Goal: Transaction & Acquisition: Purchase product/service

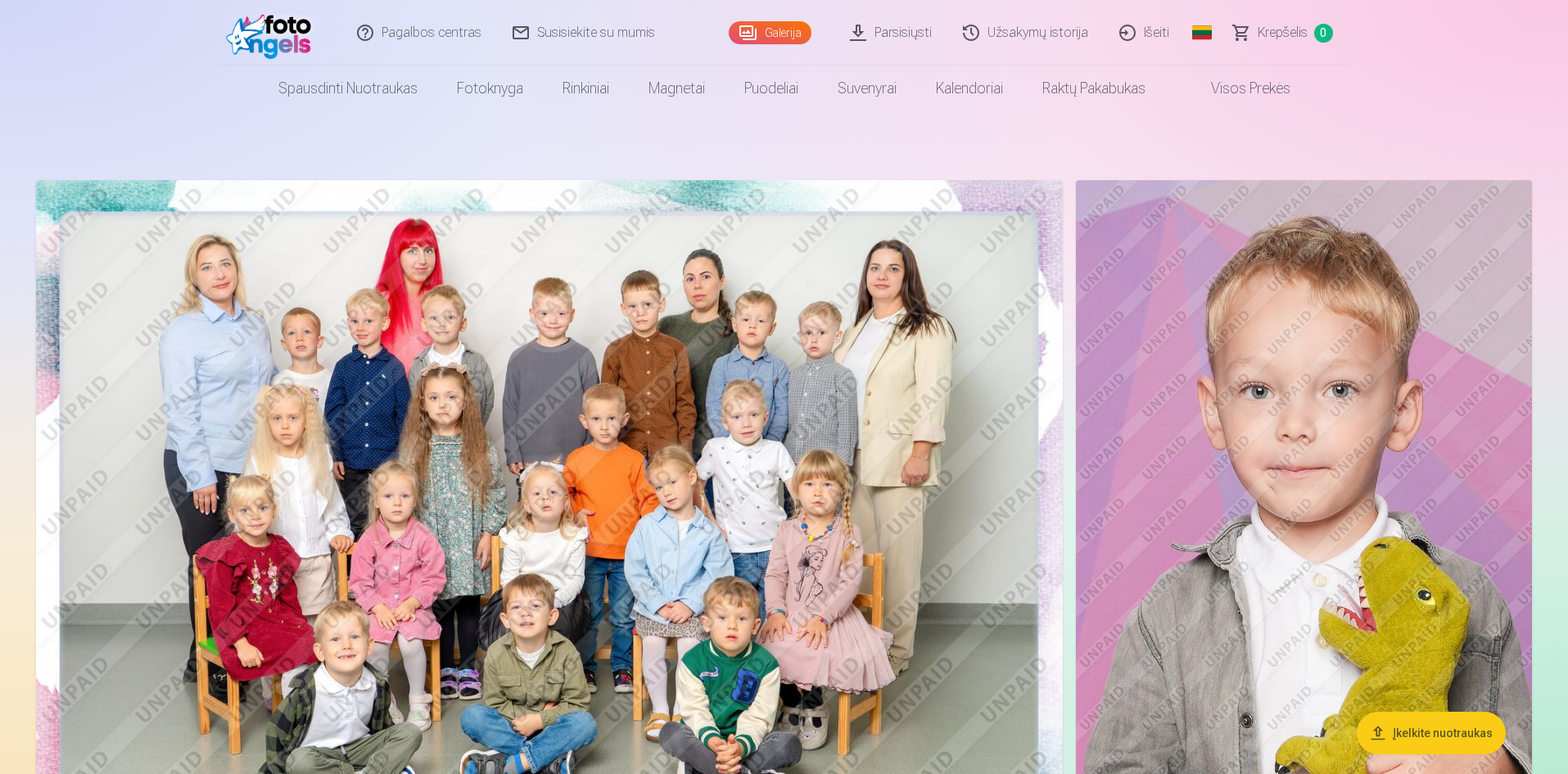
click at [564, 359] on img at bounding box center [549, 522] width 1027 height 684
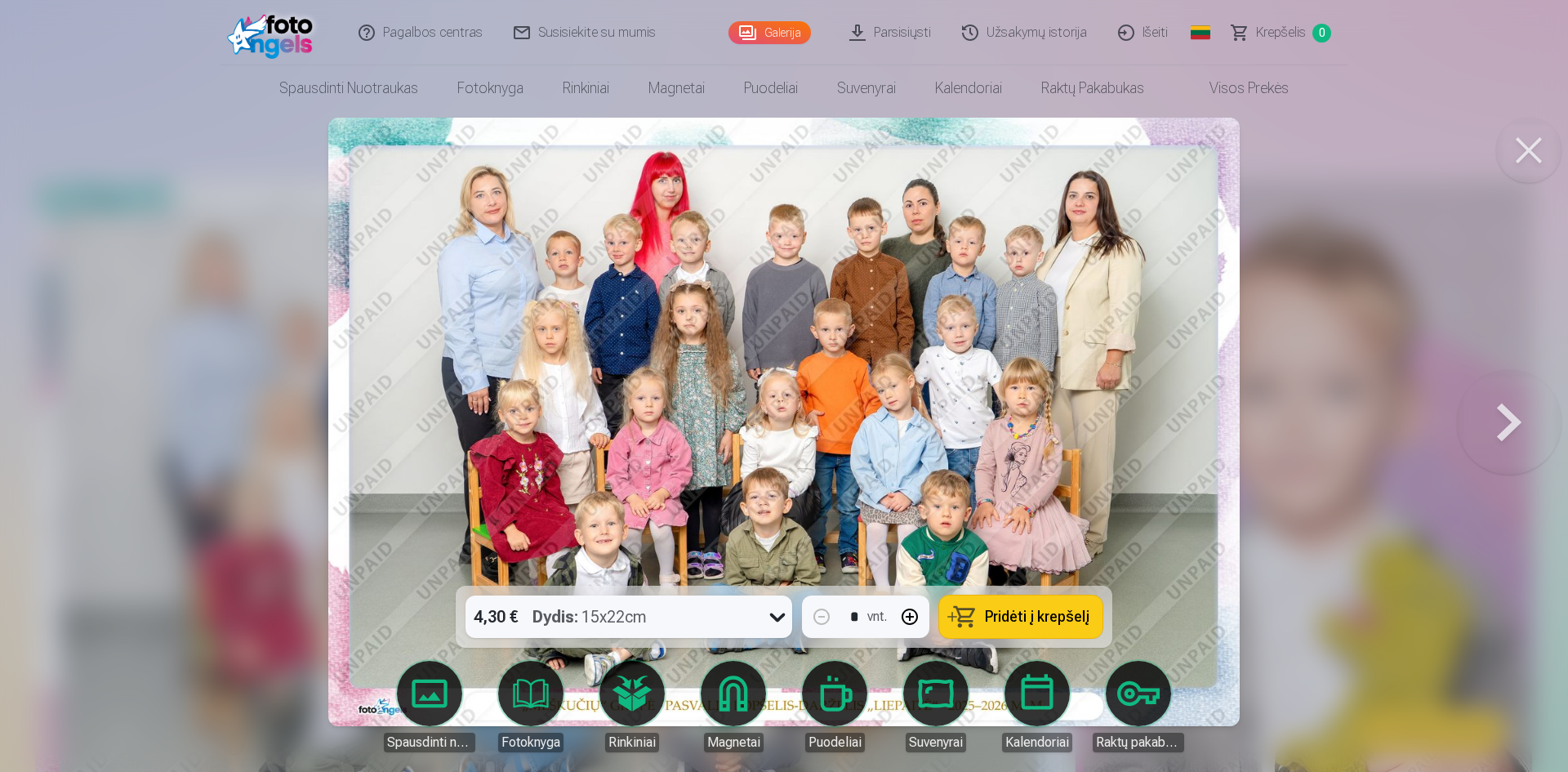
click at [776, 620] on icon at bounding box center [777, 618] width 16 height 9
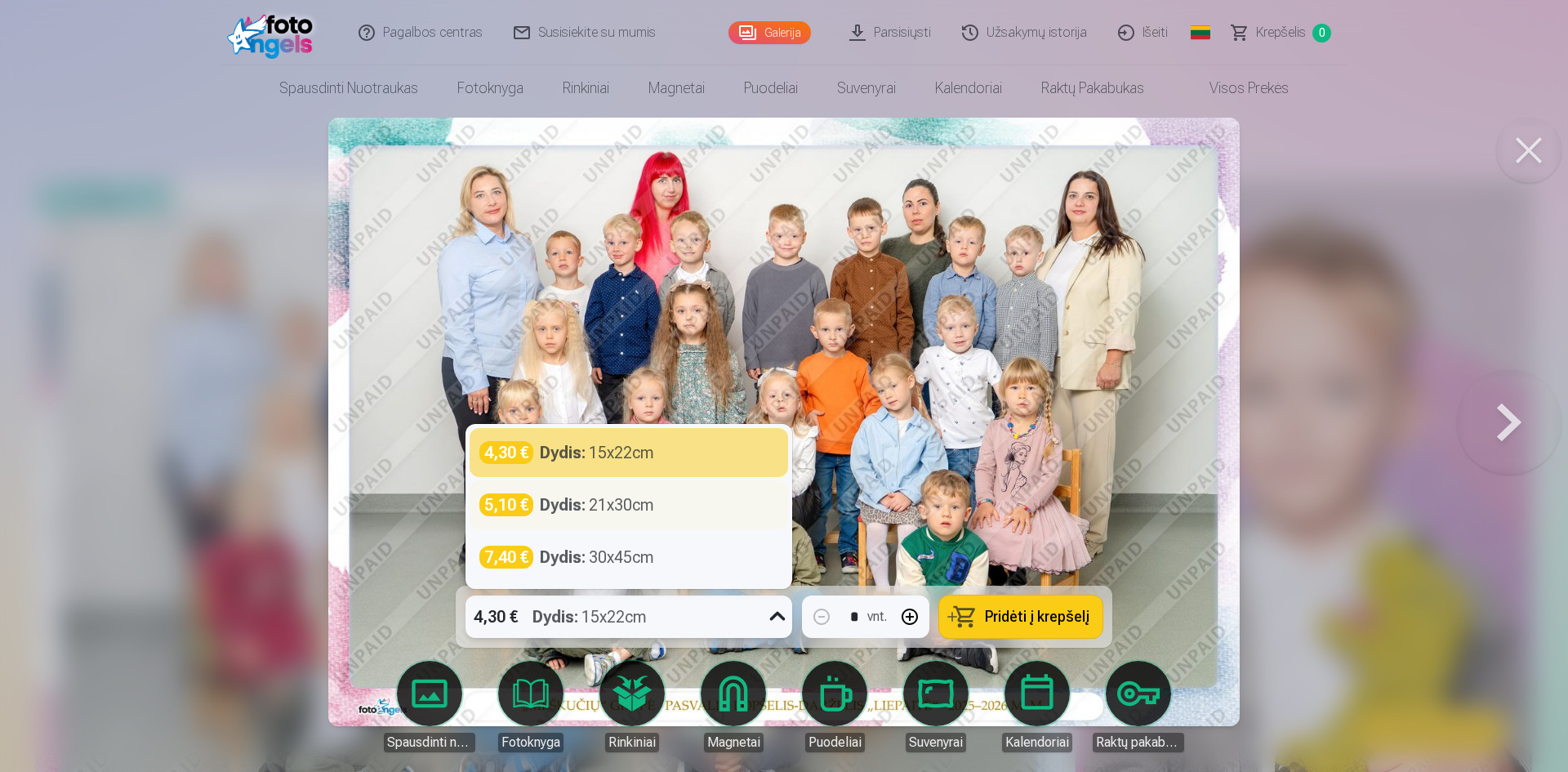
click at [614, 510] on div "Dydis : 21x30cm" at bounding box center [597, 505] width 114 height 23
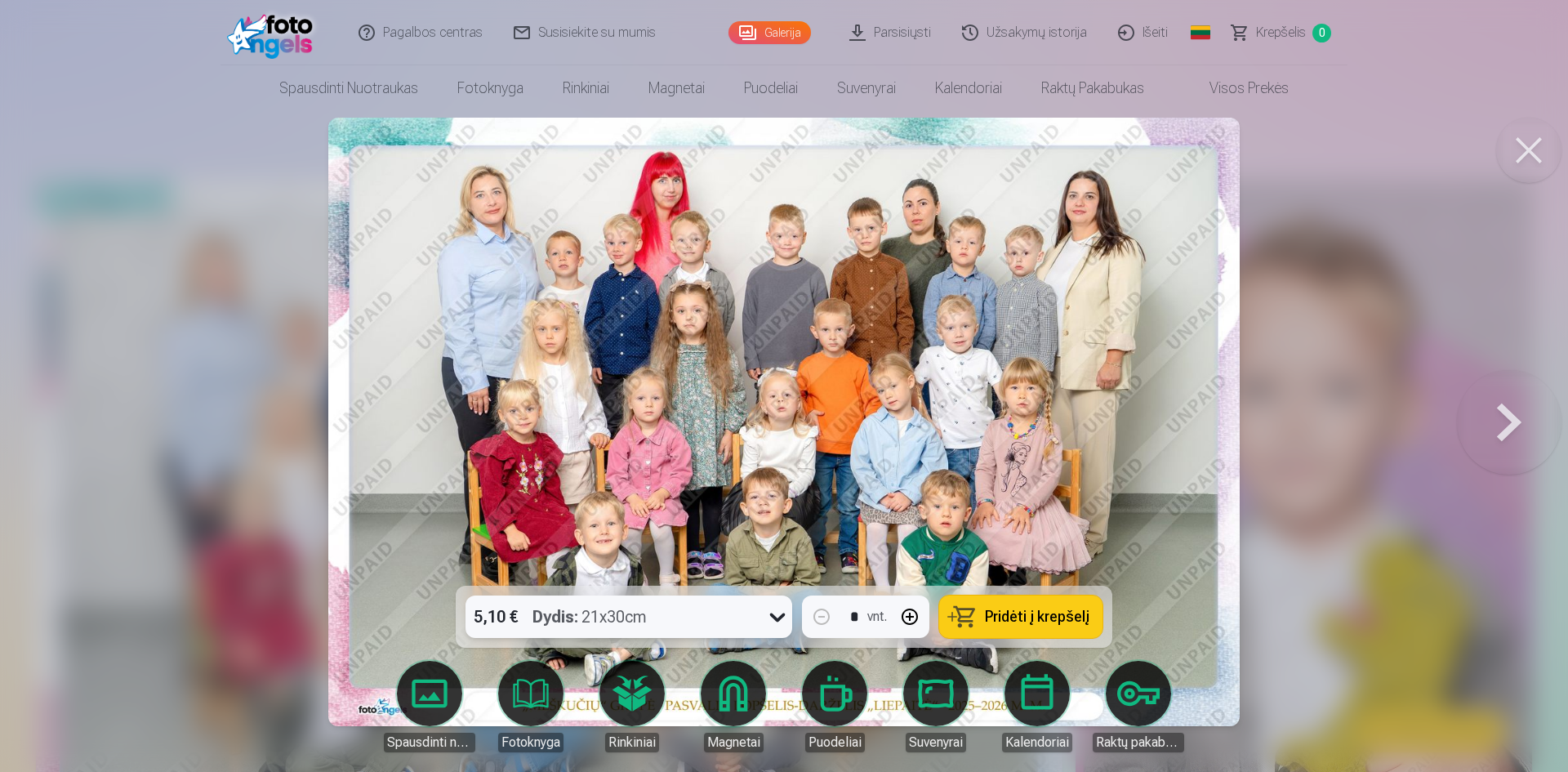
click at [1034, 612] on span "Pridėti į krepšelį" at bounding box center [1037, 617] width 105 height 15
click at [1501, 420] on button at bounding box center [1509, 422] width 105 height 295
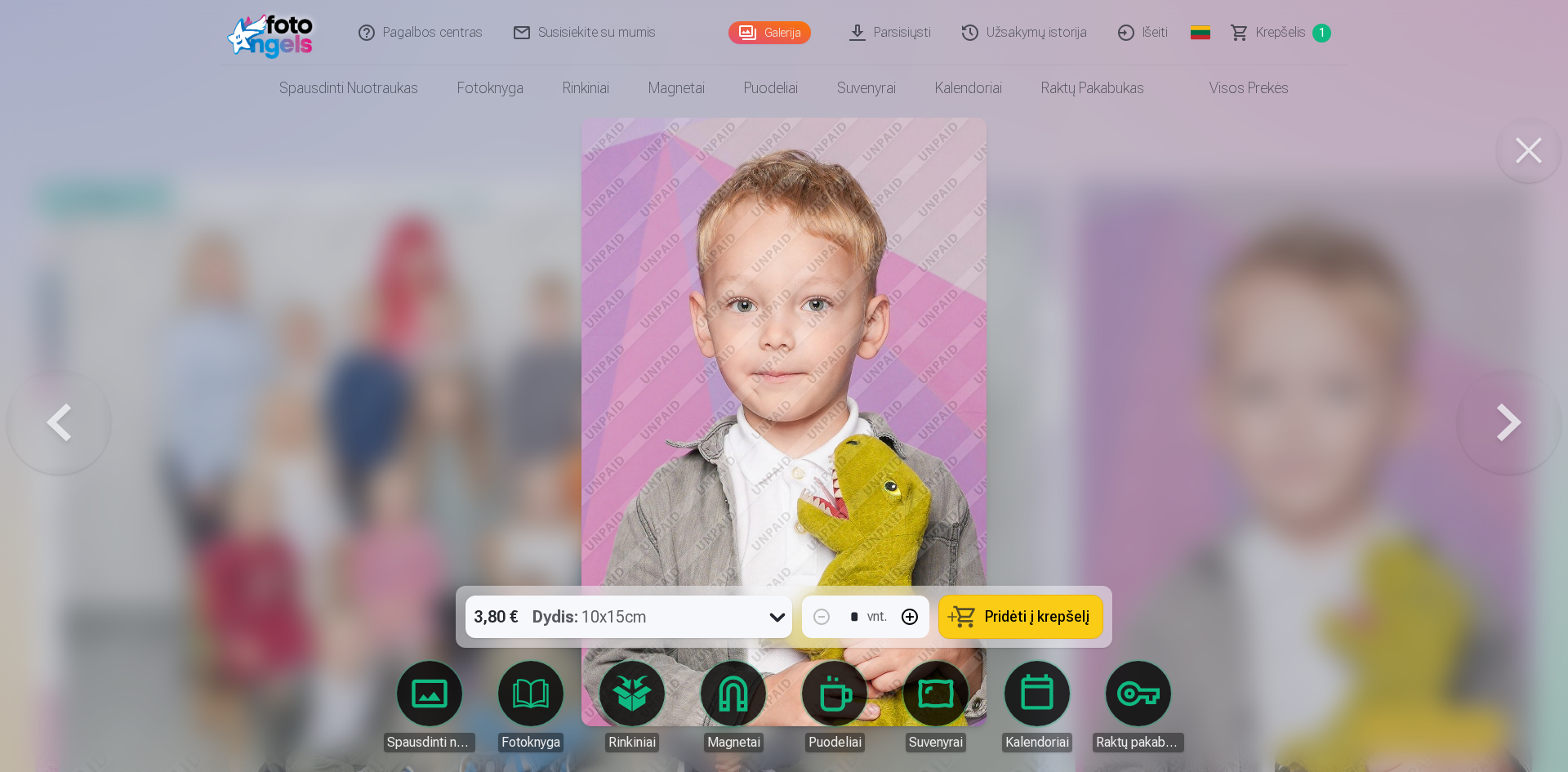
click at [1501, 420] on button at bounding box center [1509, 422] width 105 height 295
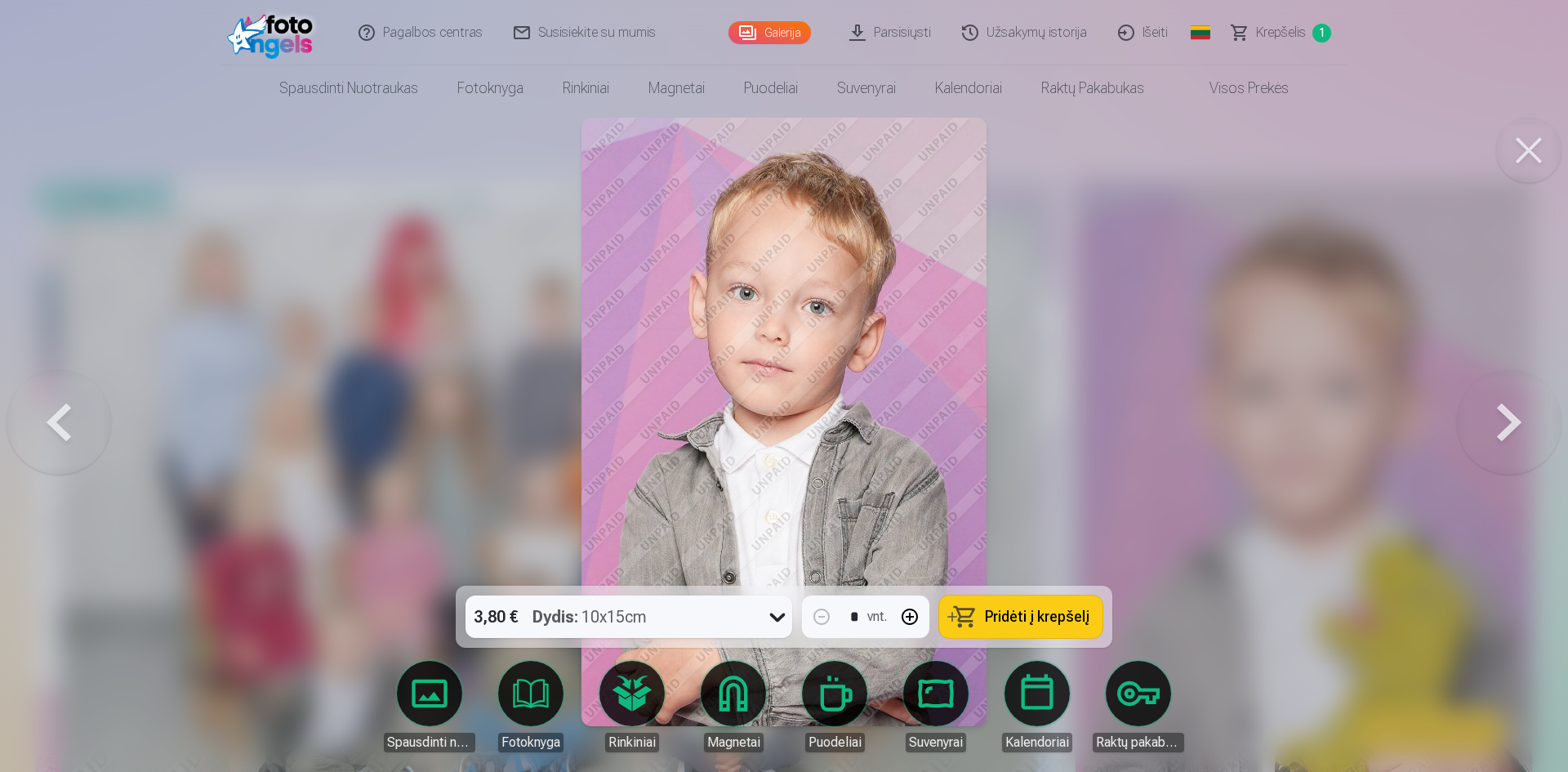
click at [1501, 420] on button at bounding box center [1509, 422] width 105 height 295
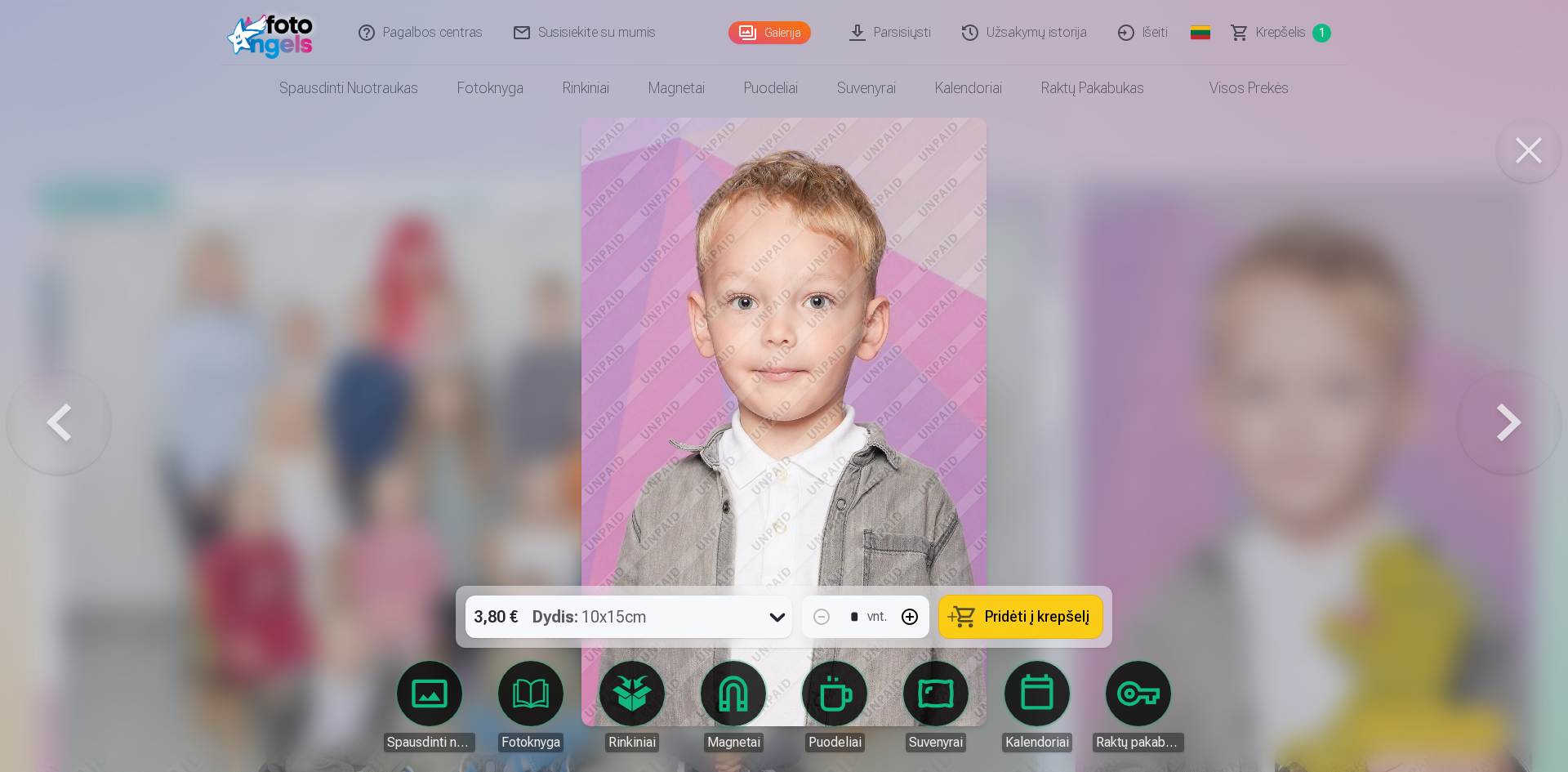
click at [1501, 420] on button at bounding box center [1509, 422] width 105 height 295
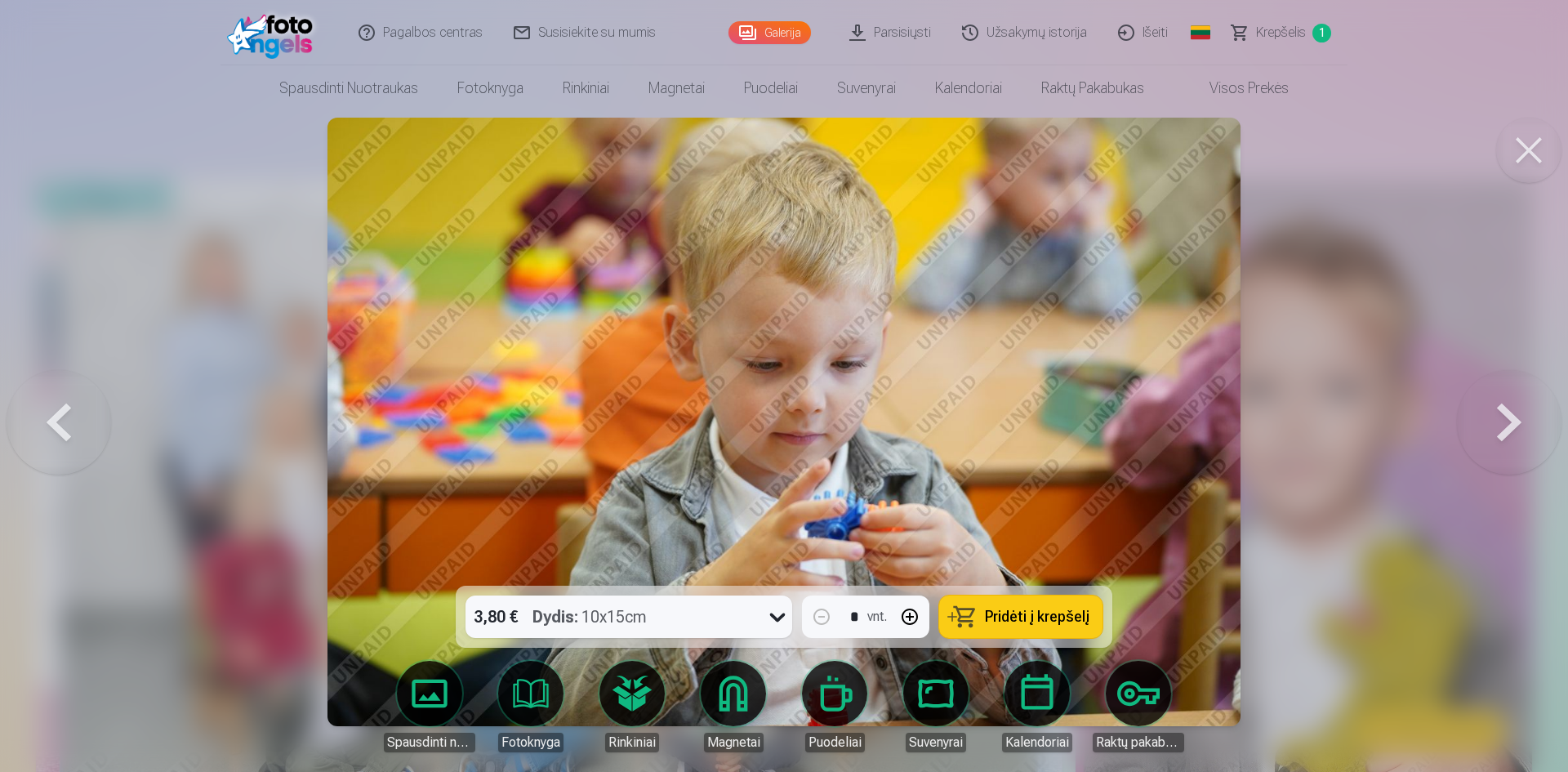
click at [1501, 420] on button at bounding box center [1509, 422] width 105 height 295
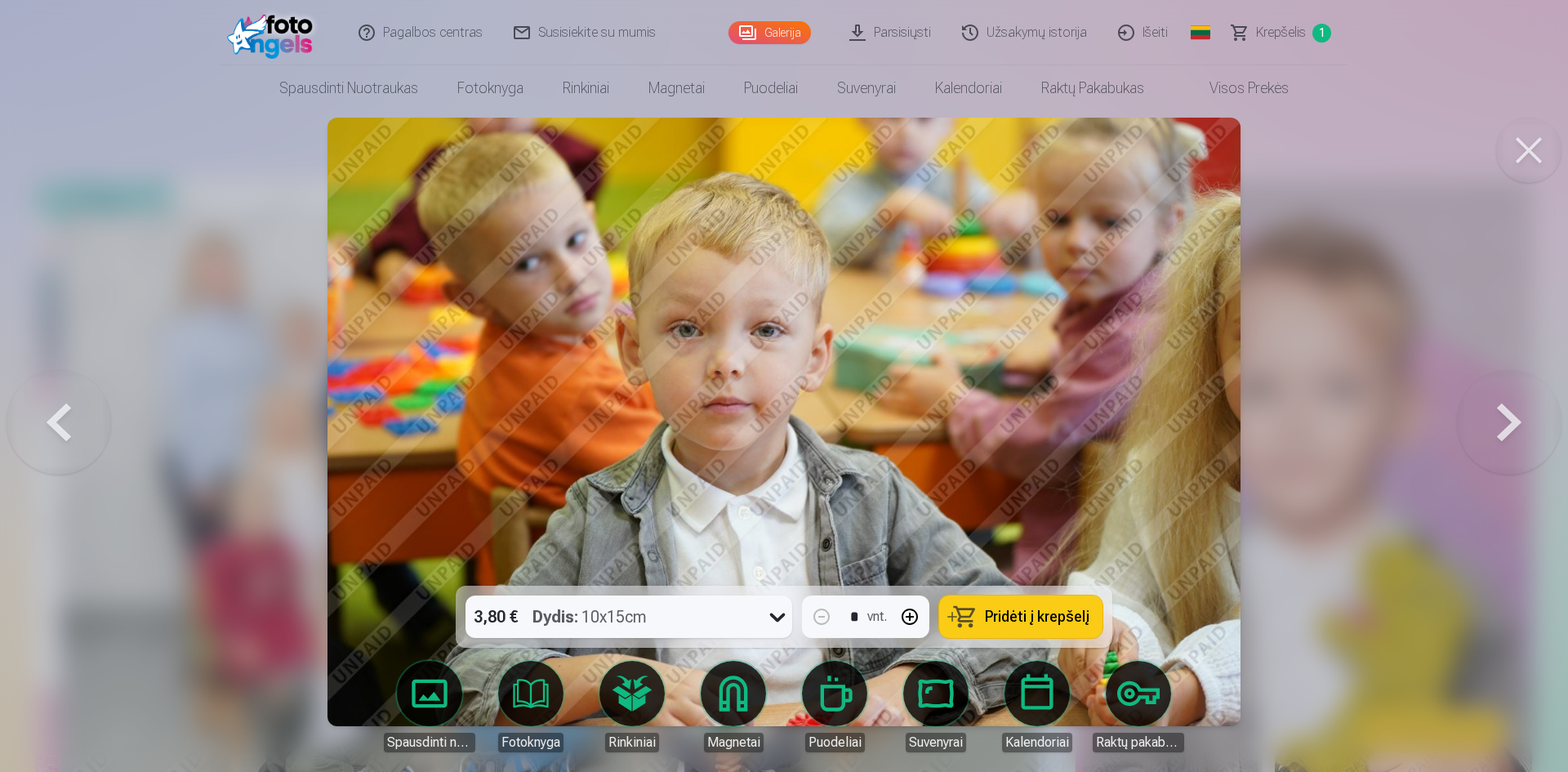
click at [1501, 420] on button at bounding box center [1509, 422] width 105 height 295
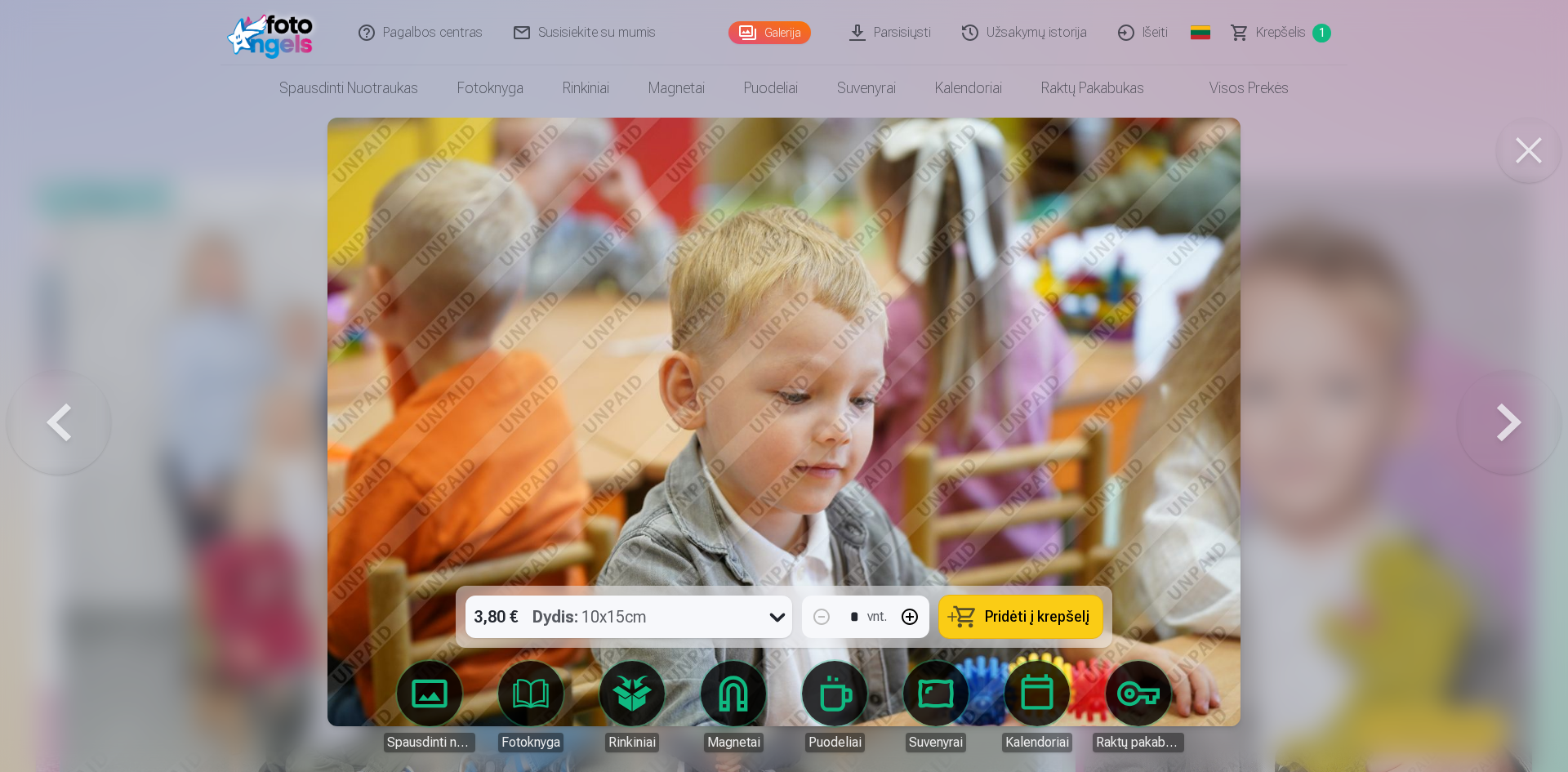
click at [1501, 420] on button at bounding box center [1509, 422] width 105 height 295
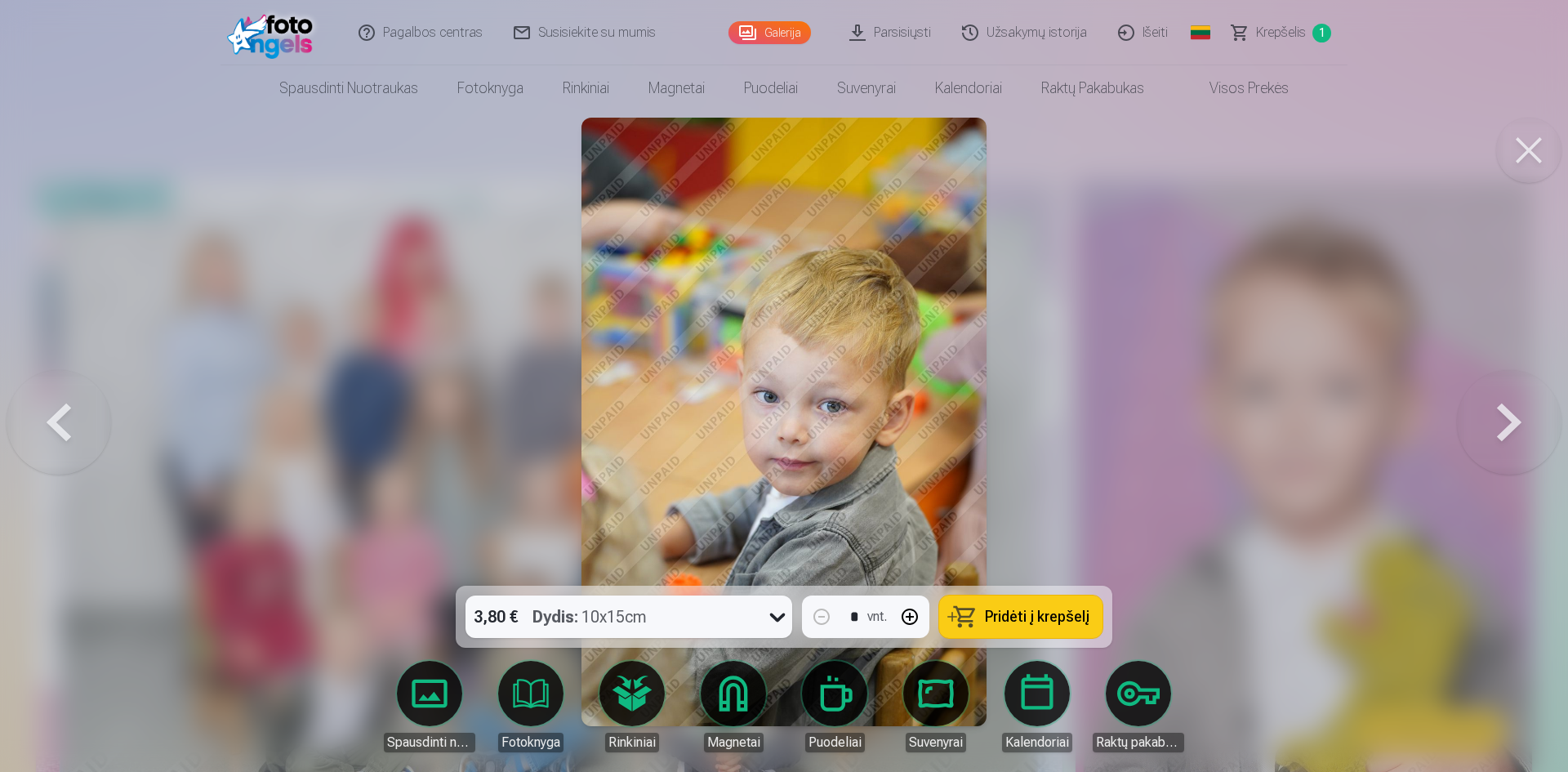
click at [1501, 420] on button at bounding box center [1509, 422] width 105 height 295
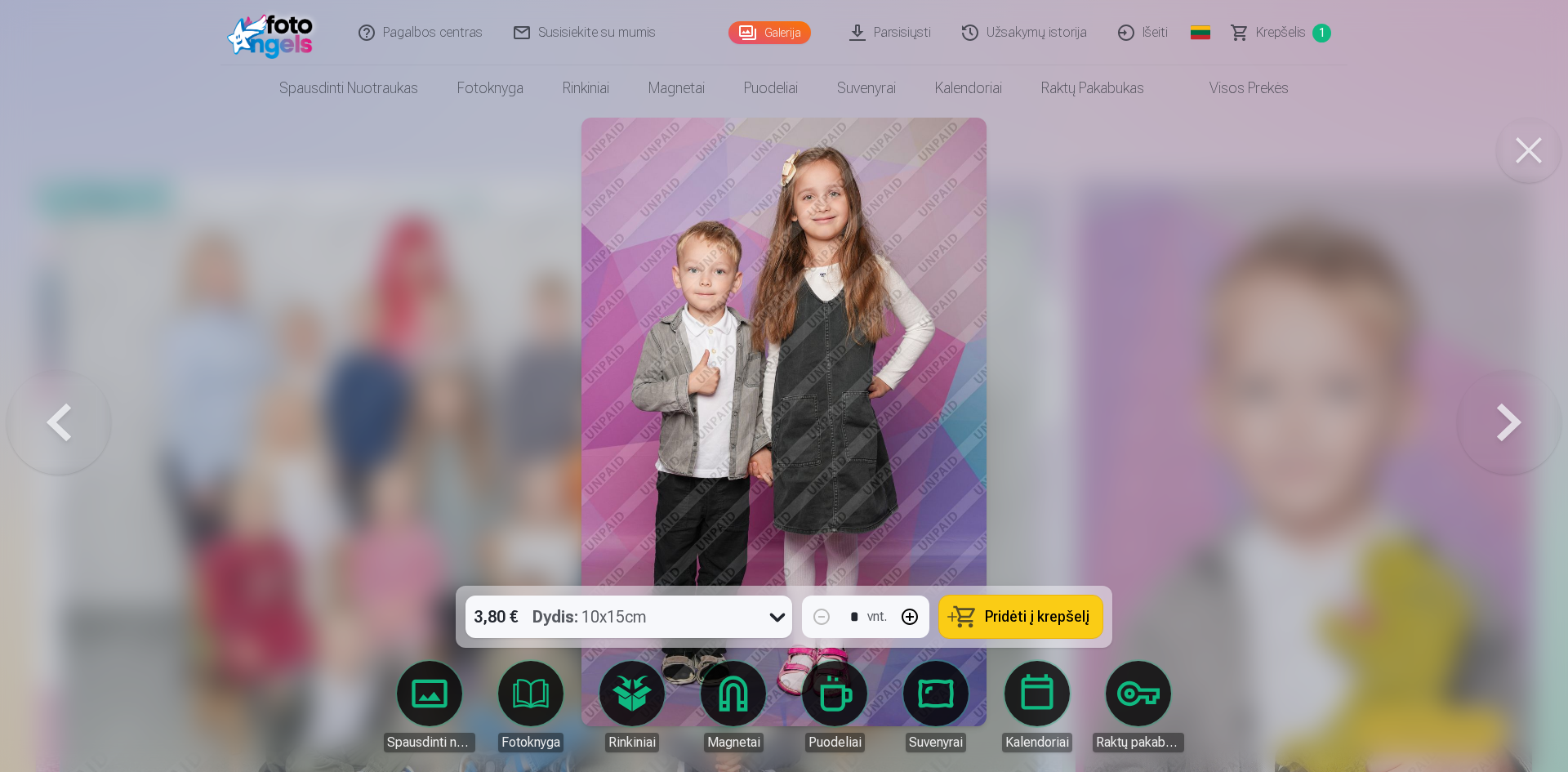
click at [1501, 420] on button at bounding box center [1509, 422] width 105 height 295
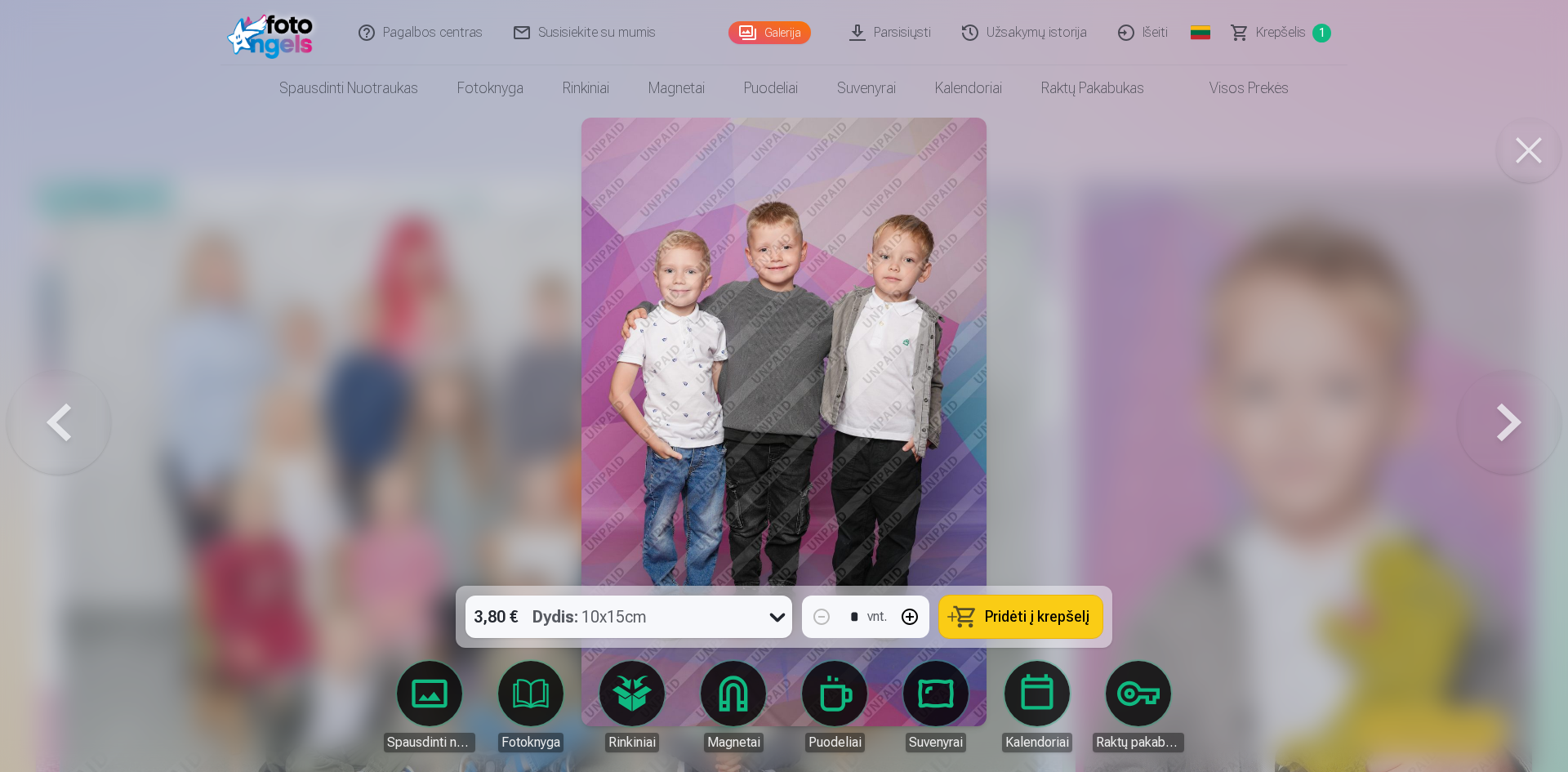
click at [1501, 420] on button at bounding box center [1509, 422] width 105 height 295
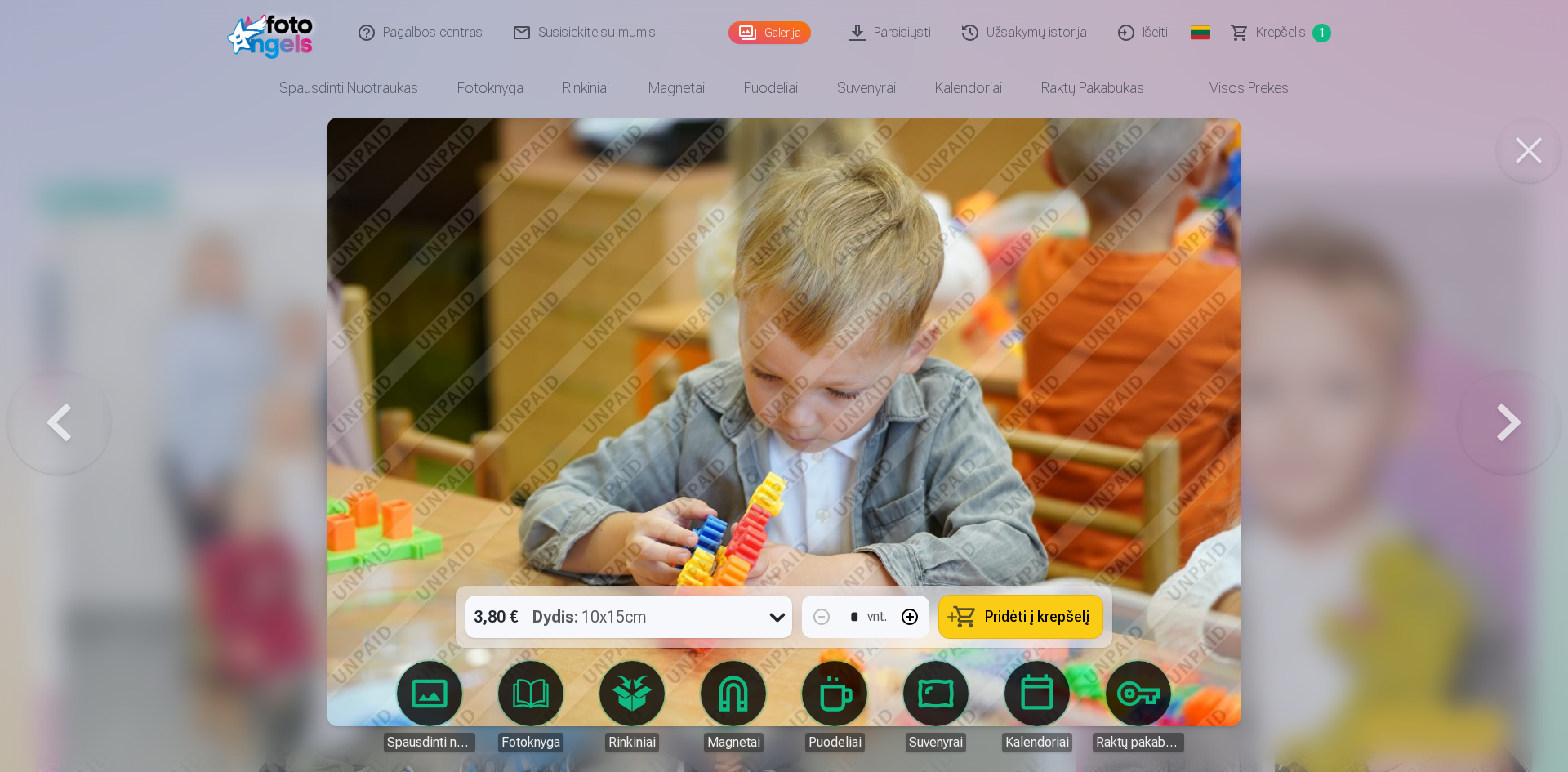
click at [1500, 422] on button at bounding box center [1509, 422] width 105 height 295
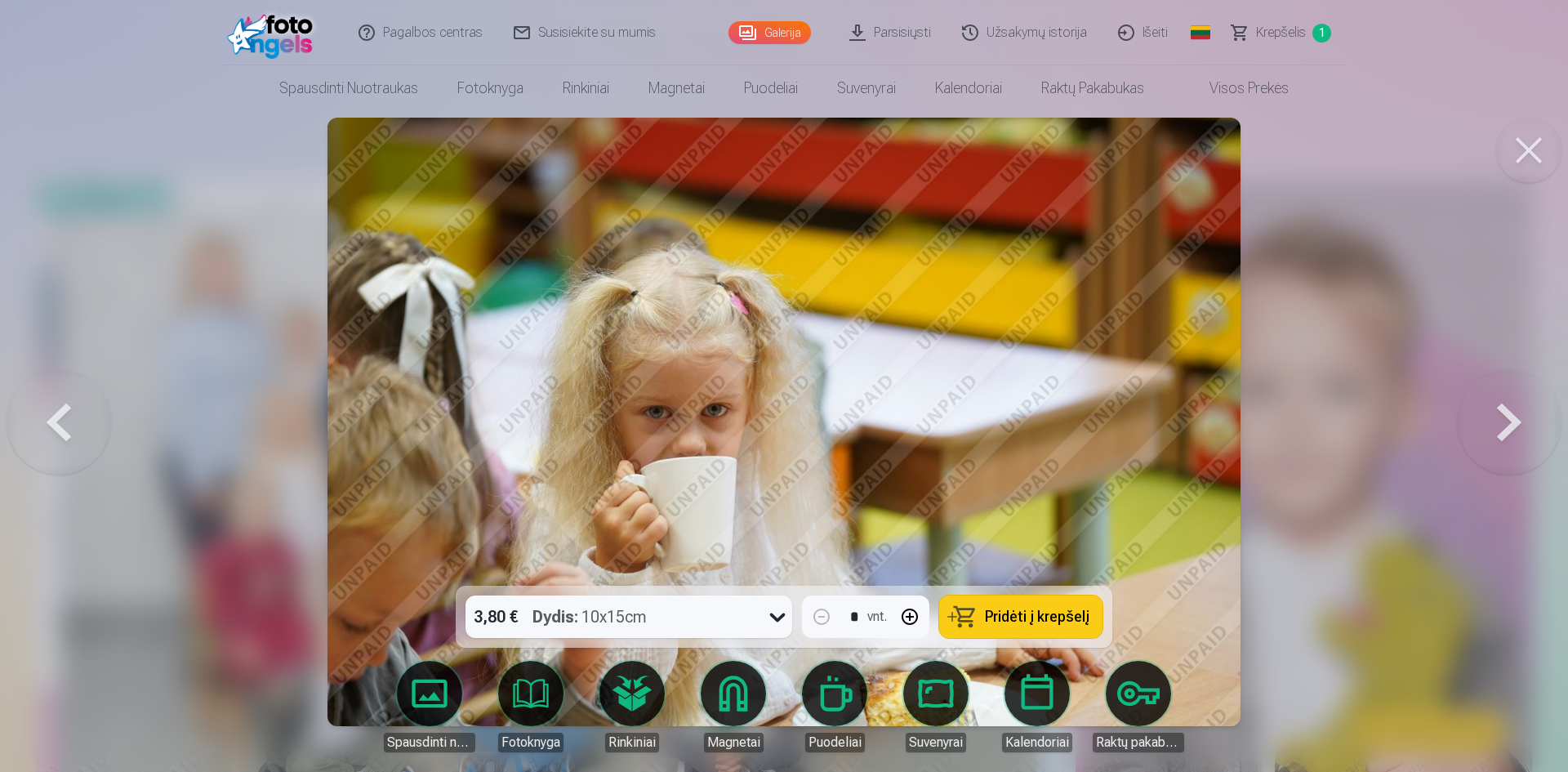
click at [1500, 422] on button at bounding box center [1509, 422] width 105 height 295
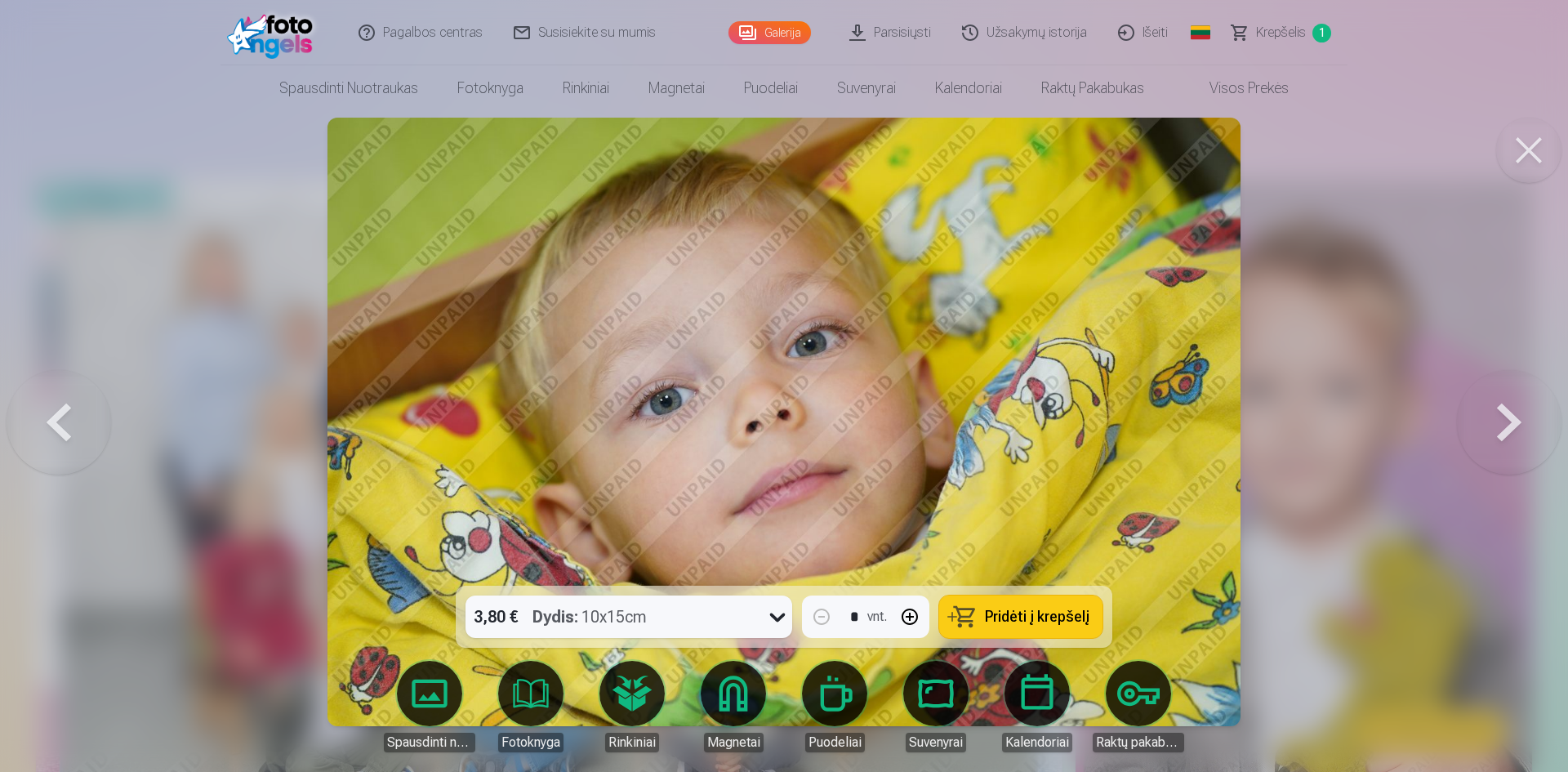
click at [978, 609] on button "Pridėti į krepšelį" at bounding box center [1020, 617] width 163 height 43
click at [1501, 423] on button at bounding box center [1509, 422] width 105 height 295
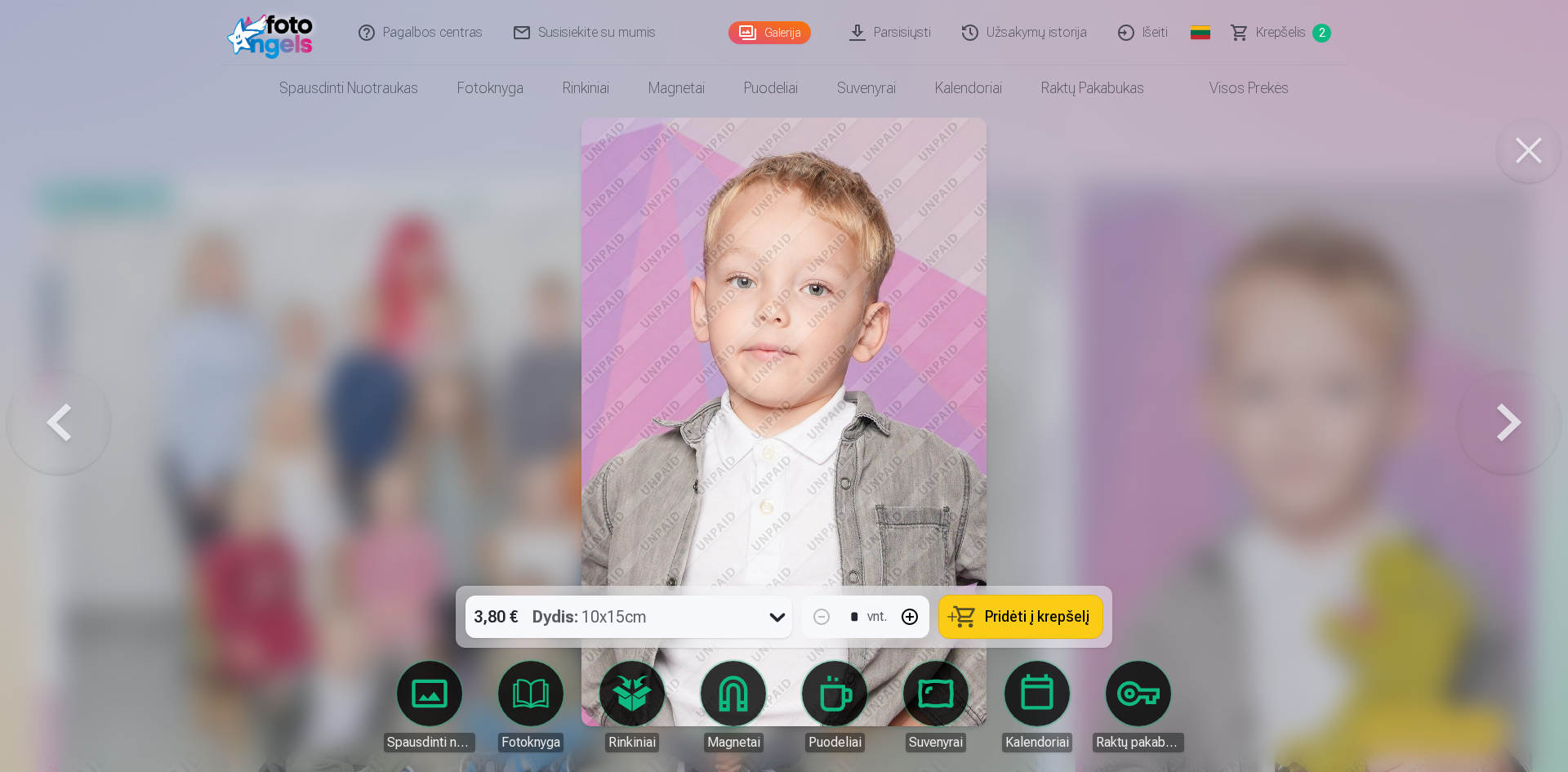
click at [1501, 423] on button at bounding box center [1509, 422] width 105 height 295
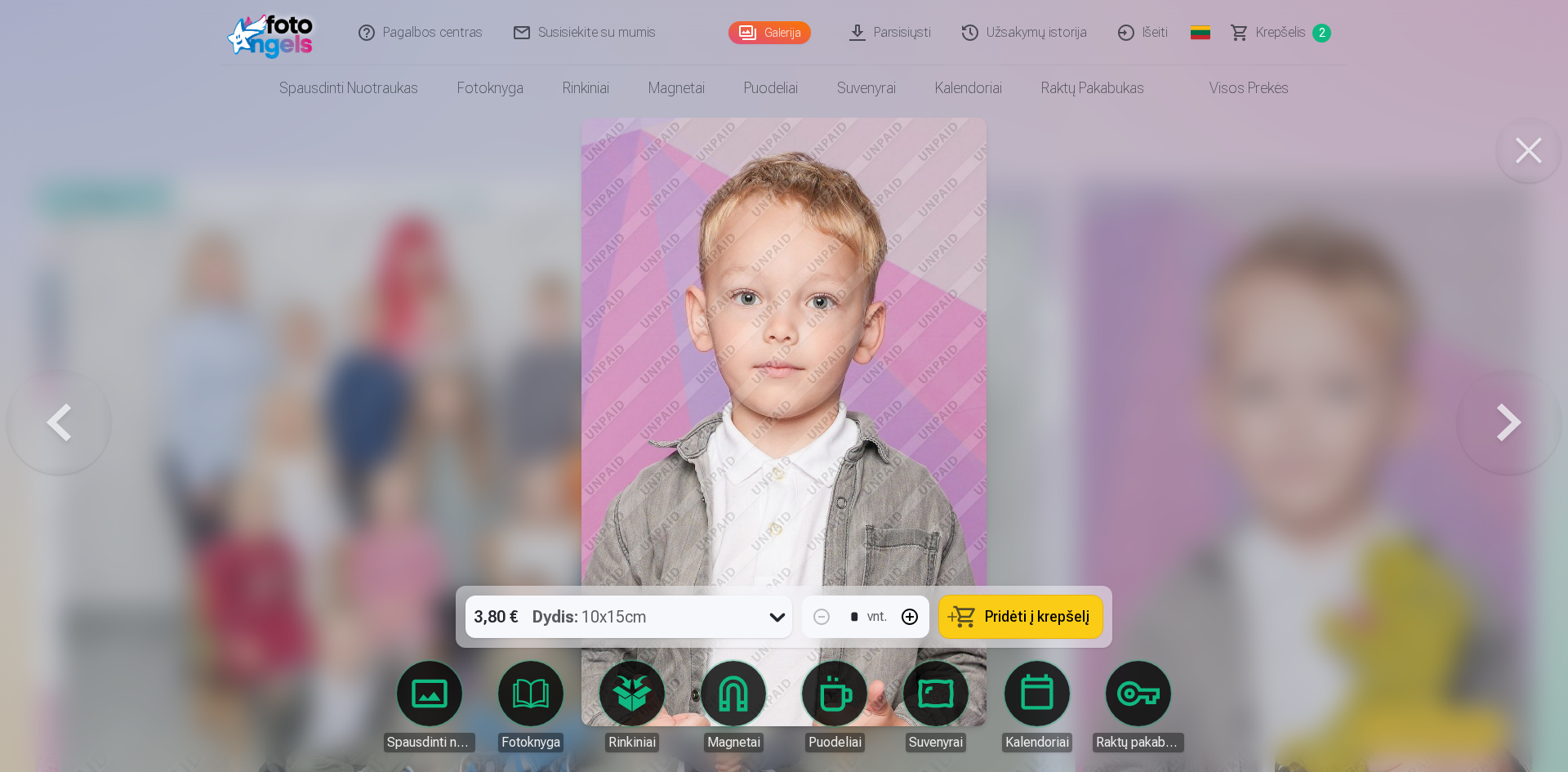
click at [1501, 423] on button at bounding box center [1509, 422] width 105 height 295
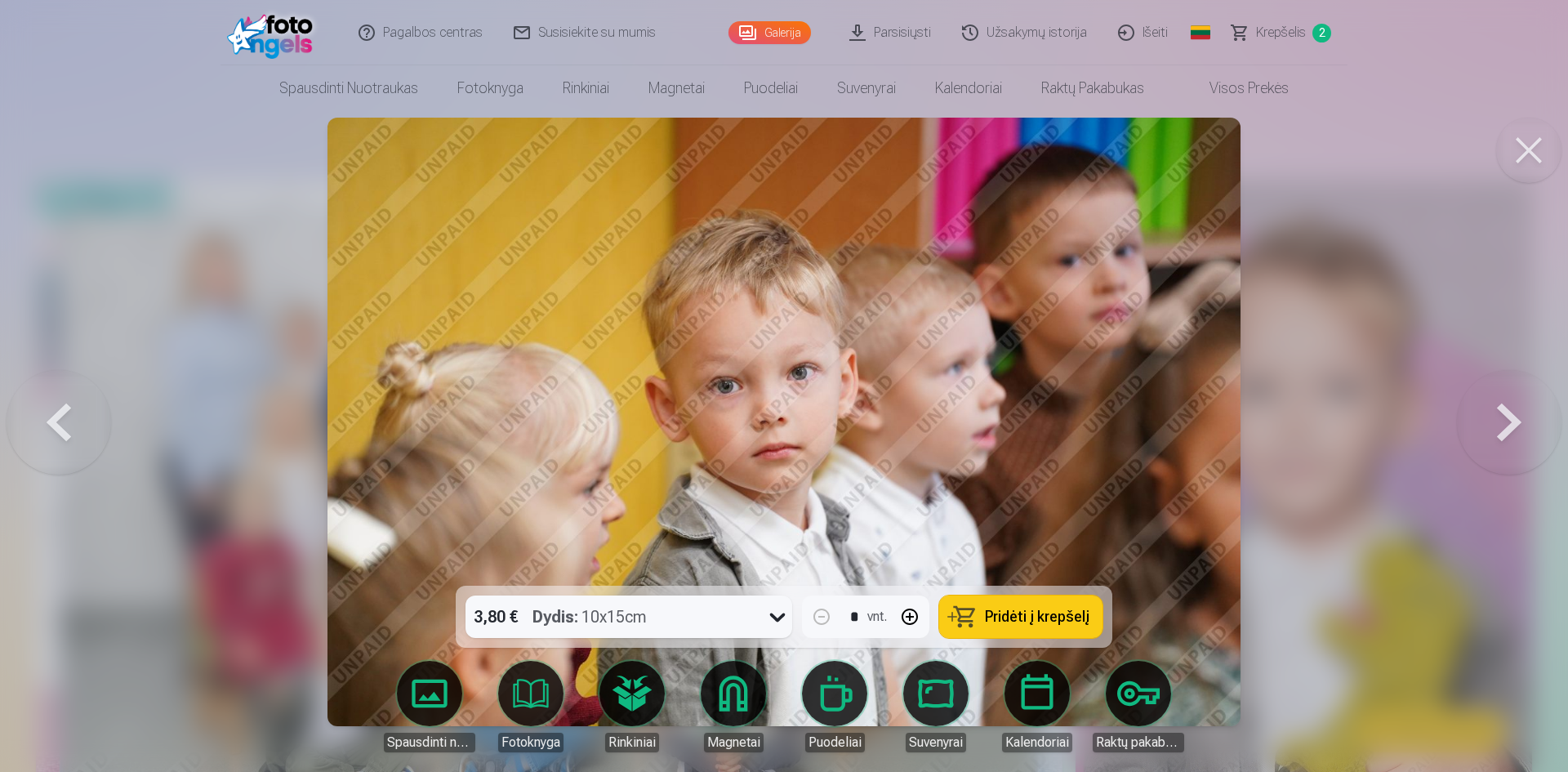
click at [1501, 423] on button at bounding box center [1509, 422] width 105 height 295
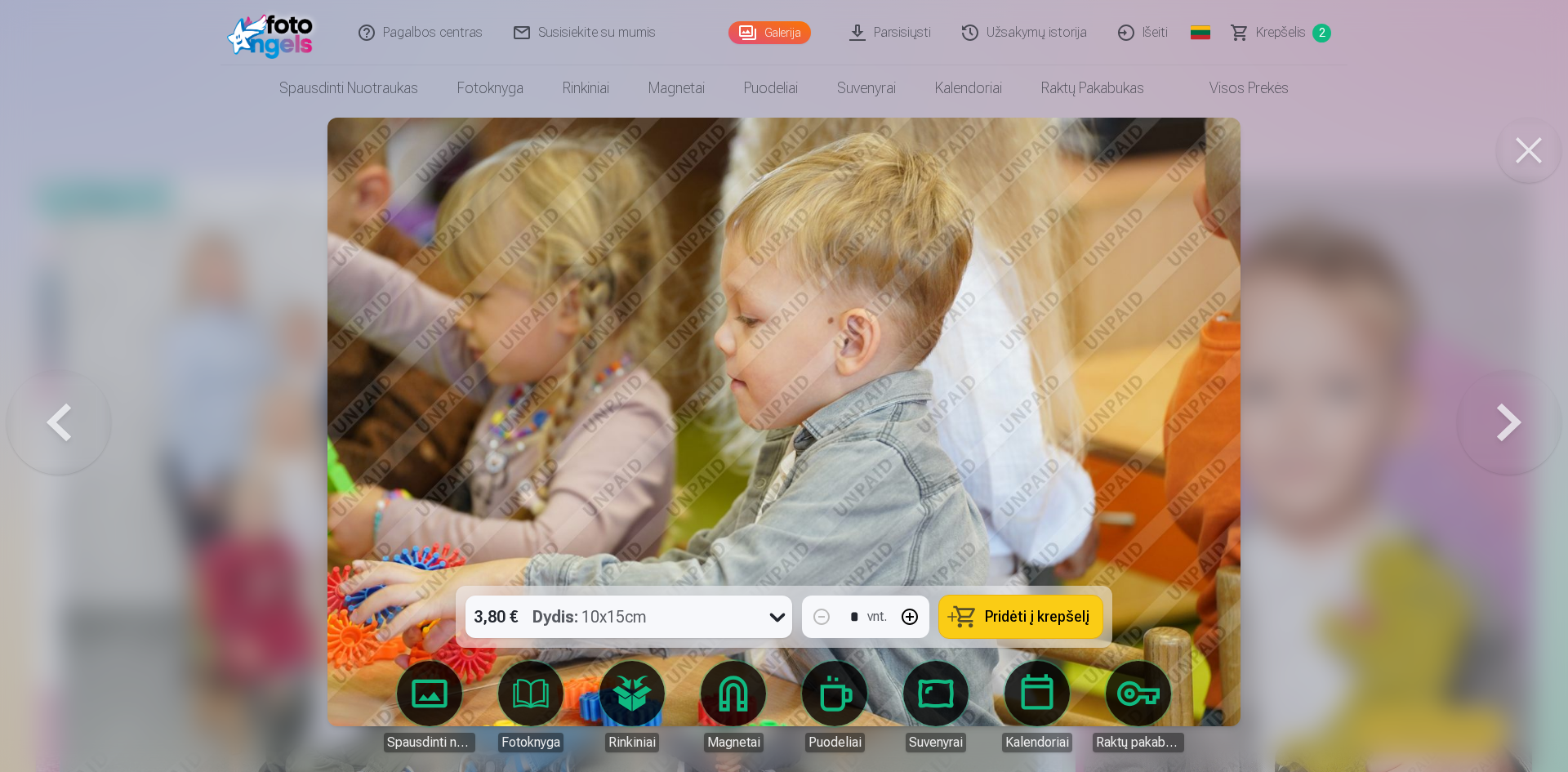
click at [1501, 423] on button at bounding box center [1509, 422] width 105 height 295
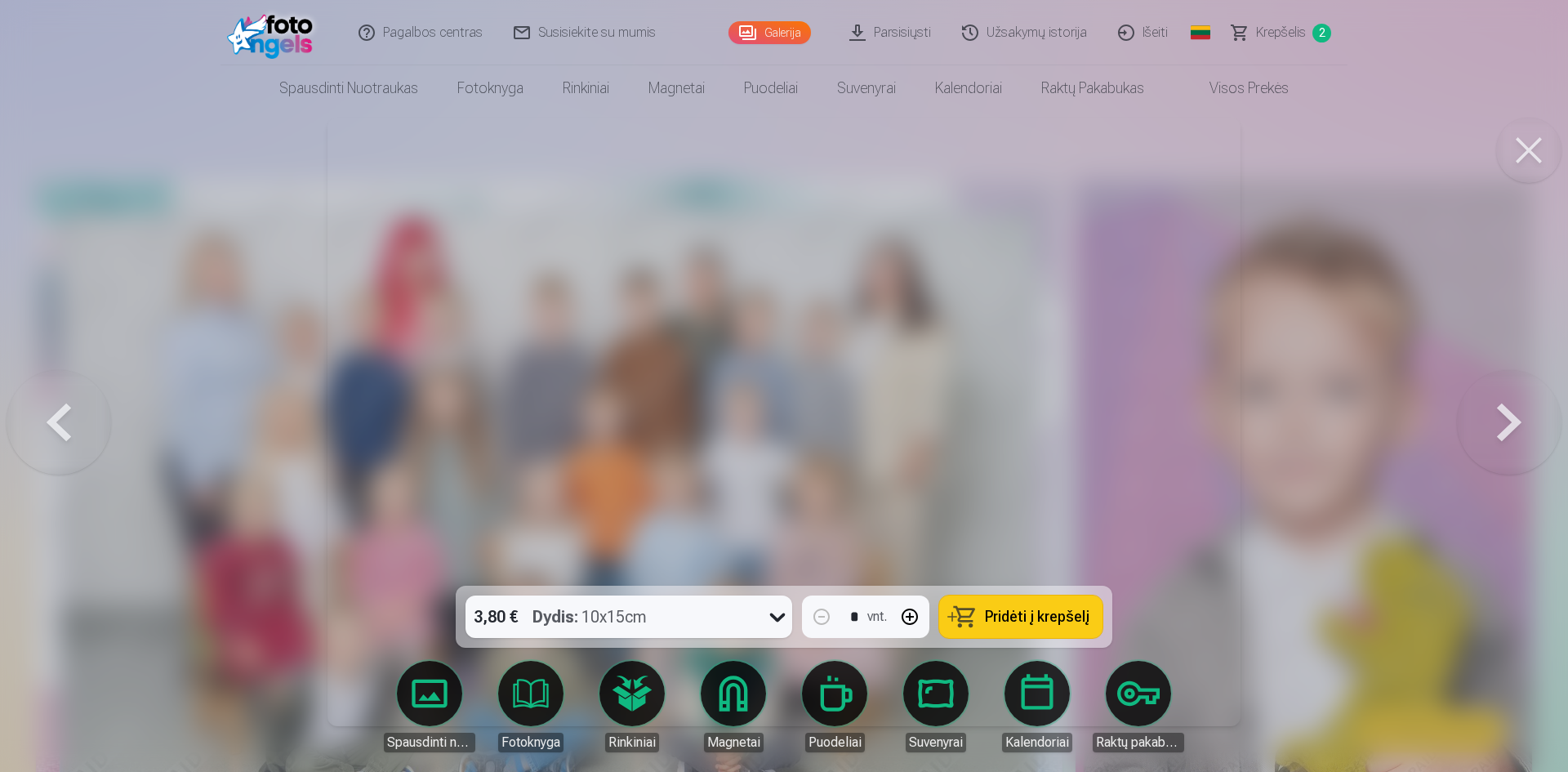
click at [1501, 423] on button at bounding box center [1509, 422] width 105 height 295
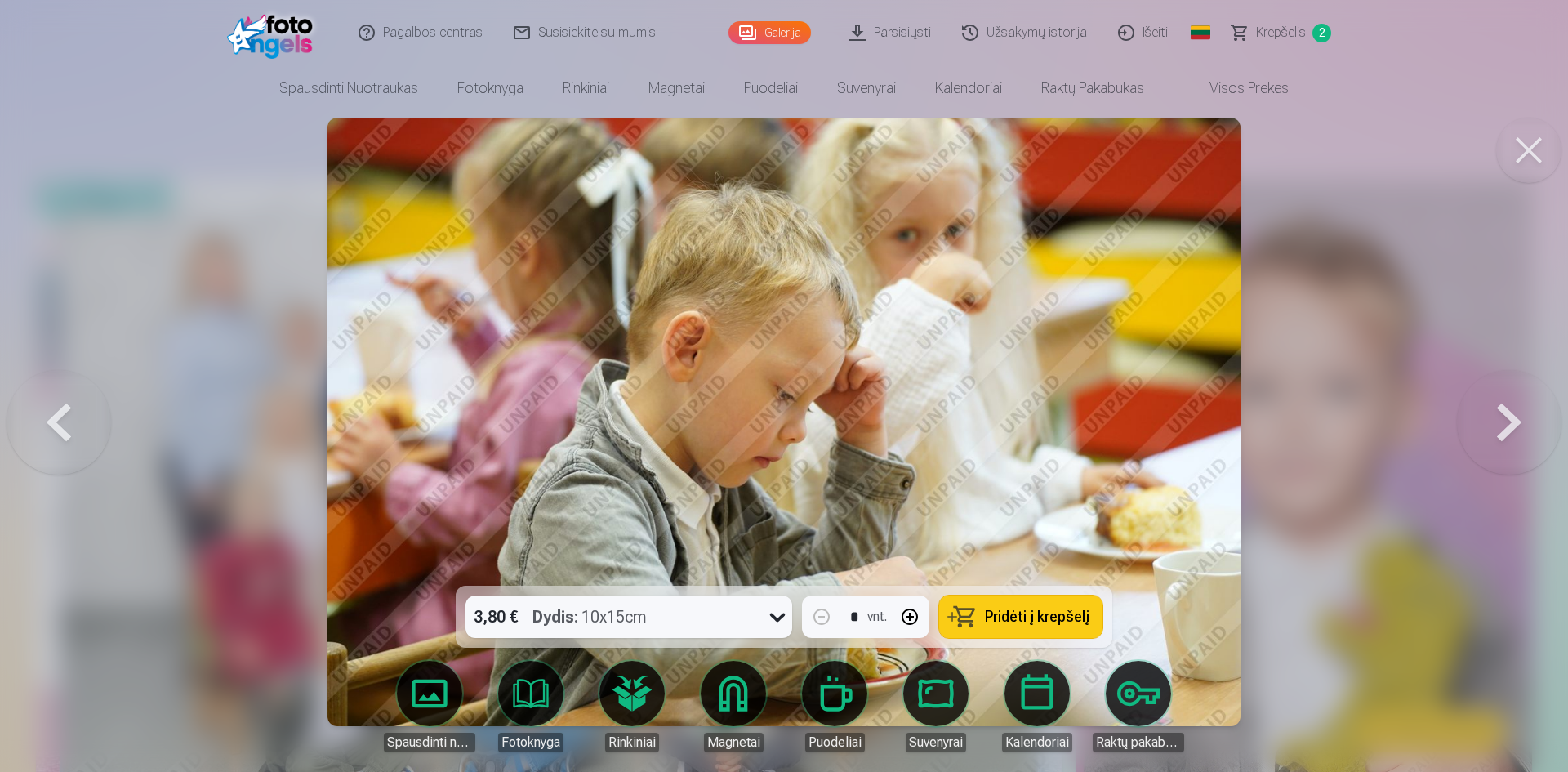
click at [1501, 423] on button at bounding box center [1509, 422] width 105 height 295
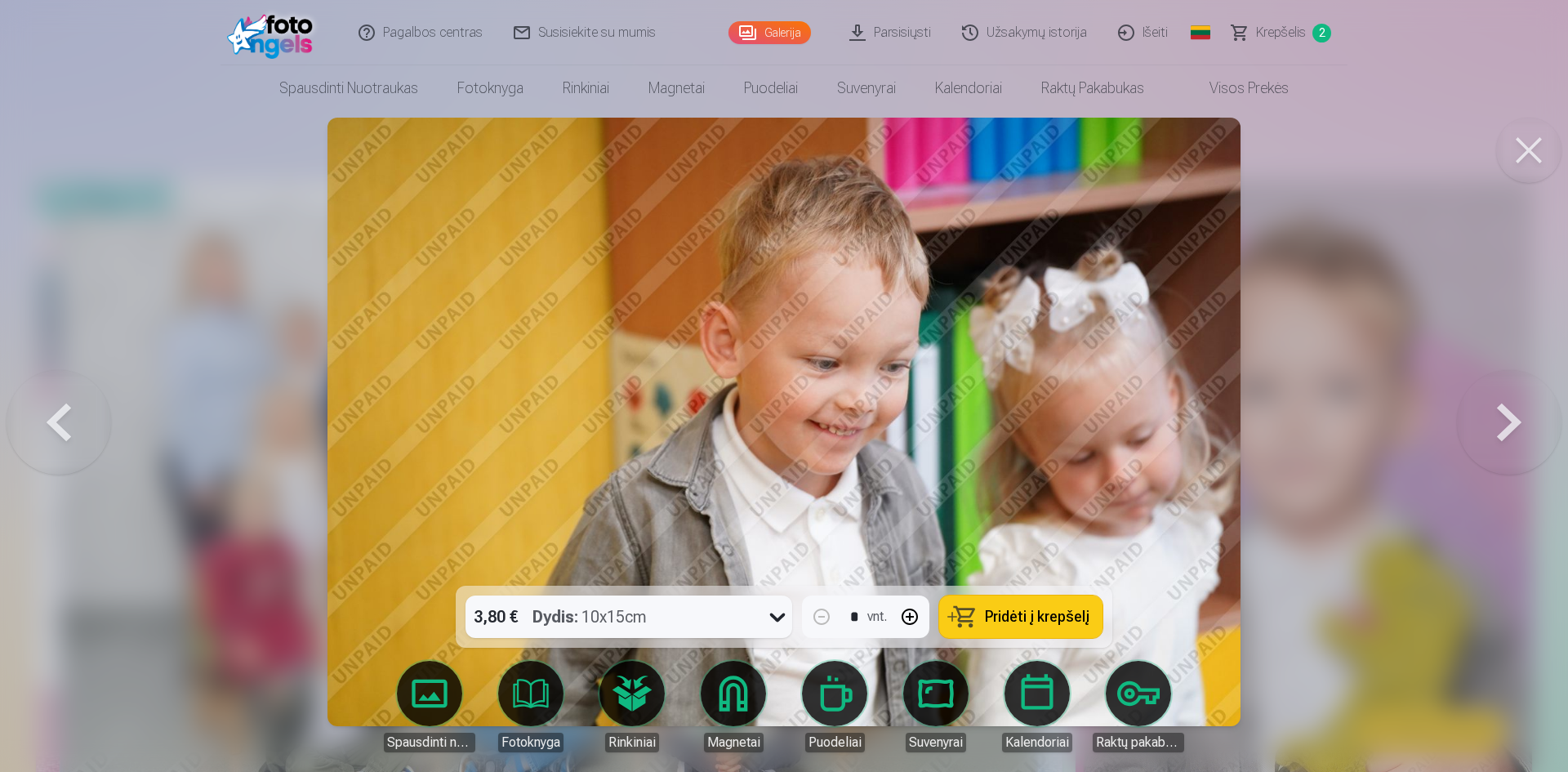
click at [1501, 423] on button at bounding box center [1509, 422] width 105 height 295
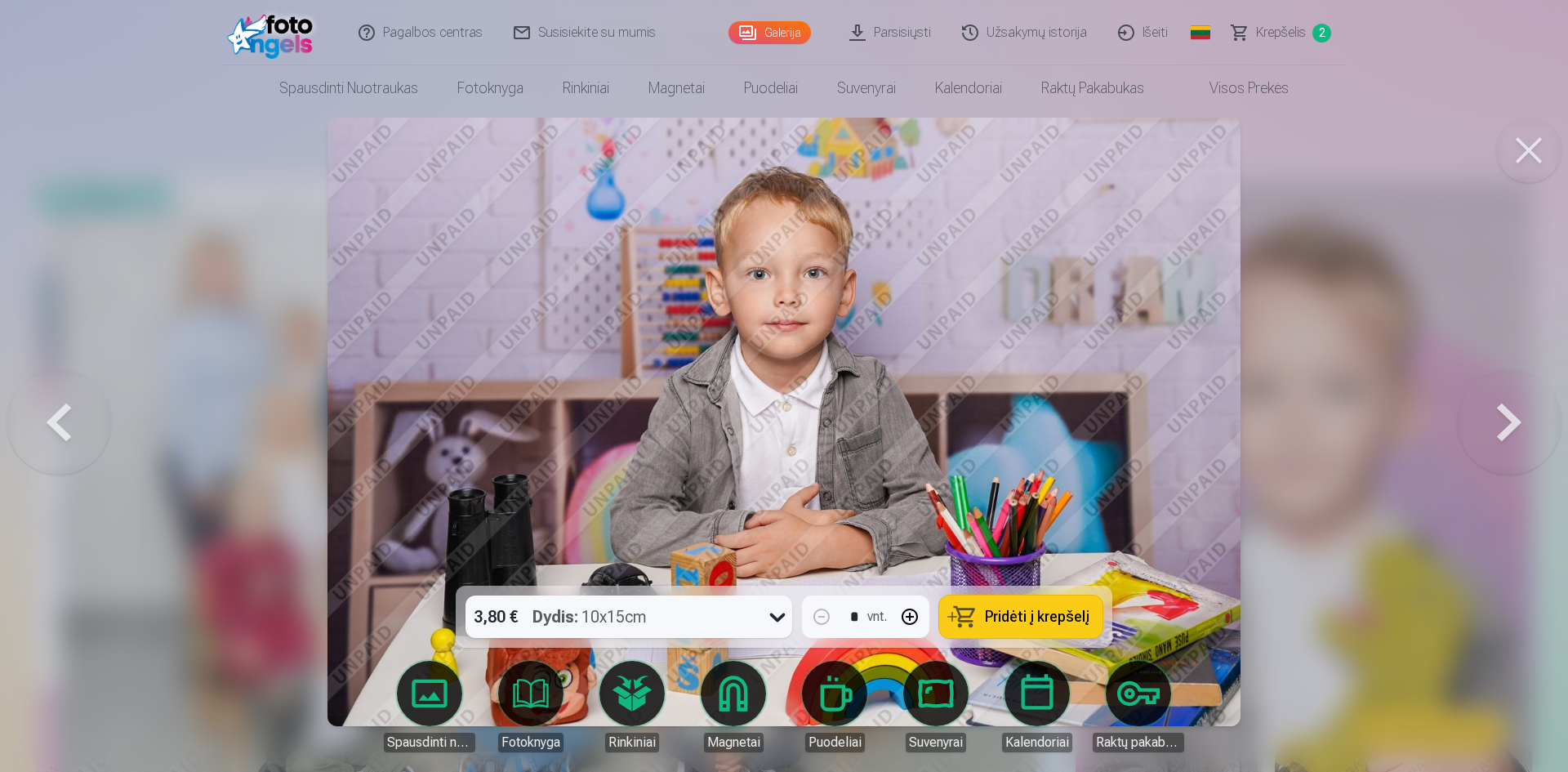
click at [1501, 423] on button at bounding box center [1509, 422] width 105 height 295
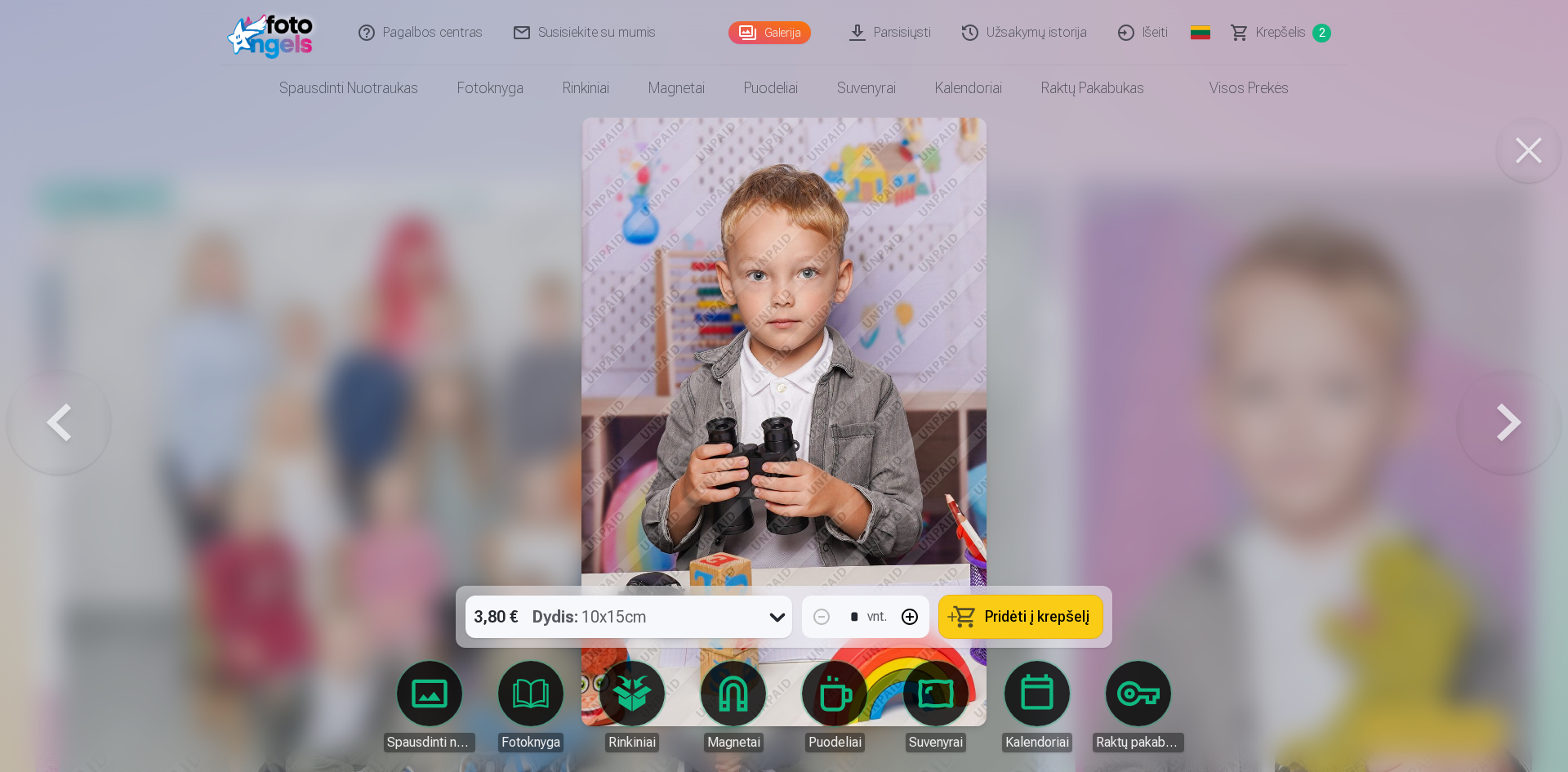
click at [1501, 423] on button at bounding box center [1509, 422] width 105 height 295
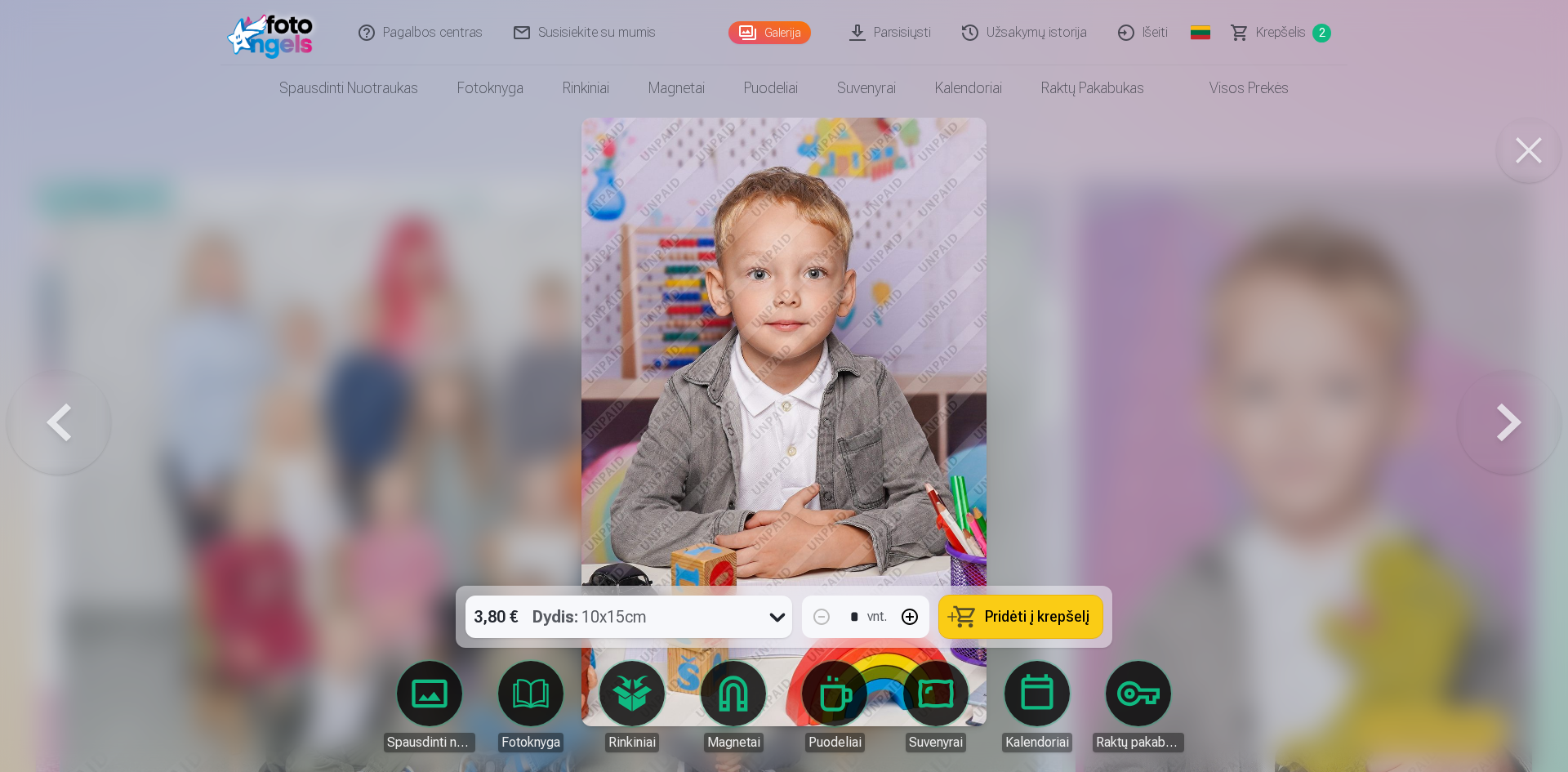
click at [1501, 423] on button at bounding box center [1509, 422] width 105 height 295
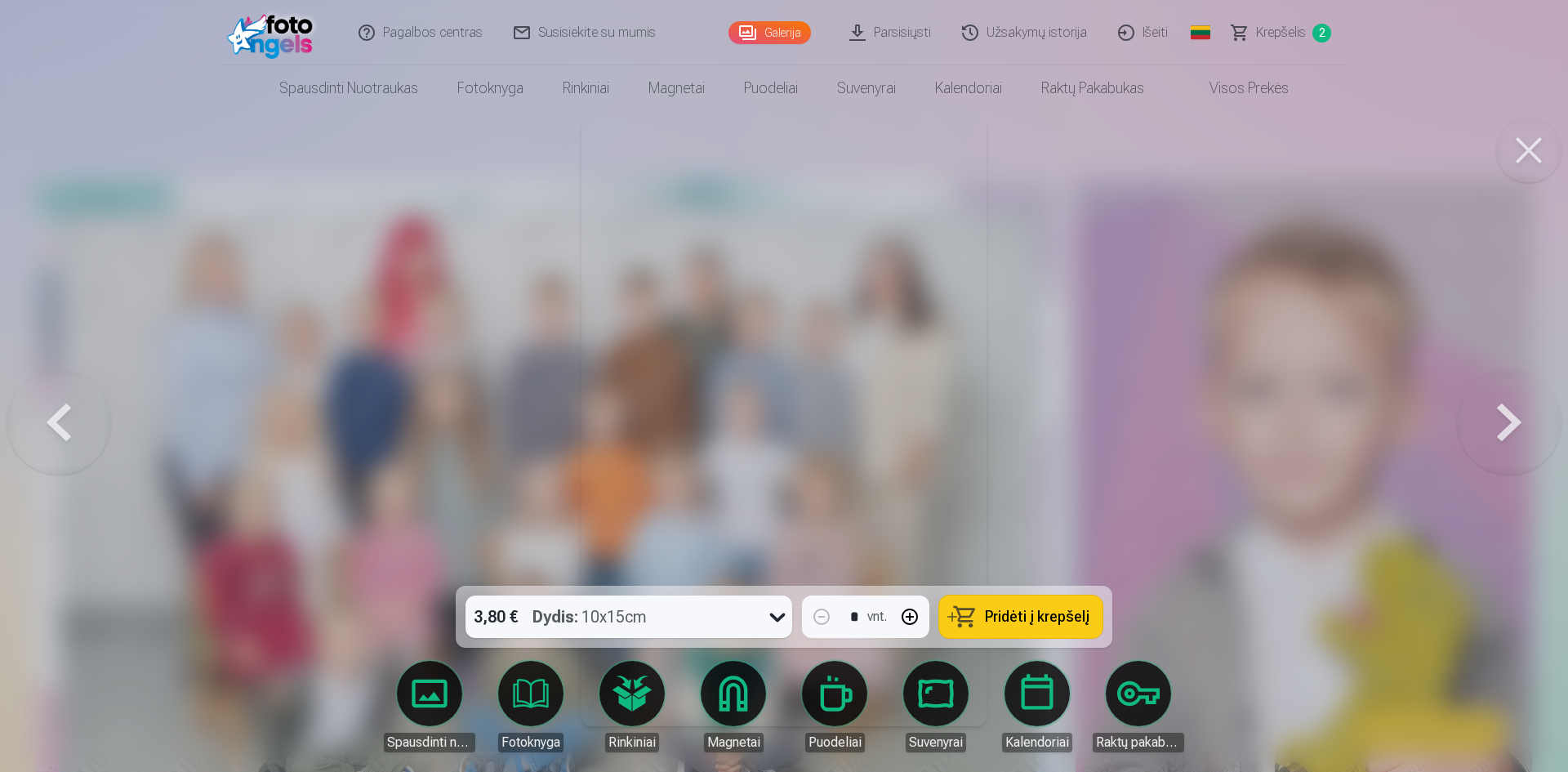
click at [1501, 423] on button at bounding box center [1509, 422] width 105 height 295
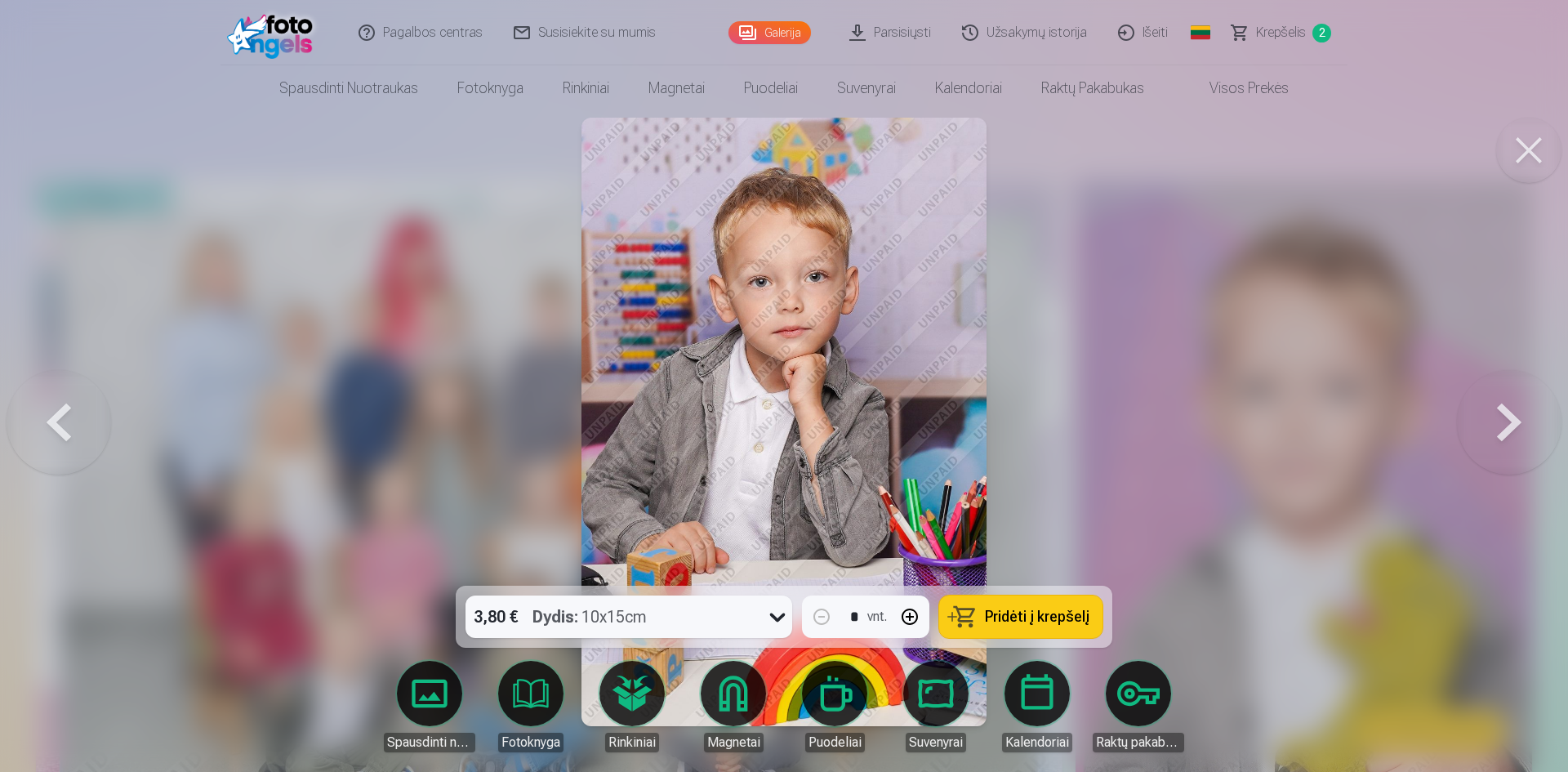
click at [1501, 423] on button at bounding box center [1509, 422] width 105 height 295
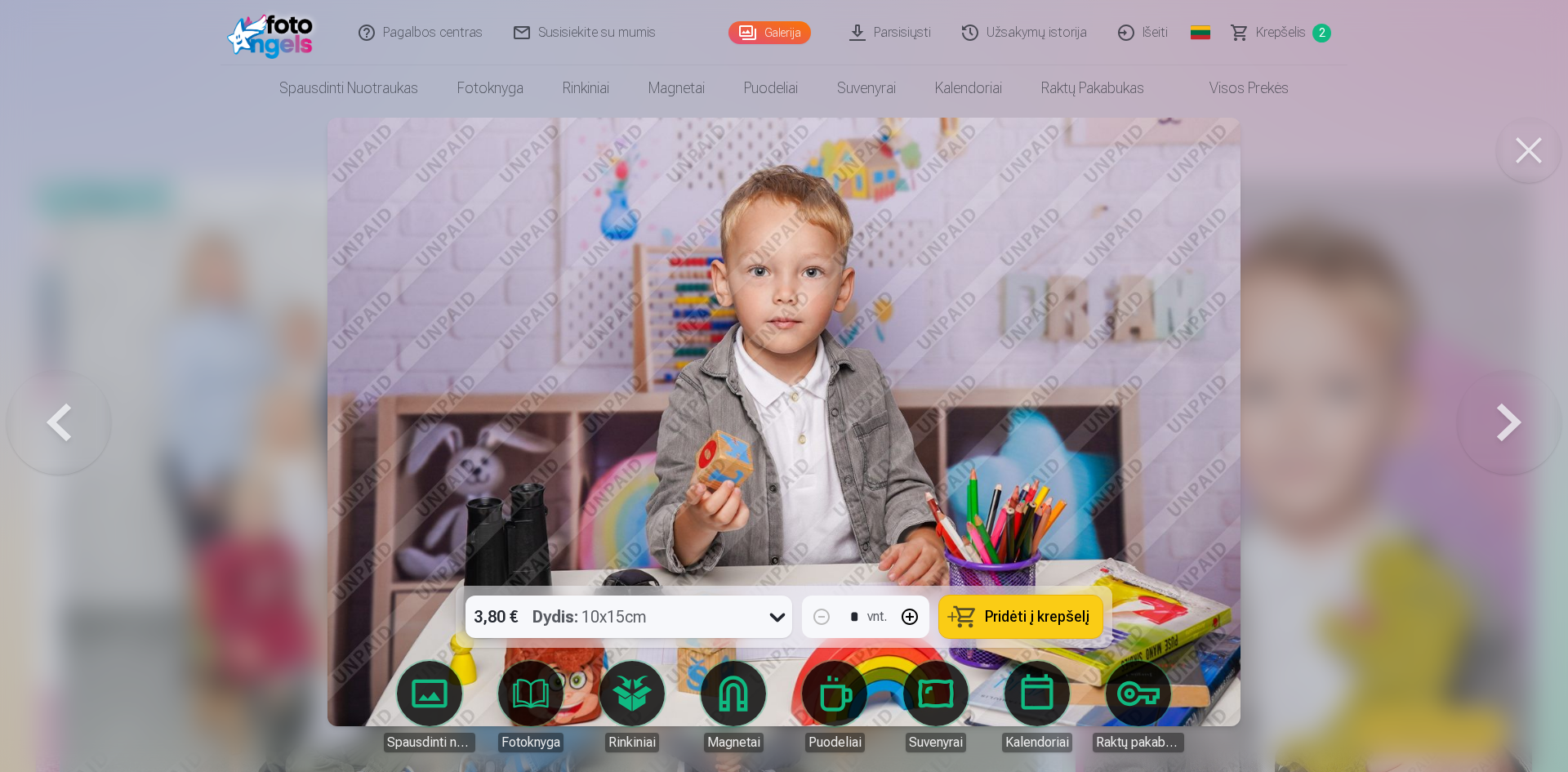
click at [1501, 423] on button at bounding box center [1509, 422] width 105 height 295
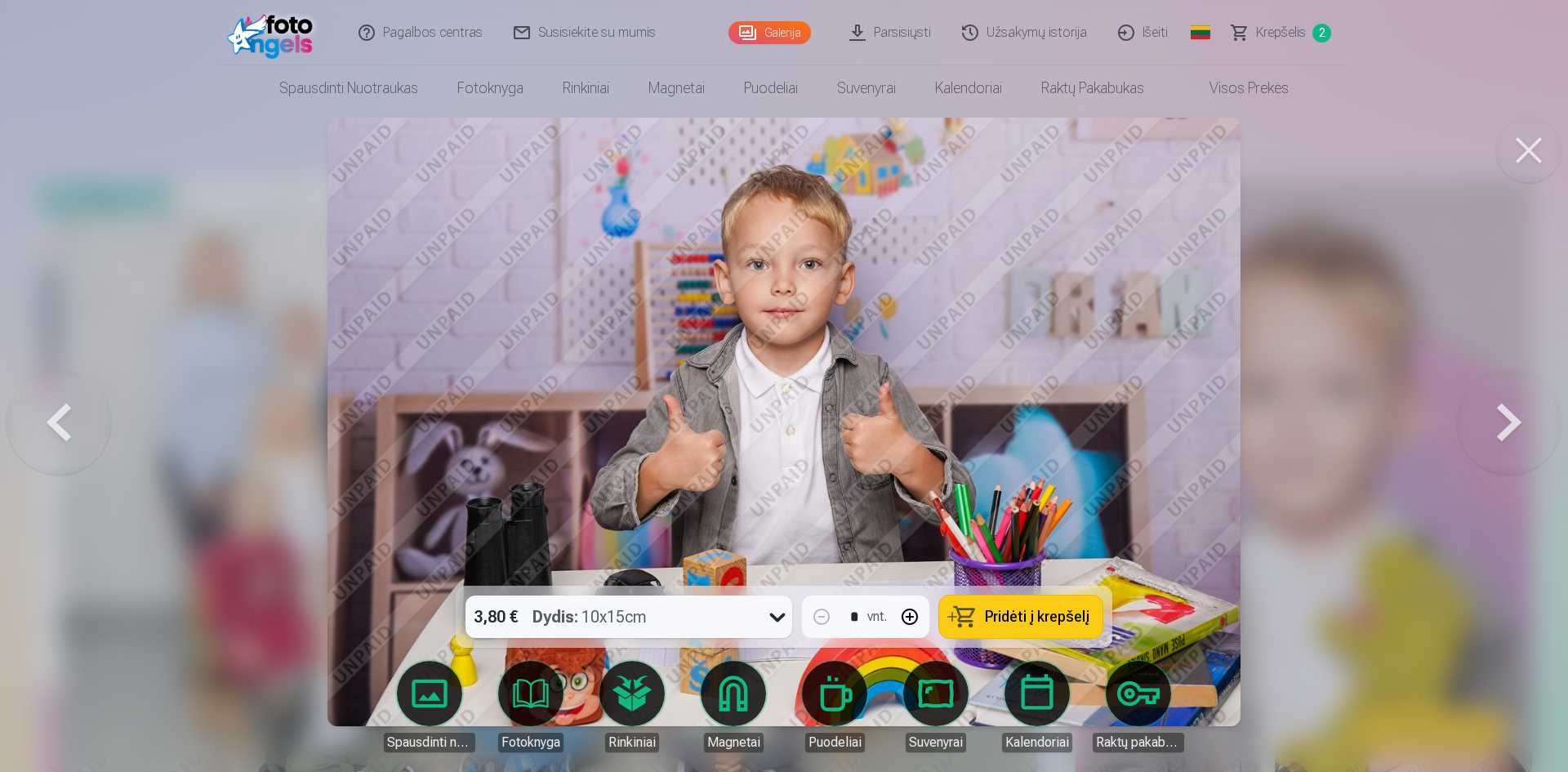
click at [1501, 423] on button at bounding box center [1509, 422] width 105 height 295
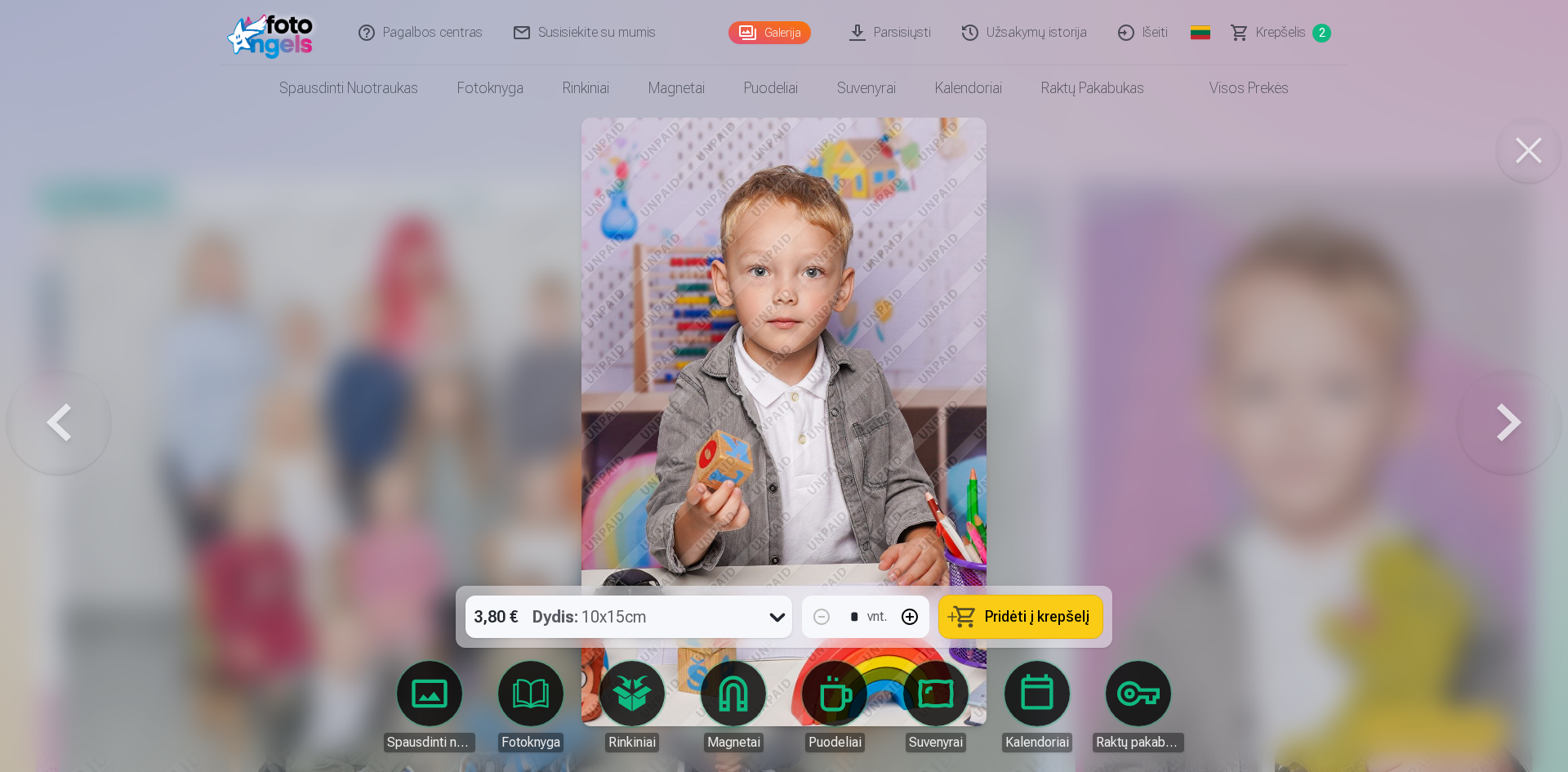
click at [1501, 423] on button at bounding box center [1509, 422] width 105 height 295
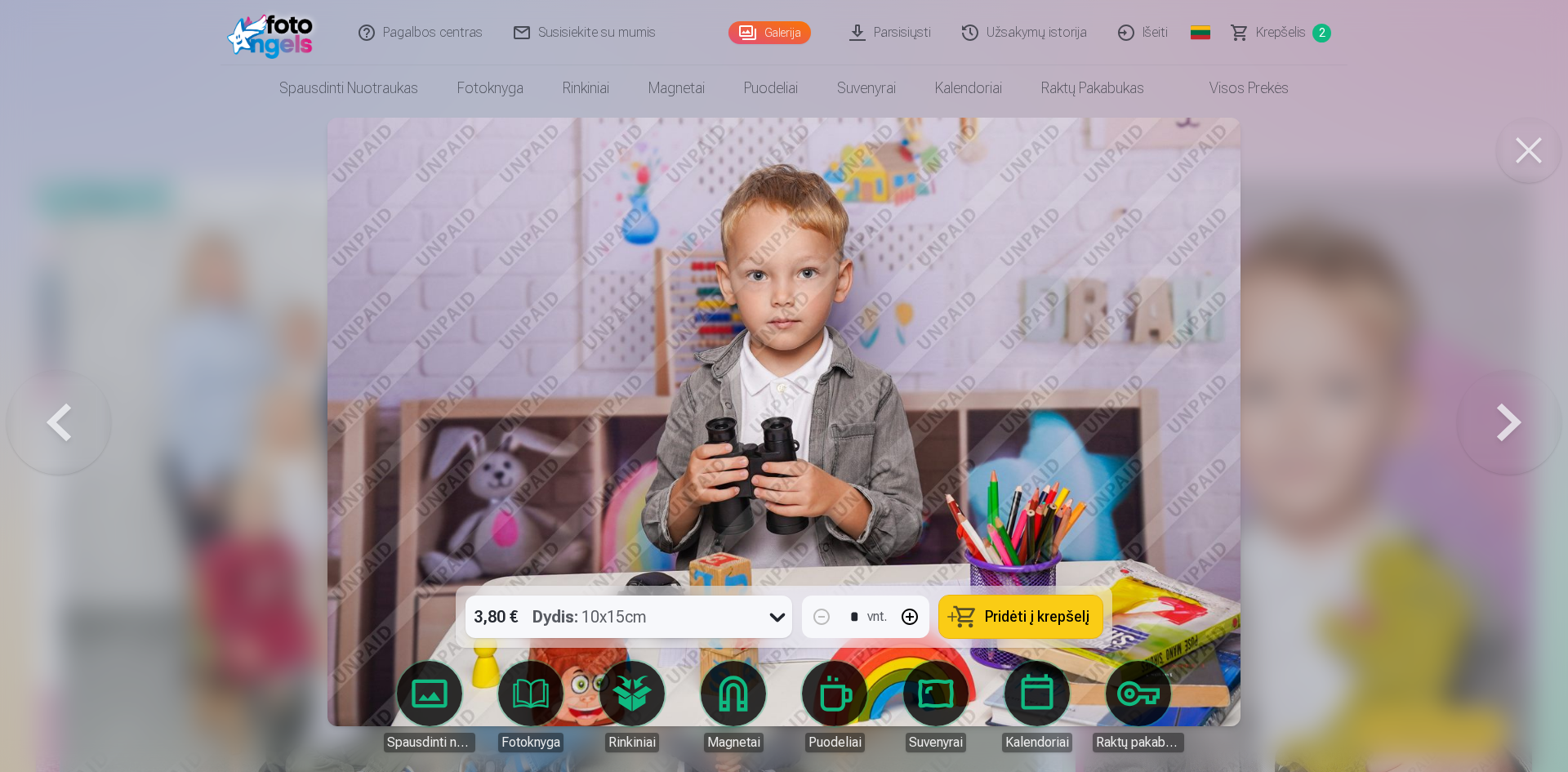
click at [1501, 423] on button at bounding box center [1509, 422] width 105 height 295
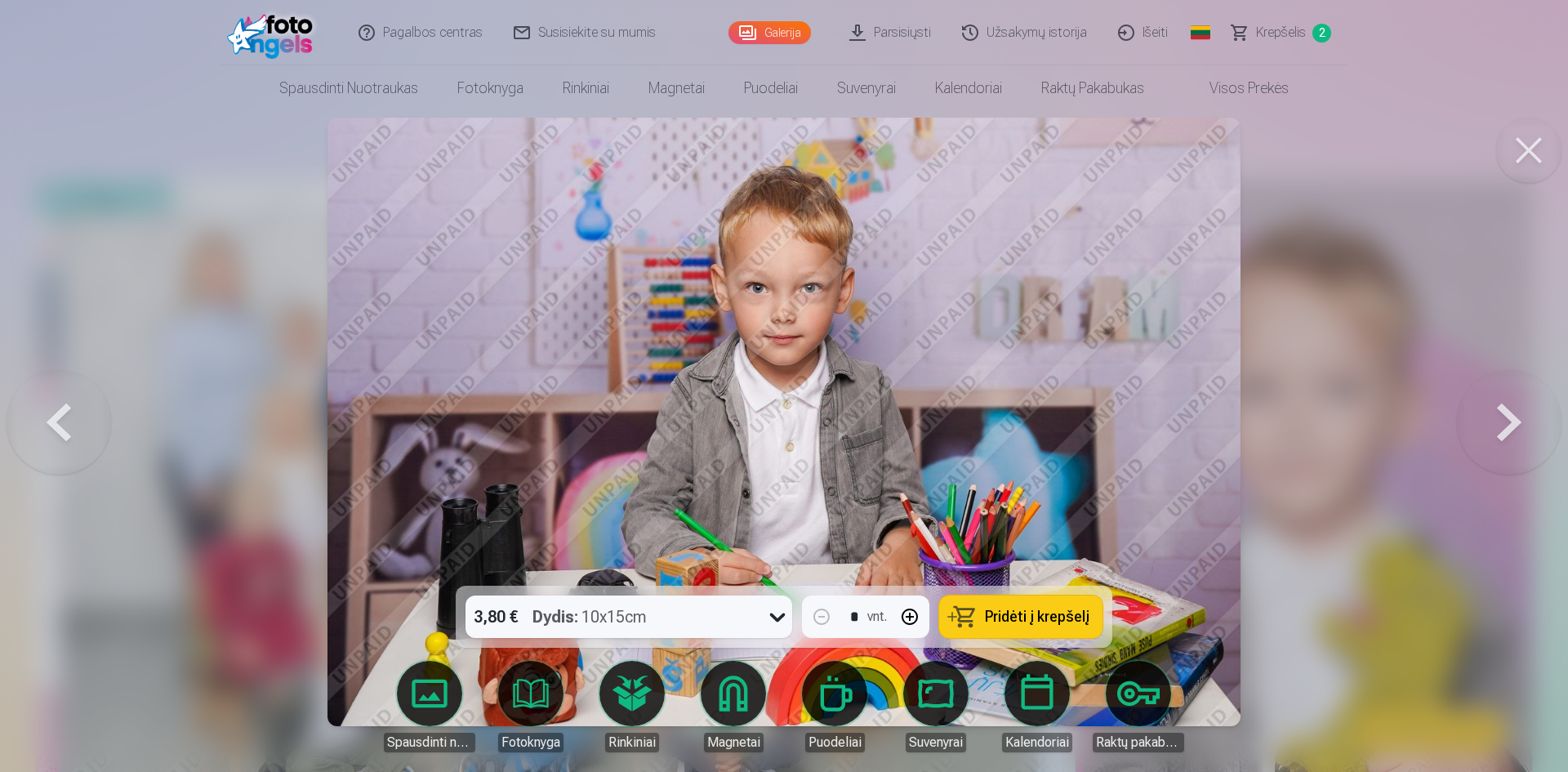
click at [1501, 423] on button at bounding box center [1509, 422] width 105 height 295
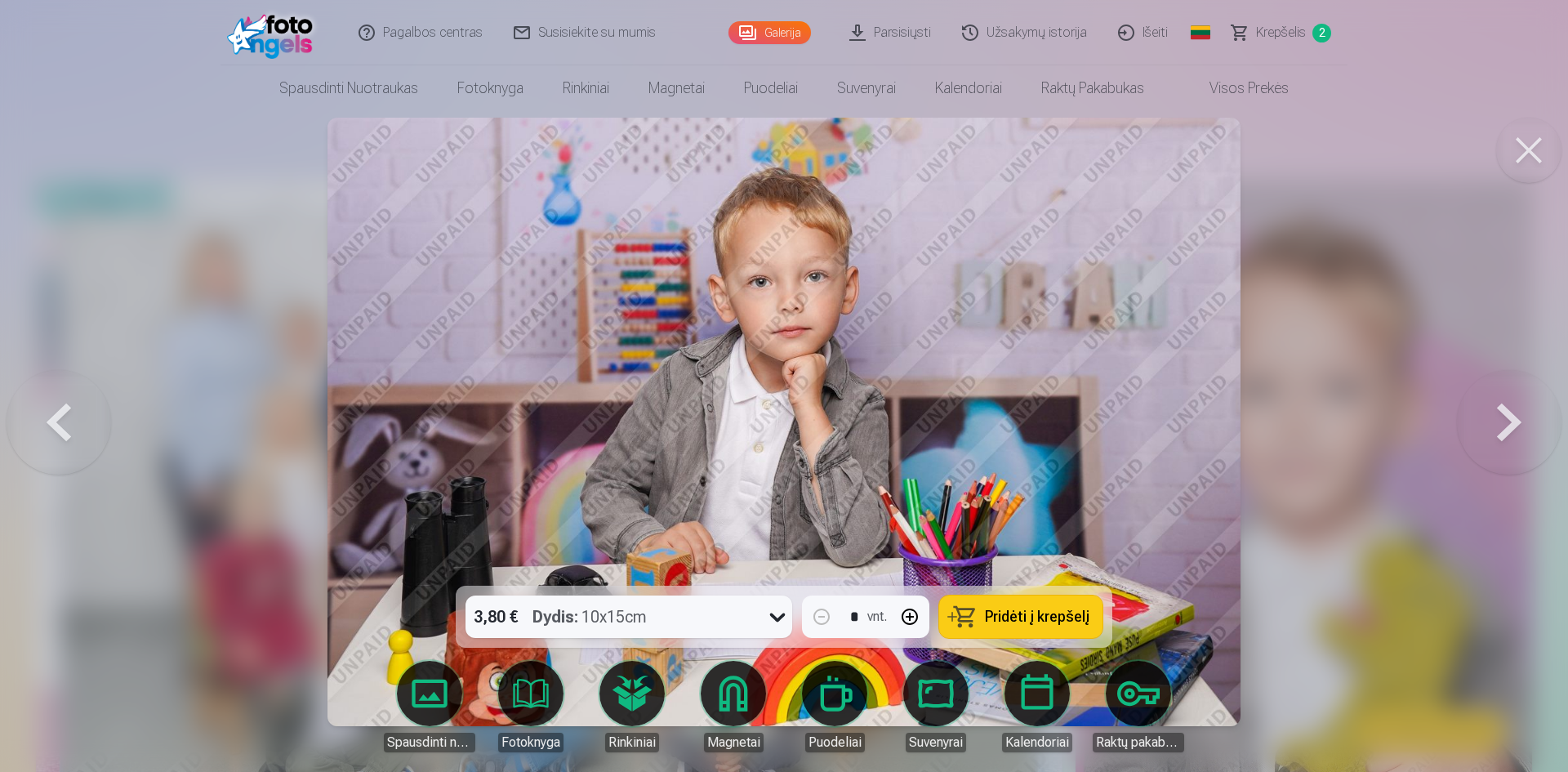
click at [1501, 423] on button at bounding box center [1509, 422] width 105 height 295
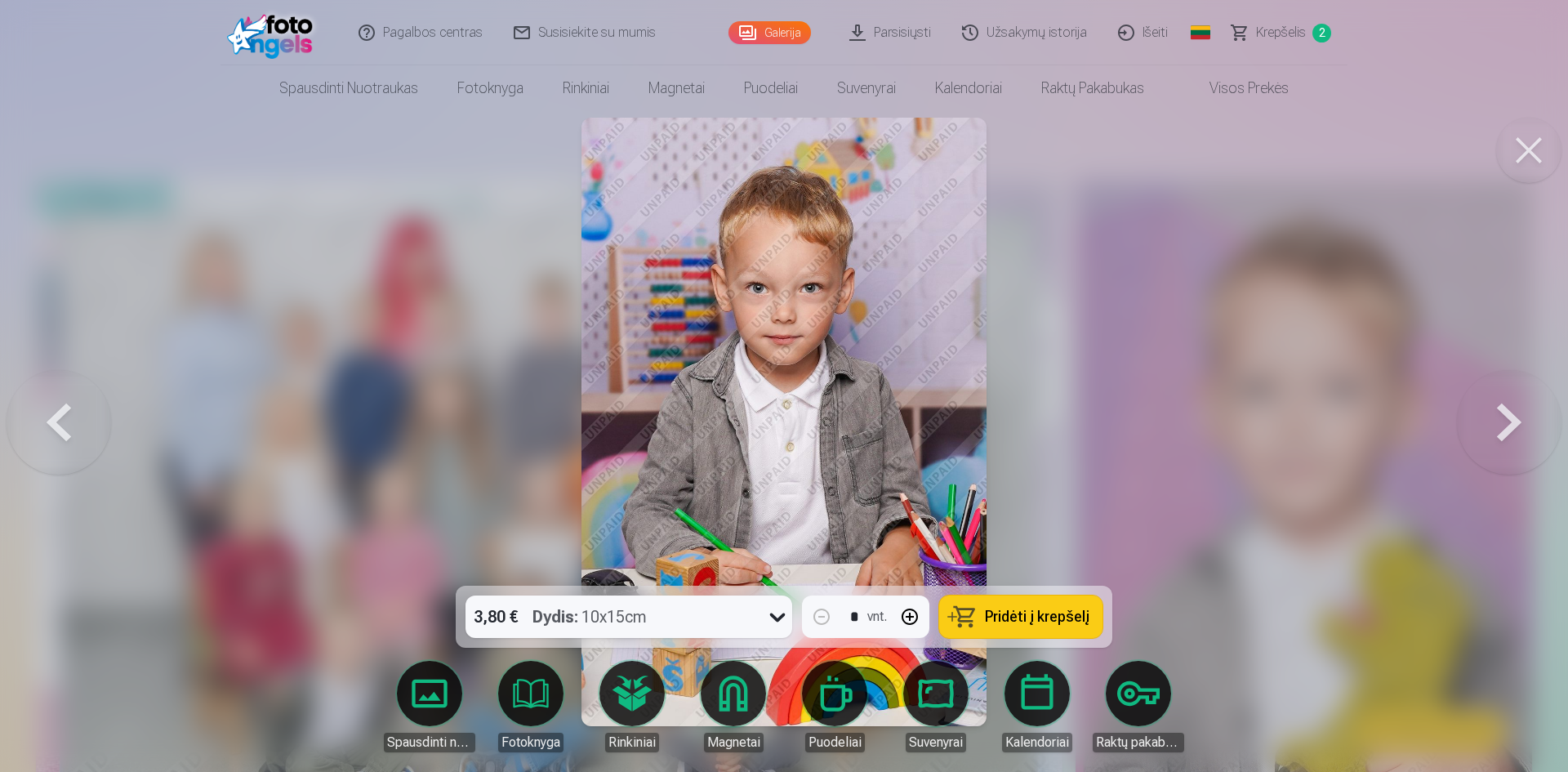
click at [1501, 423] on button at bounding box center [1509, 422] width 105 height 295
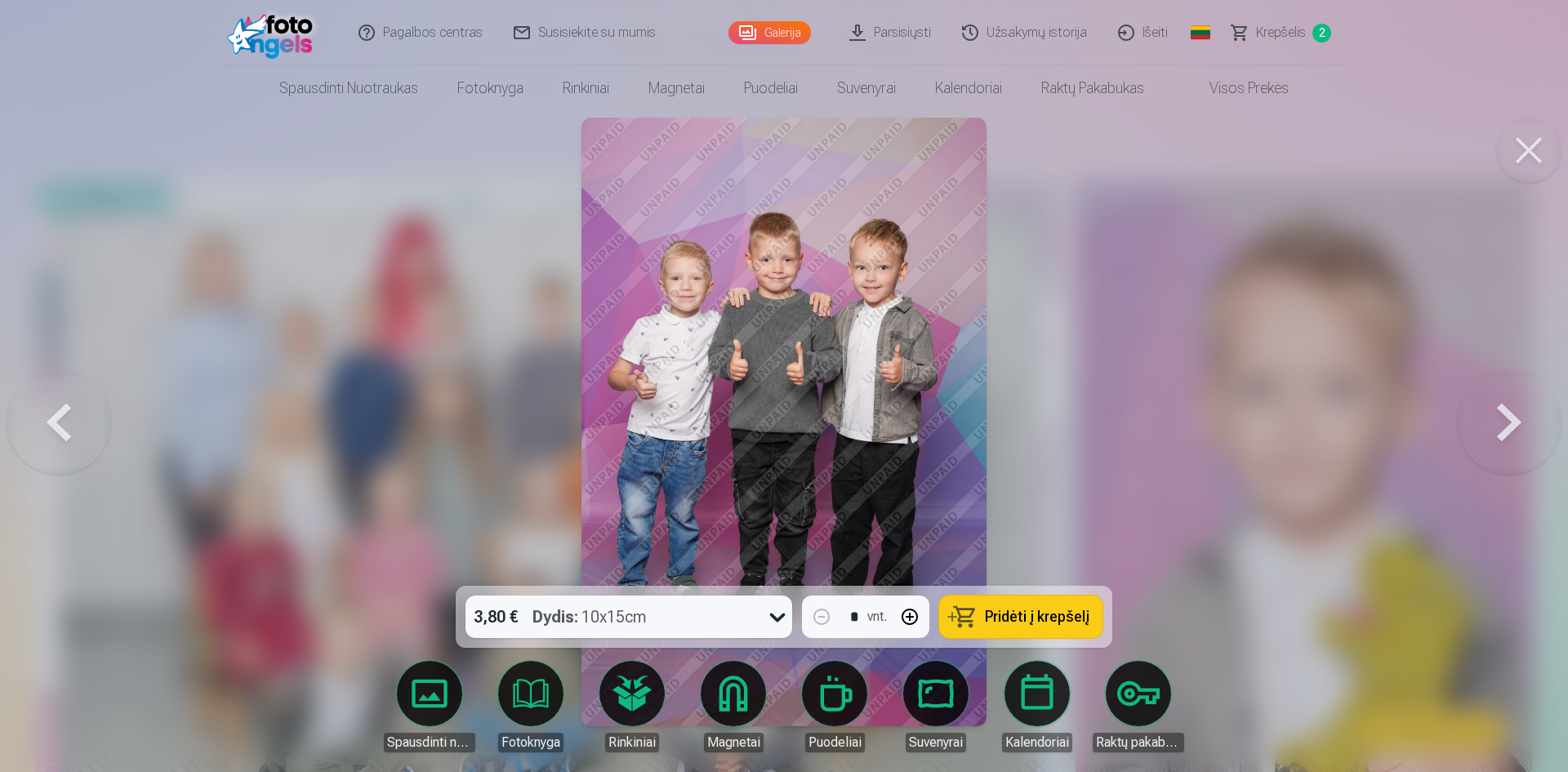
click at [1021, 611] on span "Pridėti į krepšelį" at bounding box center [1037, 617] width 105 height 15
click at [1507, 420] on button at bounding box center [1509, 422] width 105 height 295
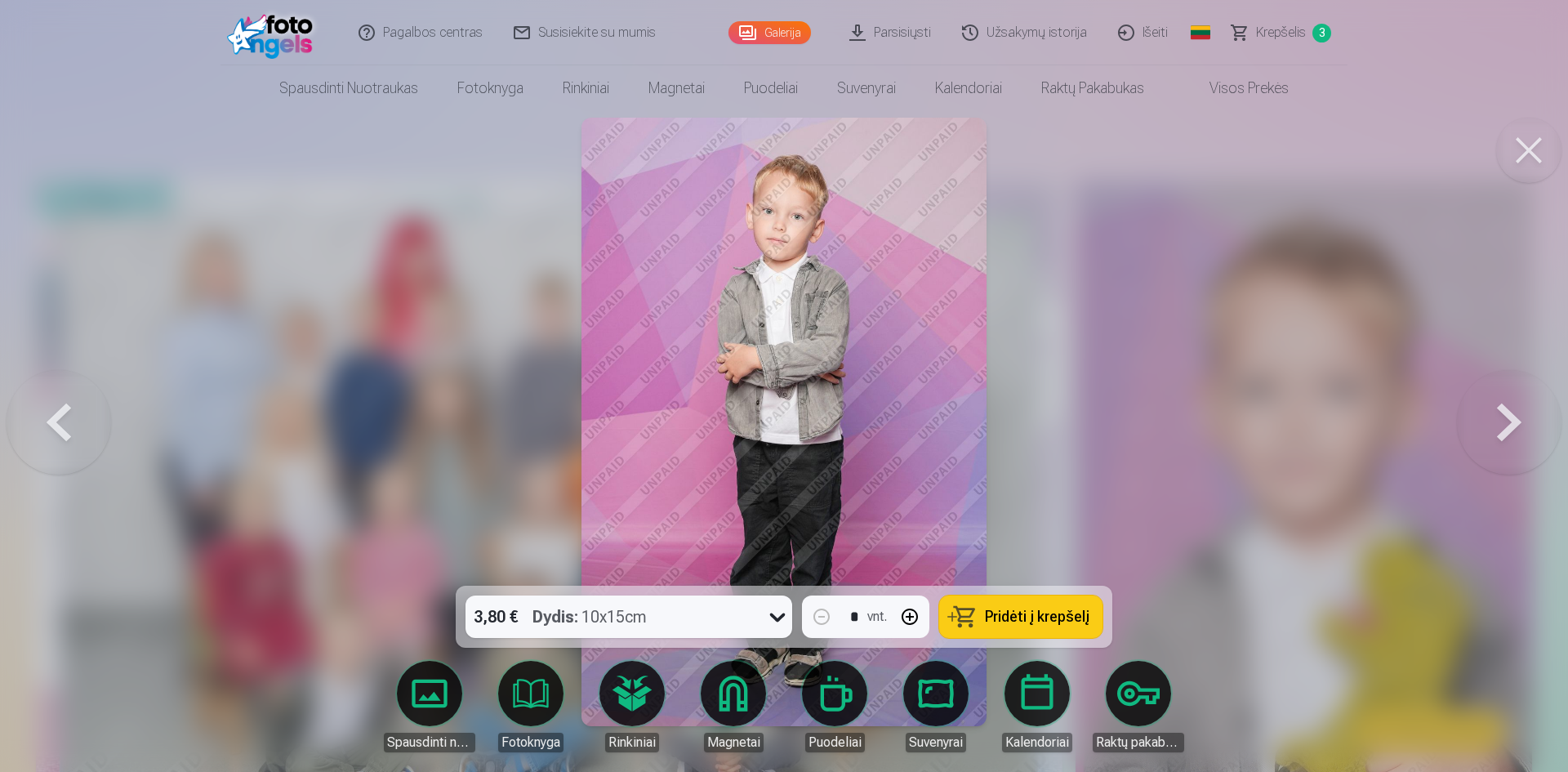
click at [1507, 420] on button at bounding box center [1509, 422] width 105 height 295
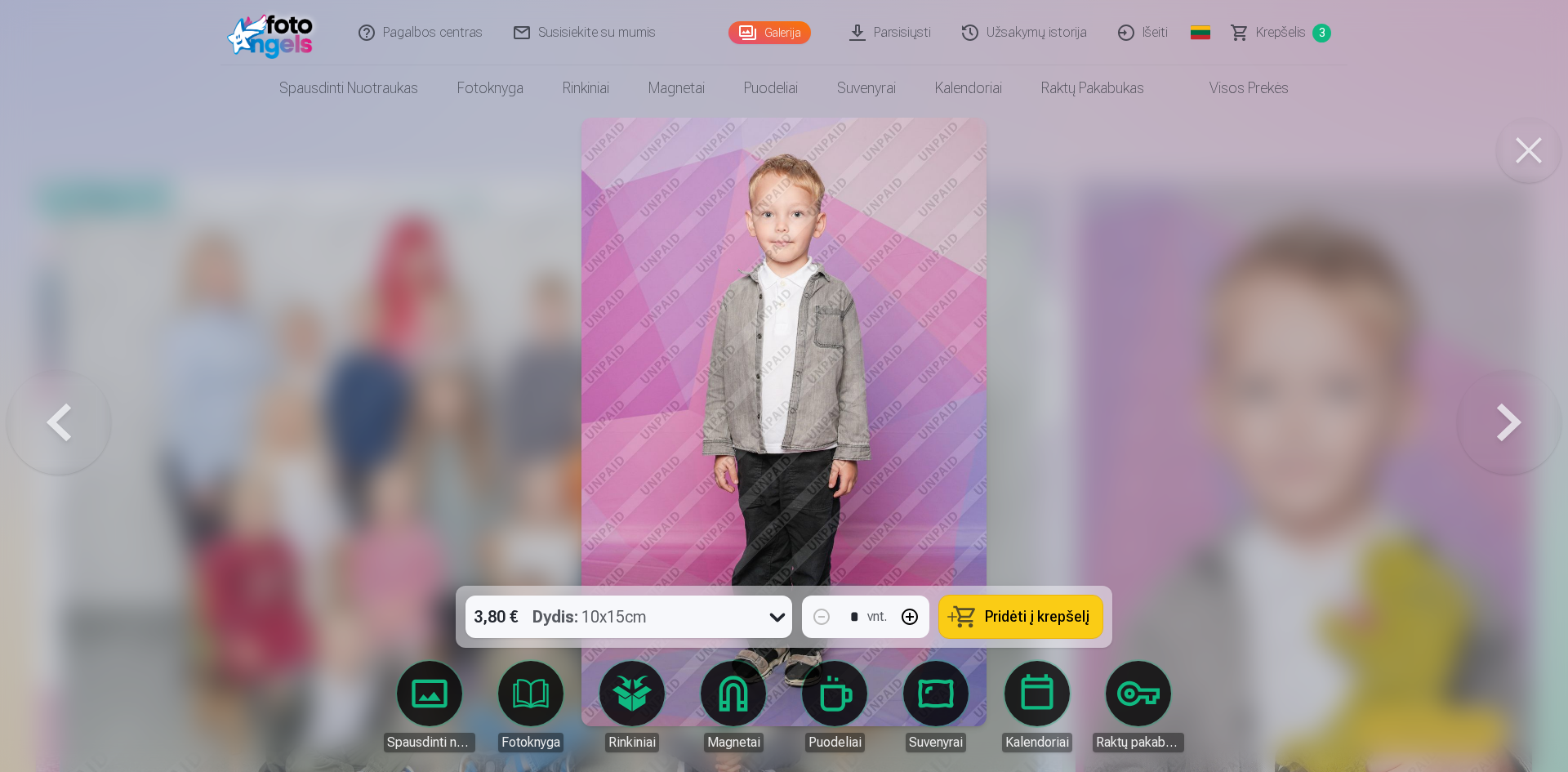
click at [1507, 420] on button at bounding box center [1509, 422] width 105 height 295
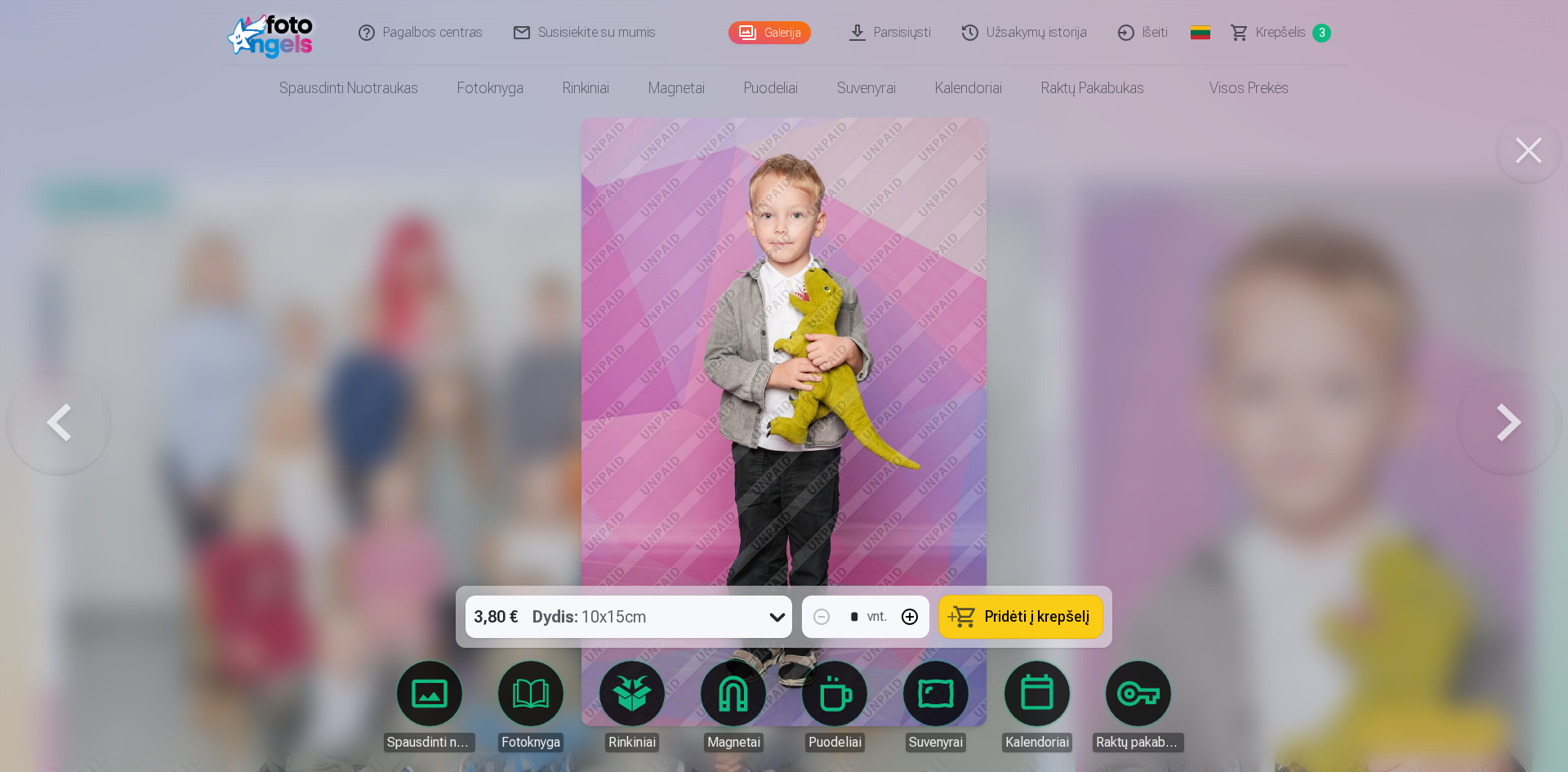
click at [1507, 420] on button at bounding box center [1509, 422] width 105 height 295
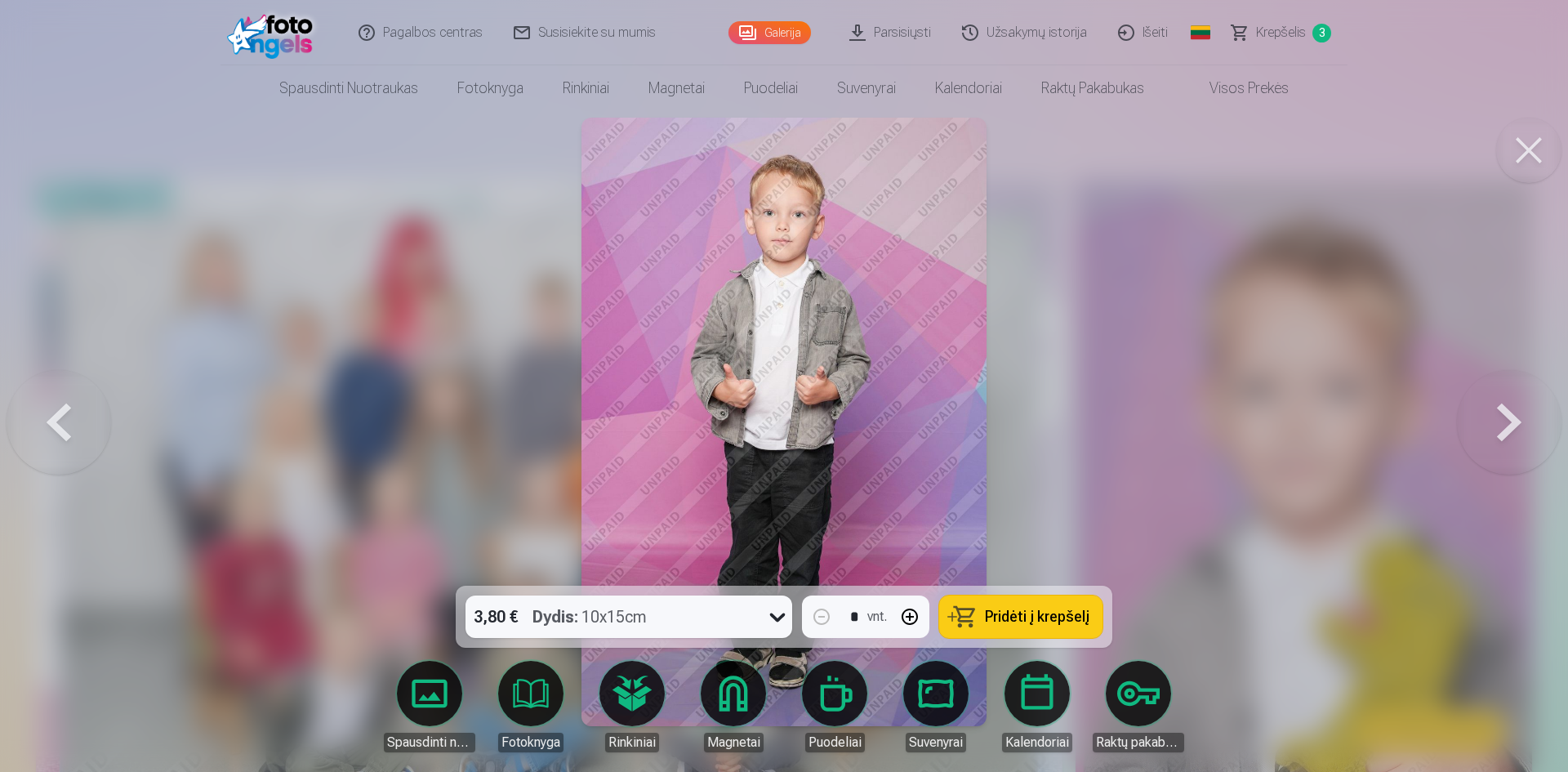
click at [1507, 420] on button at bounding box center [1509, 422] width 105 height 295
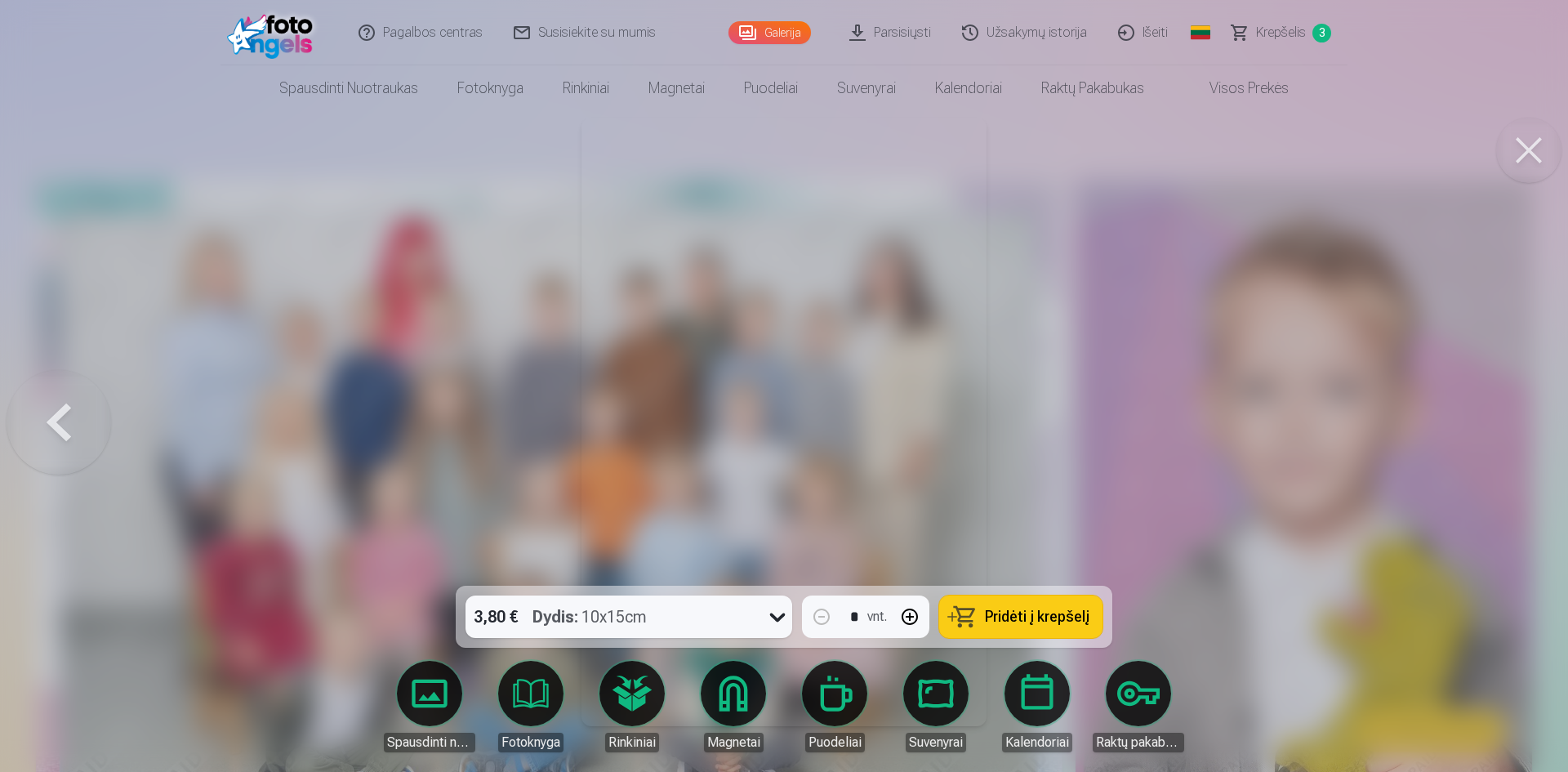
click at [1507, 420] on div at bounding box center [784, 386] width 1568 height 772
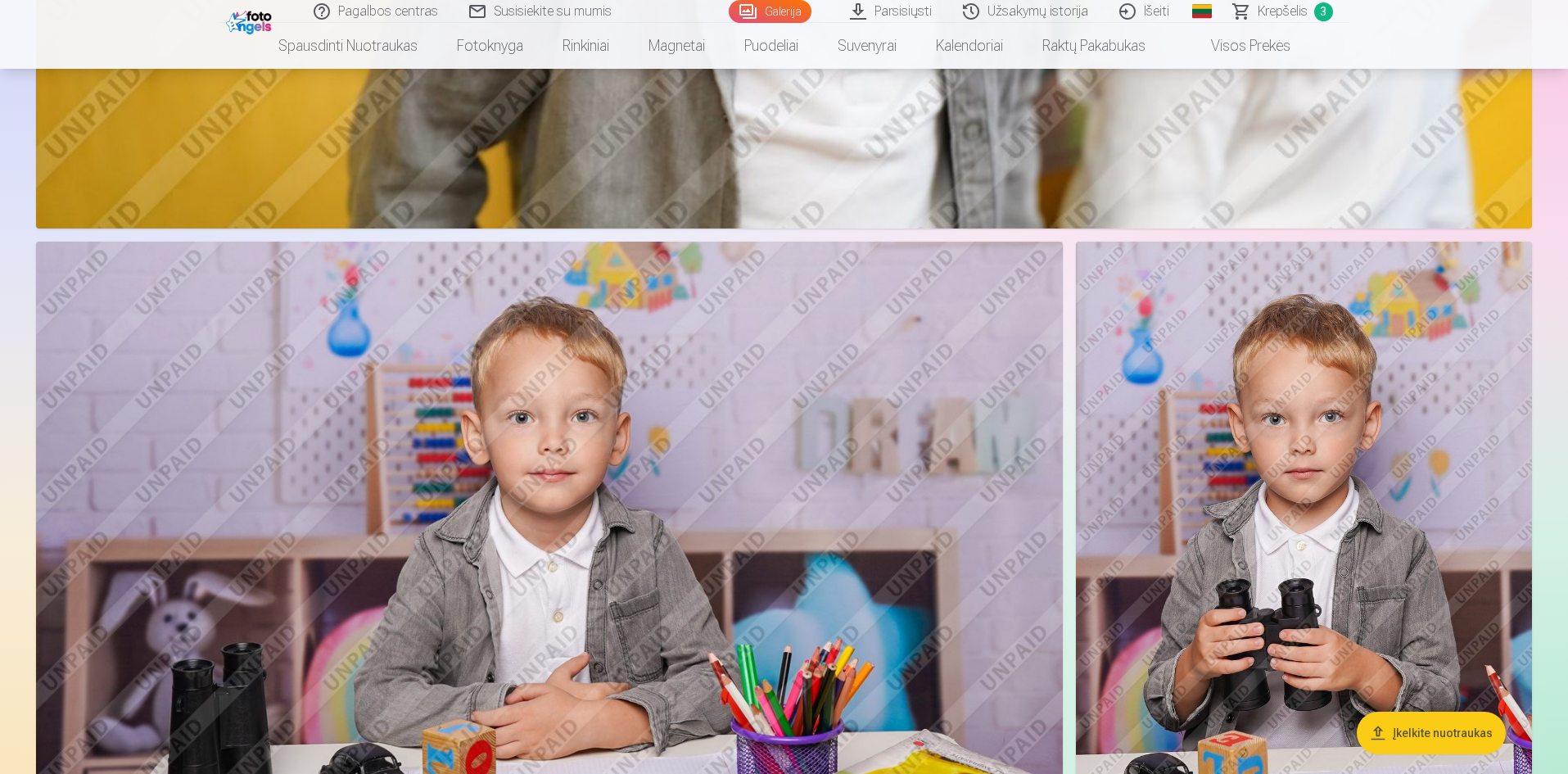
scroll to position [13104, 0]
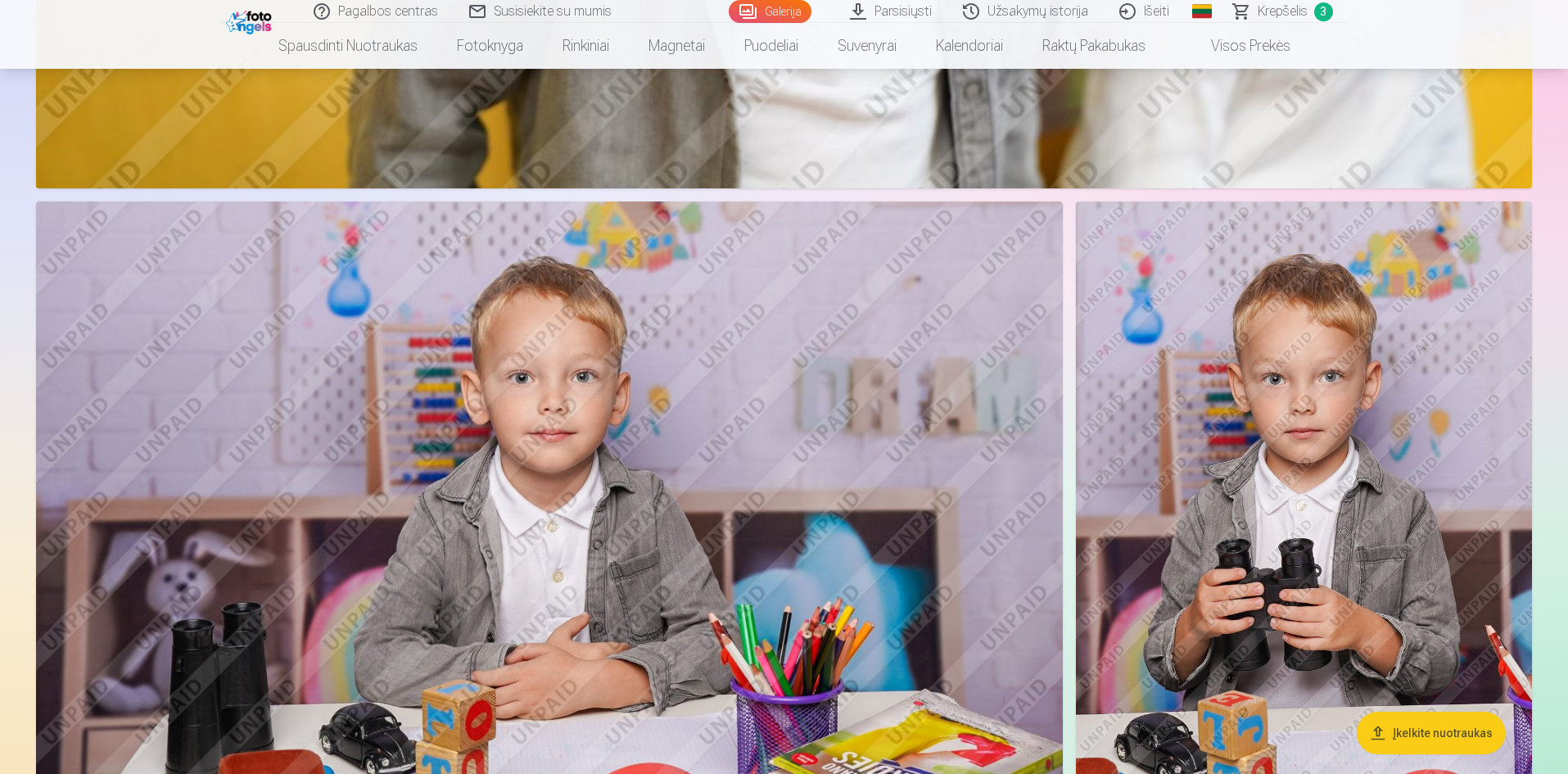
click at [641, 433] on img at bounding box center [549, 543] width 1027 height 684
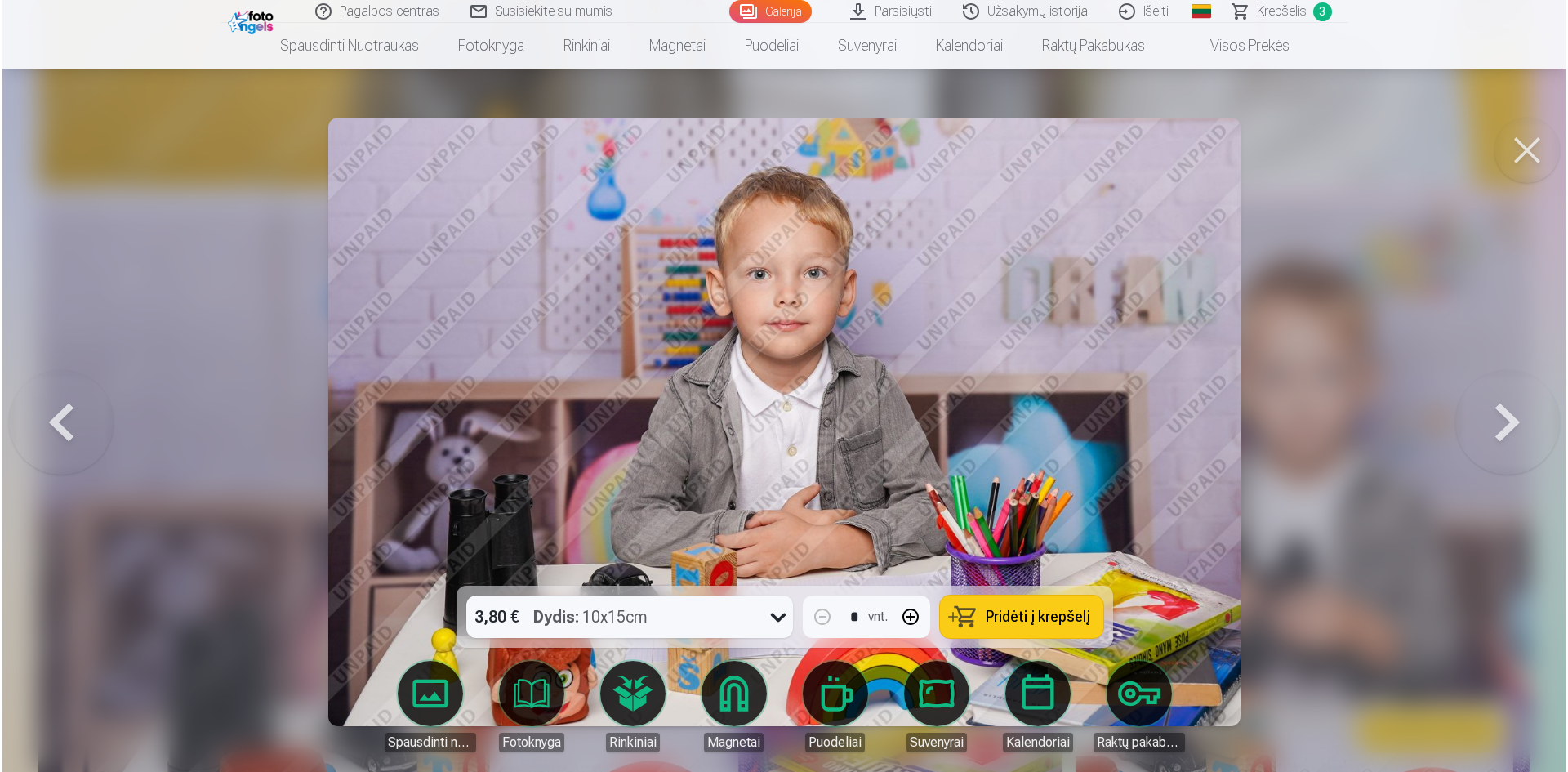
scroll to position [13103, 0]
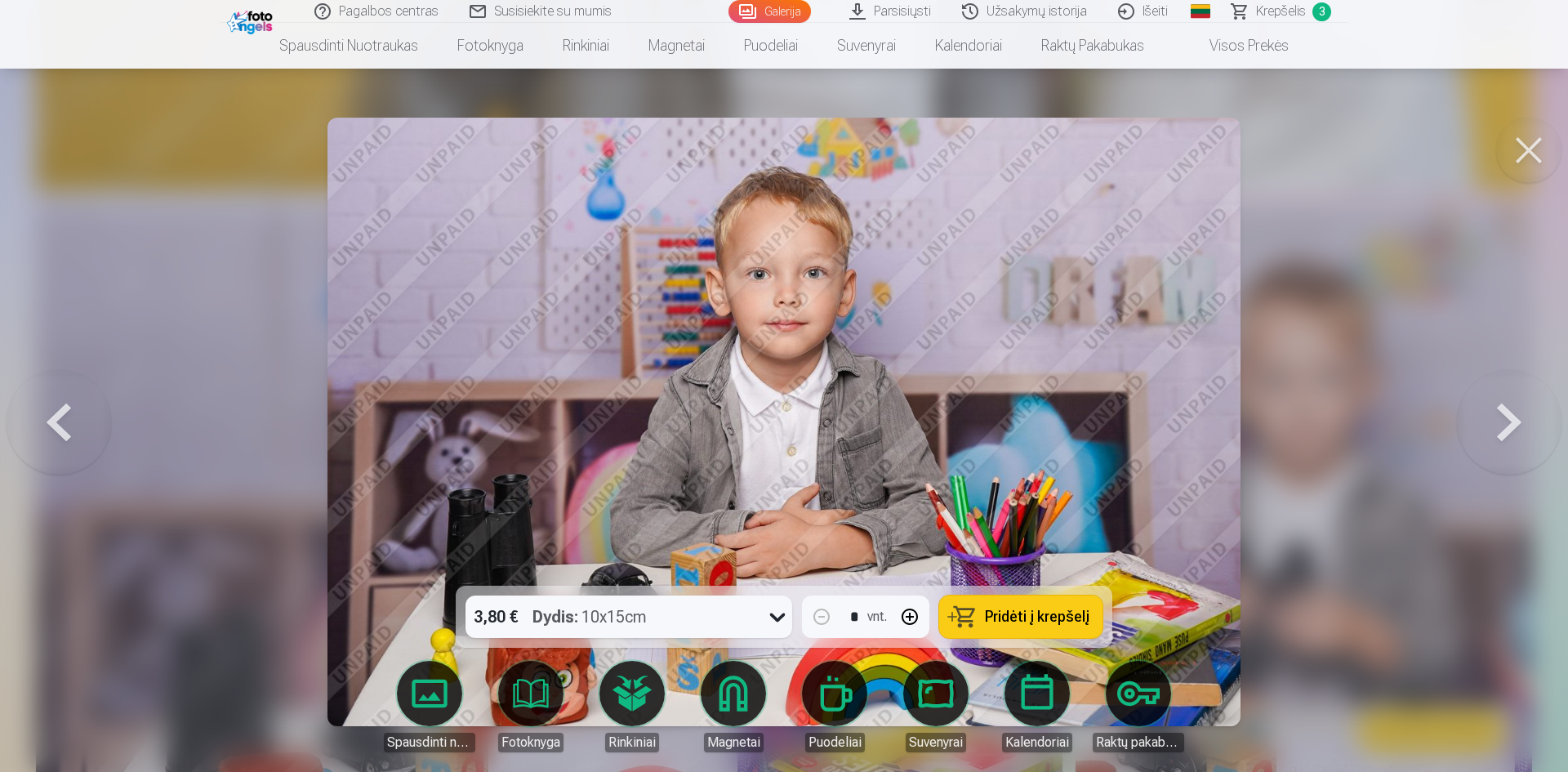
click at [1034, 613] on span "Pridėti į krepšelį" at bounding box center [1037, 617] width 105 height 15
click at [1517, 417] on button at bounding box center [1509, 422] width 105 height 295
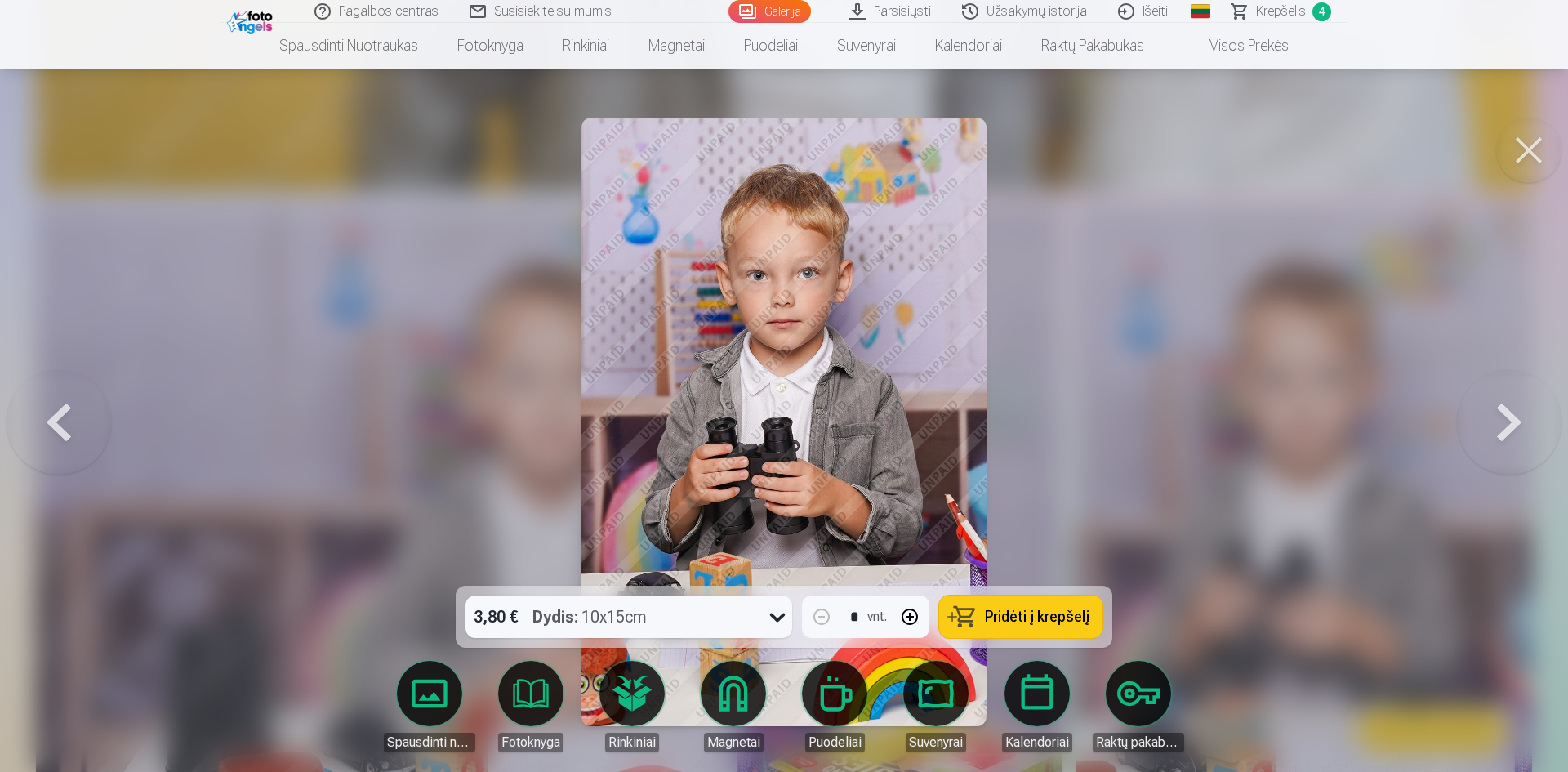
click at [1517, 417] on button at bounding box center [1509, 422] width 105 height 295
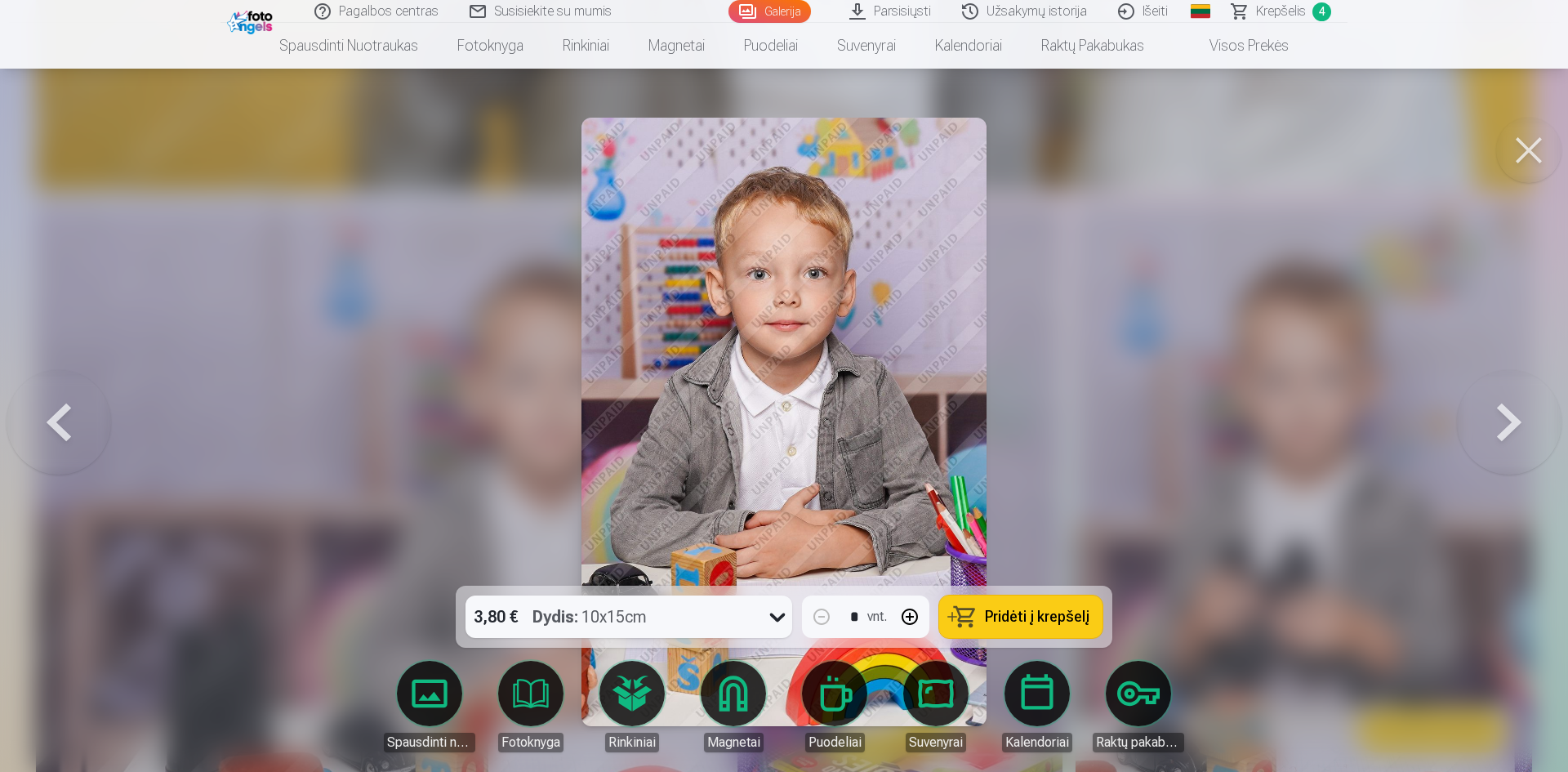
click at [1517, 417] on button at bounding box center [1509, 422] width 105 height 295
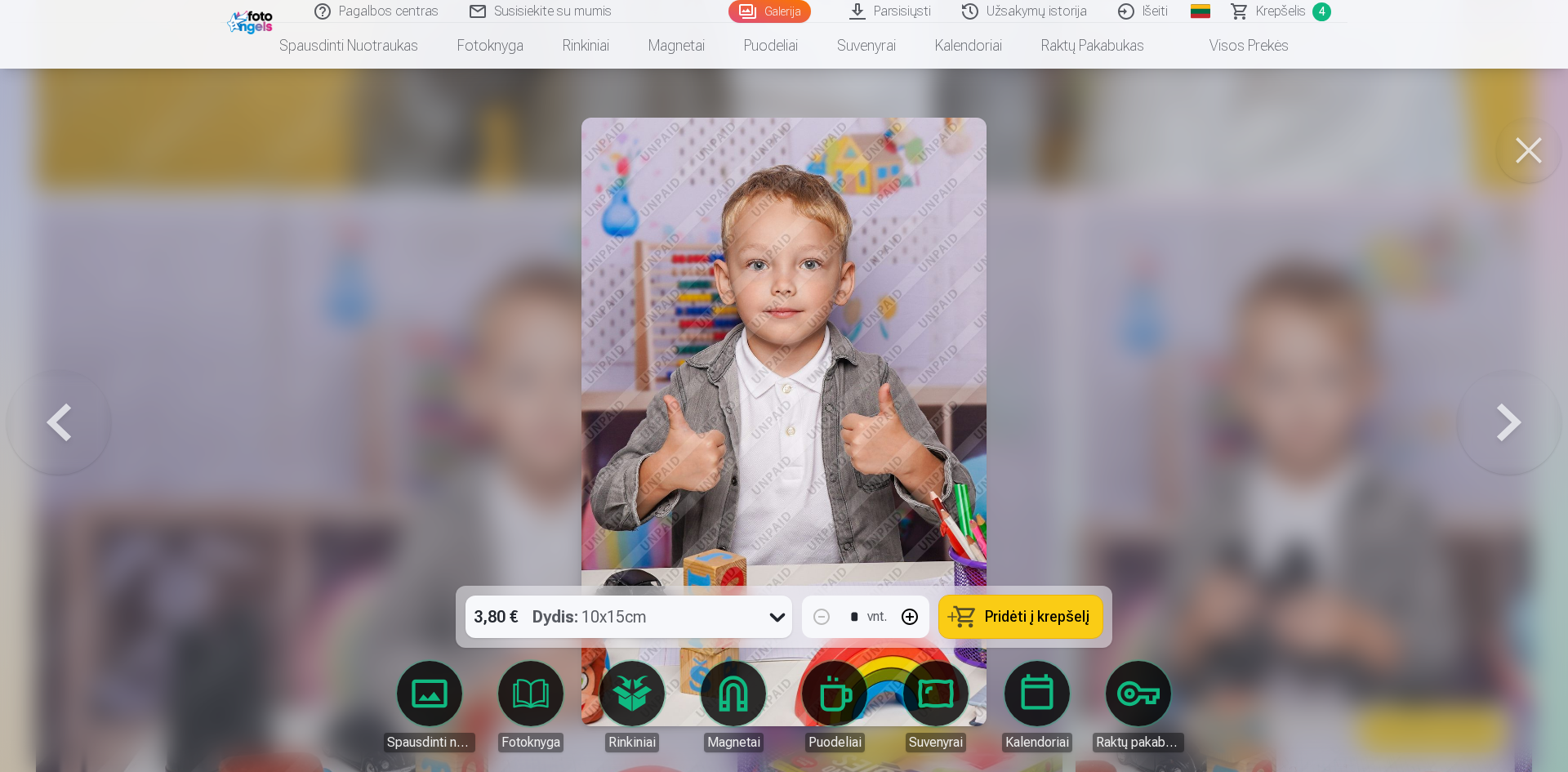
click at [1517, 417] on button at bounding box center [1509, 422] width 105 height 295
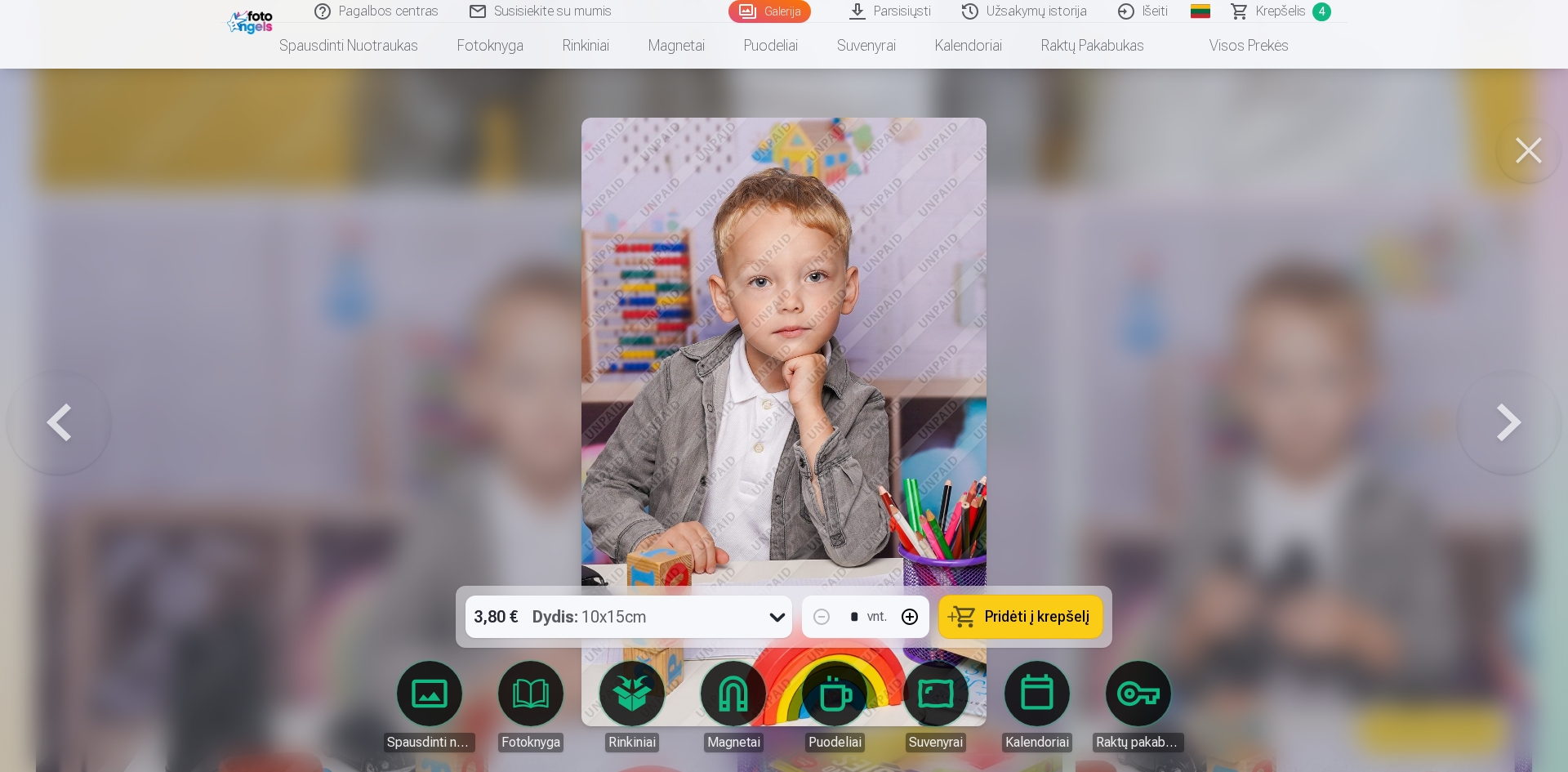
click at [1517, 417] on button at bounding box center [1509, 422] width 105 height 295
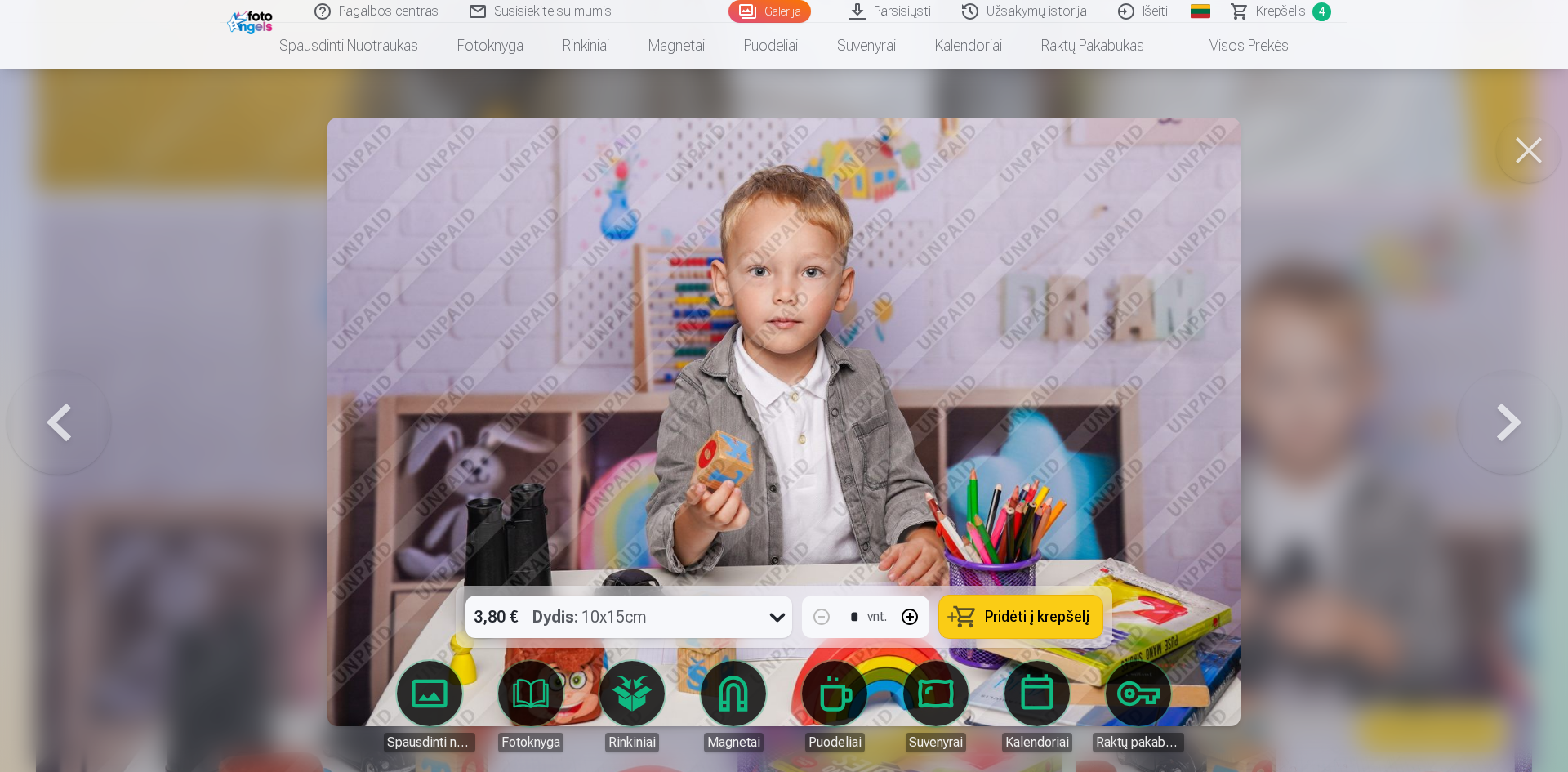
click at [1517, 417] on button at bounding box center [1509, 422] width 105 height 295
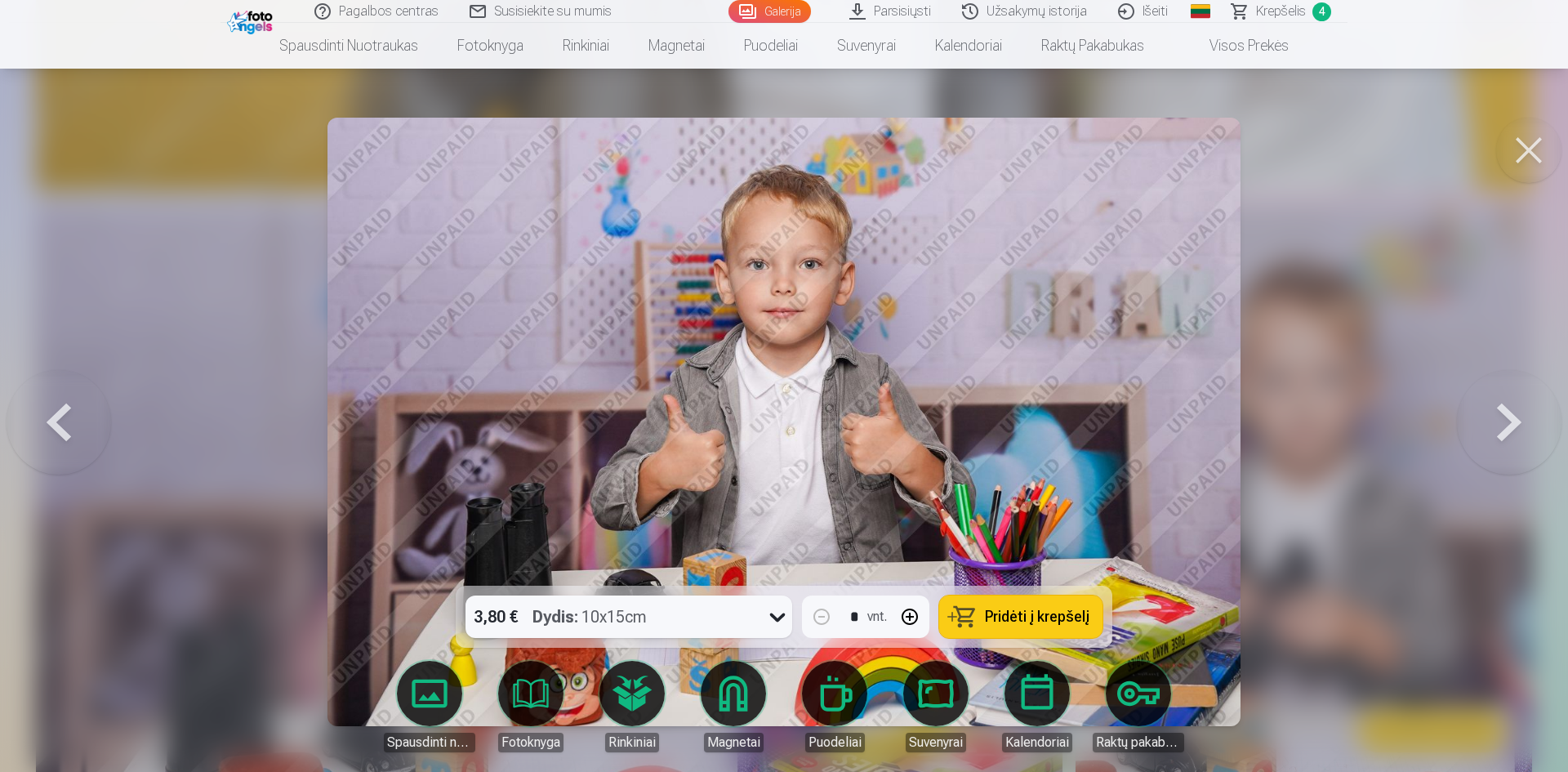
click at [1517, 417] on button at bounding box center [1509, 422] width 105 height 295
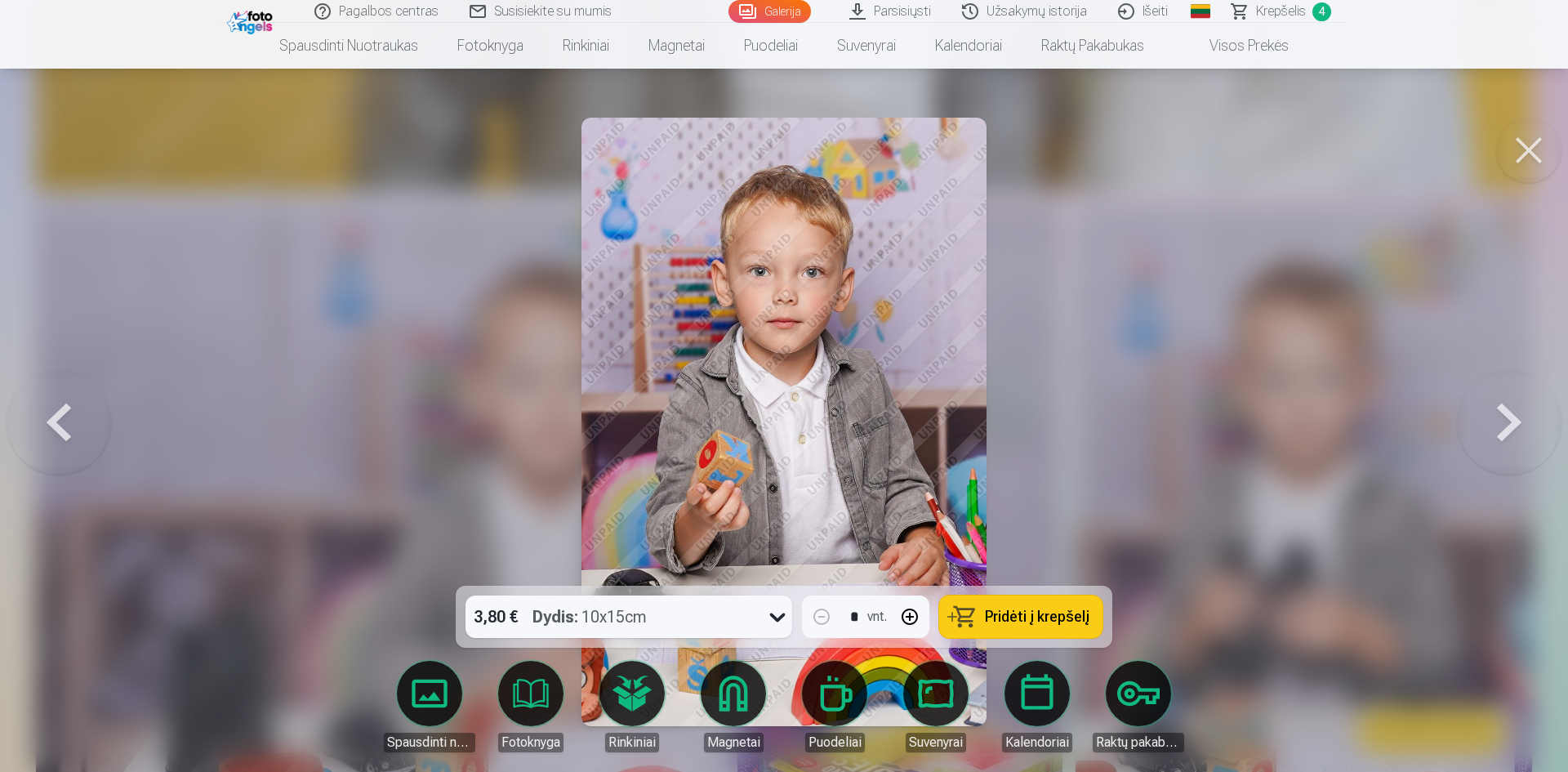
click at [1517, 417] on button at bounding box center [1509, 422] width 105 height 295
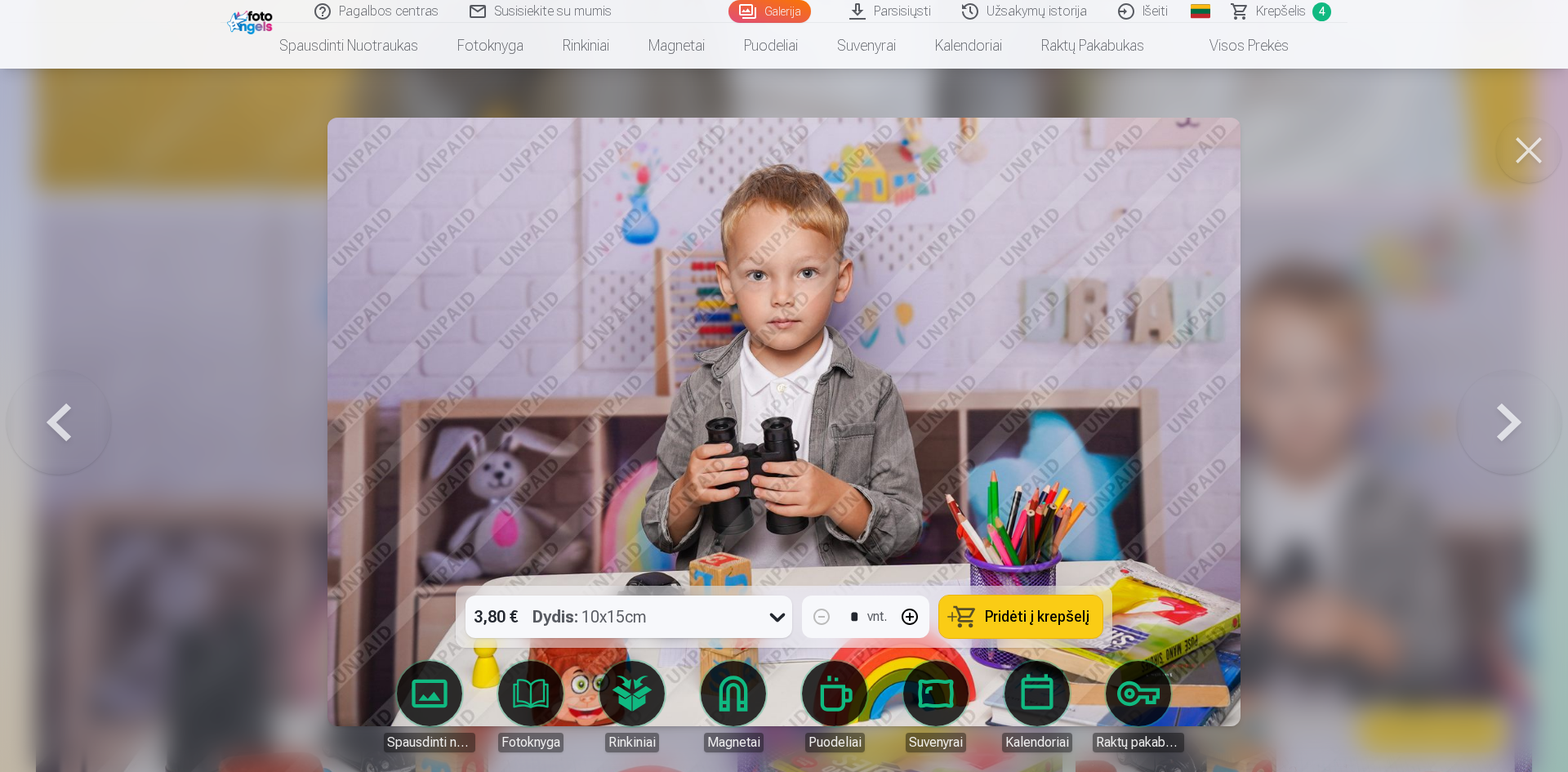
click at [1517, 417] on button at bounding box center [1509, 422] width 105 height 295
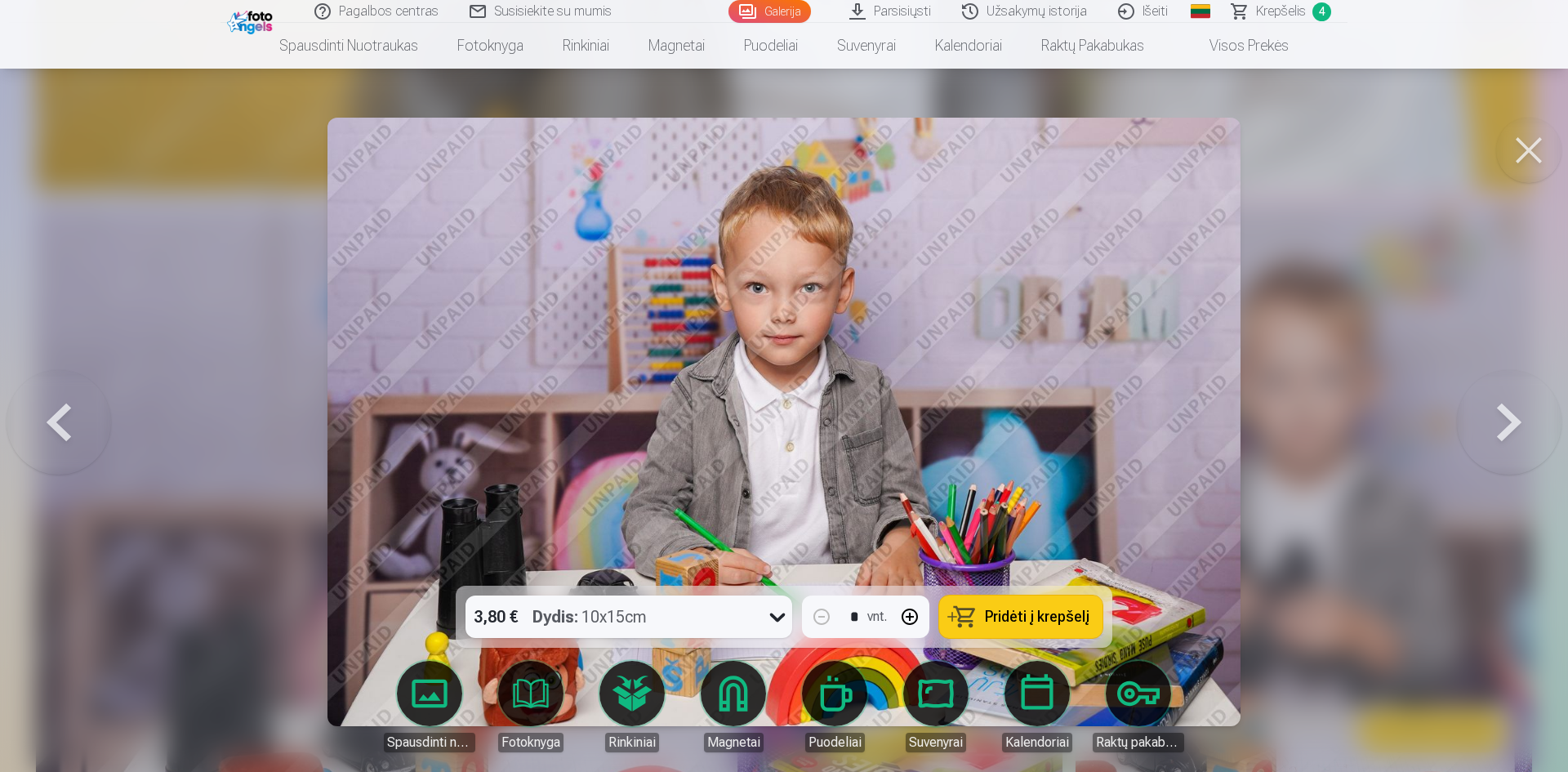
click at [1517, 417] on button at bounding box center [1509, 422] width 105 height 295
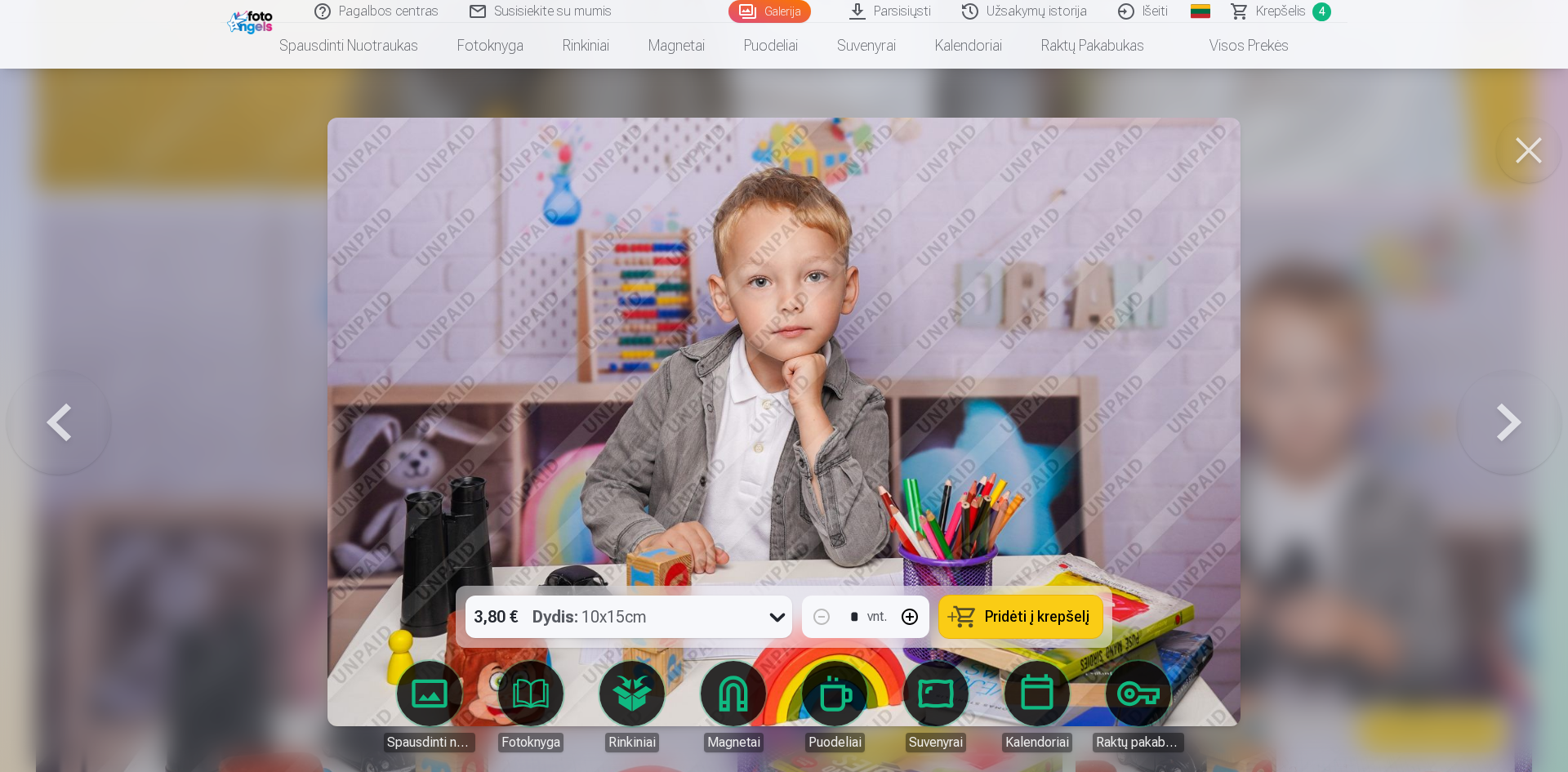
click at [1517, 417] on button at bounding box center [1509, 422] width 105 height 295
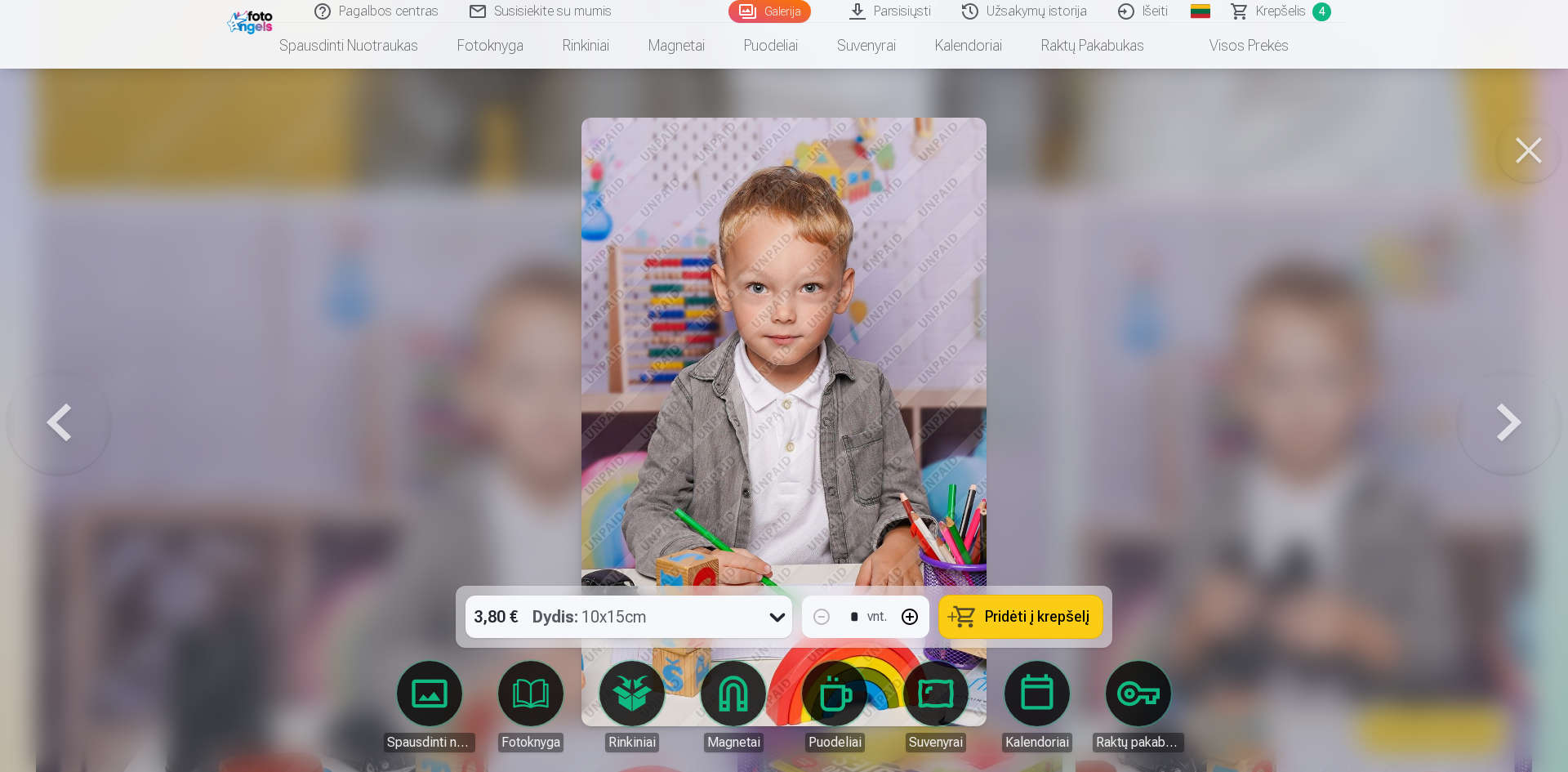
click at [1517, 417] on button at bounding box center [1509, 422] width 105 height 295
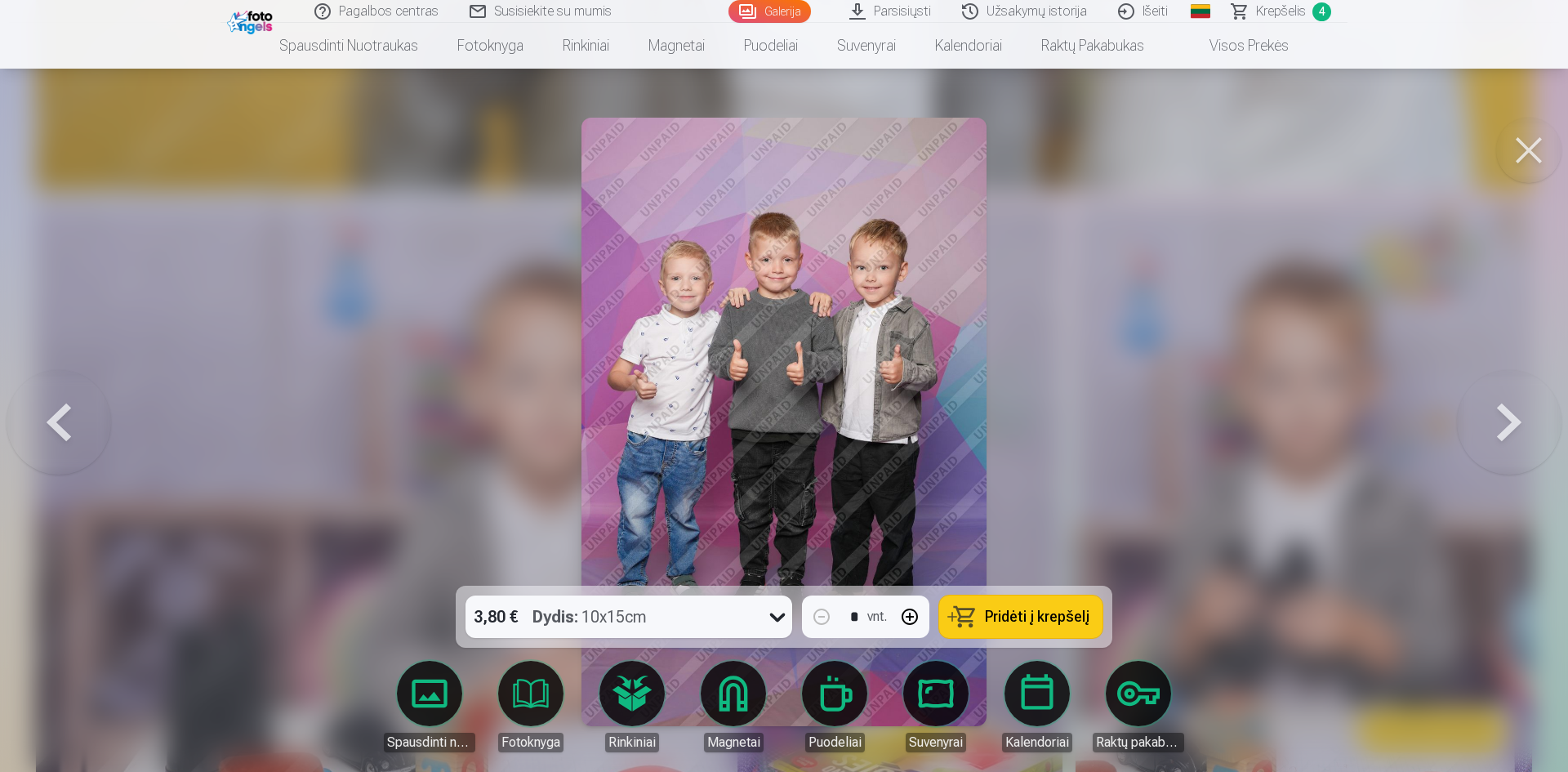
click at [1517, 417] on button at bounding box center [1509, 422] width 105 height 295
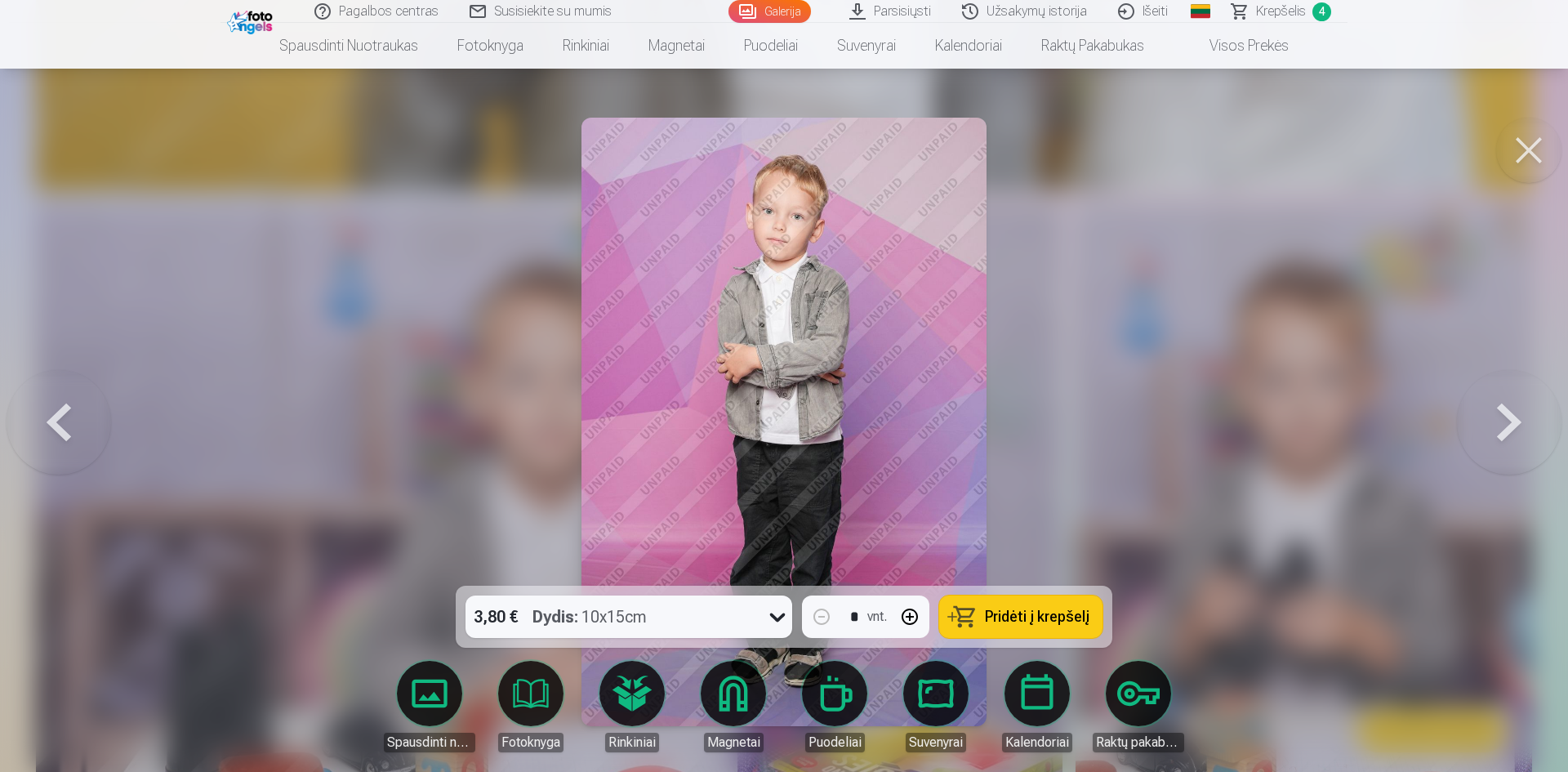
click at [1517, 417] on button at bounding box center [1509, 422] width 105 height 295
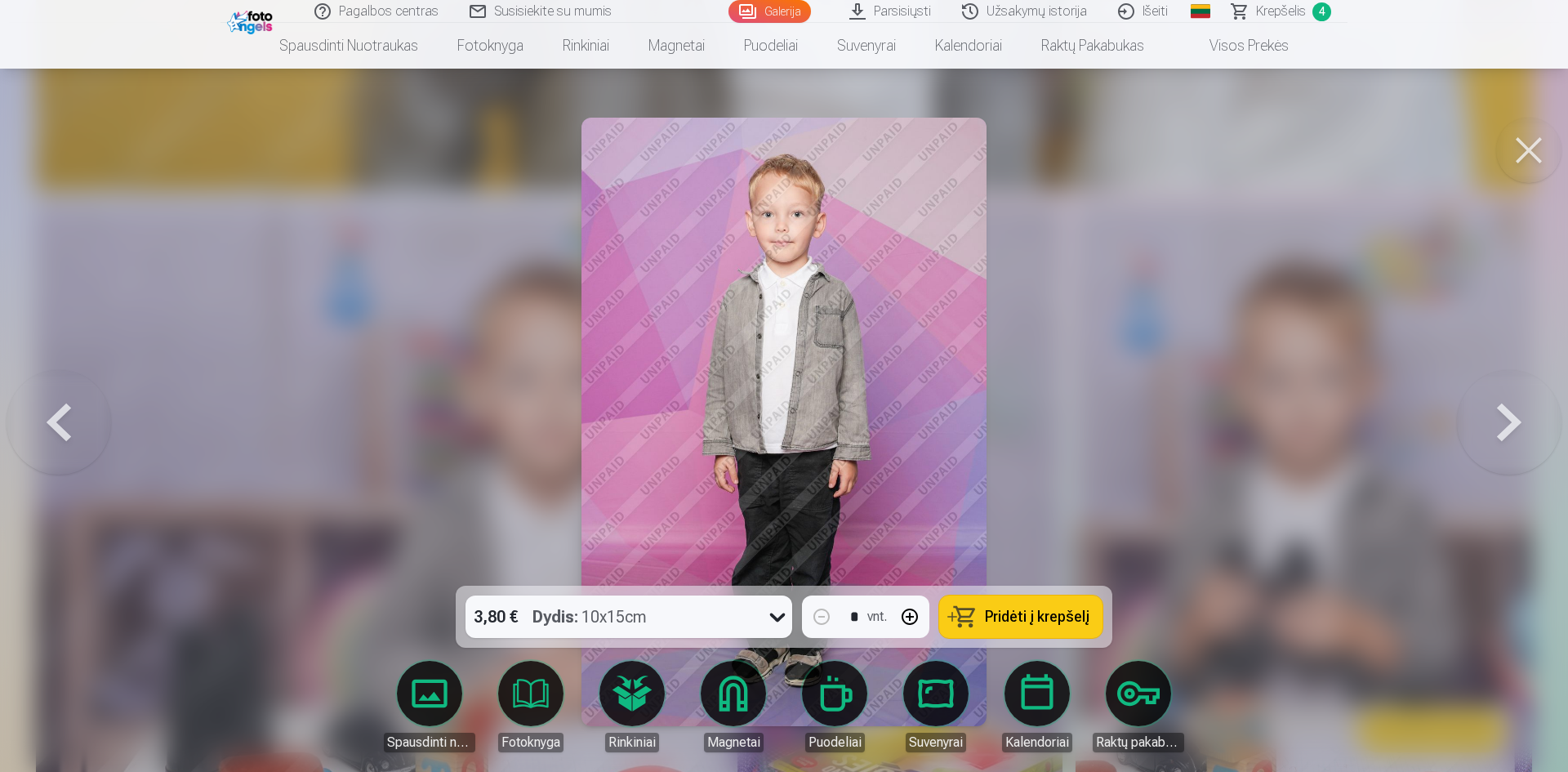
click at [1517, 417] on button at bounding box center [1509, 422] width 105 height 295
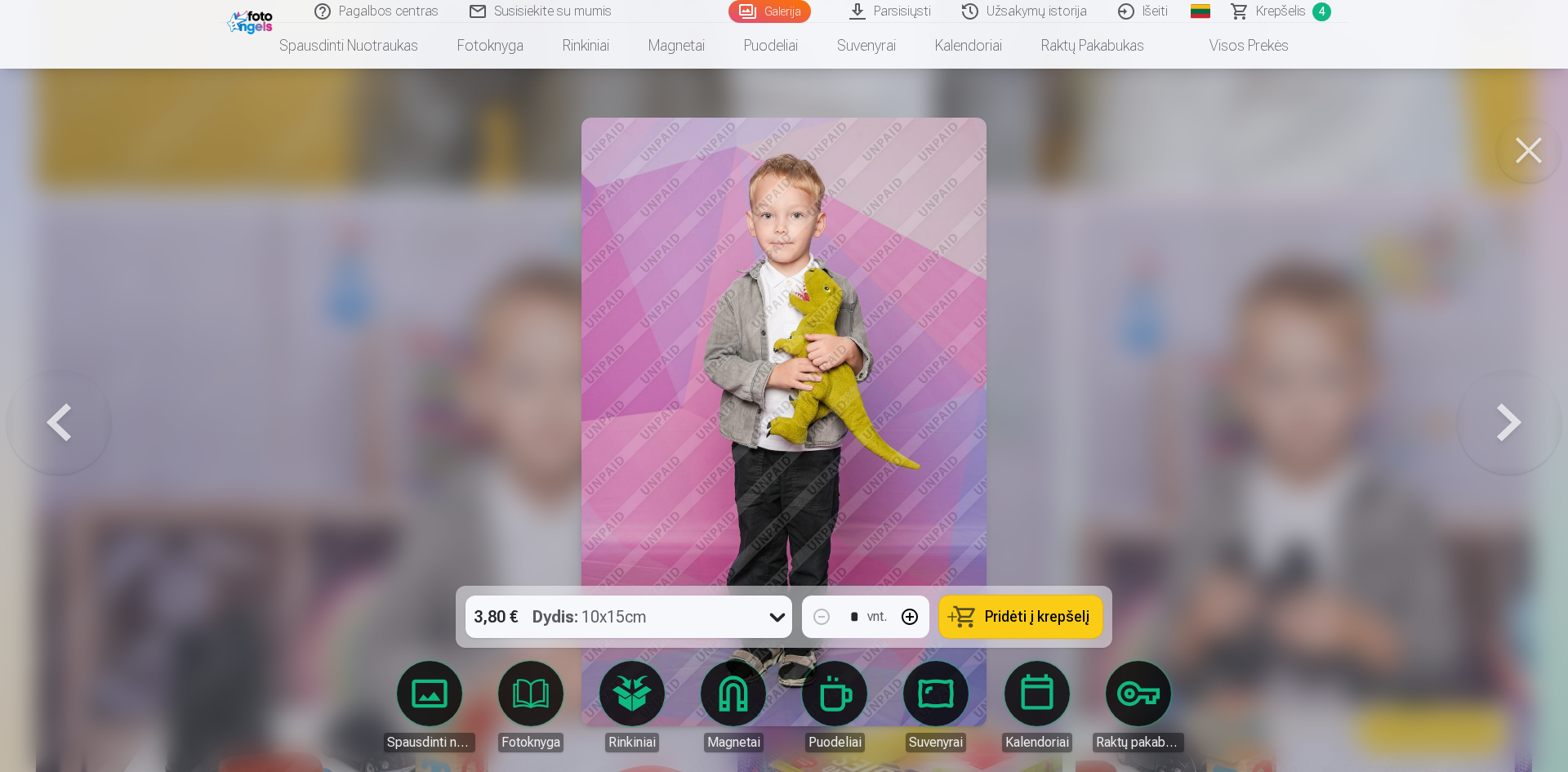
click at [1517, 417] on button at bounding box center [1509, 422] width 105 height 295
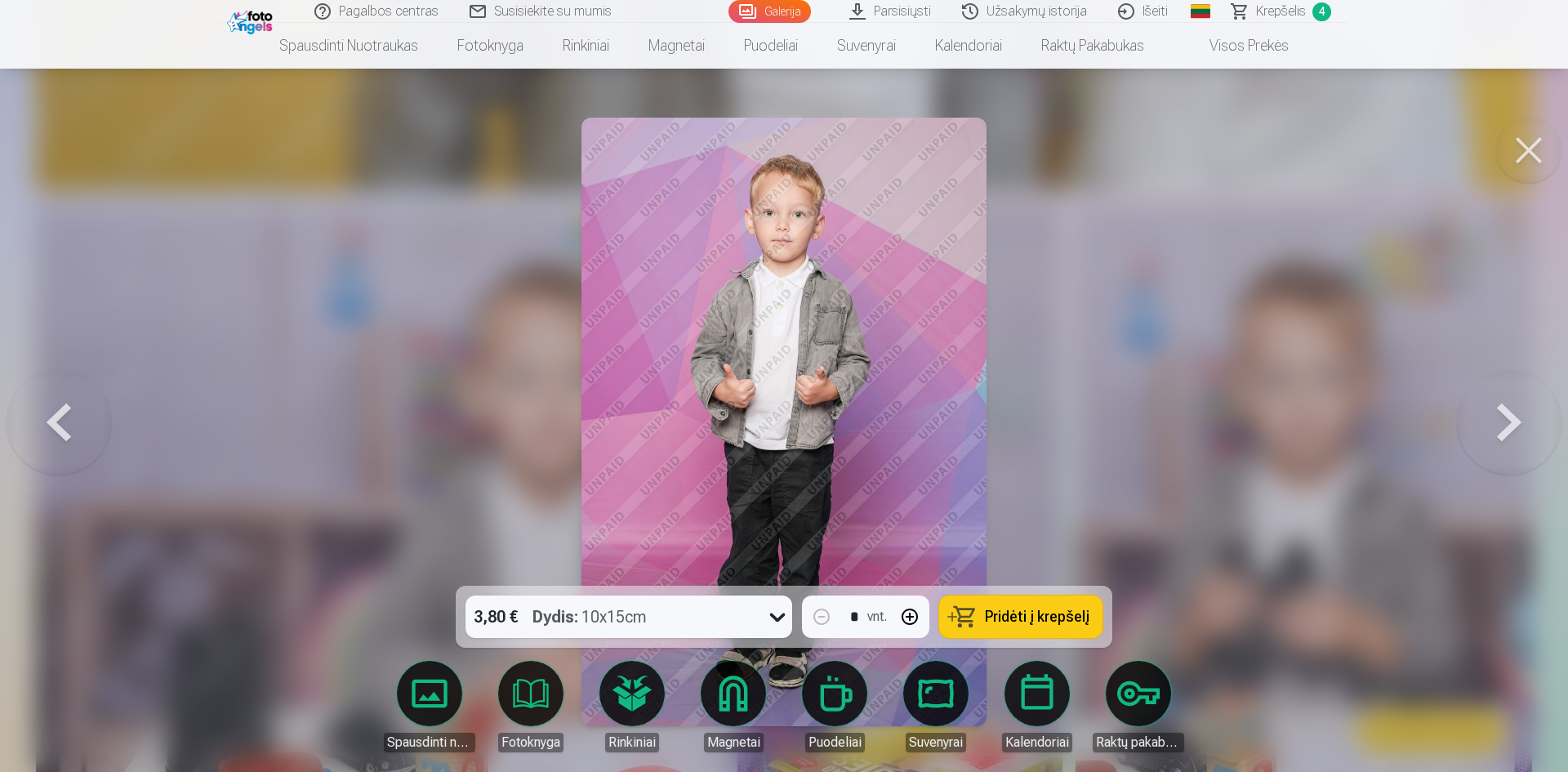
click at [1517, 417] on button at bounding box center [1509, 422] width 105 height 295
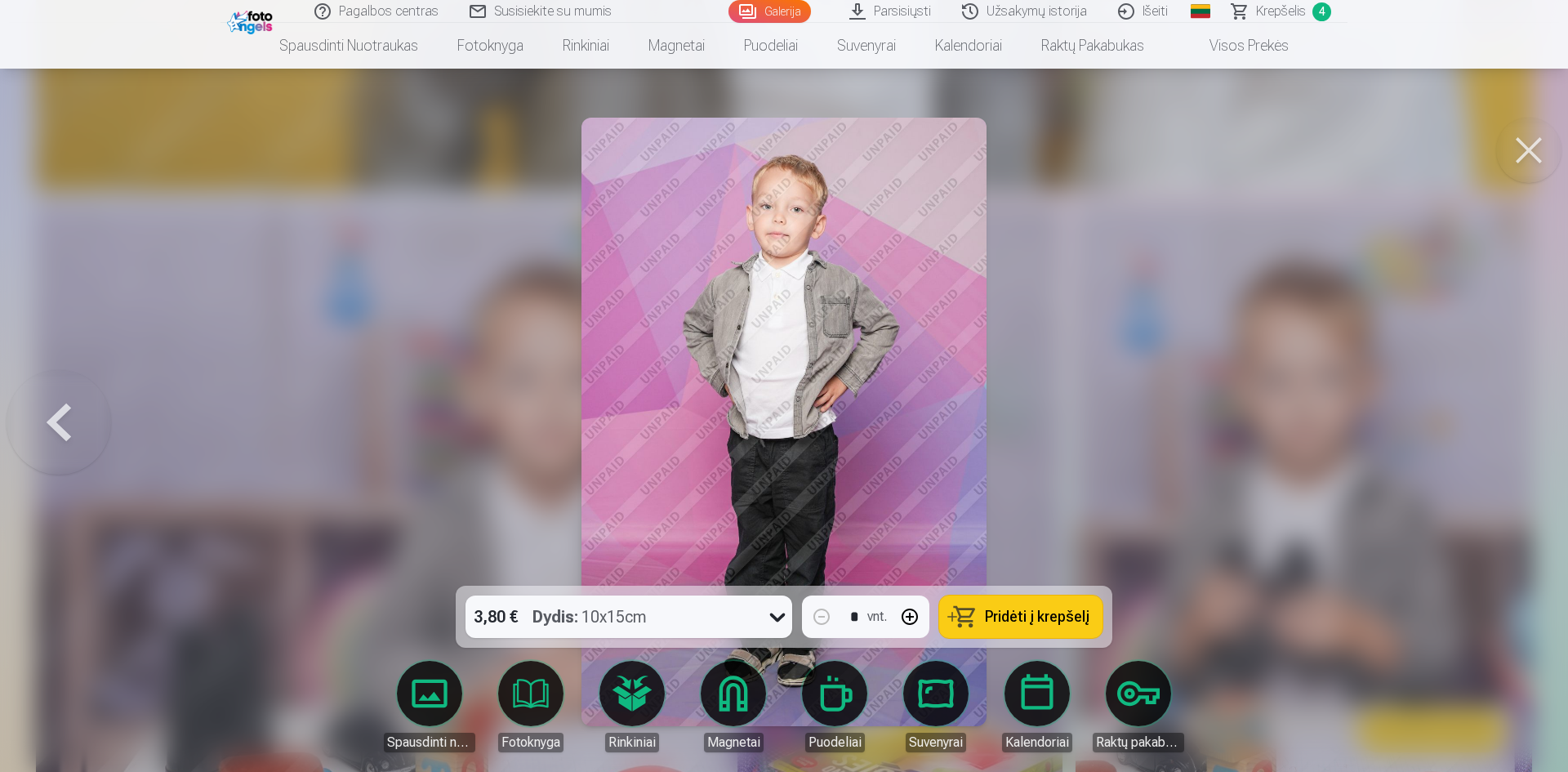
click at [1517, 417] on div at bounding box center [784, 386] width 1568 height 772
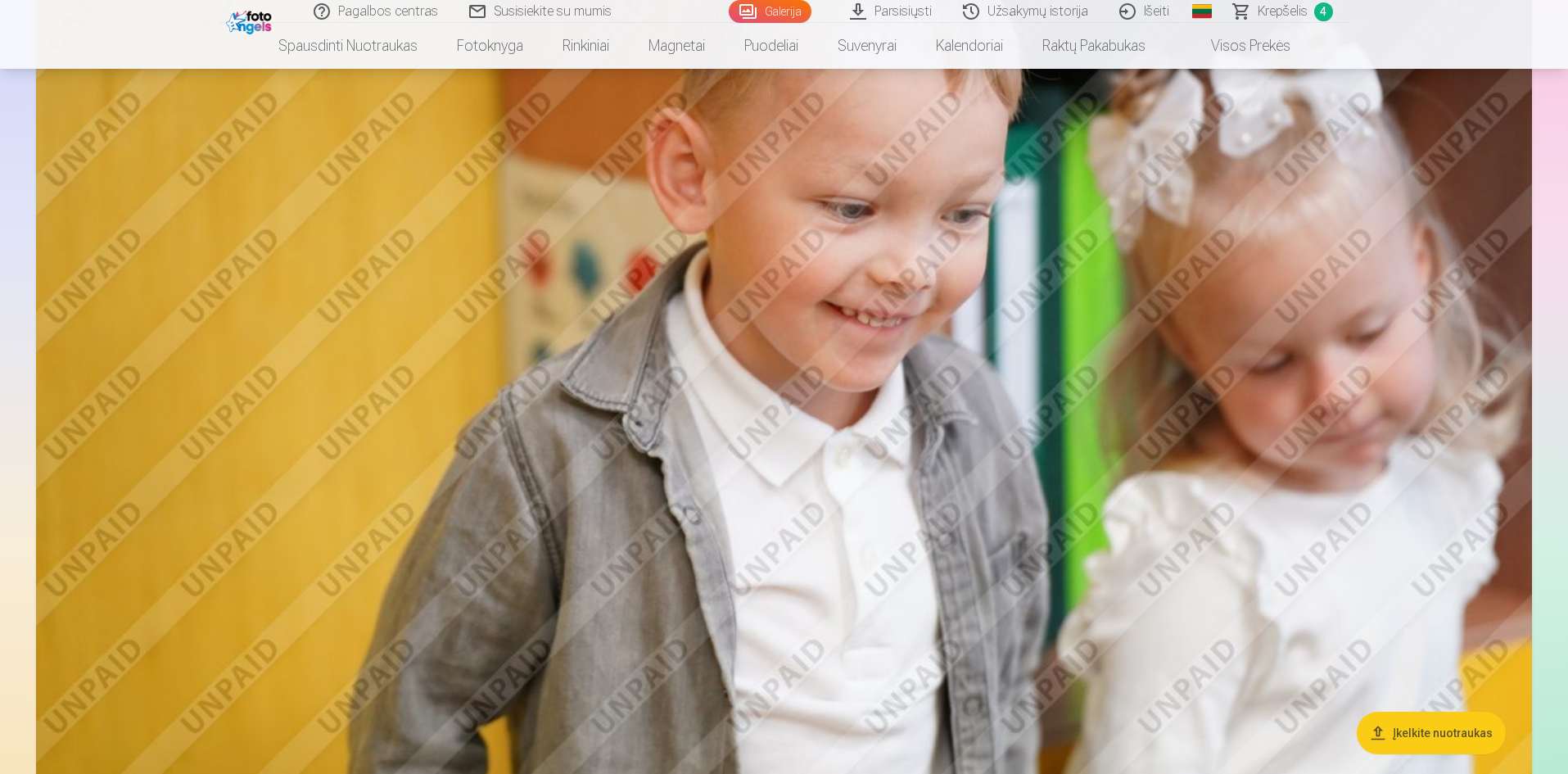
scroll to position [12285, 0]
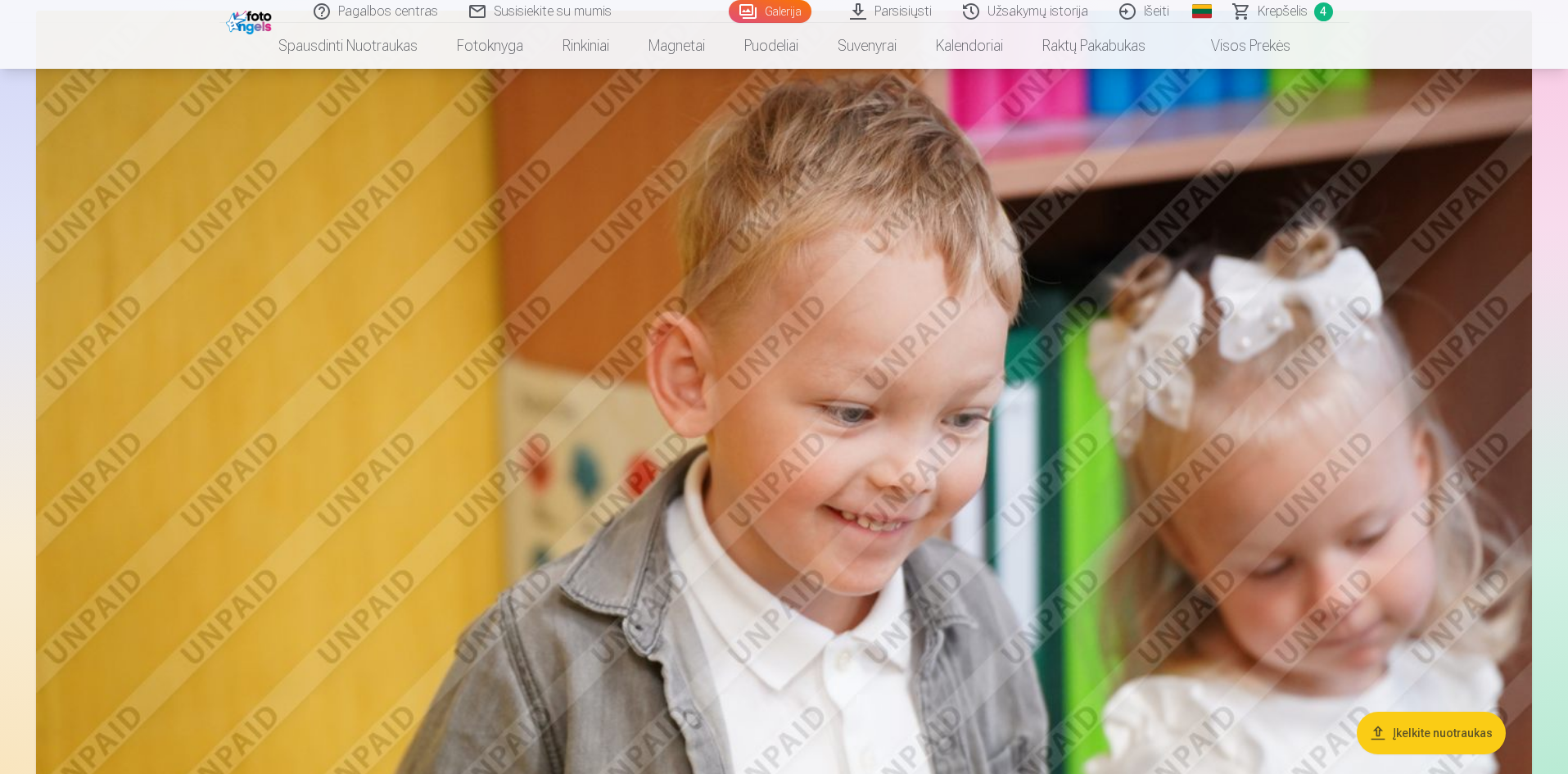
click at [1280, 19] on span "Krepšelis" at bounding box center [1283, 11] width 50 height 19
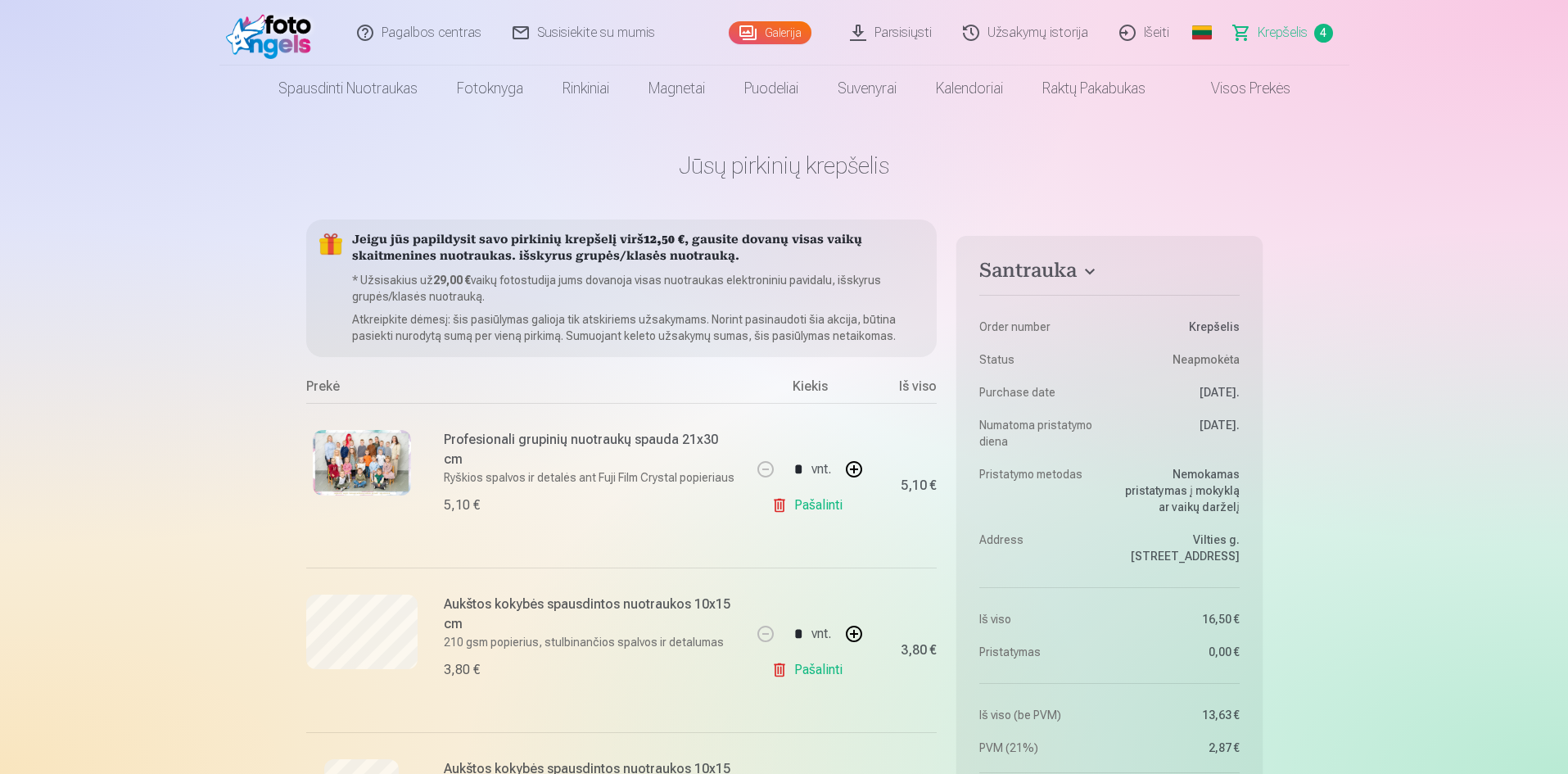
click at [263, 28] on img at bounding box center [273, 32] width 94 height 52
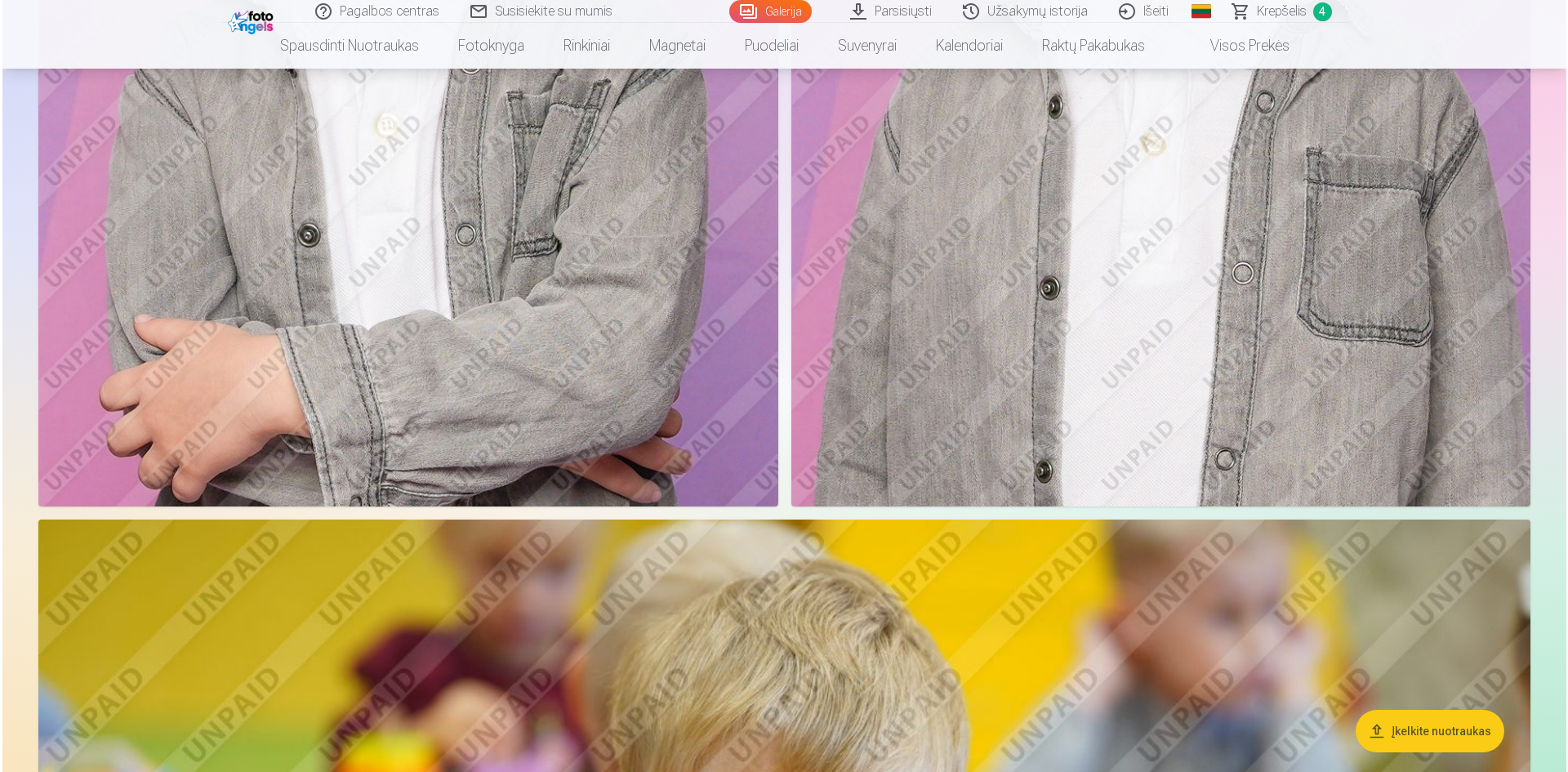
scroll to position [1307, 0]
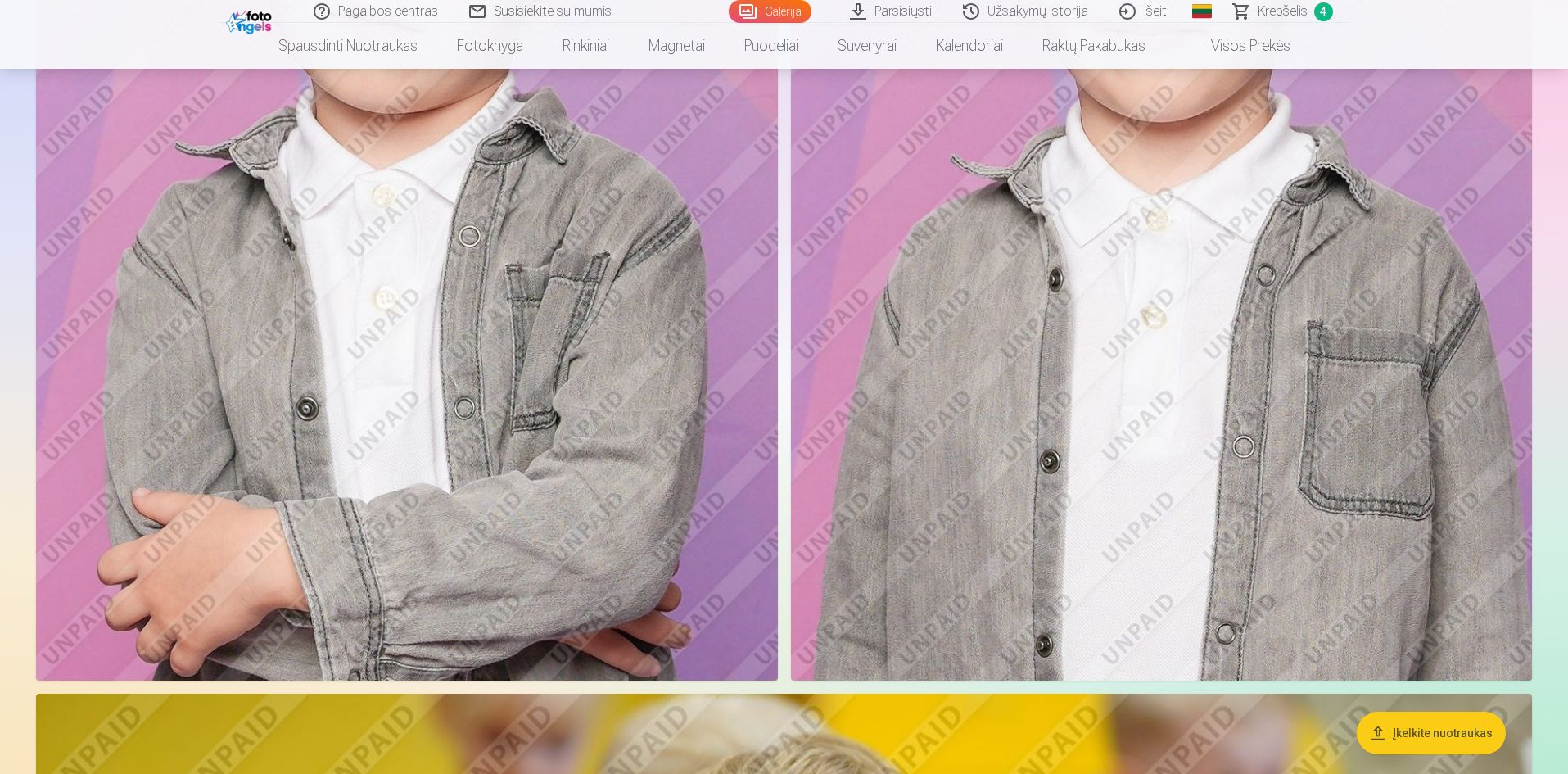
click at [299, 350] on img at bounding box center [406, 124] width 742 height 1113
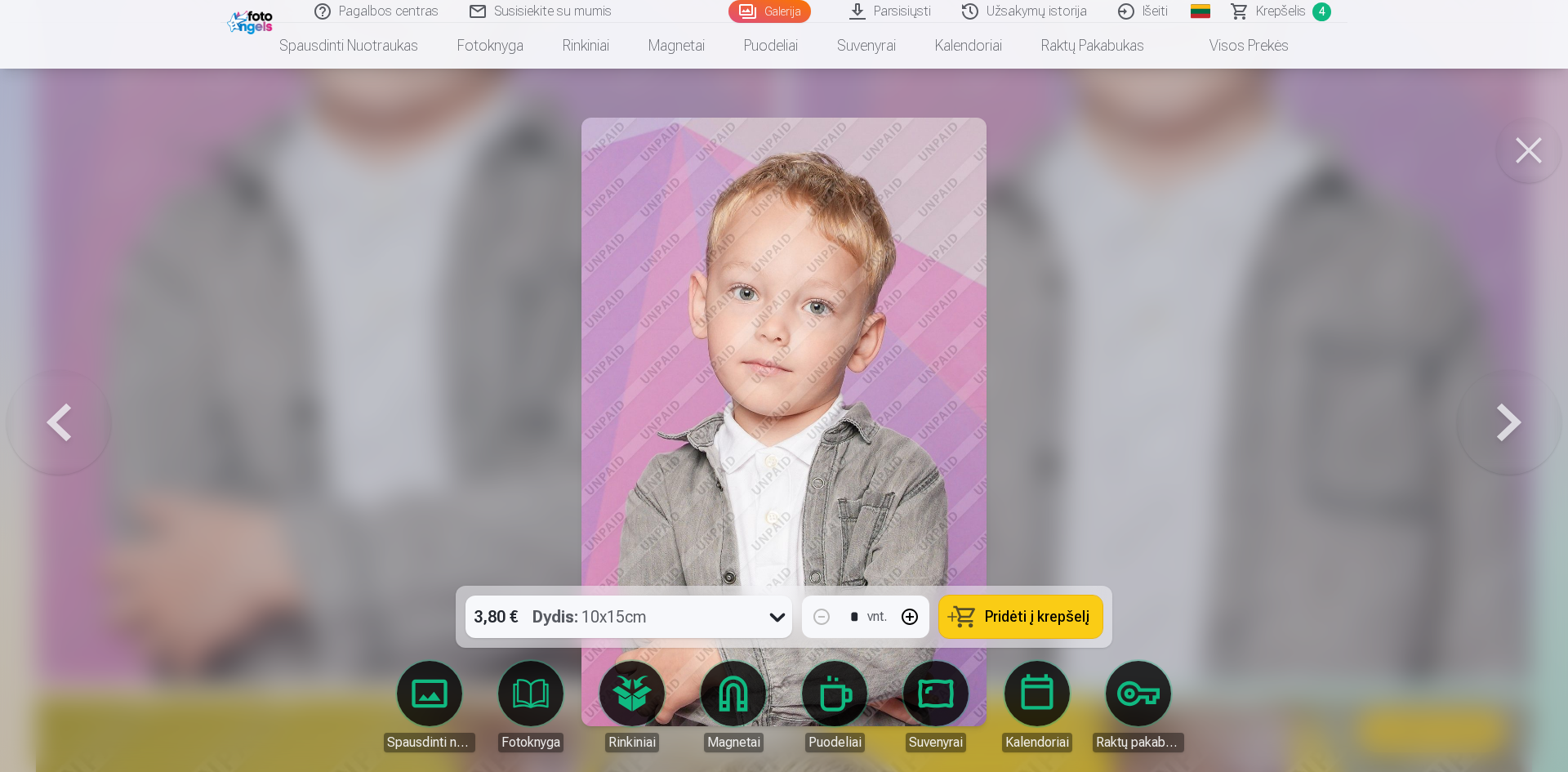
click at [1020, 620] on span "Pridėti į krepšelį" at bounding box center [1037, 617] width 105 height 15
click at [1504, 422] on button at bounding box center [1509, 422] width 105 height 295
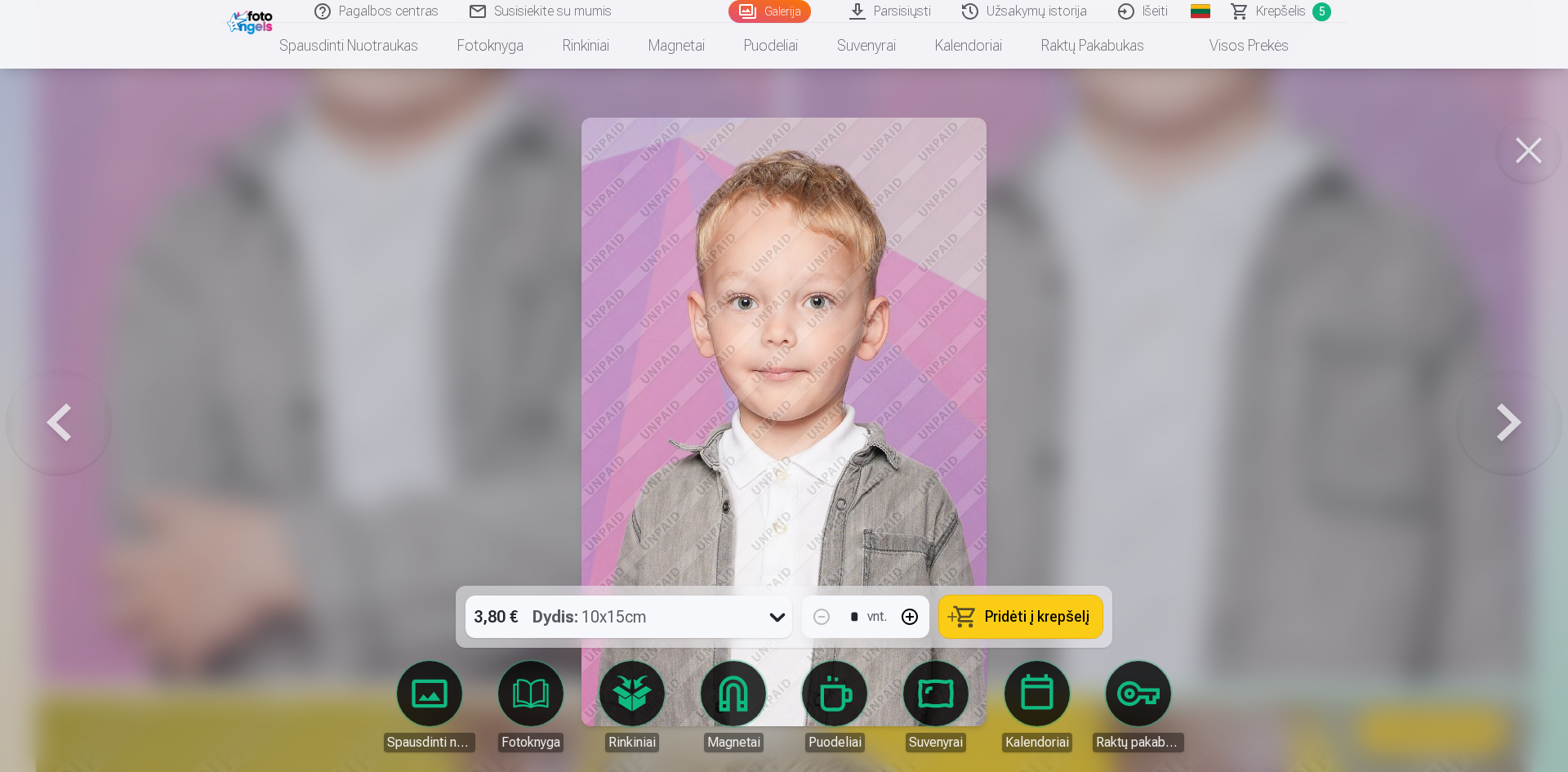
click at [1504, 422] on button at bounding box center [1509, 422] width 105 height 295
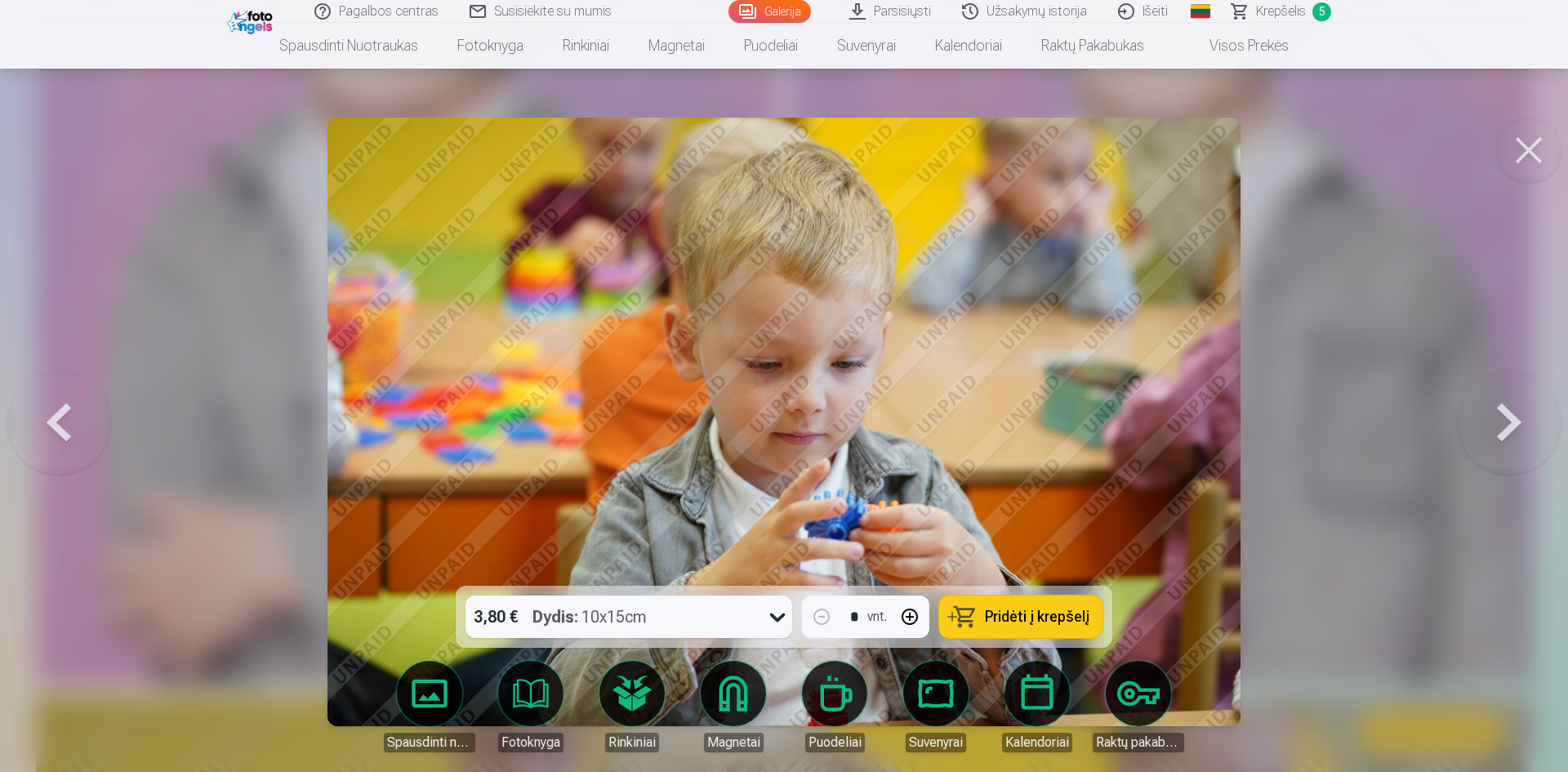
click at [1504, 422] on button at bounding box center [1509, 422] width 105 height 295
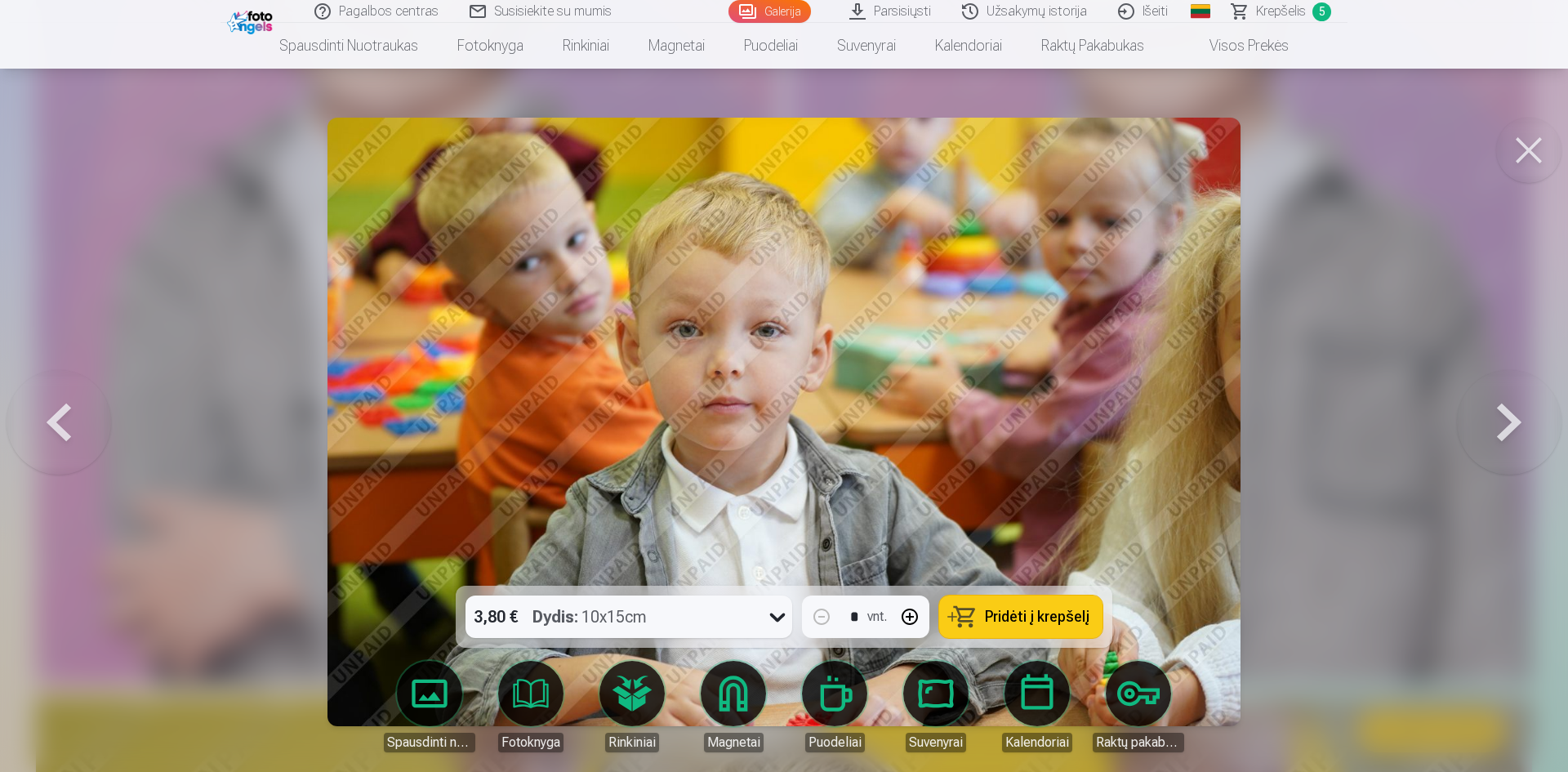
click at [1504, 422] on button at bounding box center [1509, 422] width 105 height 295
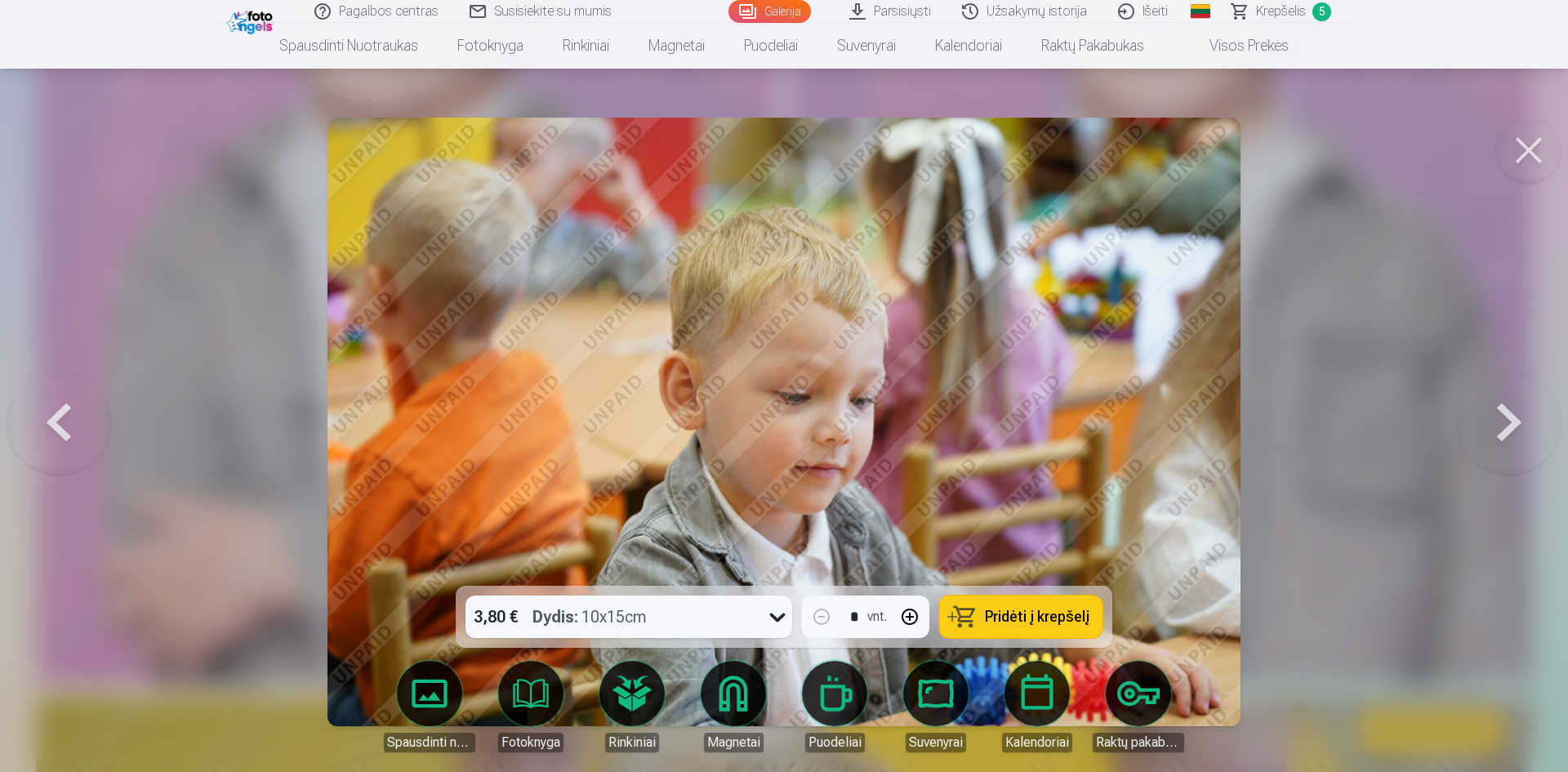
click at [1504, 422] on button at bounding box center [1509, 422] width 105 height 295
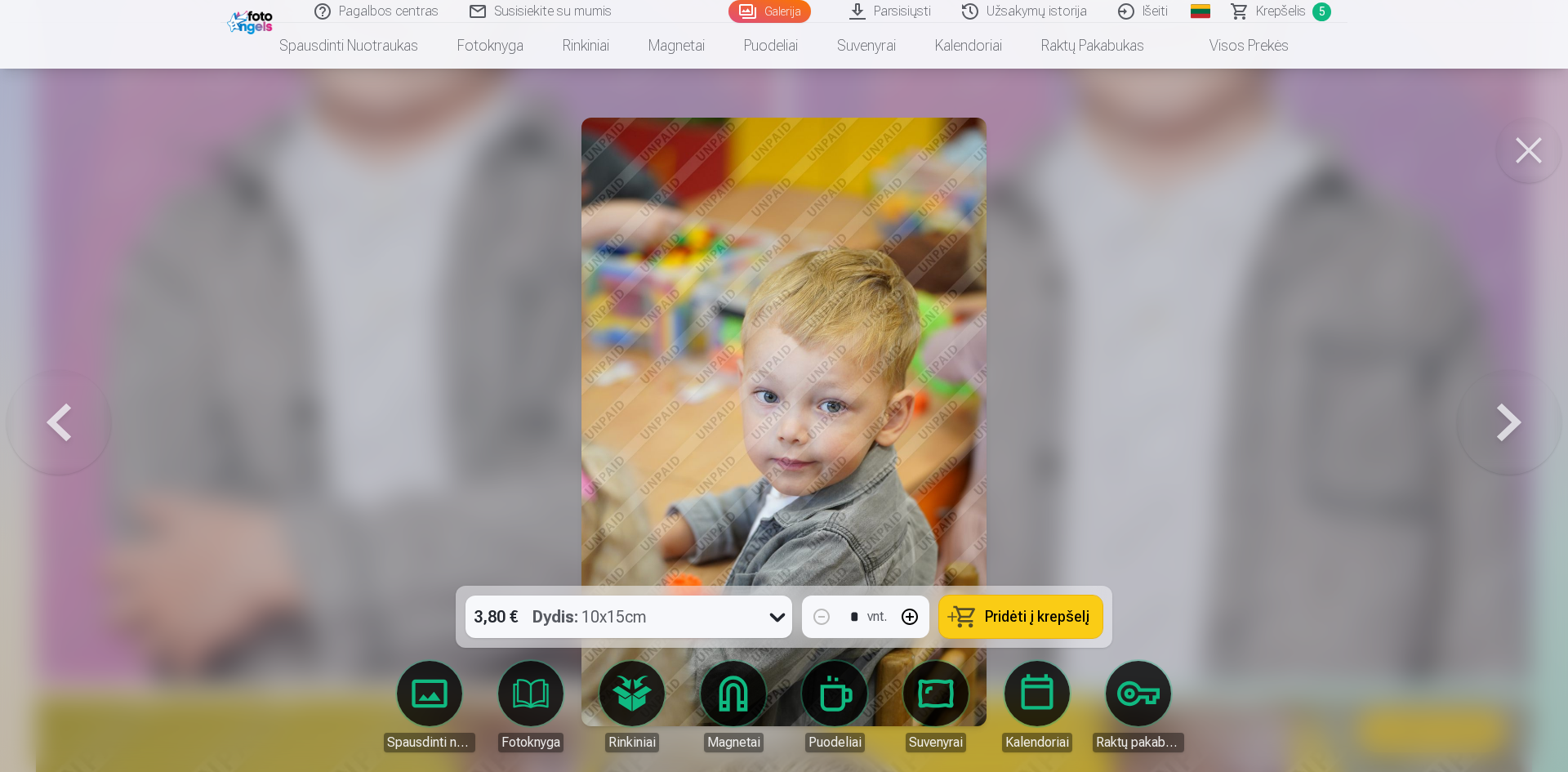
click at [1504, 422] on button at bounding box center [1509, 422] width 105 height 295
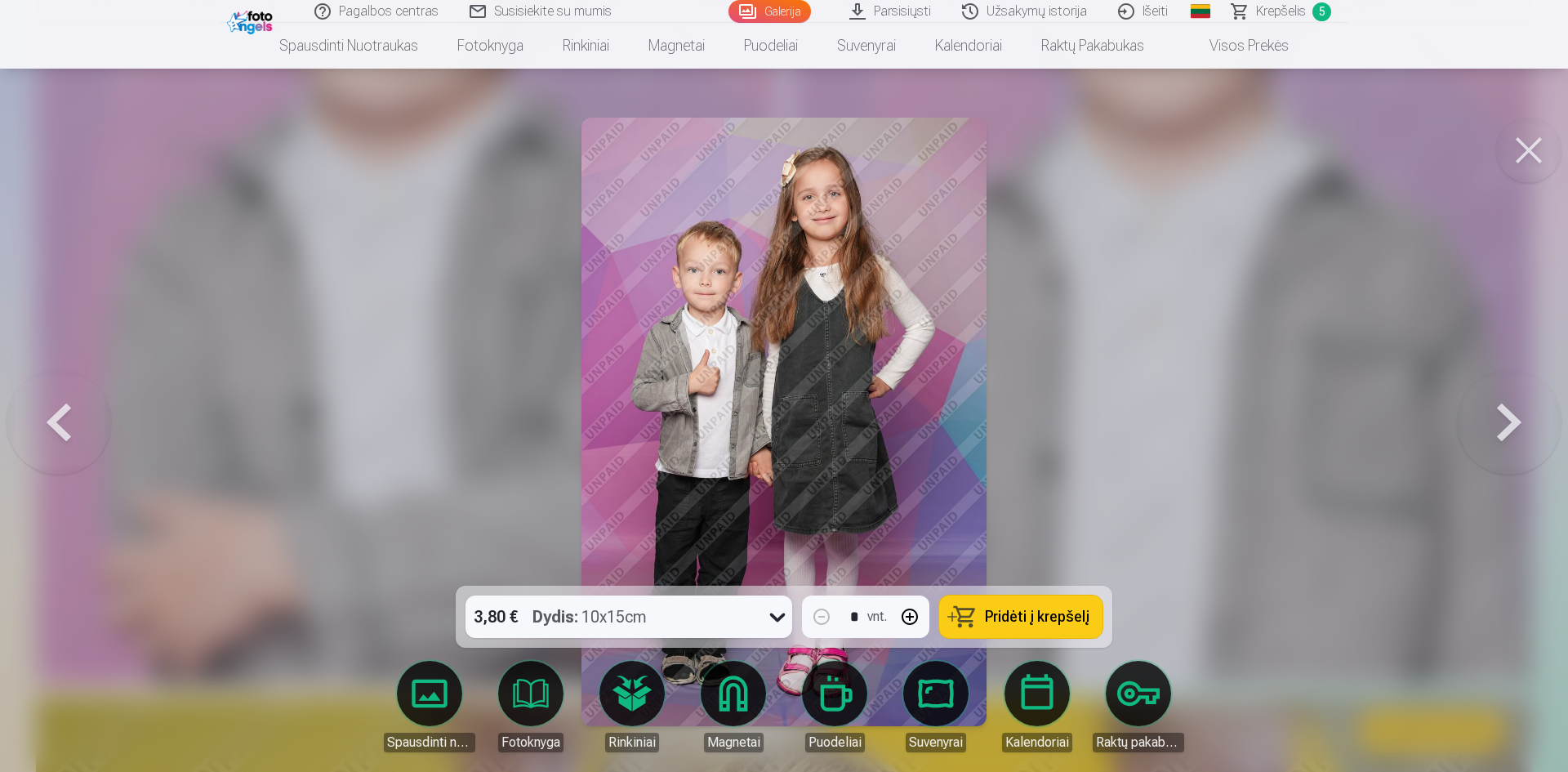
click at [1504, 422] on button at bounding box center [1509, 422] width 105 height 295
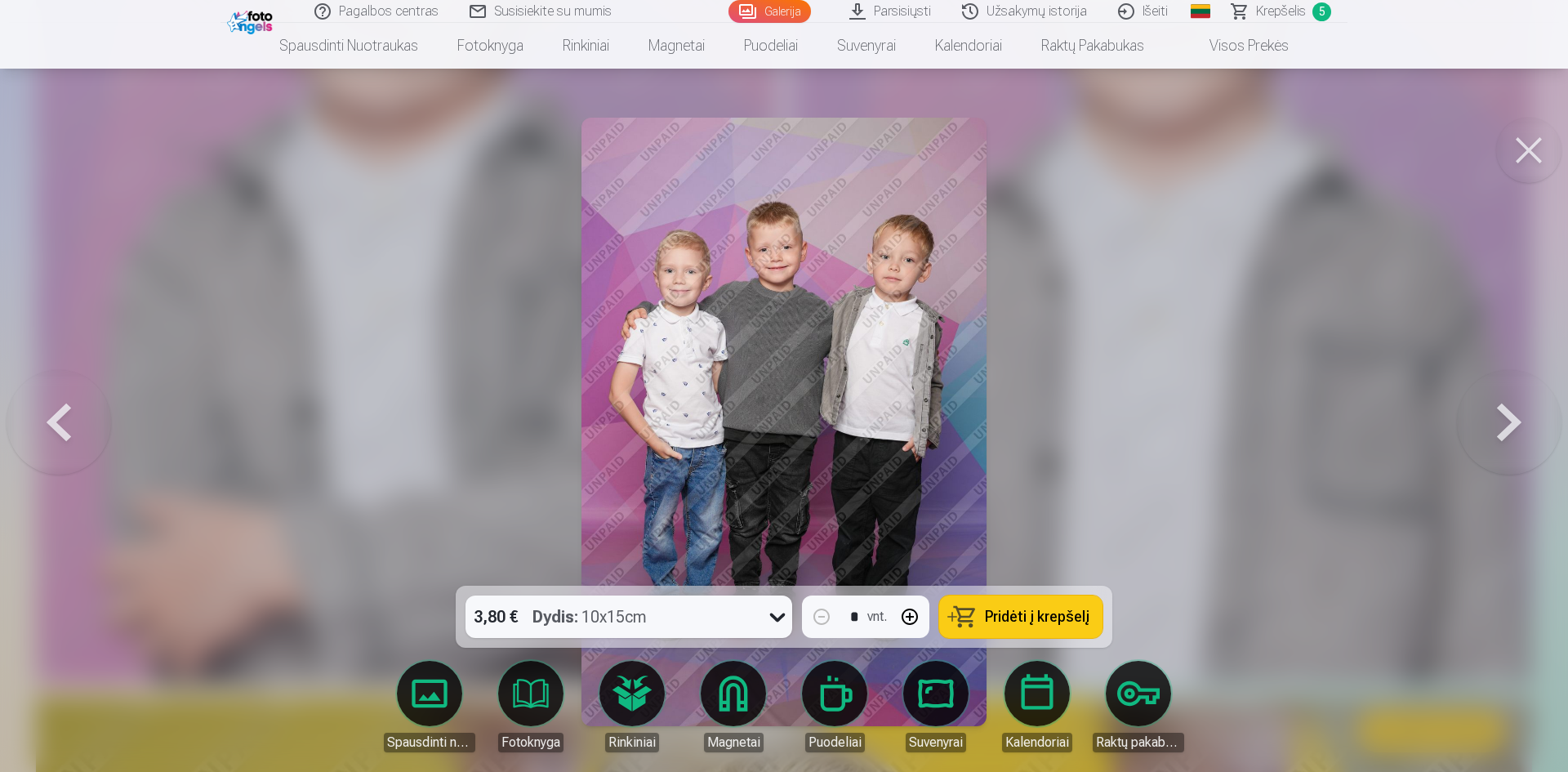
click at [1504, 422] on button at bounding box center [1509, 422] width 105 height 295
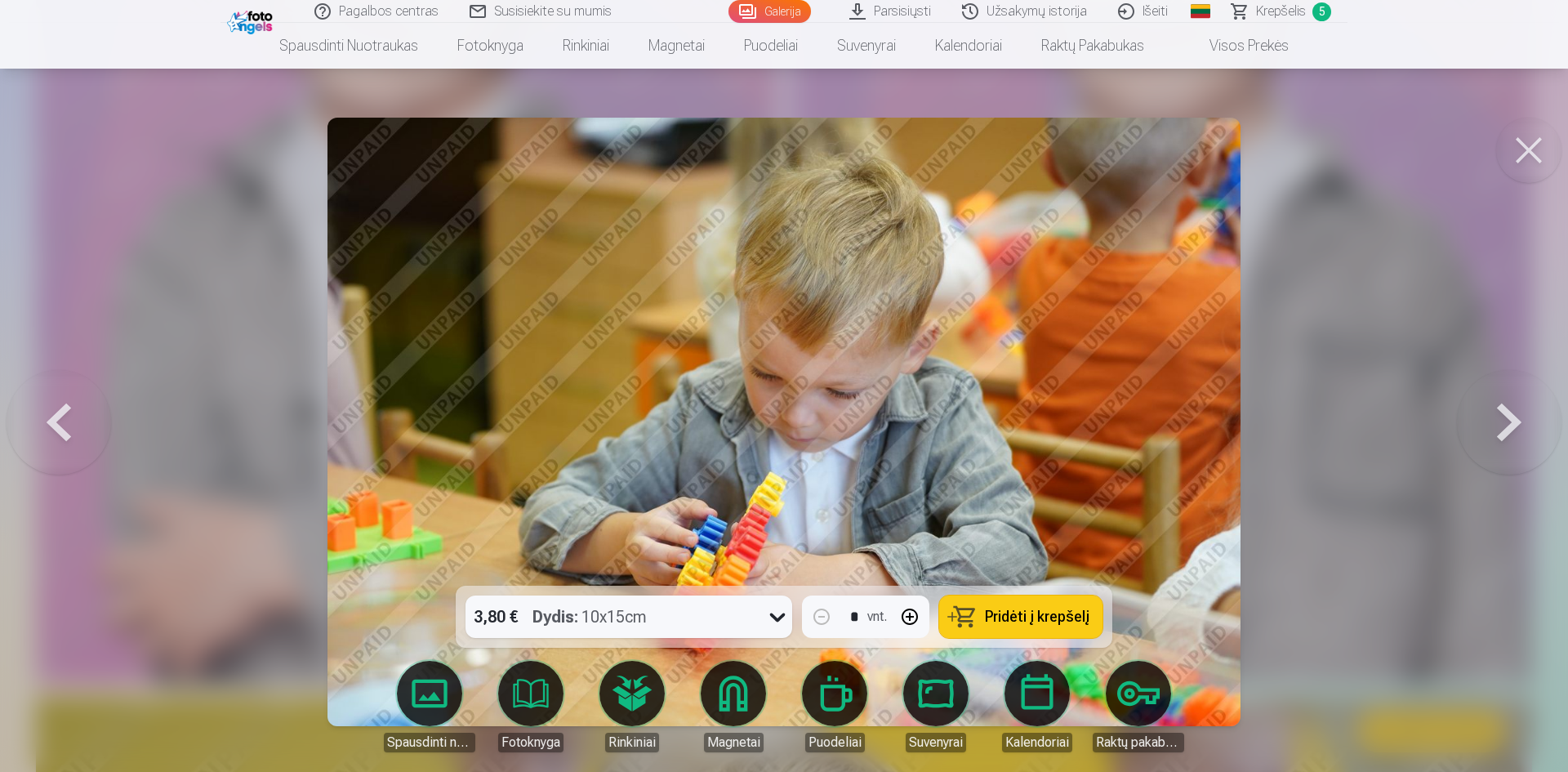
click at [1504, 422] on button at bounding box center [1509, 422] width 105 height 295
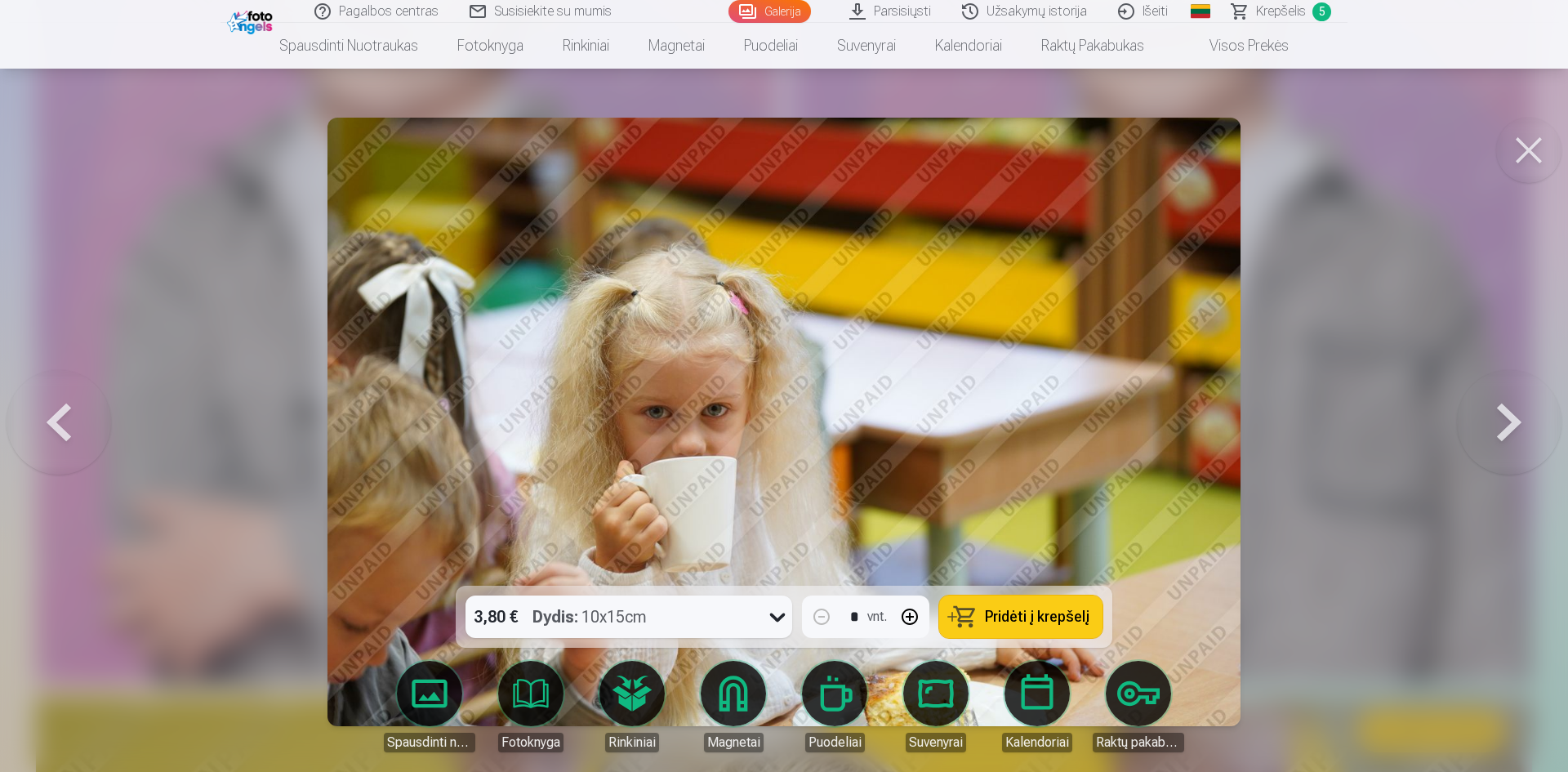
click at [1504, 422] on button at bounding box center [1509, 422] width 105 height 295
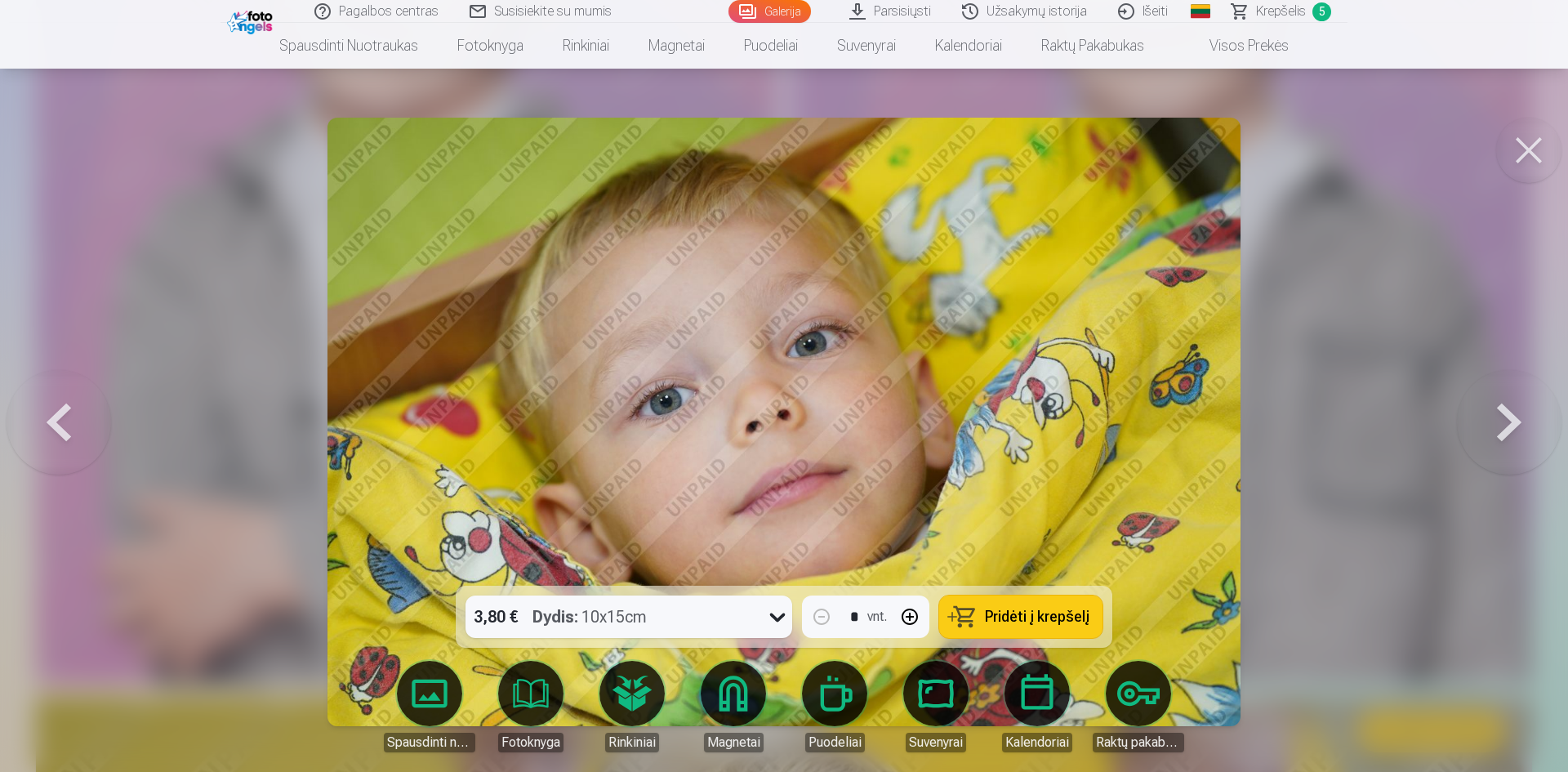
click at [1504, 422] on button at bounding box center [1509, 422] width 105 height 295
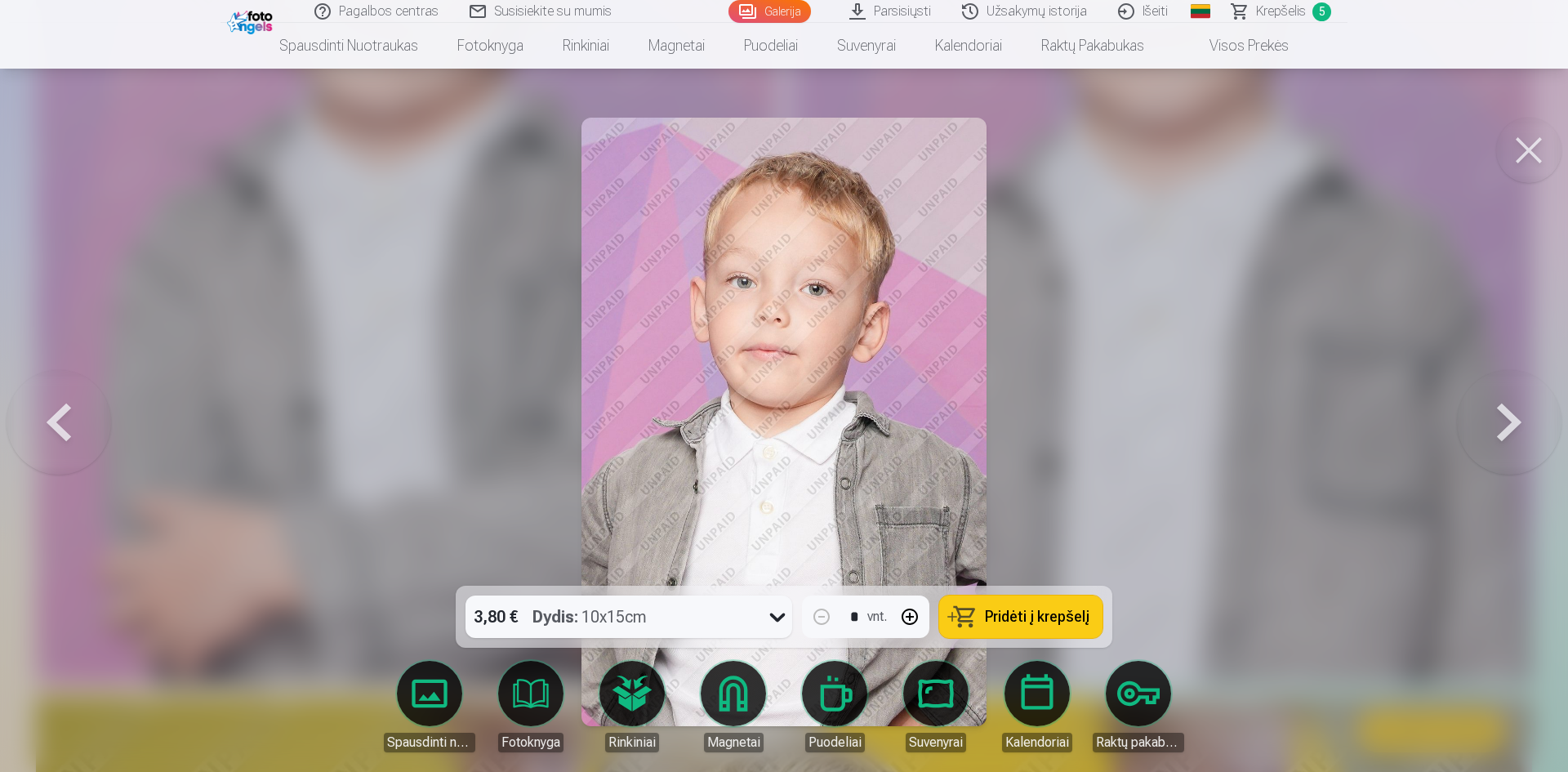
click at [1504, 422] on button at bounding box center [1509, 422] width 105 height 295
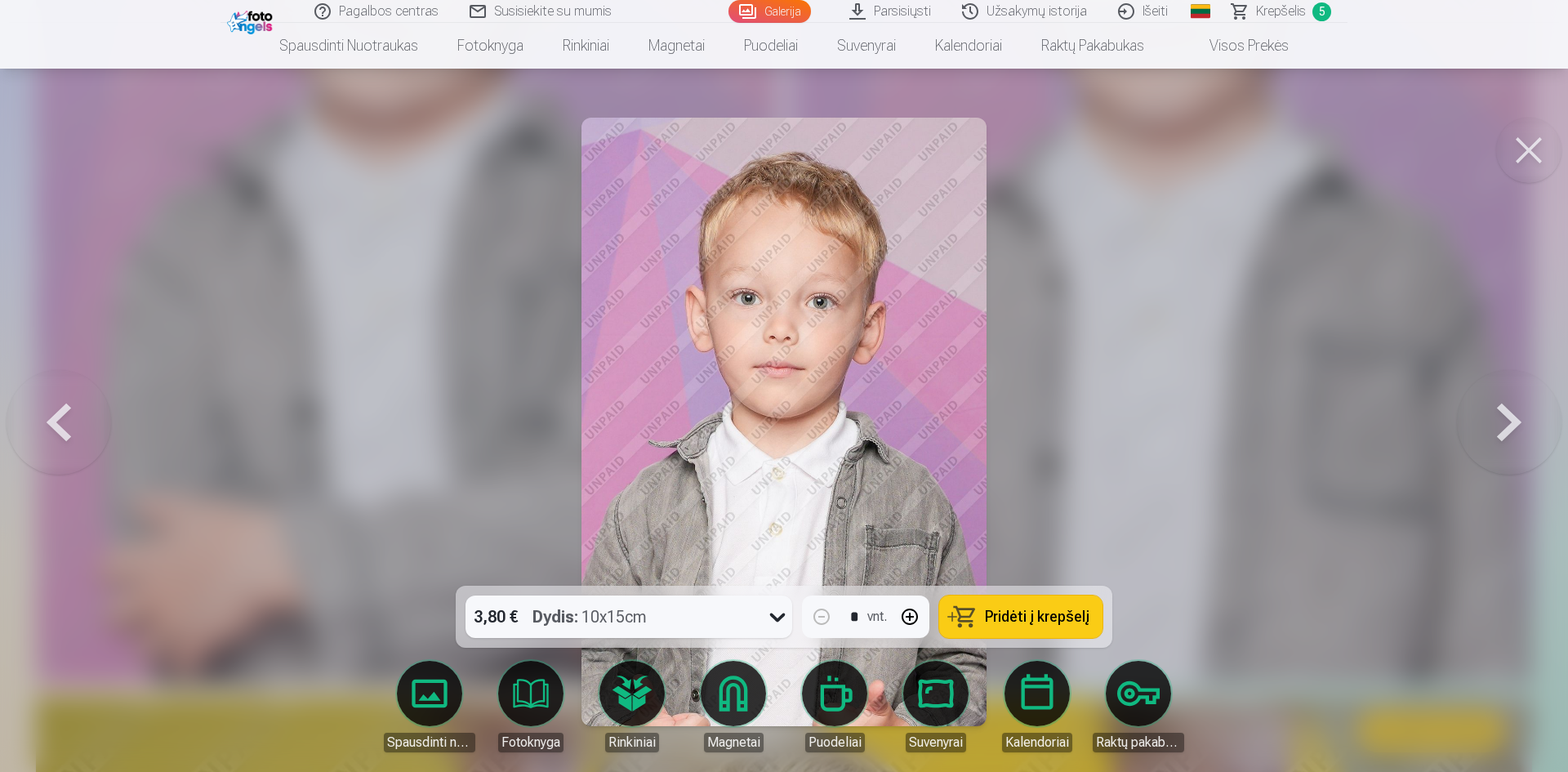
click at [1504, 422] on button at bounding box center [1509, 422] width 105 height 295
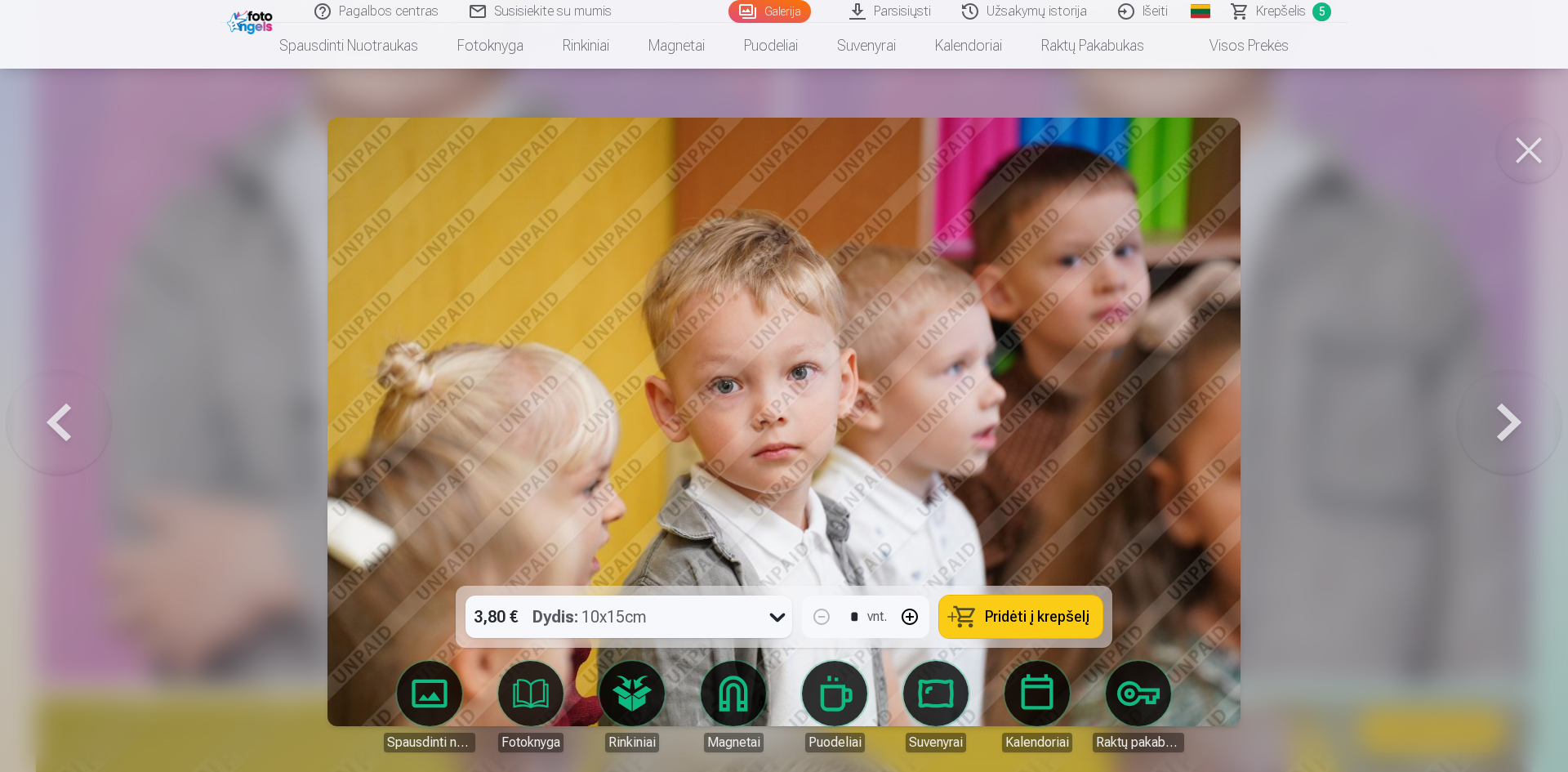
click at [1504, 422] on button at bounding box center [1509, 422] width 105 height 295
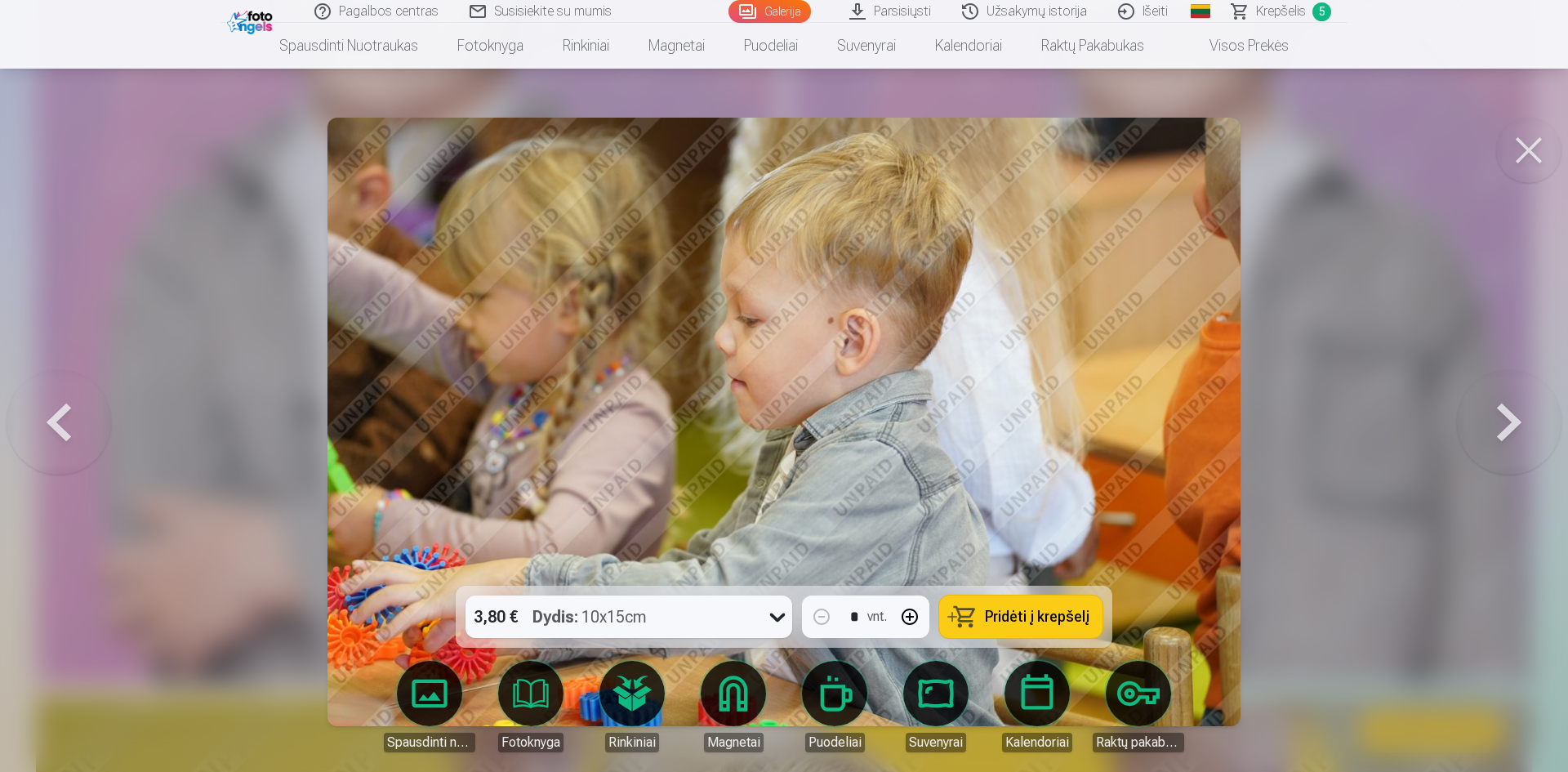
click at [1504, 422] on button at bounding box center [1509, 422] width 105 height 295
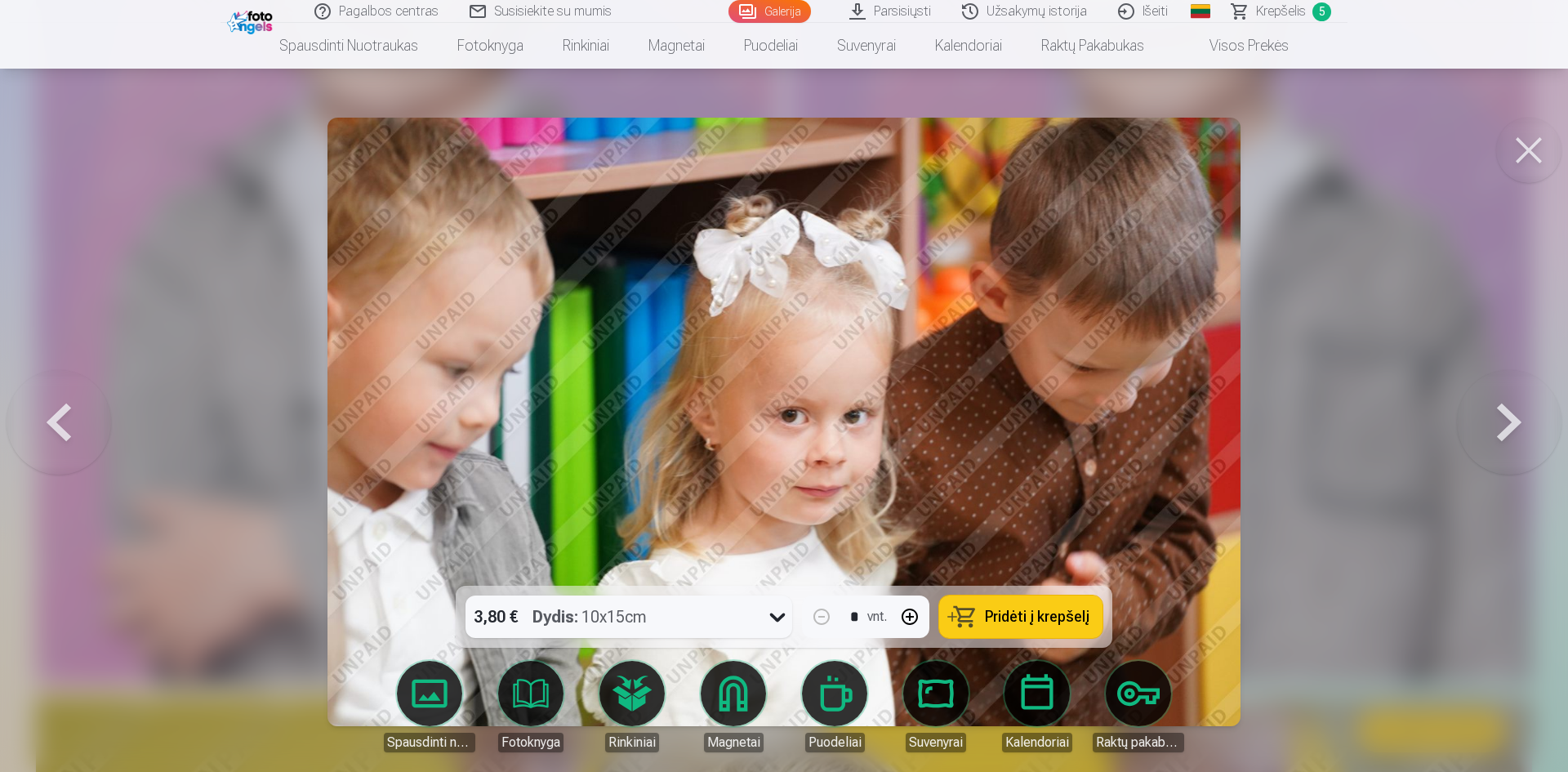
click at [1504, 422] on button at bounding box center [1509, 422] width 105 height 295
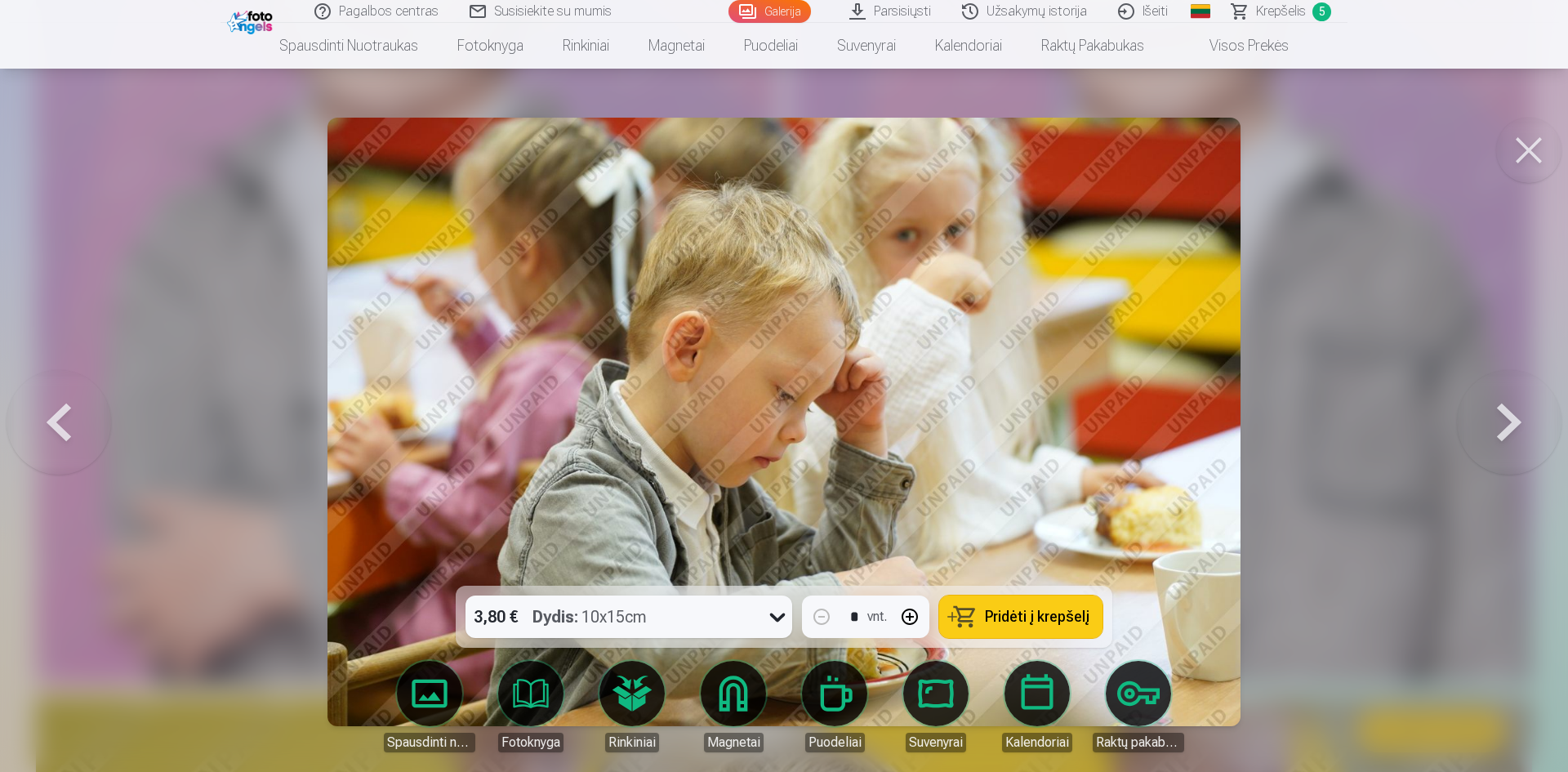
click at [1504, 422] on button at bounding box center [1509, 422] width 105 height 295
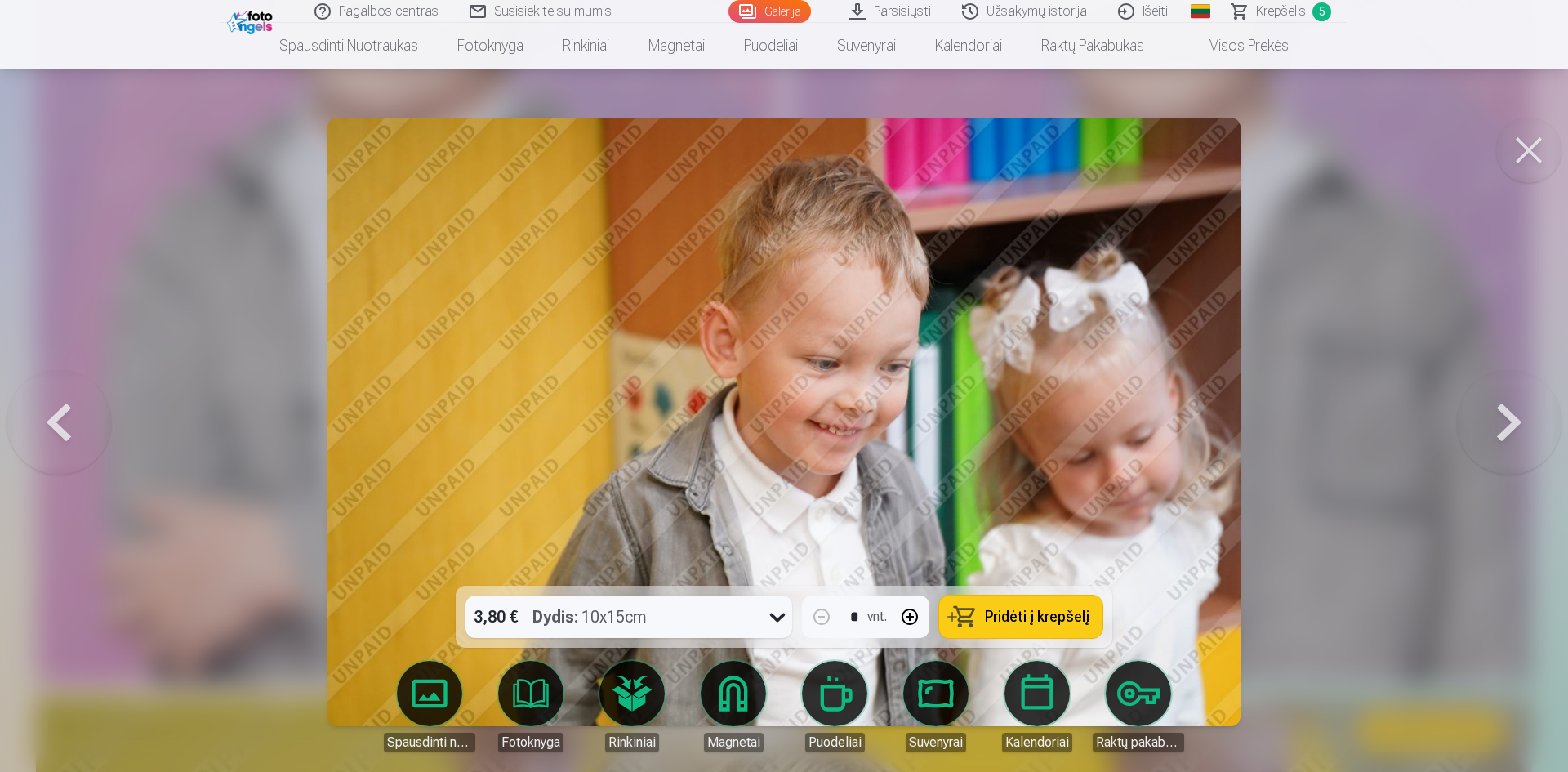
click at [1504, 422] on button at bounding box center [1509, 422] width 105 height 295
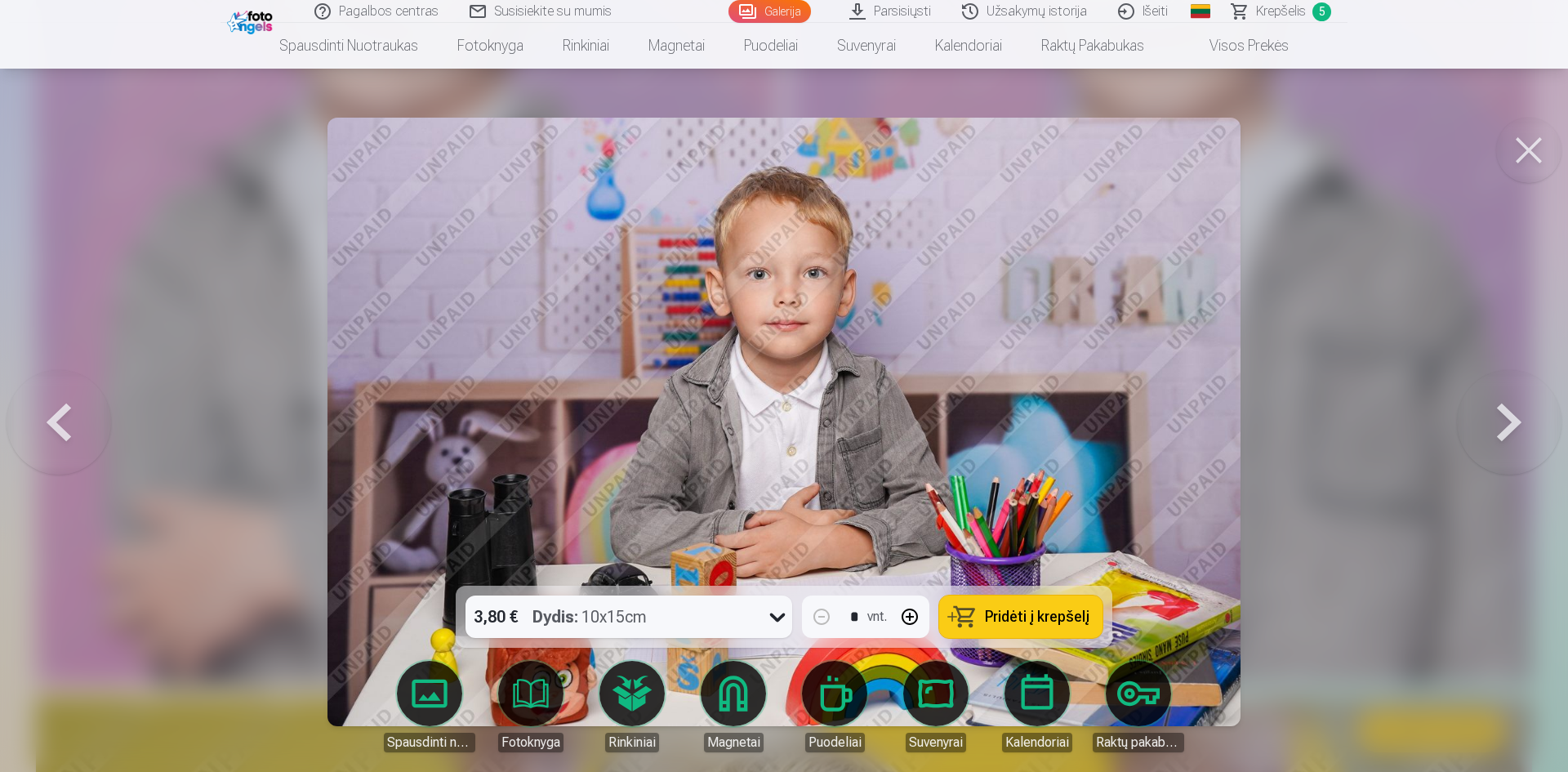
click at [1504, 422] on button at bounding box center [1509, 422] width 105 height 295
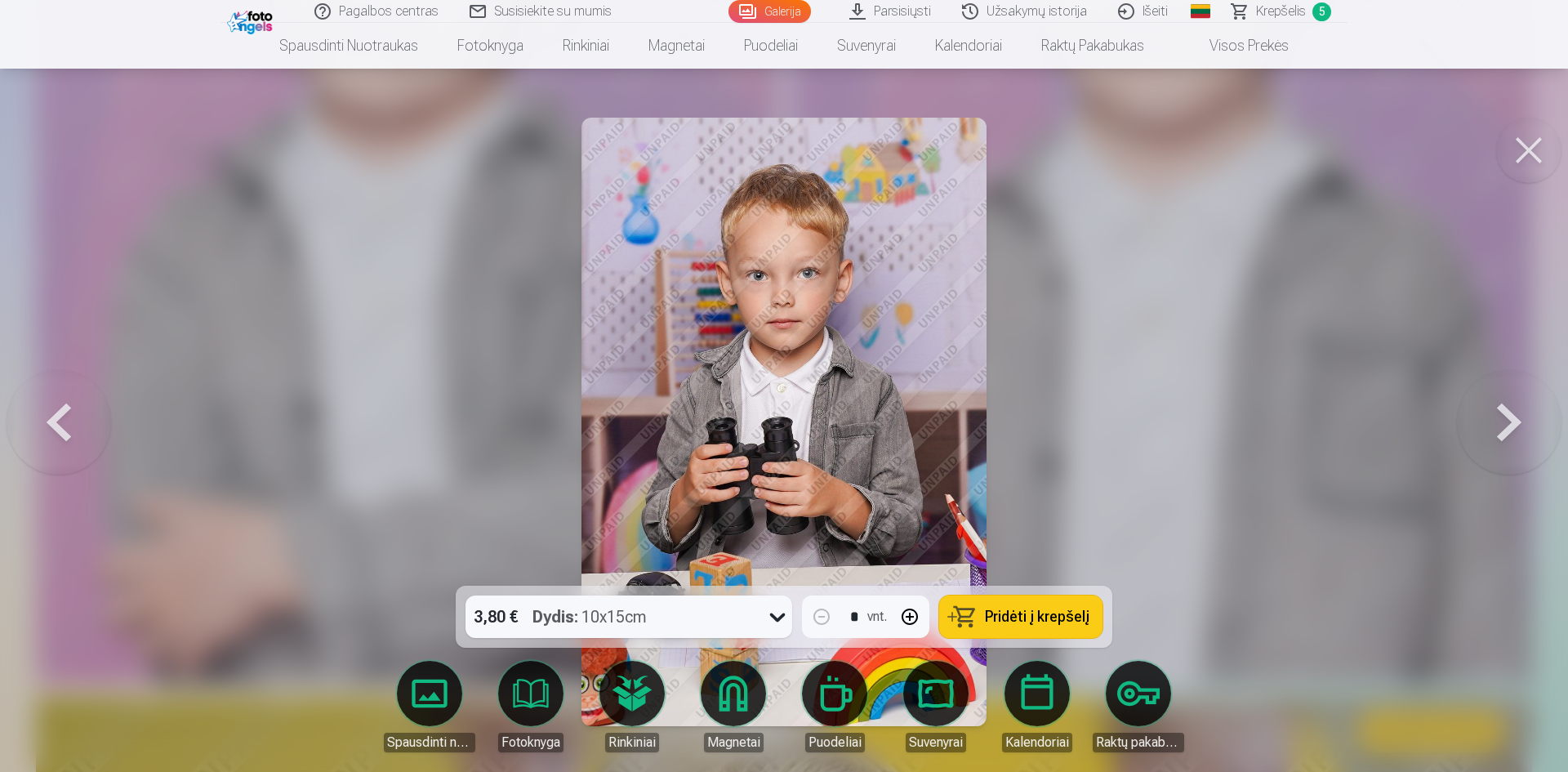
click at [1504, 422] on button at bounding box center [1509, 422] width 105 height 295
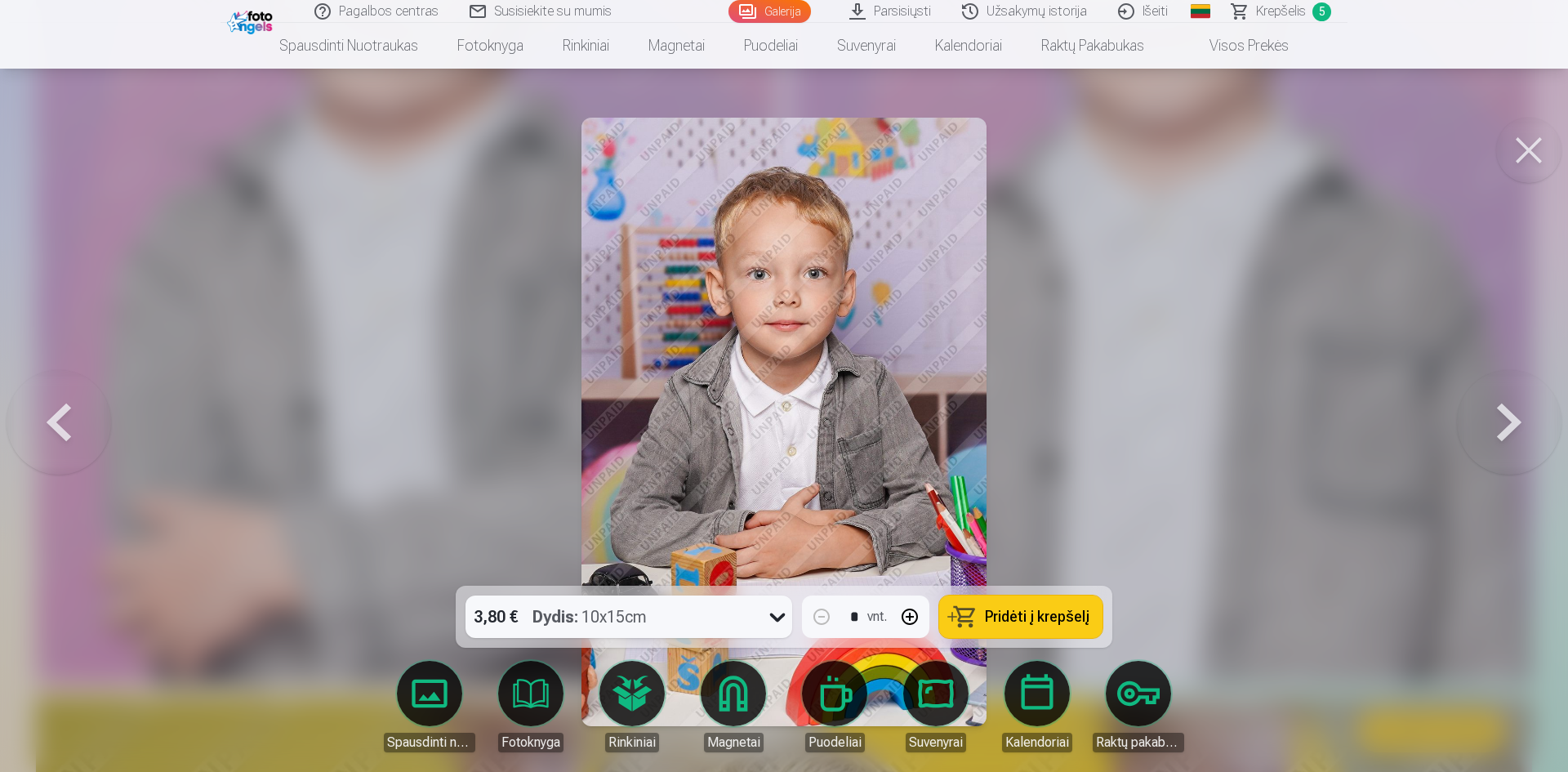
click at [1002, 611] on span "Pridėti į krepšelį" at bounding box center [1037, 617] width 105 height 15
click at [1501, 420] on button at bounding box center [1509, 422] width 105 height 295
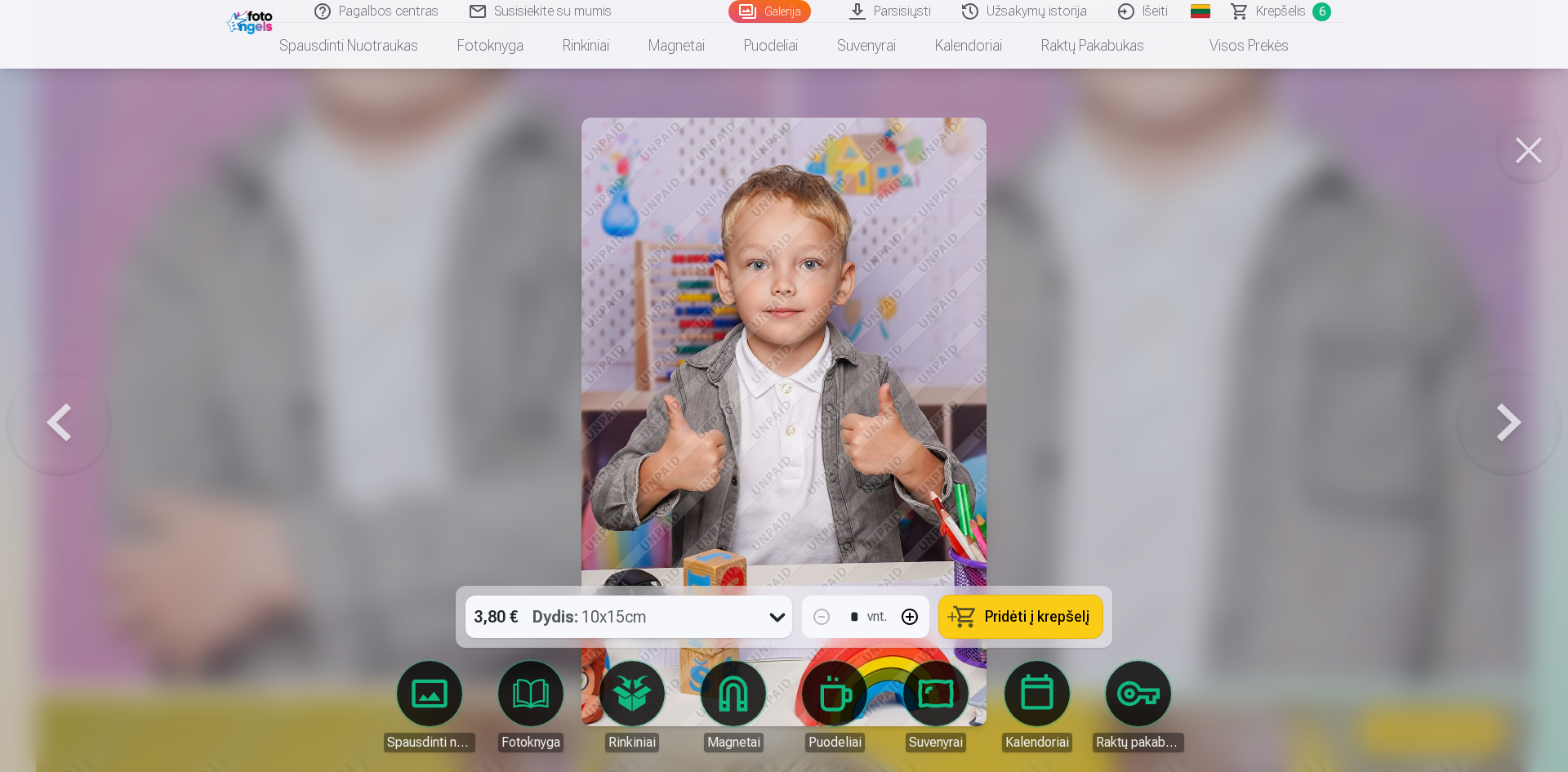
click at [1501, 420] on button at bounding box center [1509, 422] width 105 height 295
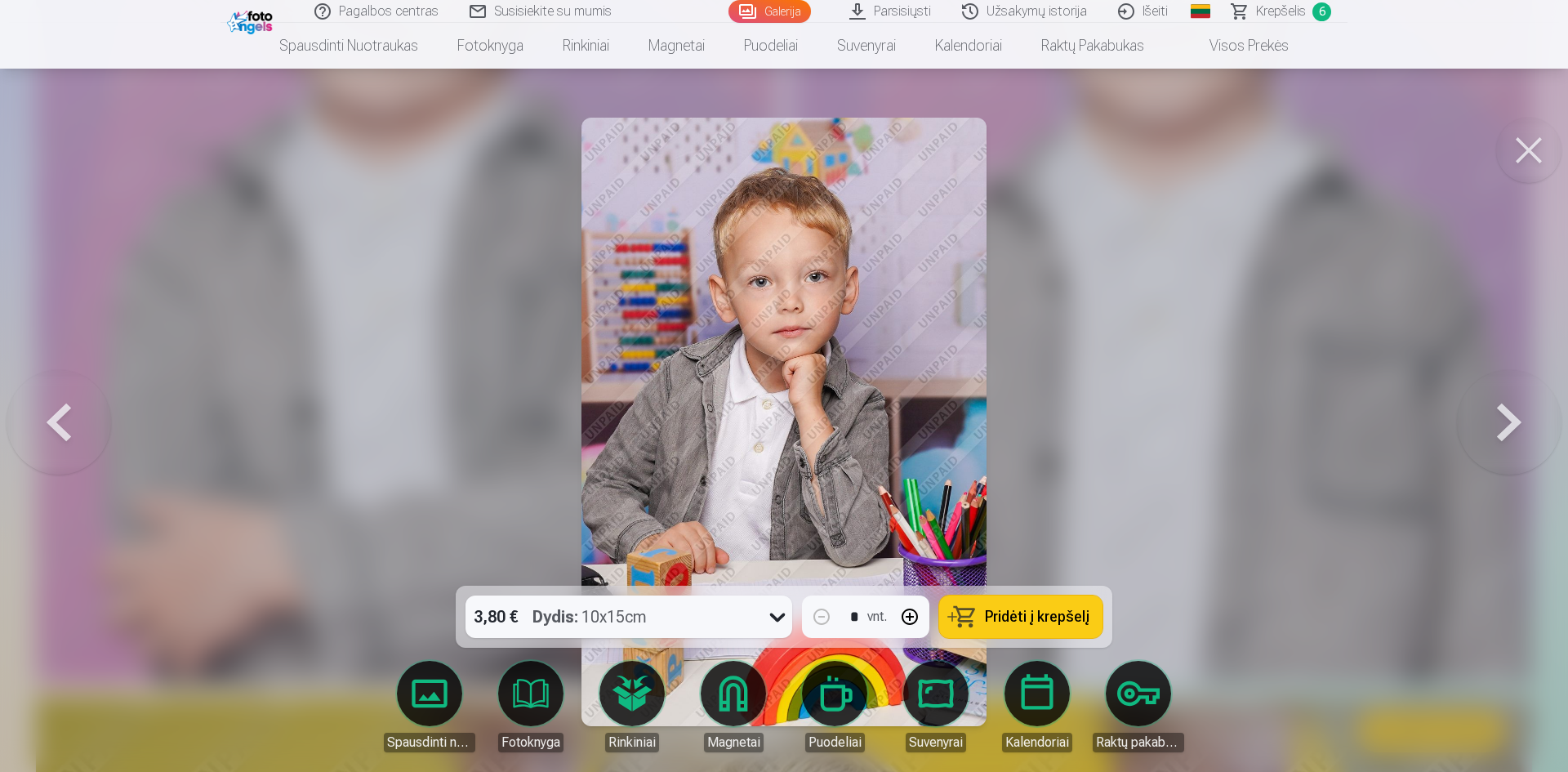
click at [1501, 420] on button at bounding box center [1509, 422] width 105 height 295
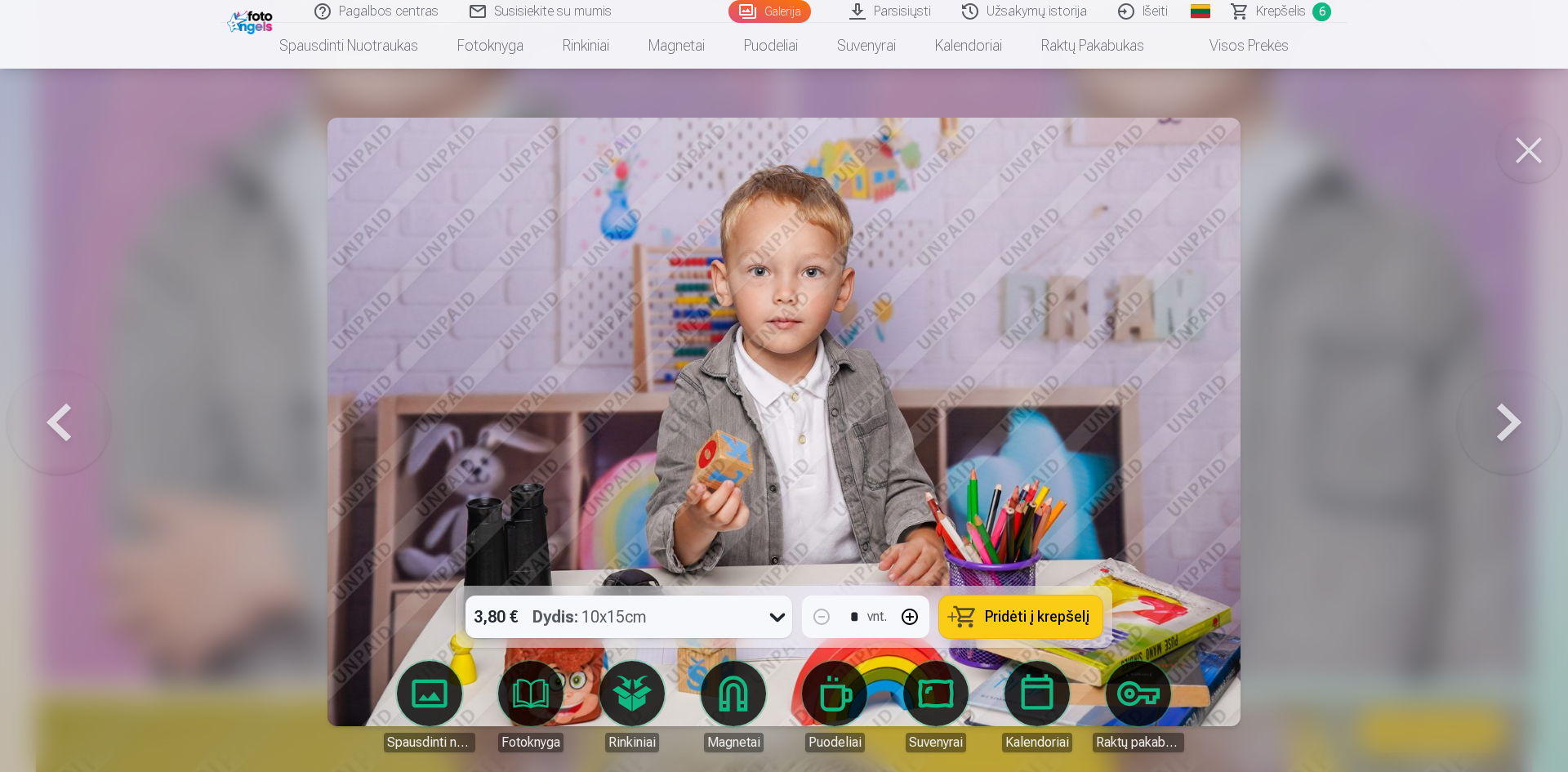
click at [1501, 420] on button at bounding box center [1509, 422] width 105 height 295
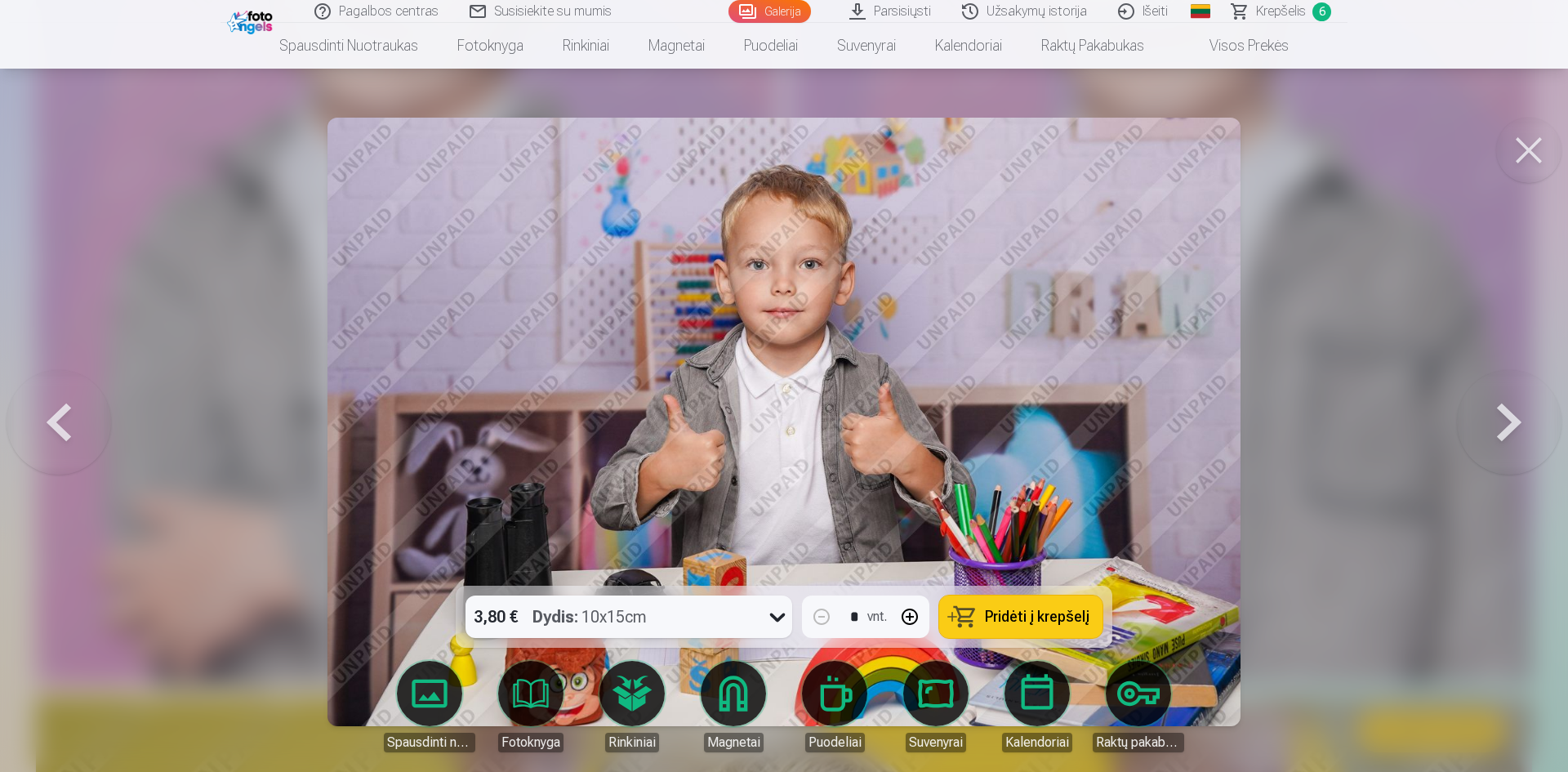
click at [1501, 420] on button at bounding box center [1509, 422] width 105 height 295
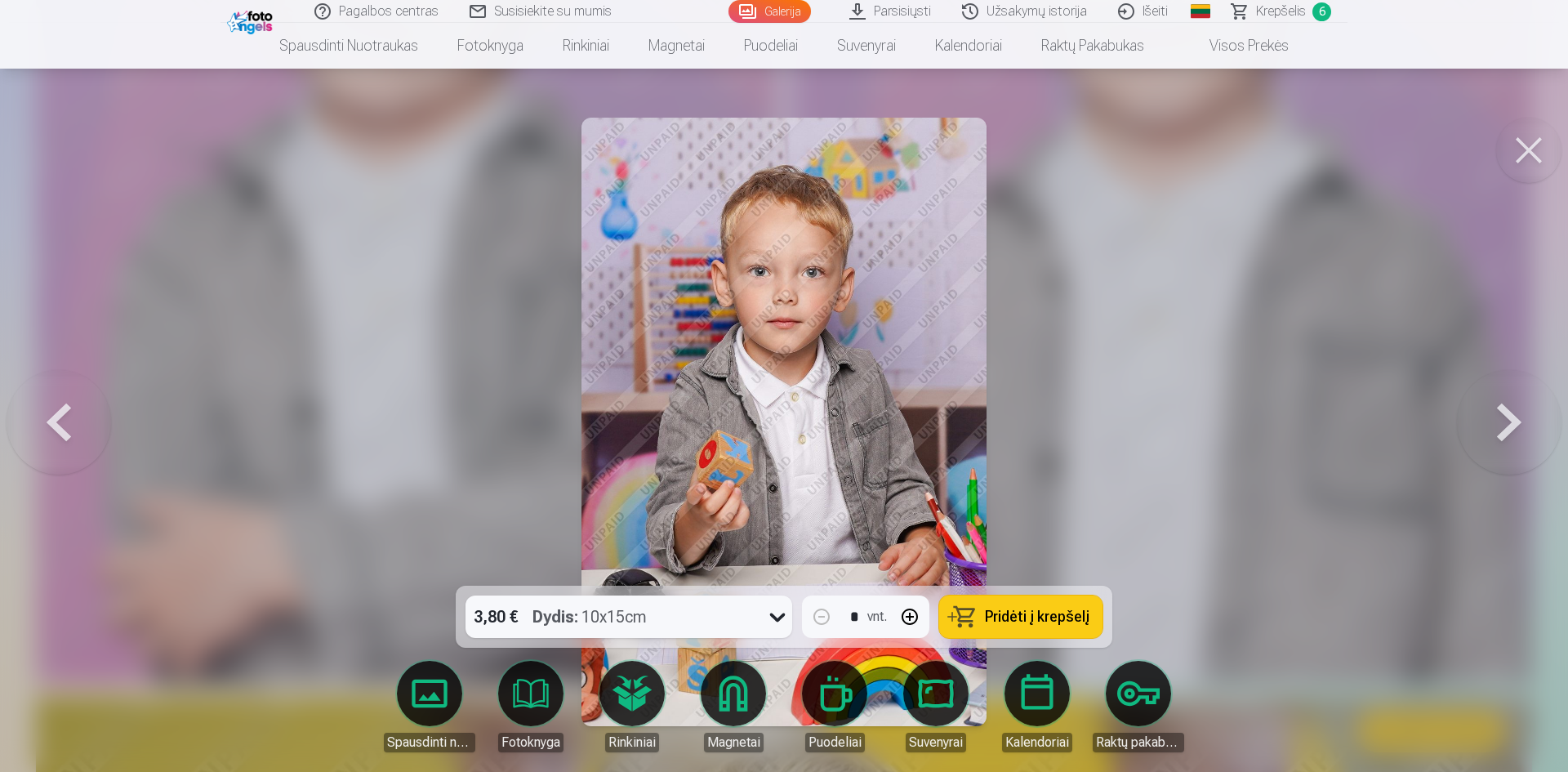
click at [1501, 420] on button at bounding box center [1509, 422] width 105 height 295
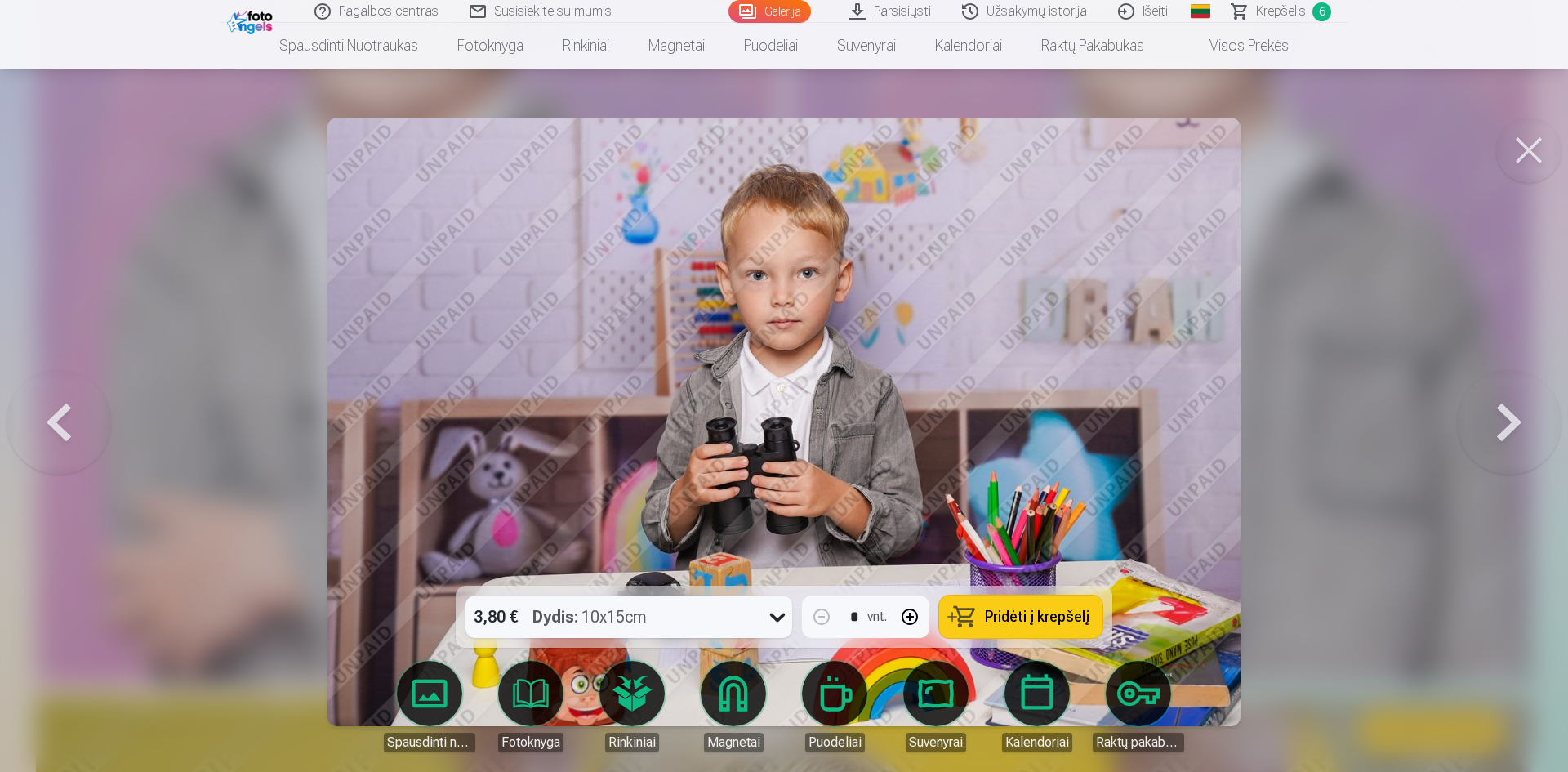
click at [1031, 611] on span "Pridėti į krepšelį" at bounding box center [1037, 617] width 105 height 15
click at [1496, 417] on button at bounding box center [1509, 422] width 105 height 295
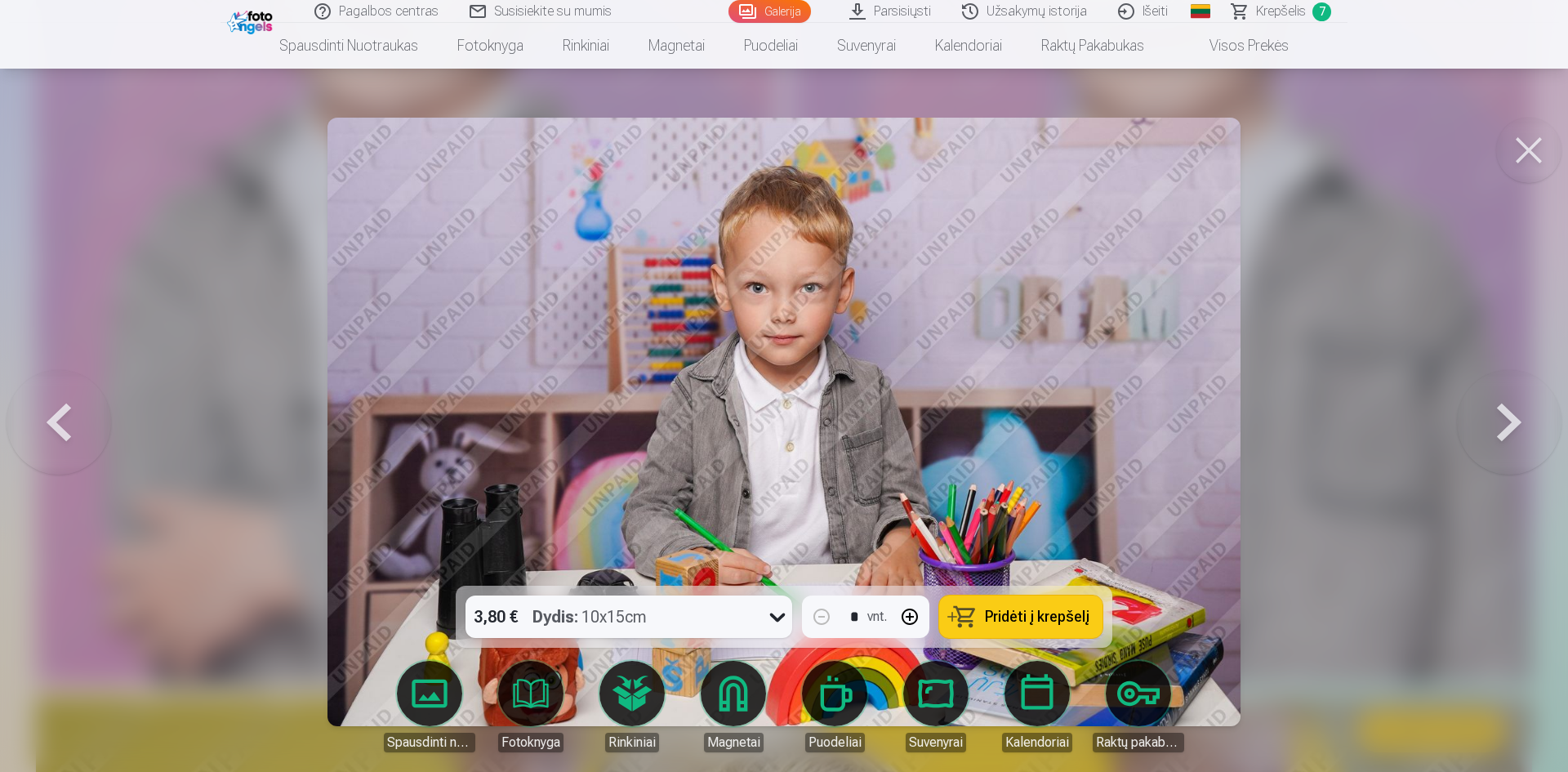
click at [1496, 417] on button at bounding box center [1509, 422] width 105 height 295
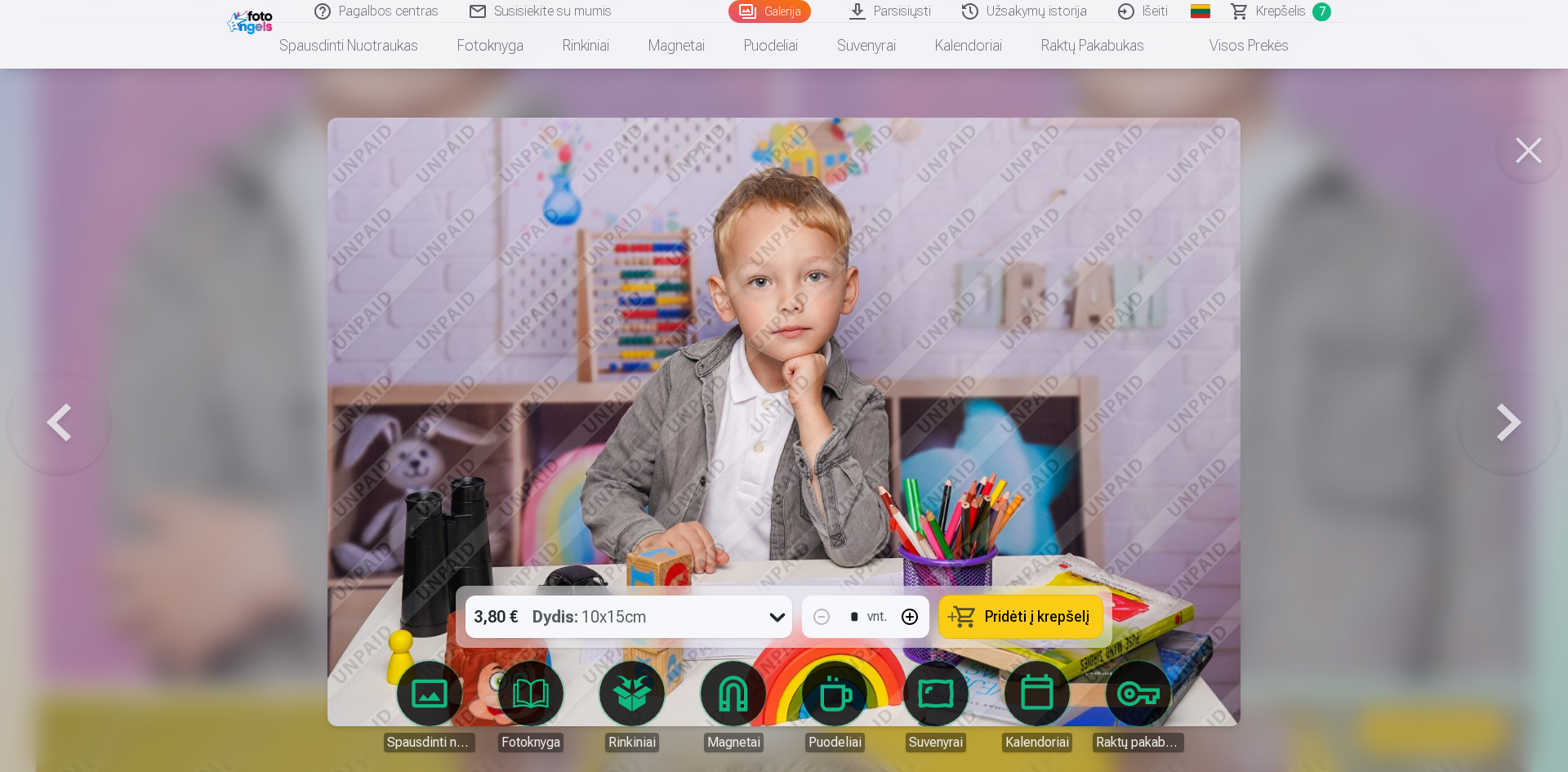
click at [1496, 417] on button at bounding box center [1509, 422] width 105 height 295
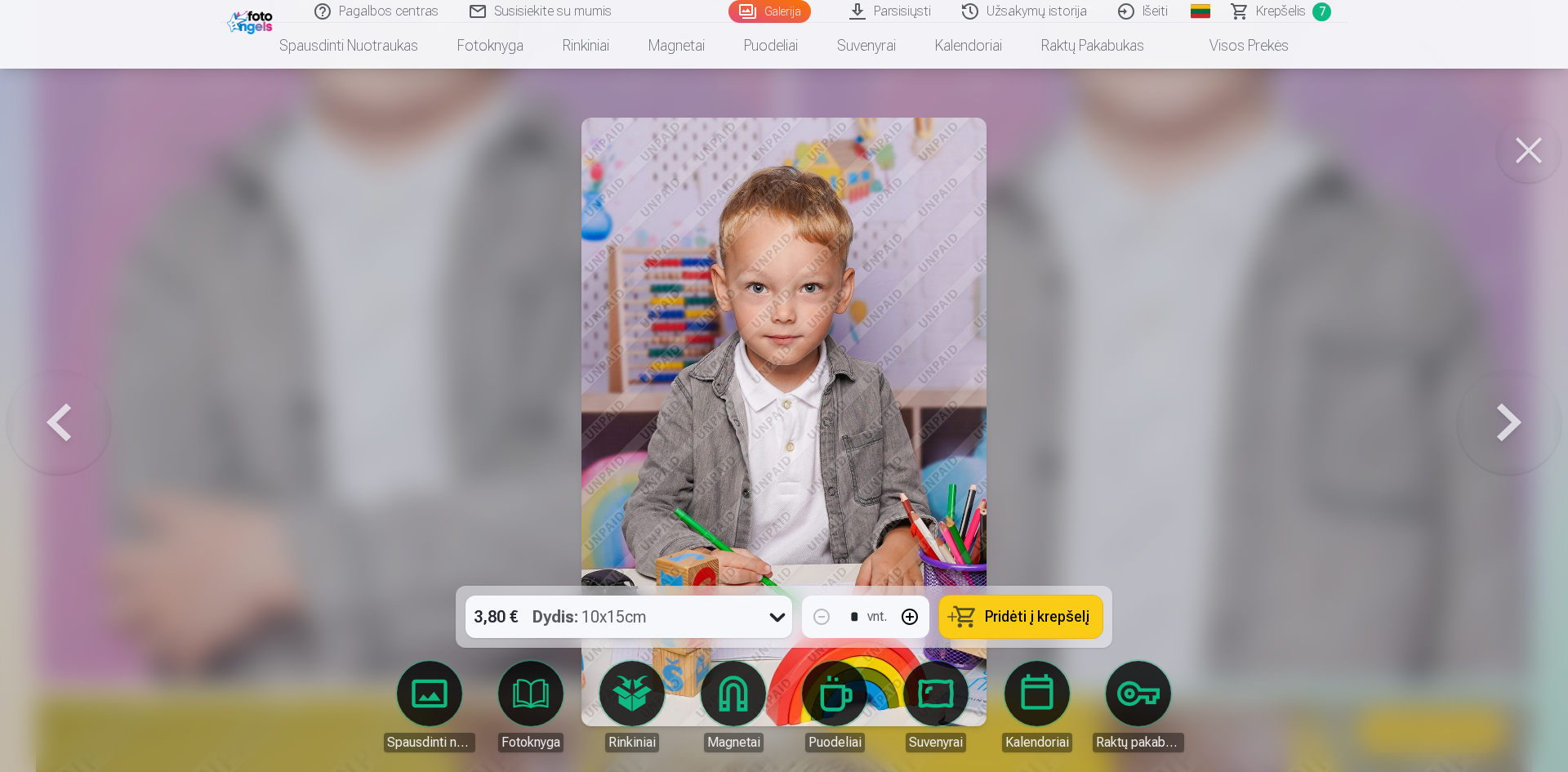
click at [1496, 417] on button at bounding box center [1509, 422] width 105 height 295
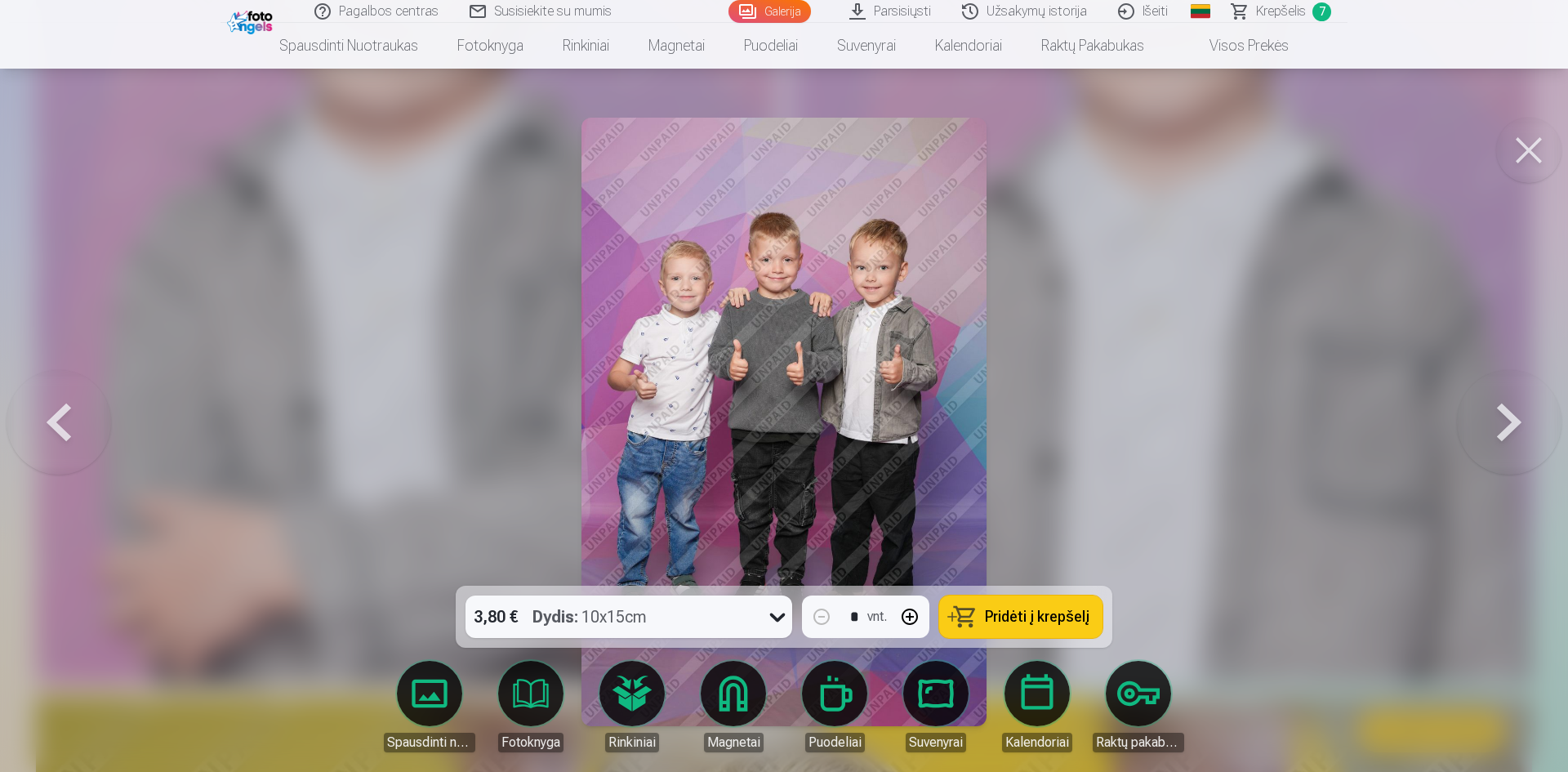
click at [1496, 417] on button at bounding box center [1509, 422] width 105 height 295
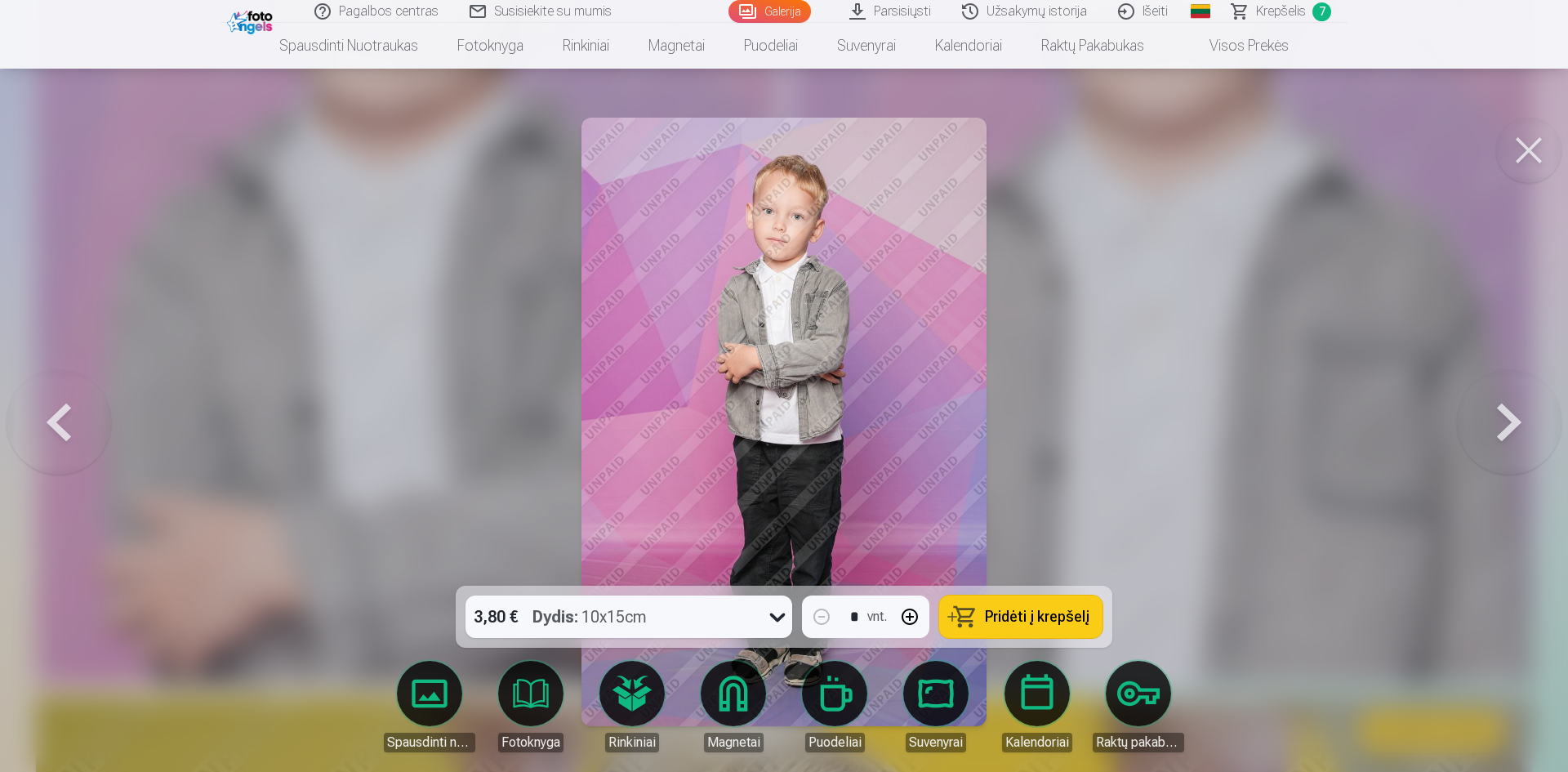
click at [1496, 417] on button at bounding box center [1509, 422] width 105 height 295
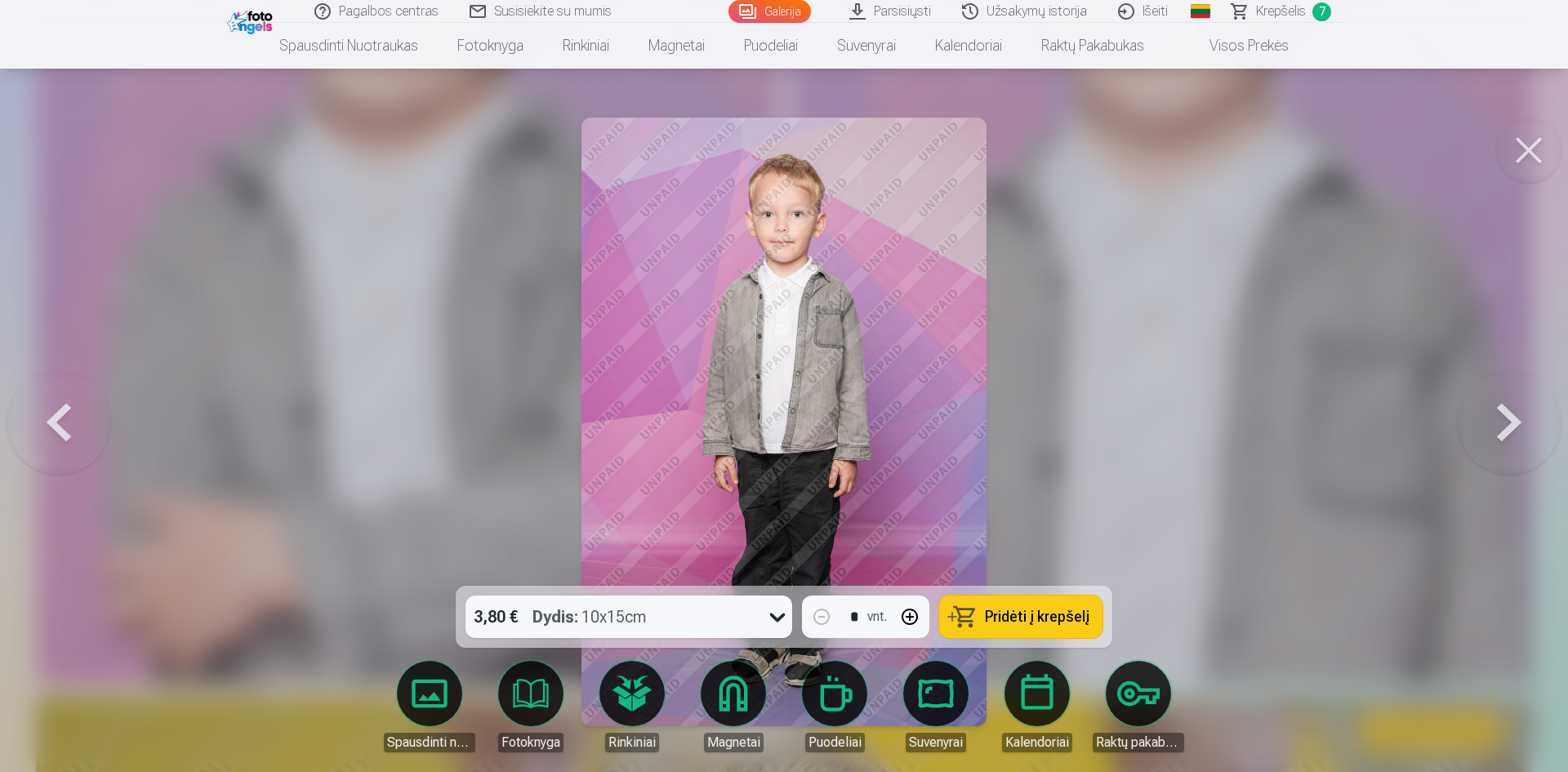
click at [1496, 417] on button at bounding box center [1509, 422] width 105 height 295
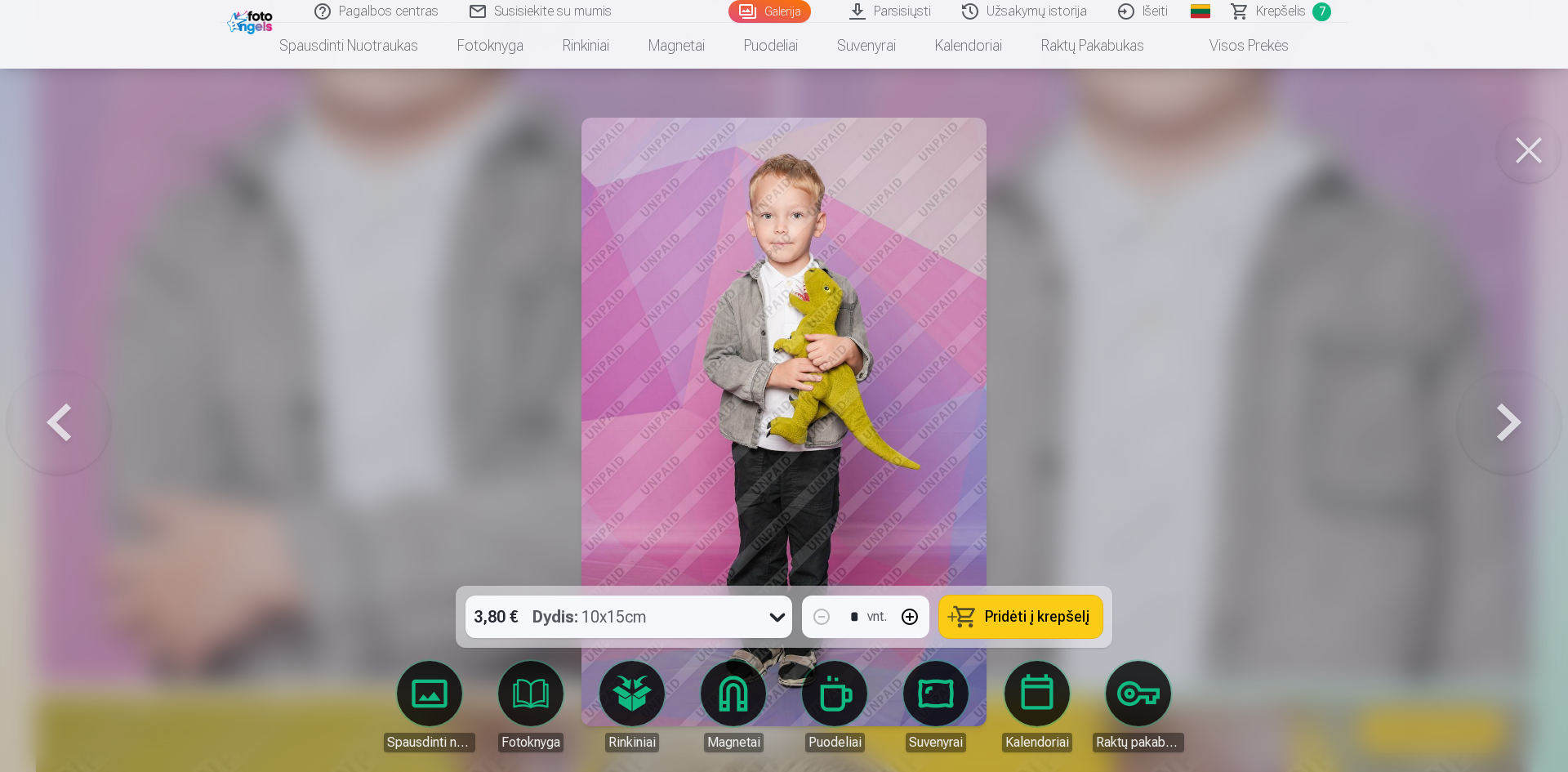
click at [1496, 417] on button at bounding box center [1509, 422] width 105 height 295
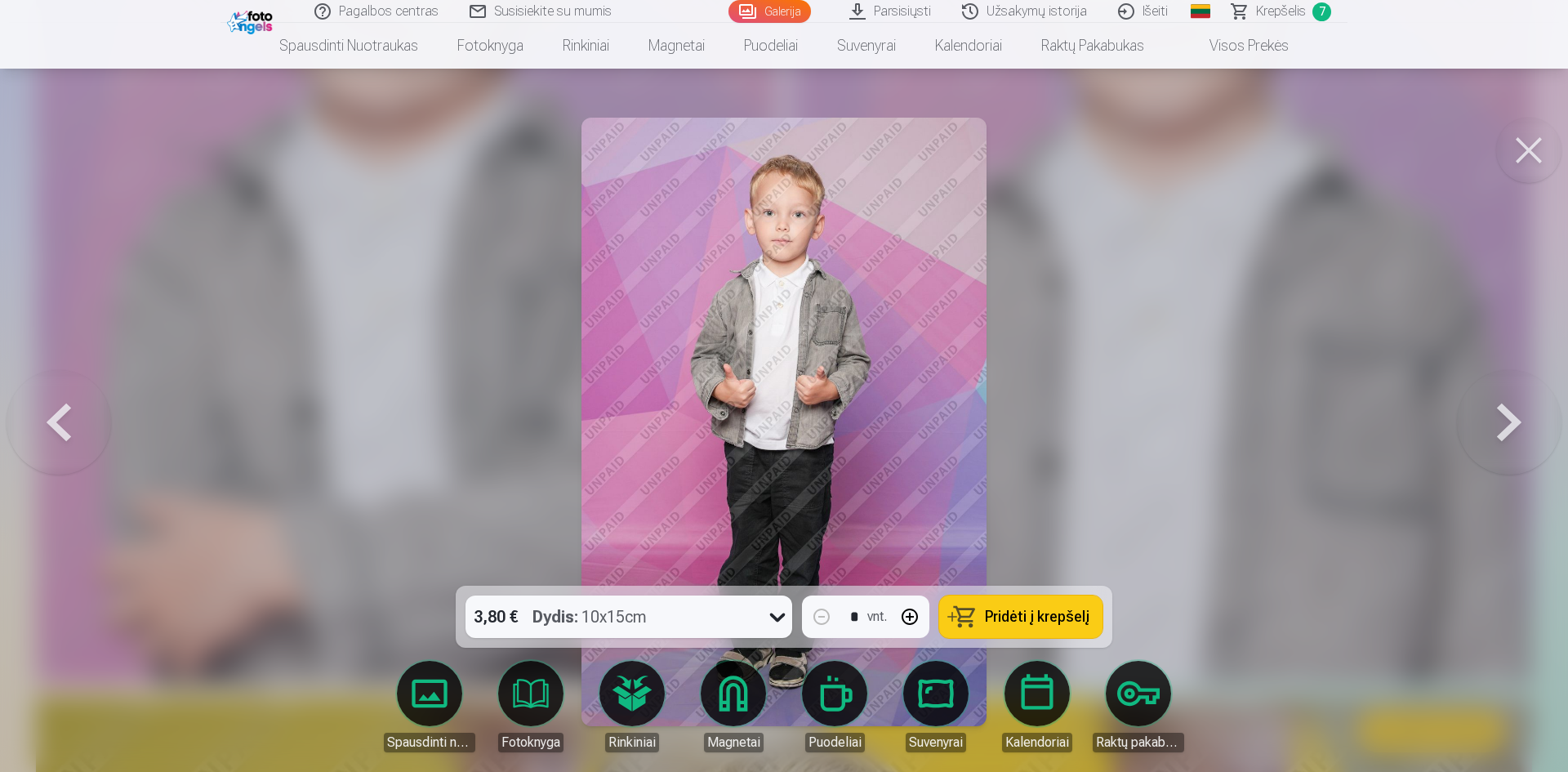
click at [1496, 417] on button at bounding box center [1509, 422] width 105 height 295
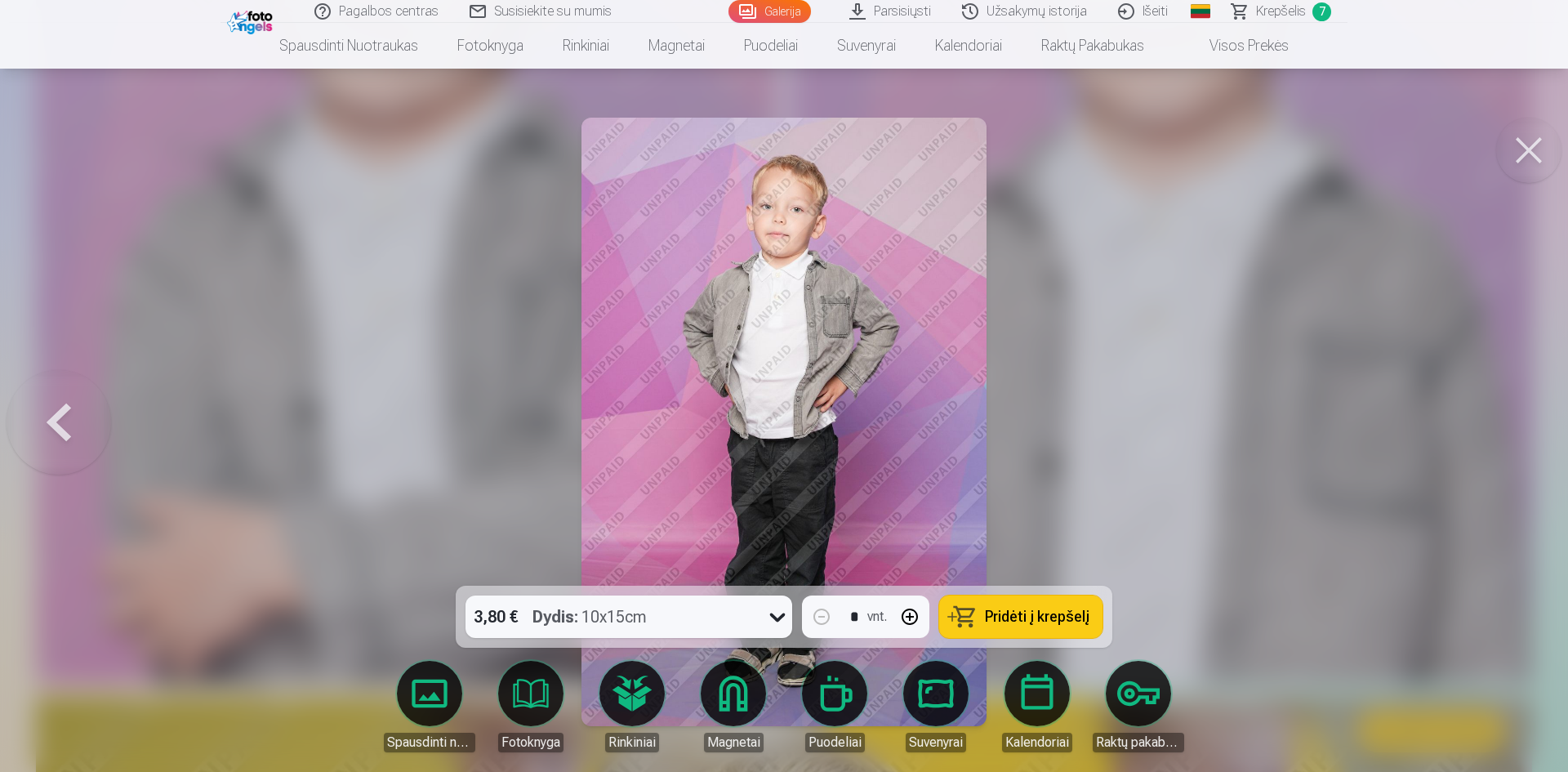
click at [57, 417] on button at bounding box center [58, 422] width 105 height 295
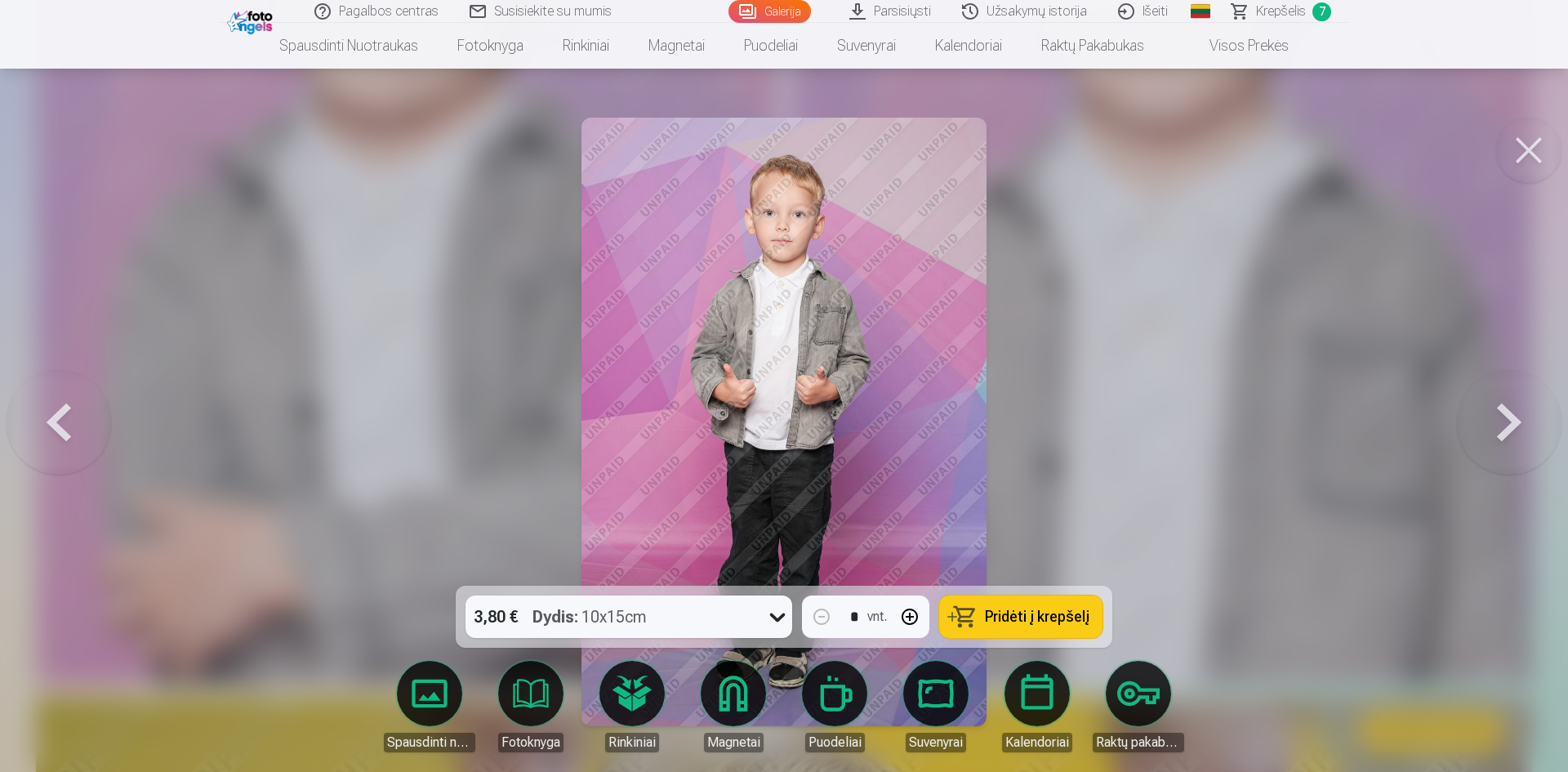
click at [1018, 620] on span "Pridėti į krepšelį" at bounding box center [1037, 617] width 105 height 15
click at [1294, 13] on span "Krepšelis" at bounding box center [1281, 11] width 50 height 19
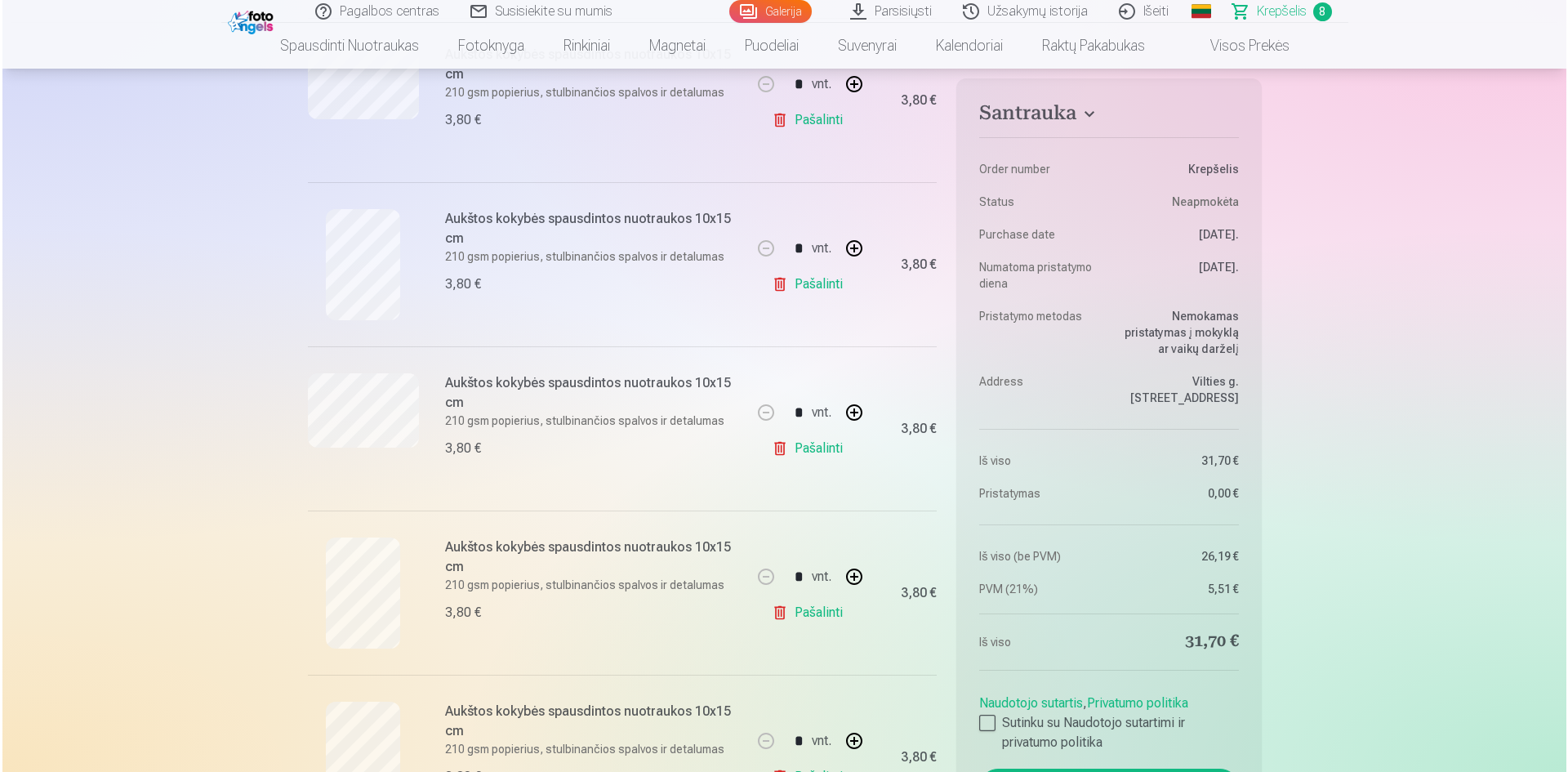
scroll to position [572, 0]
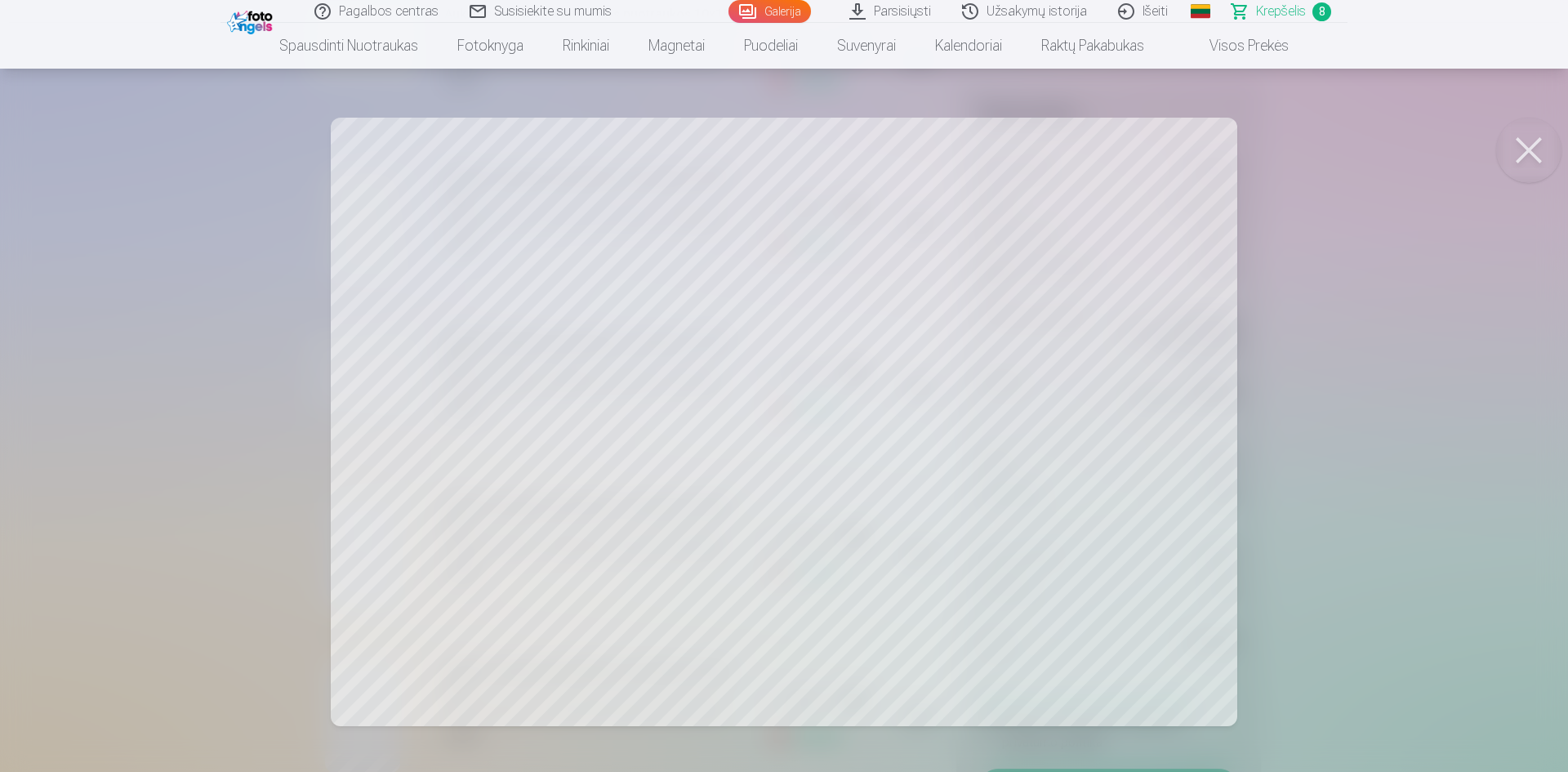
scroll to position [1307, 0]
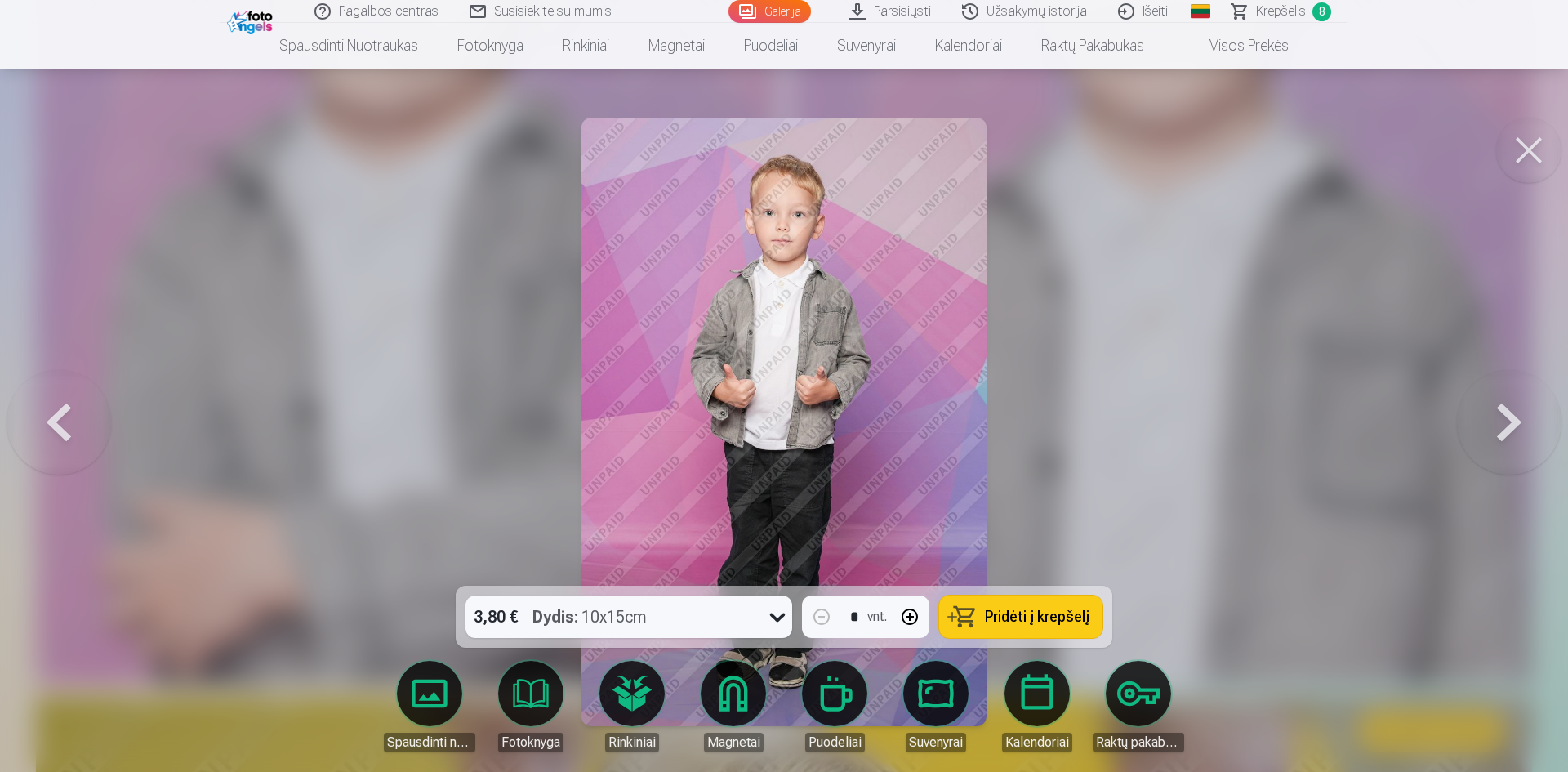
click at [1310, 12] on link "Krepšelis 8" at bounding box center [1282, 11] width 130 height 23
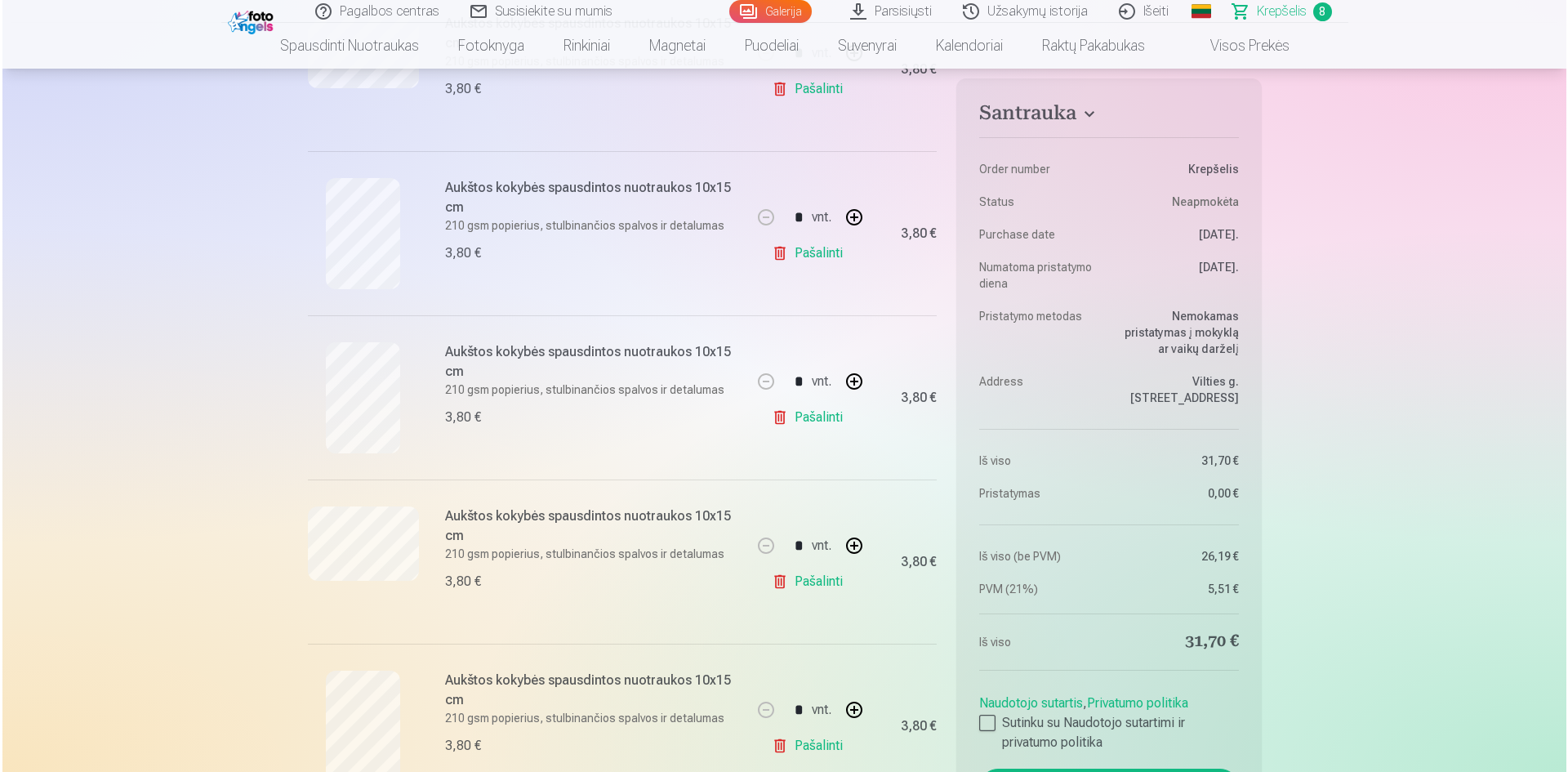
scroll to position [899, 0]
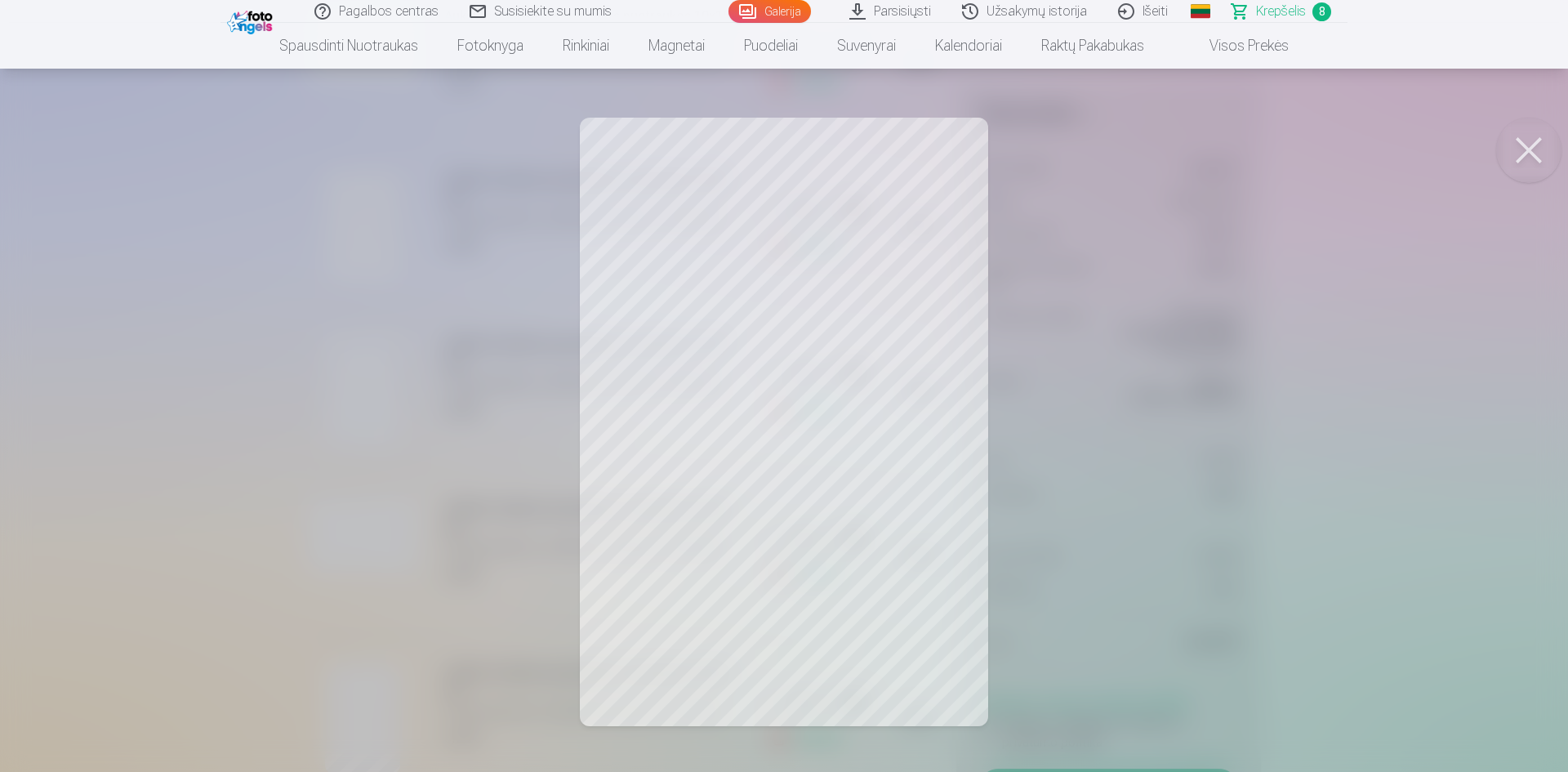
click at [1264, 12] on span "Krepšelis" at bounding box center [1281, 11] width 50 height 19
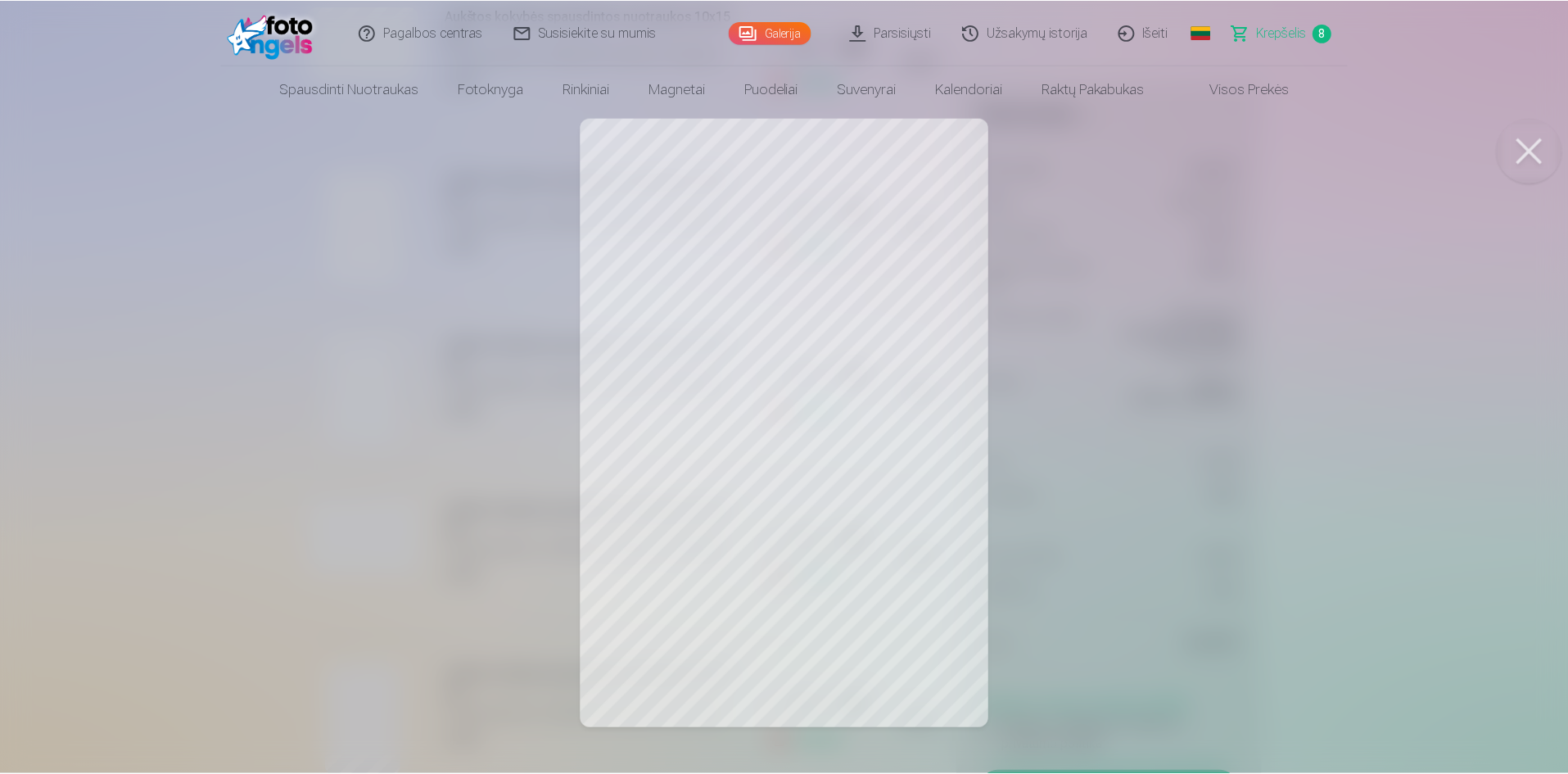
scroll to position [0, 0]
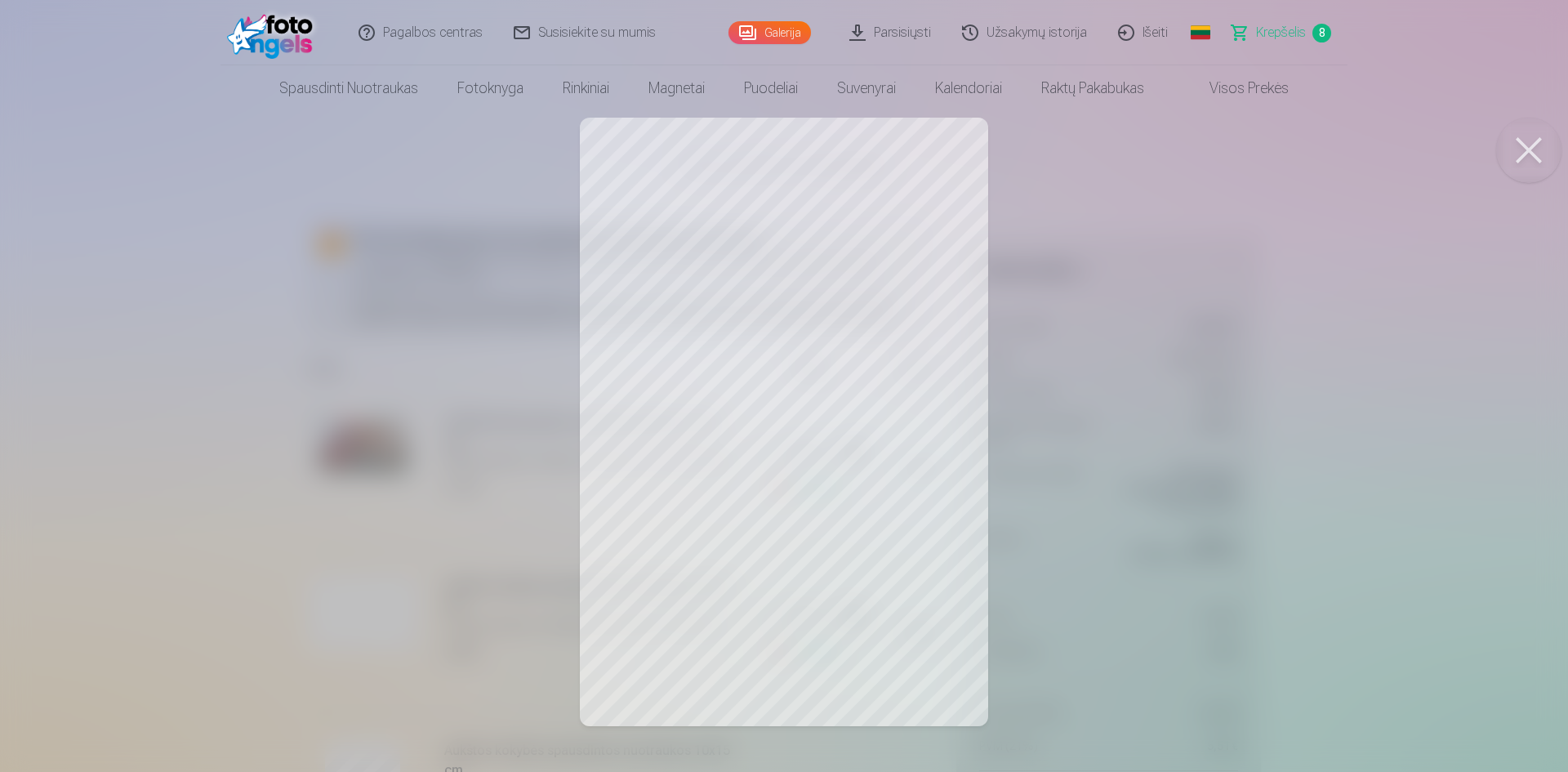
click at [1536, 150] on button at bounding box center [1529, 151] width 66 height 66
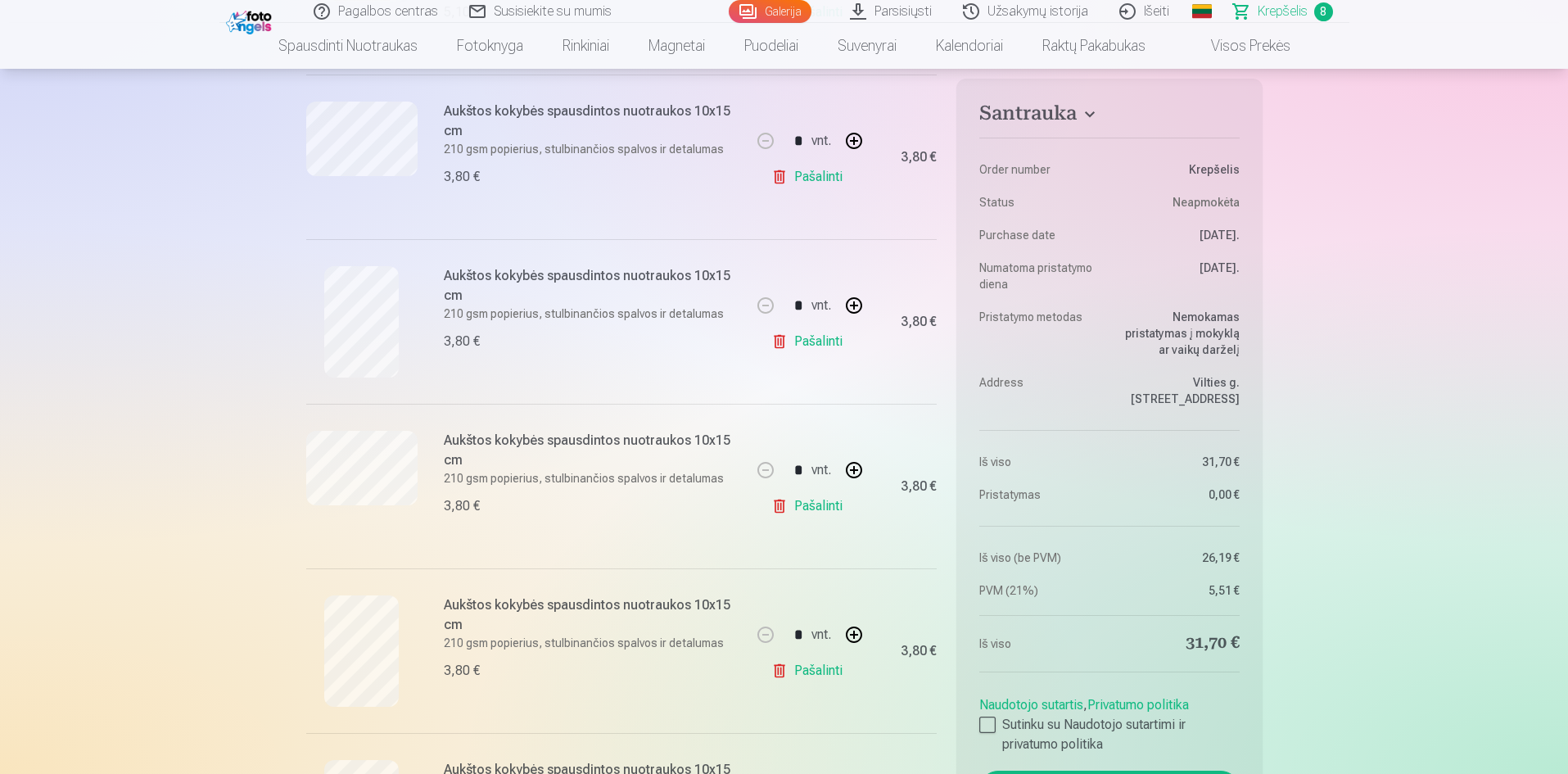
scroll to position [574, 0]
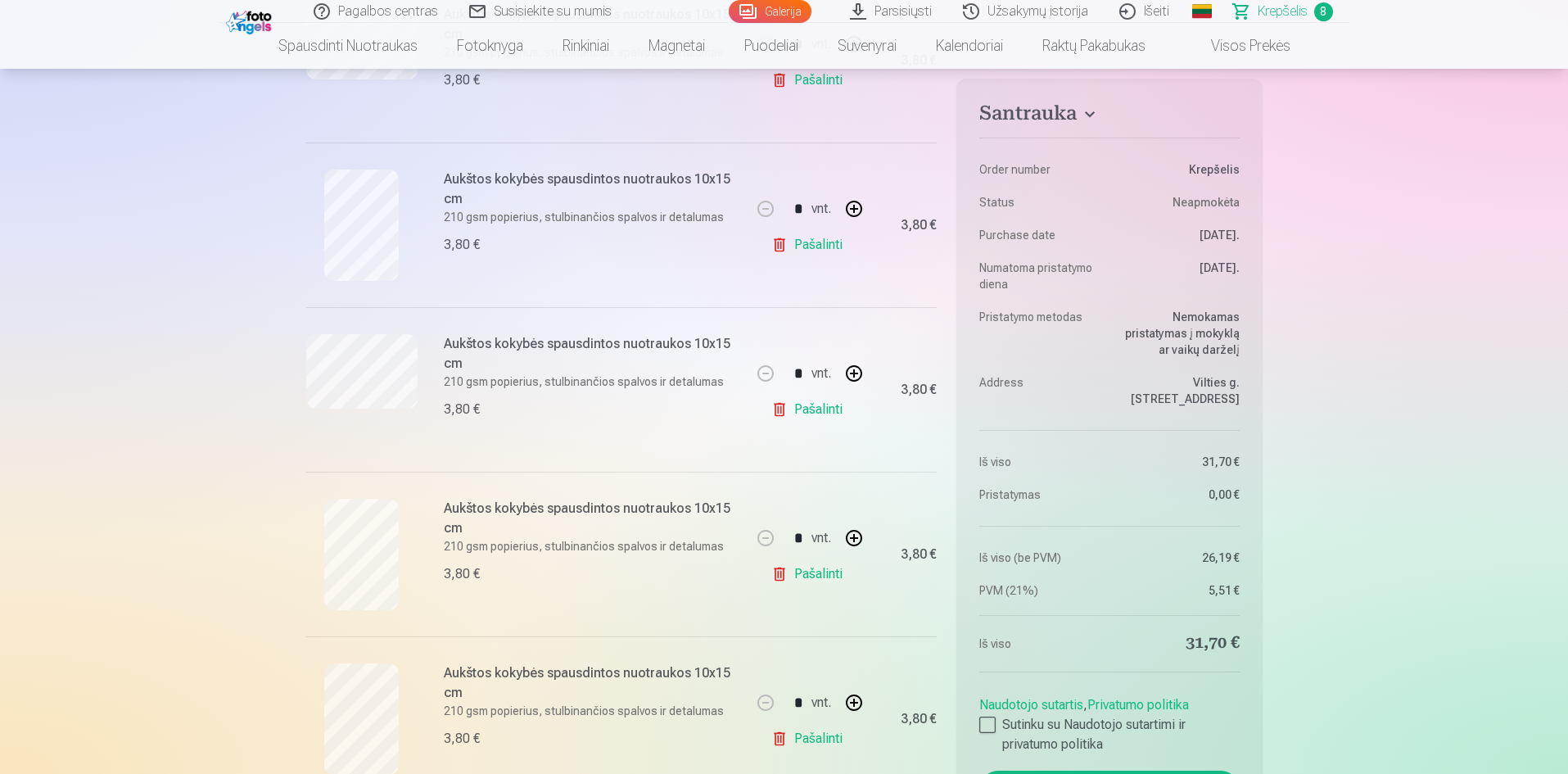
click at [808, 415] on link "Pašalinti" at bounding box center [810, 410] width 78 height 33
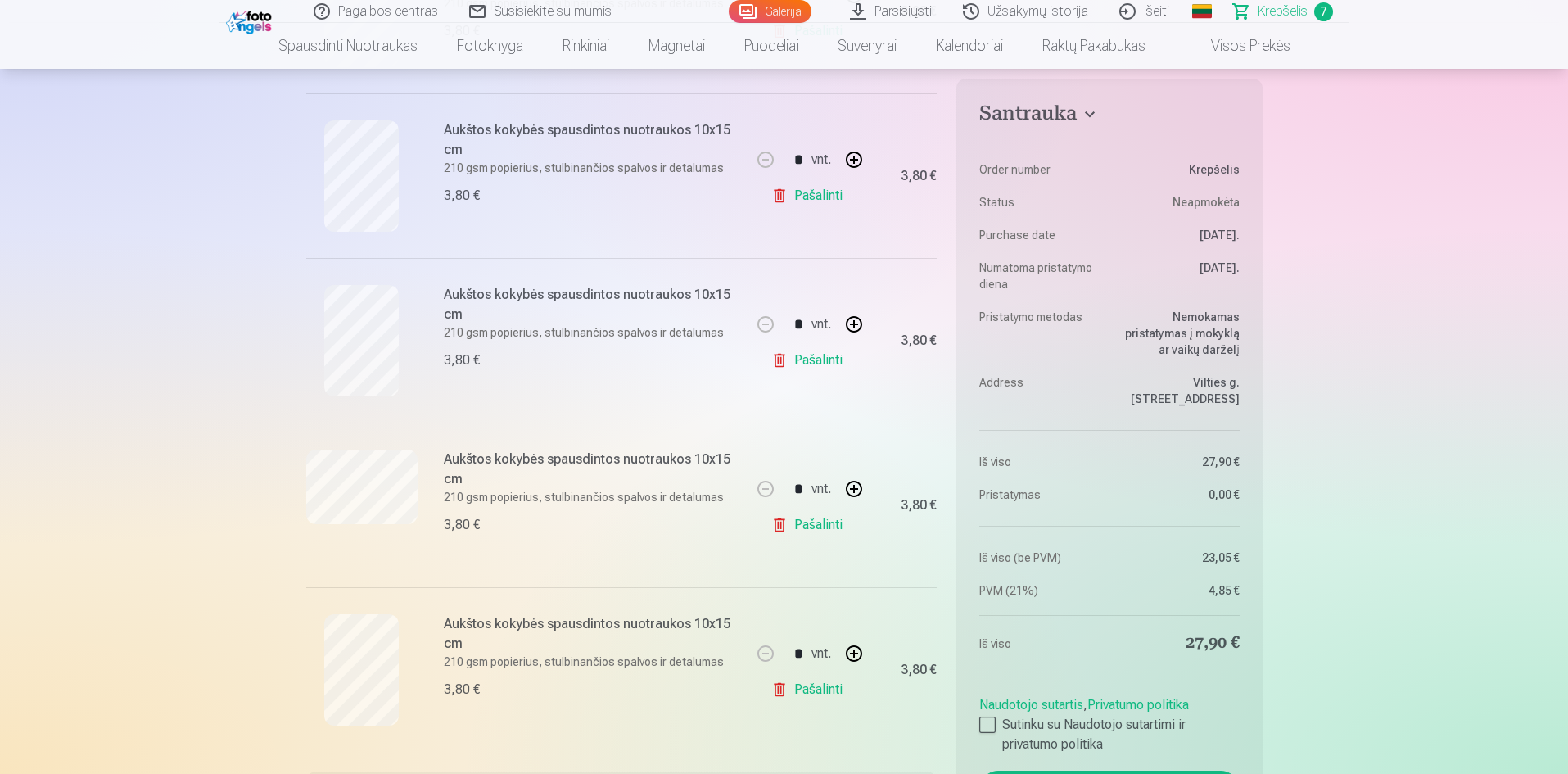
scroll to position [819, 0]
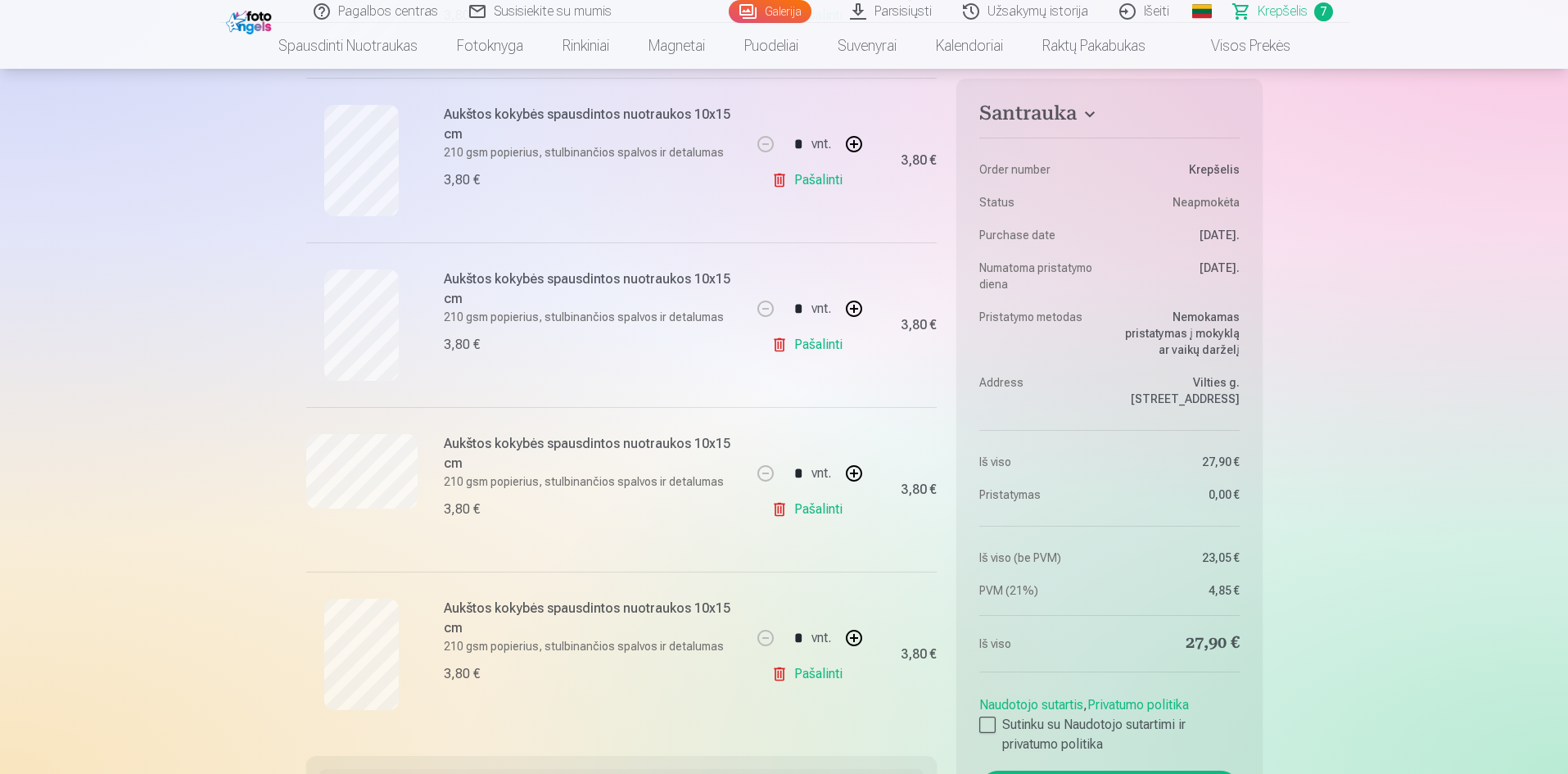
click at [816, 512] on link "Pašalinti" at bounding box center [810, 510] width 78 height 33
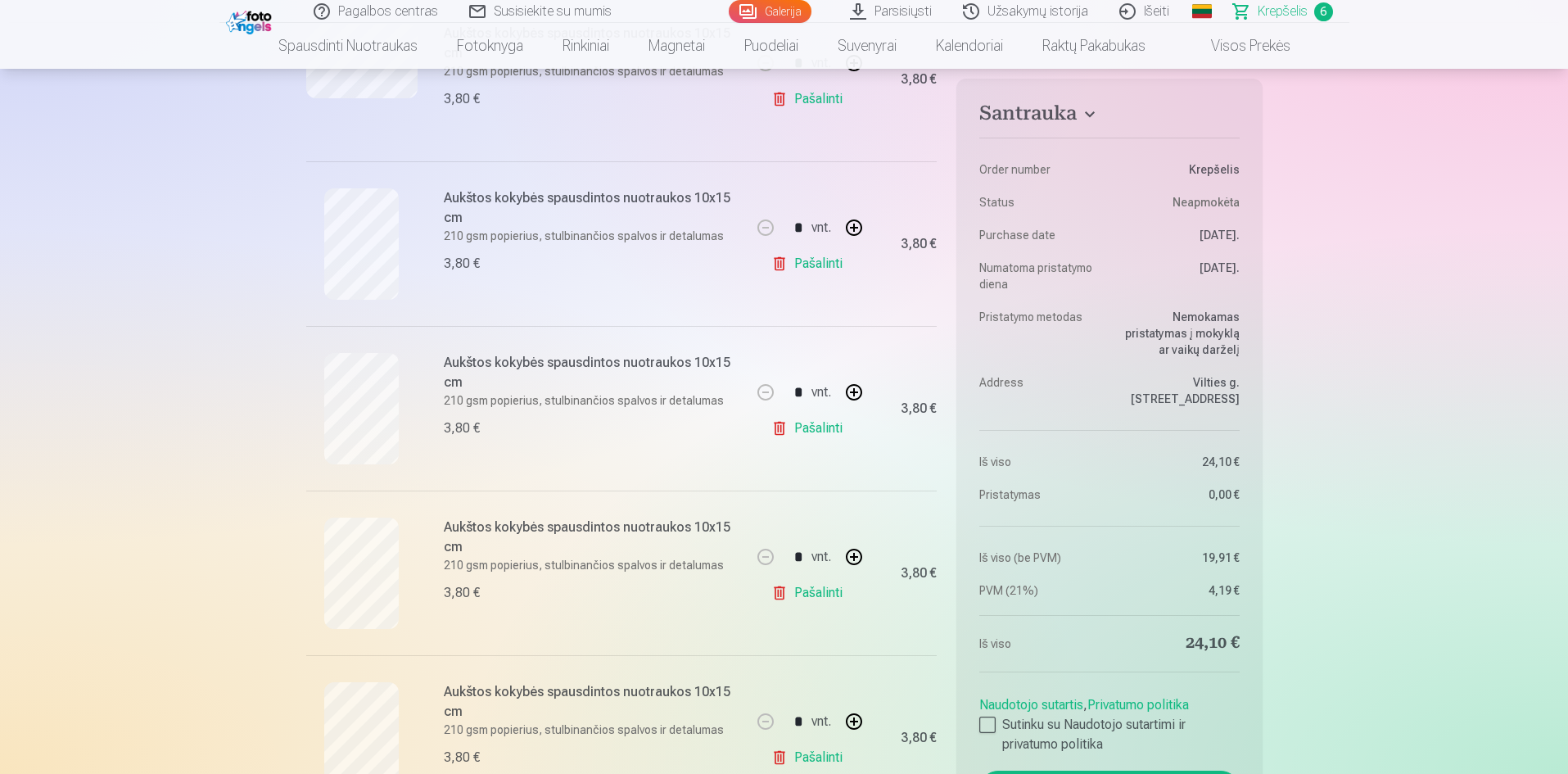
scroll to position [574, 0]
click at [823, 429] on link "Pašalinti" at bounding box center [810, 426] width 78 height 33
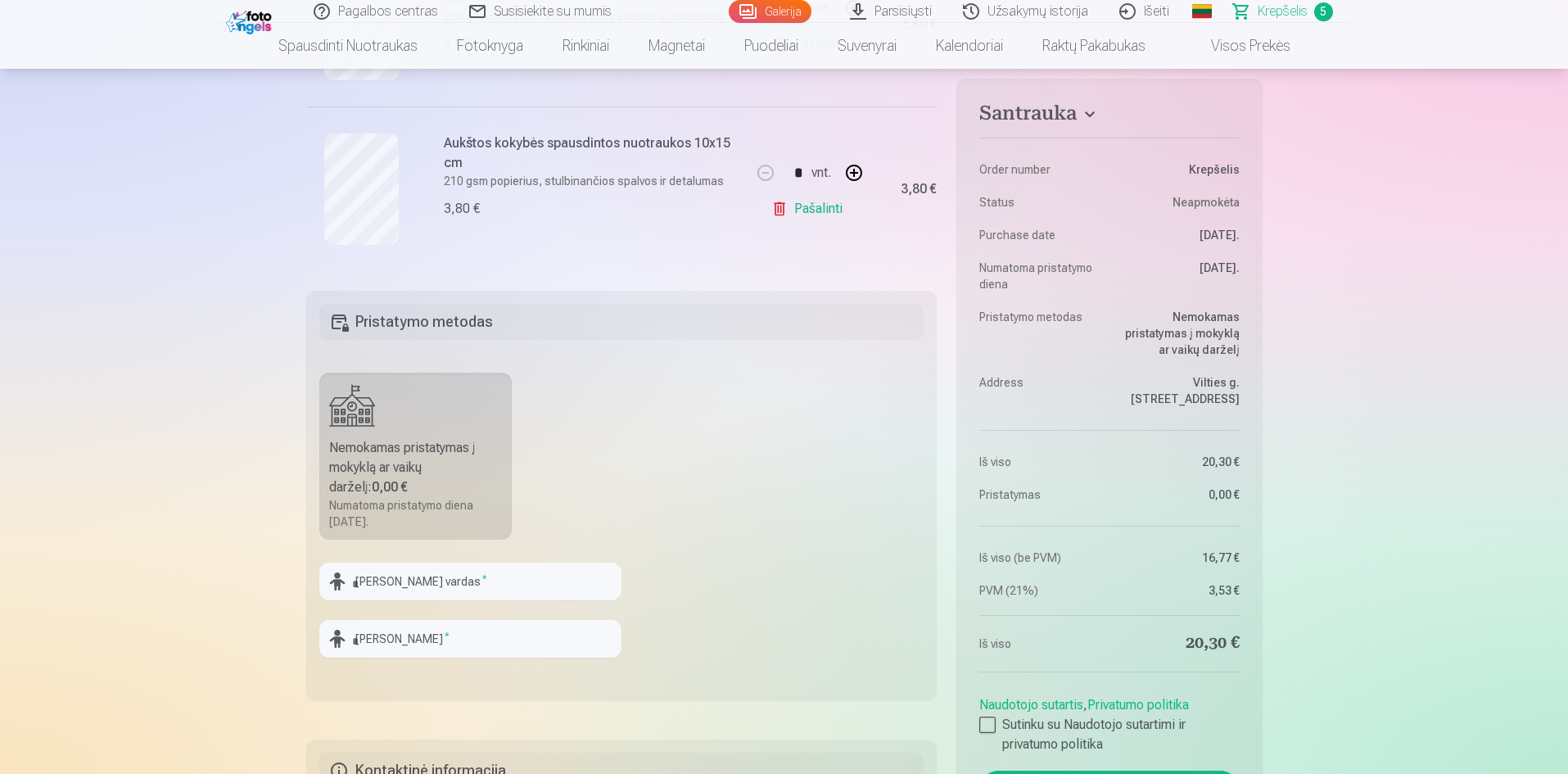
scroll to position [983, 0]
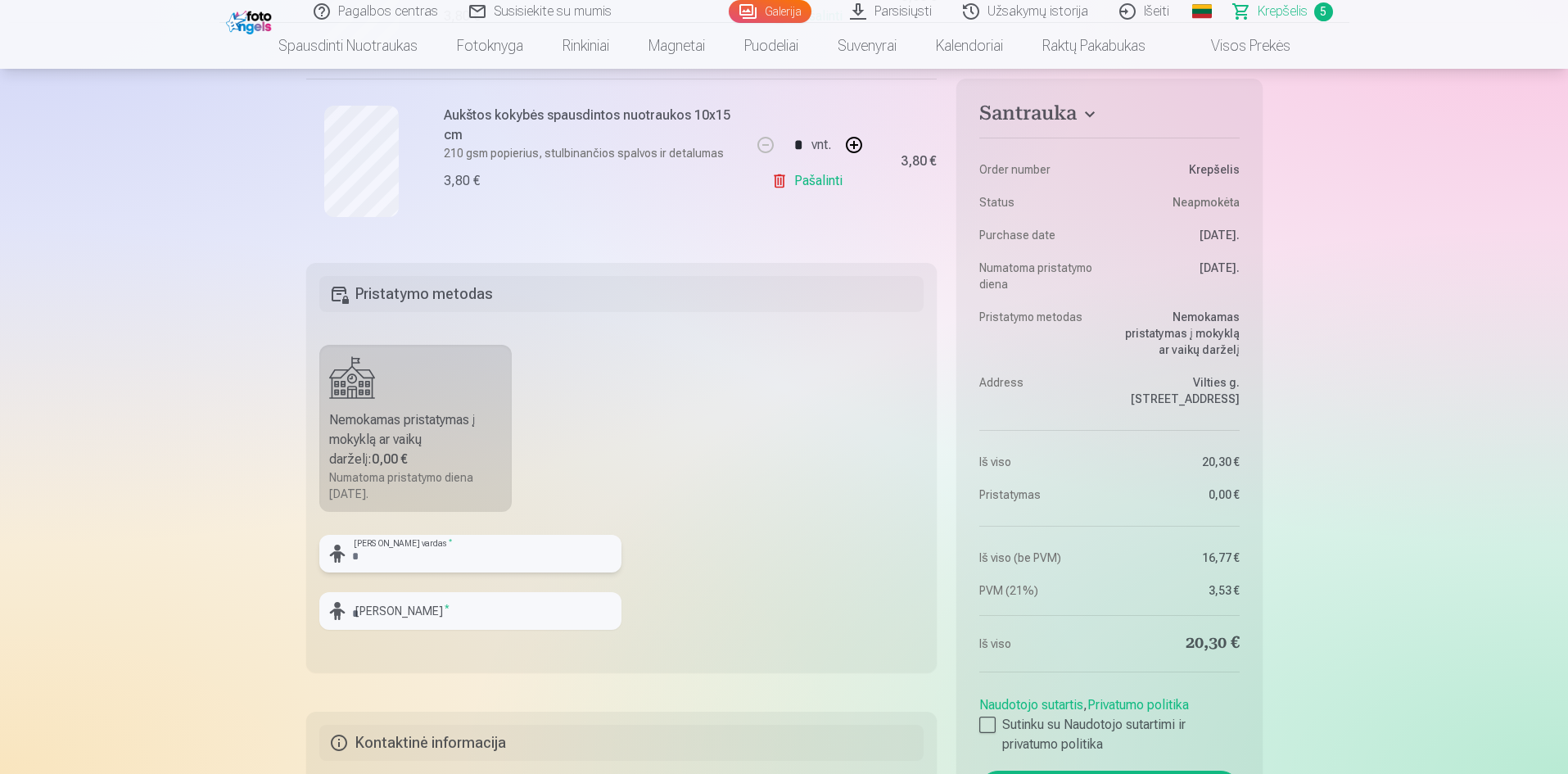
click at [476, 564] on input "text" at bounding box center [470, 554] width 302 height 38
type input "********"
click at [458, 609] on input "text" at bounding box center [470, 610] width 302 height 38
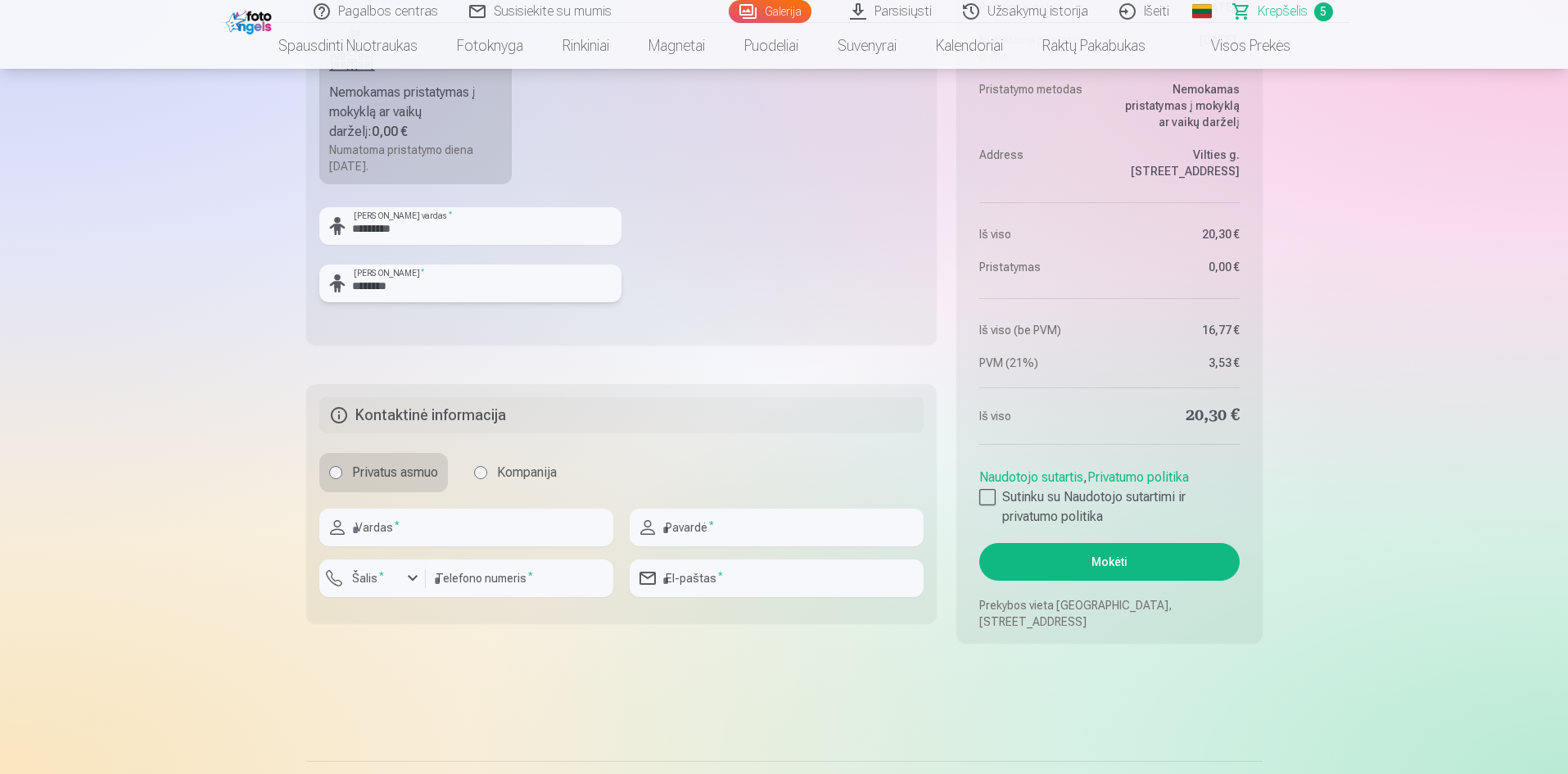
type input "********"
click at [394, 533] on input "text" at bounding box center [466, 527] width 294 height 38
type input "******"
click at [756, 532] on input "text" at bounding box center [776, 527] width 294 height 38
click at [353, 577] on label "Šalis *" at bounding box center [368, 578] width 45 height 16
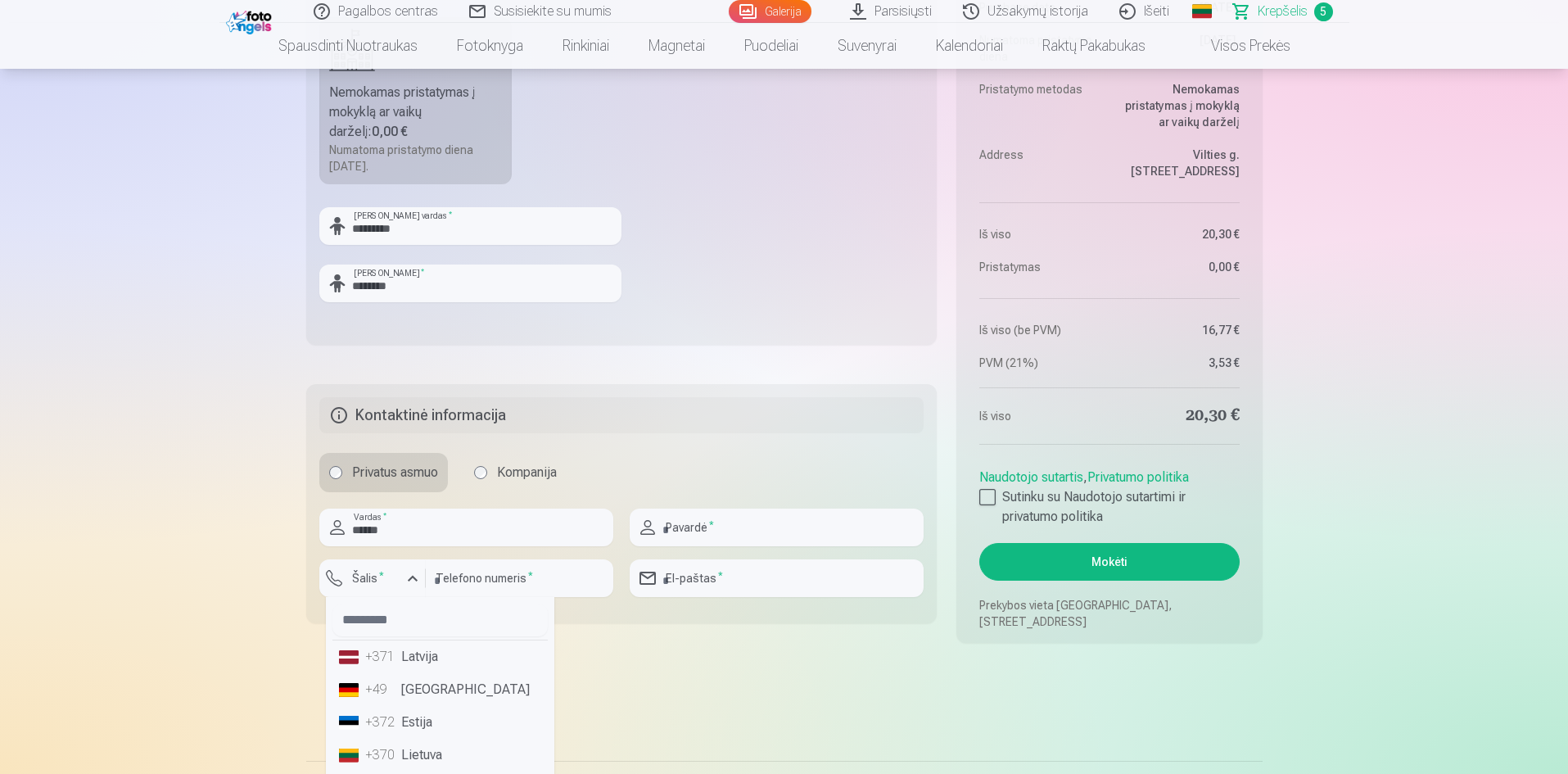
click at [408, 747] on li "+370 Lietuva" at bounding box center [439, 755] width 215 height 33
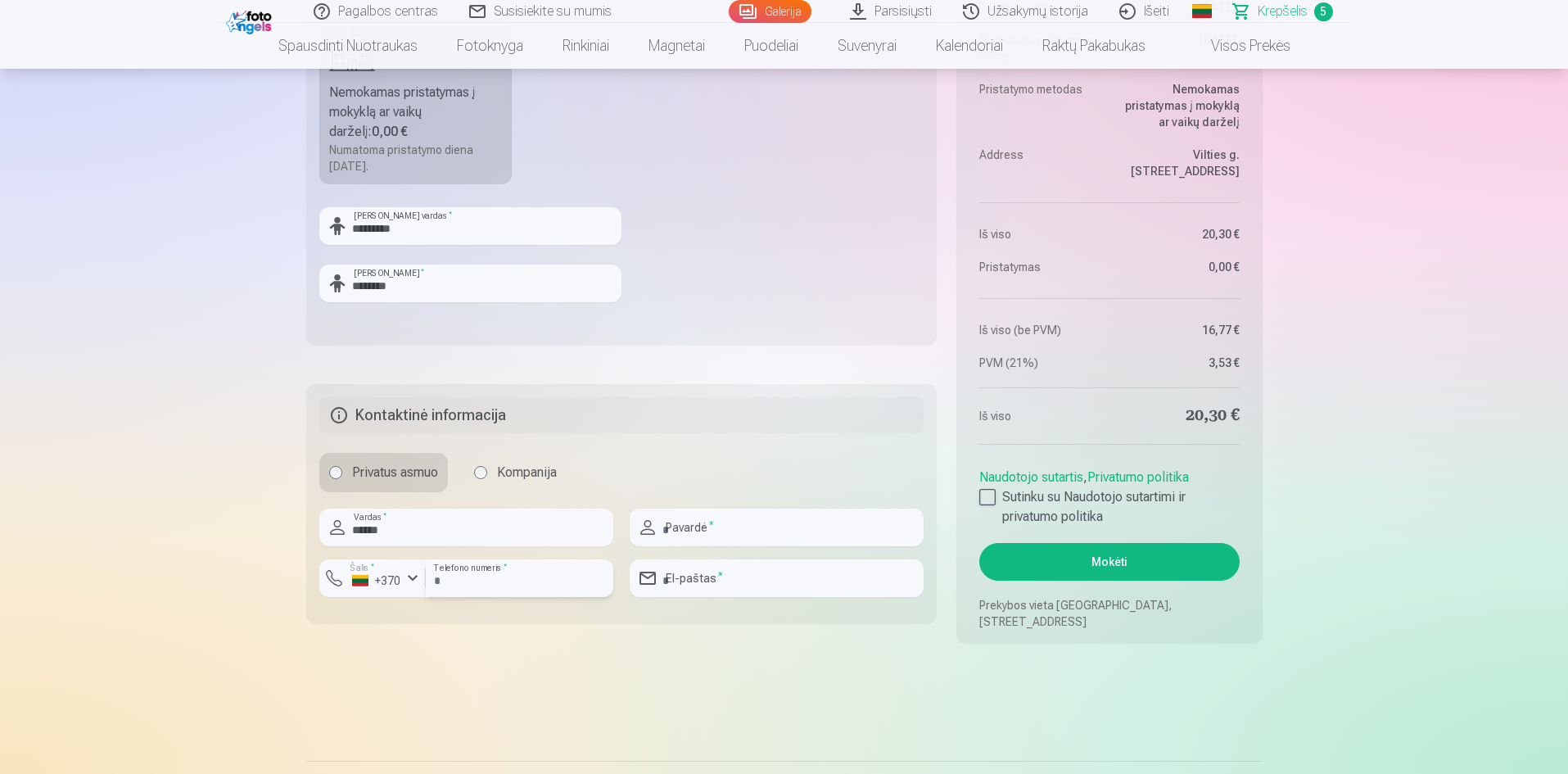
click at [505, 586] on input "number" at bounding box center [520, 577] width 188 height 38
type input "**********"
click at [684, 580] on input "email" at bounding box center [776, 577] width 294 height 38
type input "**********"
click at [993, 498] on div at bounding box center [988, 497] width 16 height 16
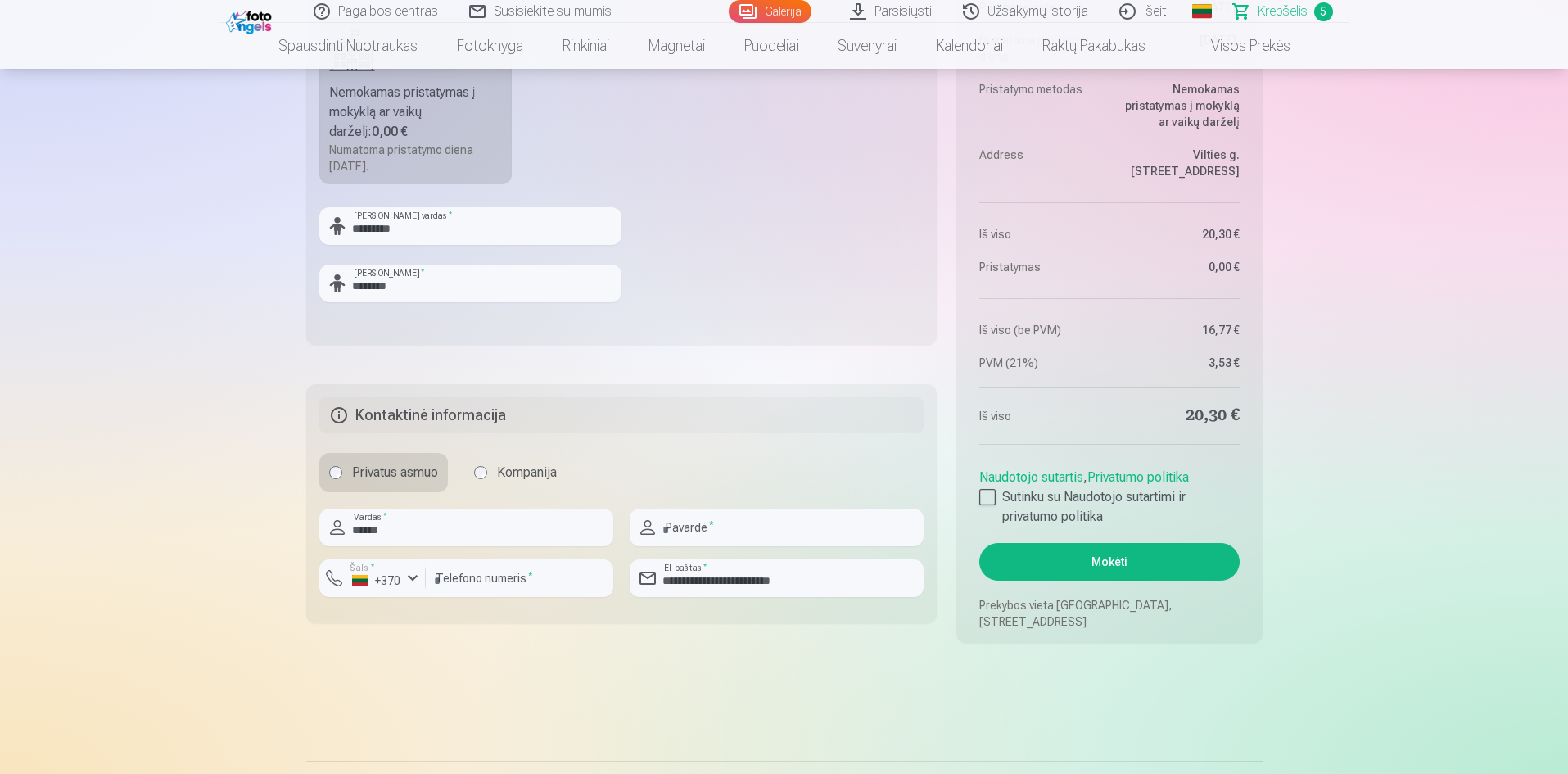
click at [1115, 563] on button "Mokėti" at bounding box center [1110, 562] width 260 height 38
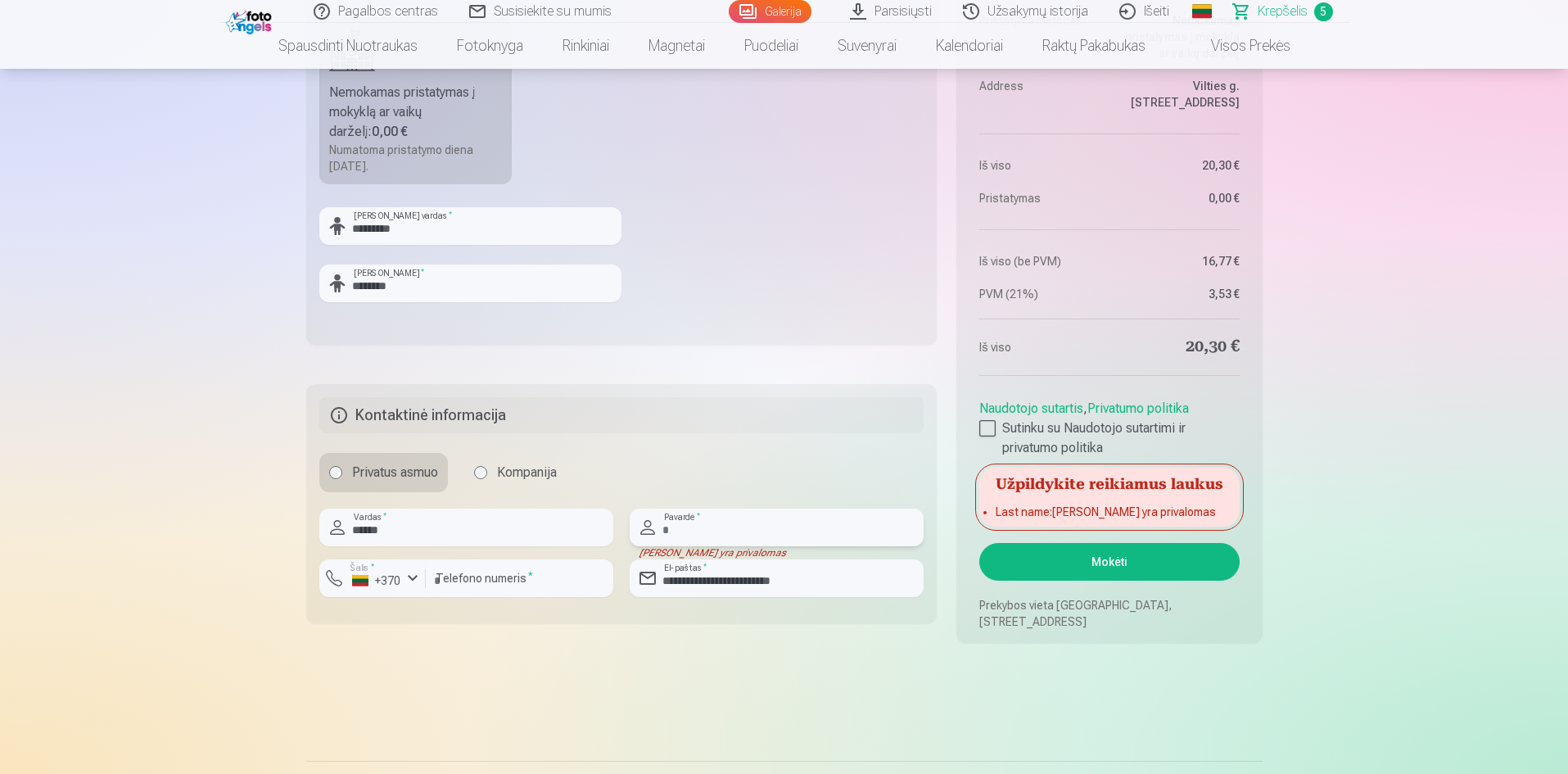
click at [699, 532] on input "text" at bounding box center [776, 527] width 294 height 38
type input "**********"
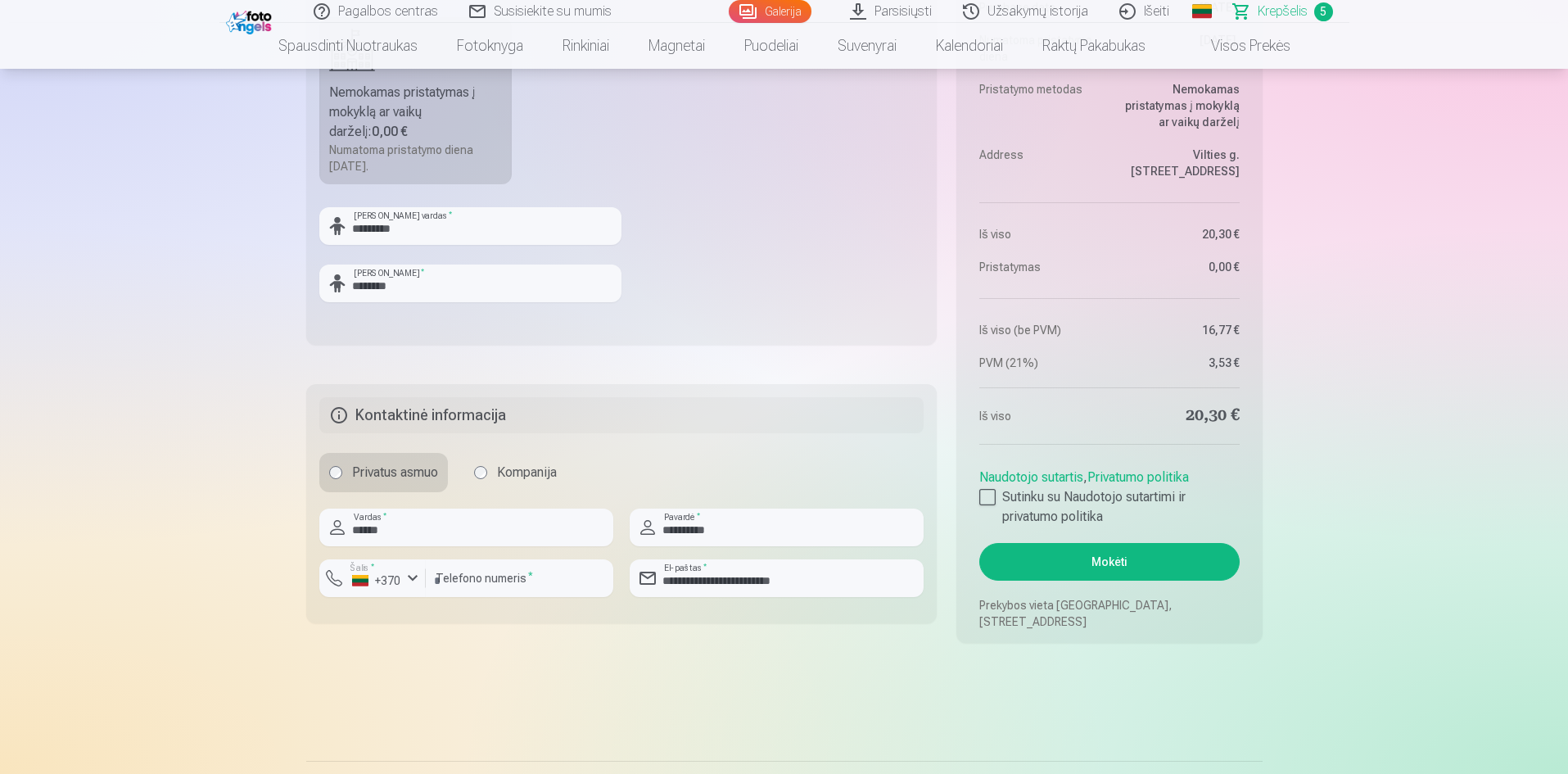
click at [1055, 566] on button "Mokėti" at bounding box center [1110, 562] width 260 height 38
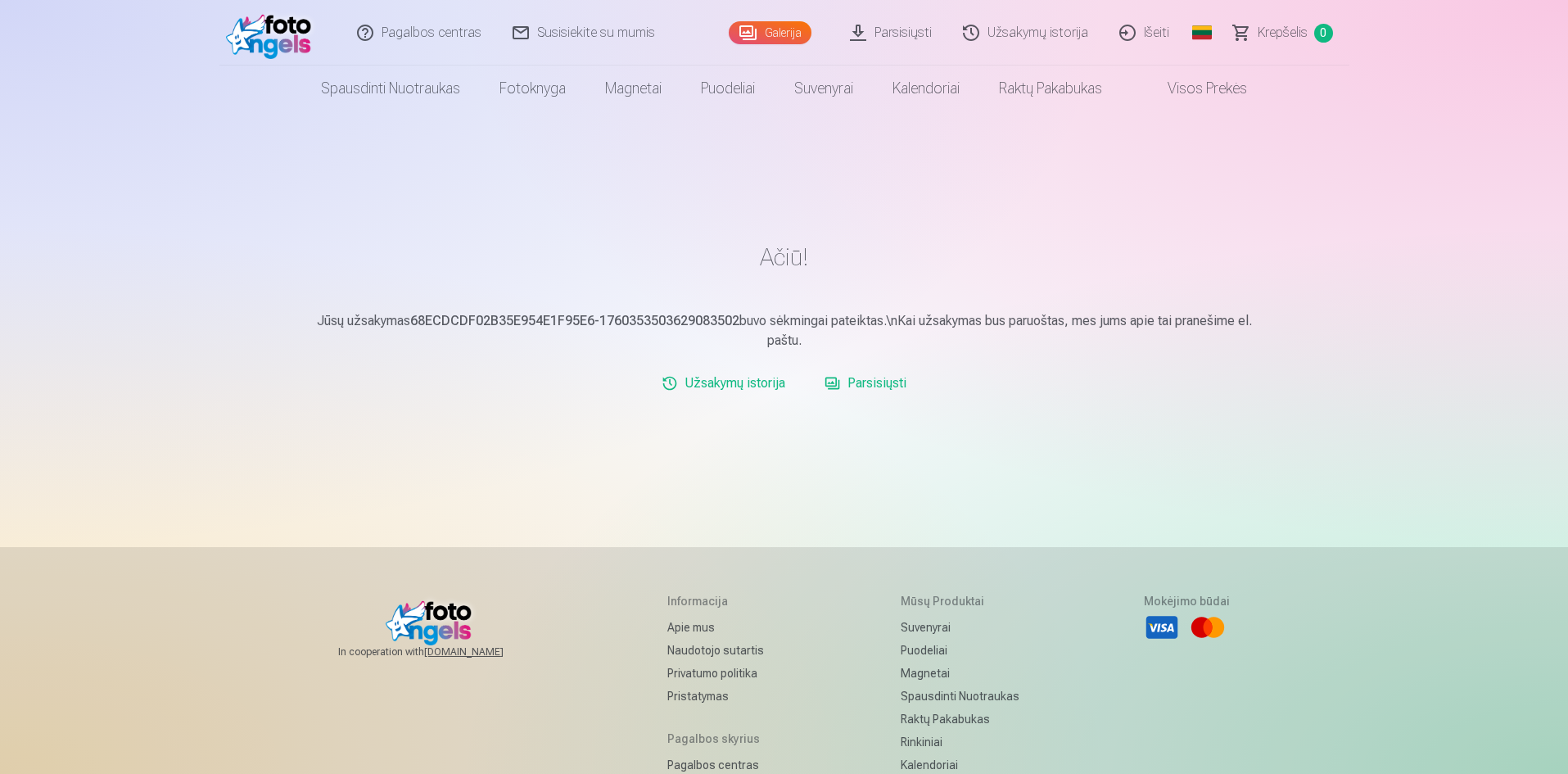
click at [1144, 35] on link "Išeiti" at bounding box center [1145, 33] width 81 height 66
